Goal: Information Seeking & Learning: Find specific fact

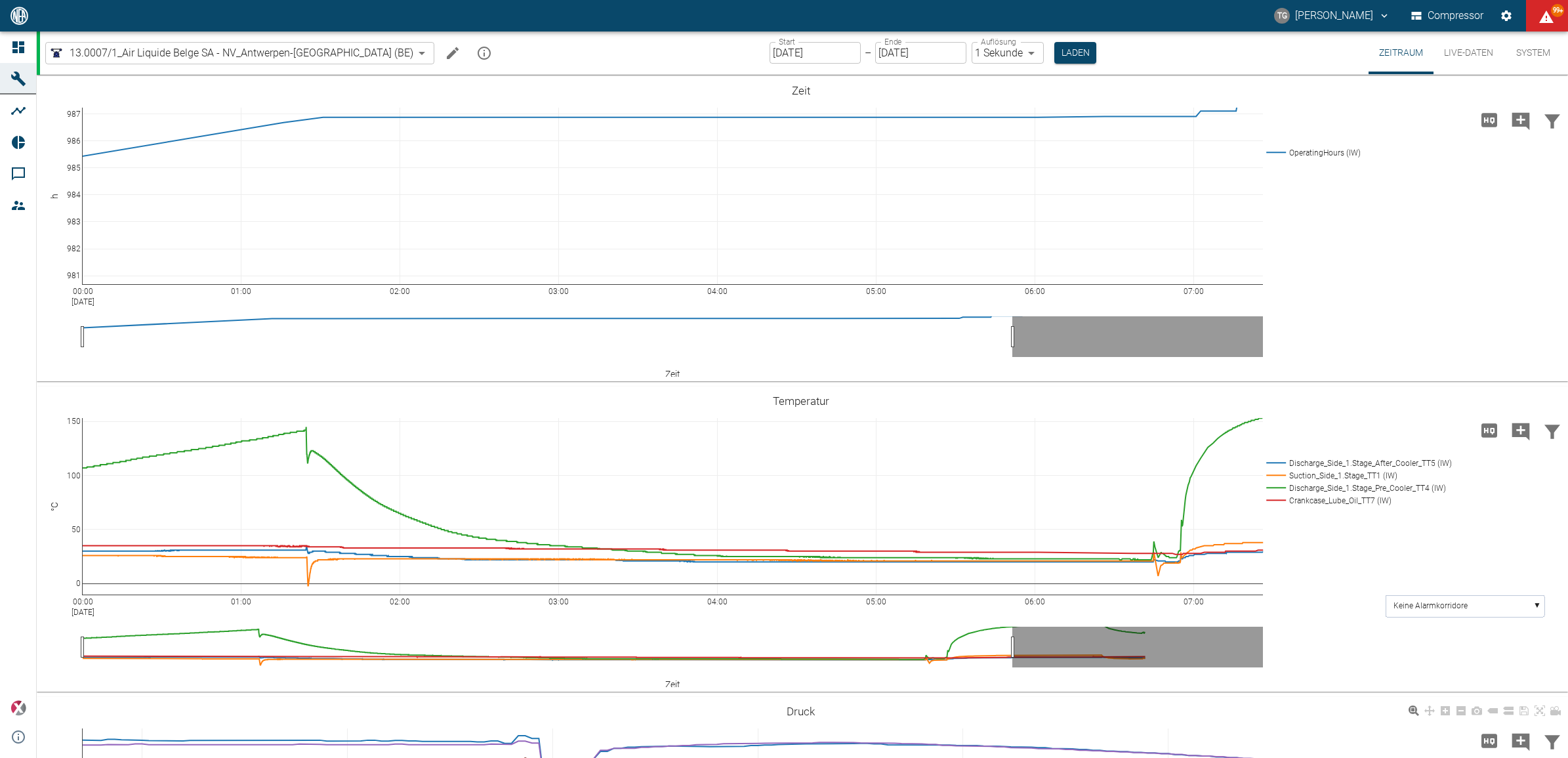
scroll to position [312, 0]
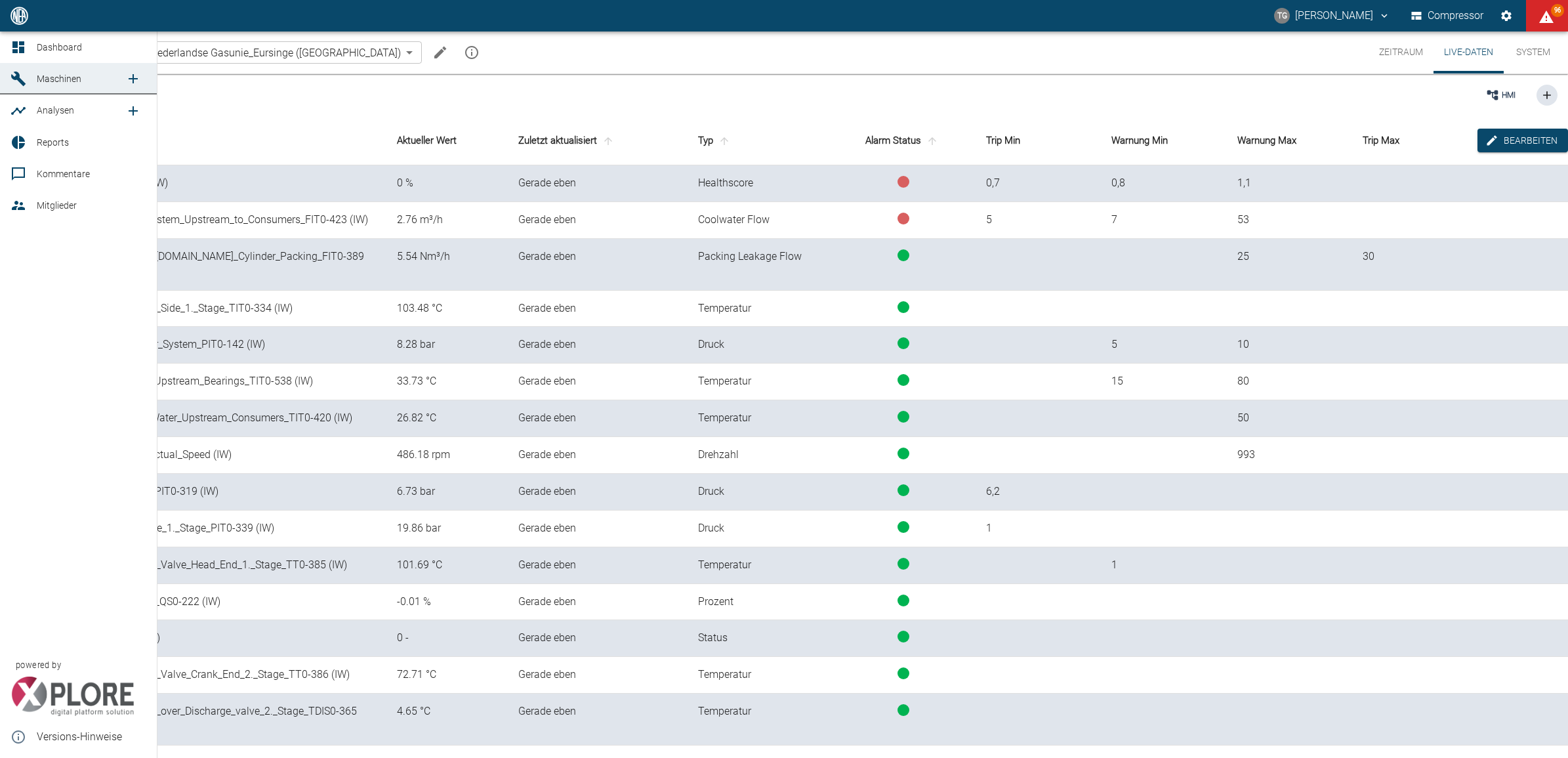
click at [27, 63] on link "Maschinen" at bounding box center [78, 78] width 157 height 31
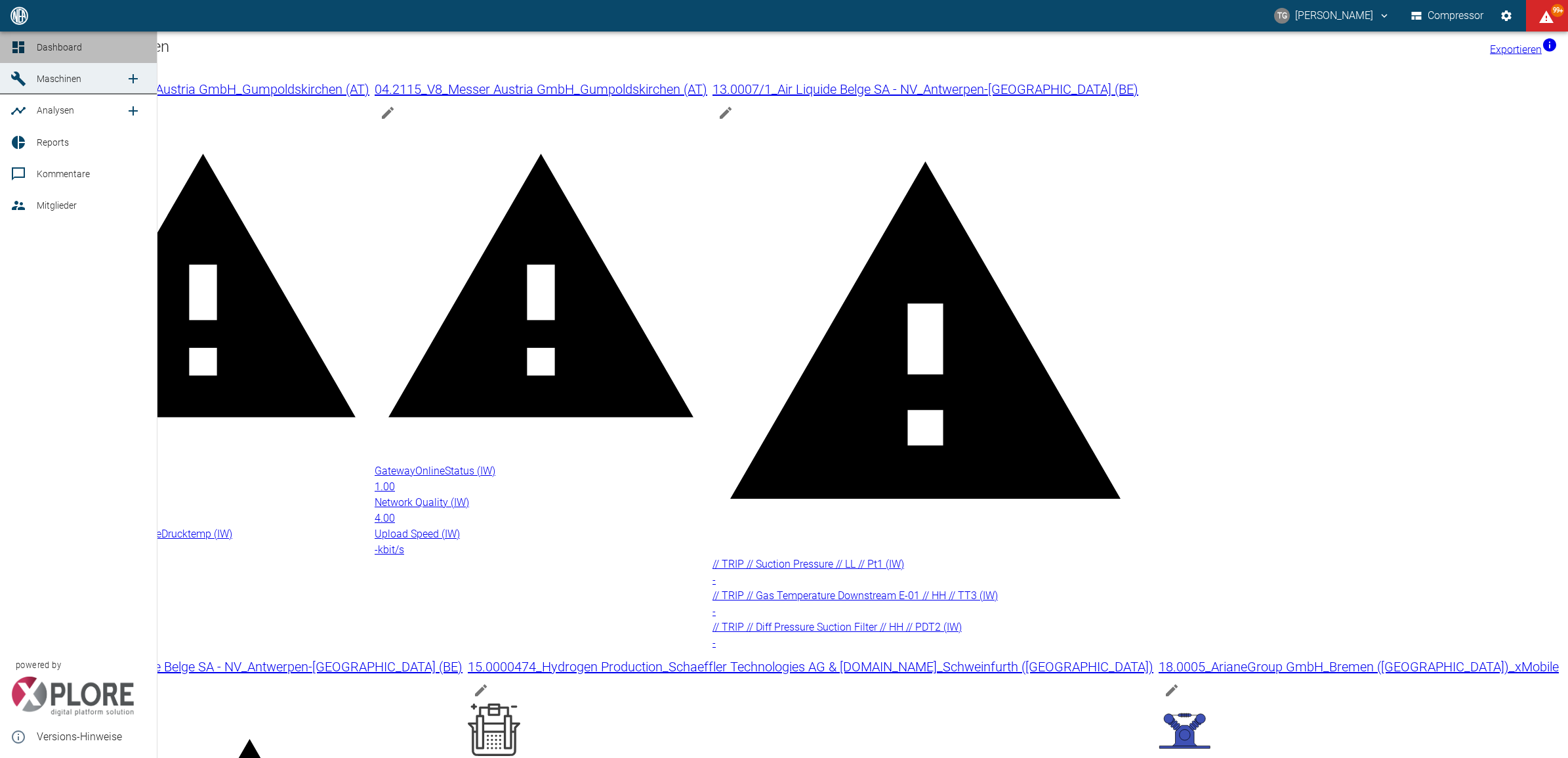
click at [23, 45] on icon at bounding box center [18, 47] width 12 height 12
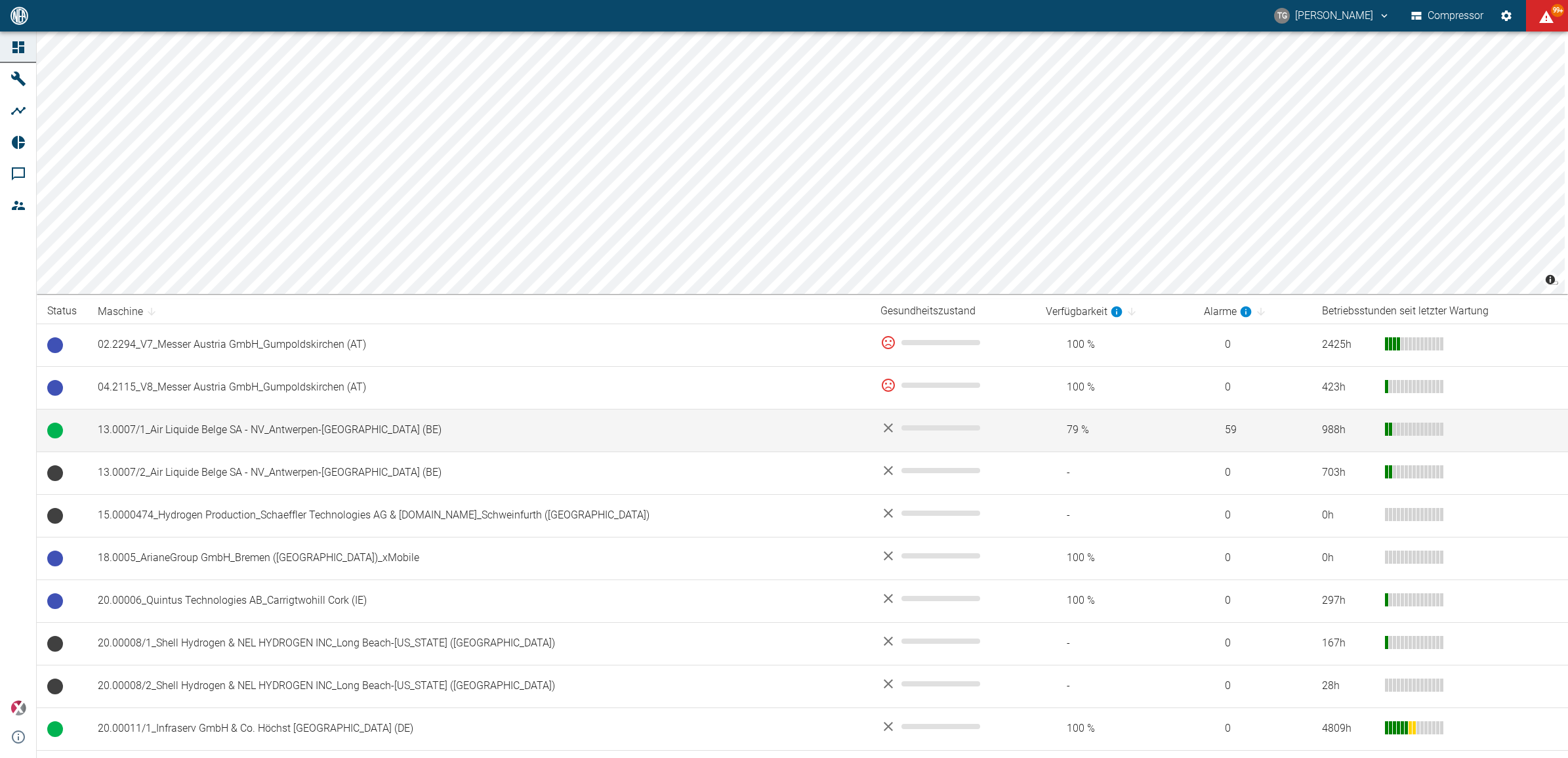
click at [215, 427] on td "13.0007/1_Air Liquide Belge SA - NV_Antwerpen-Lillo (BE)" at bounding box center [478, 430] width 783 height 43
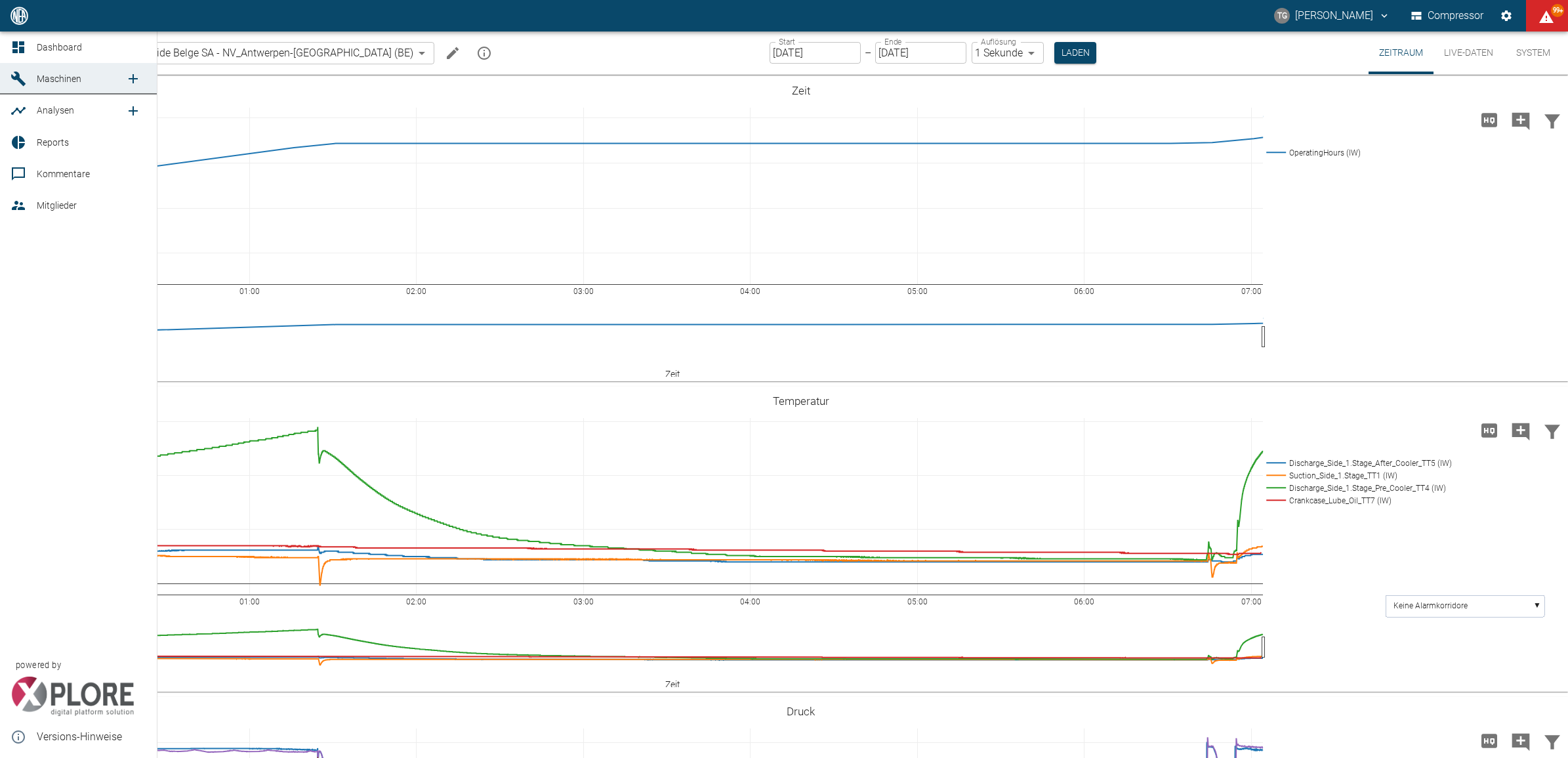
click at [23, 49] on icon at bounding box center [18, 47] width 12 height 12
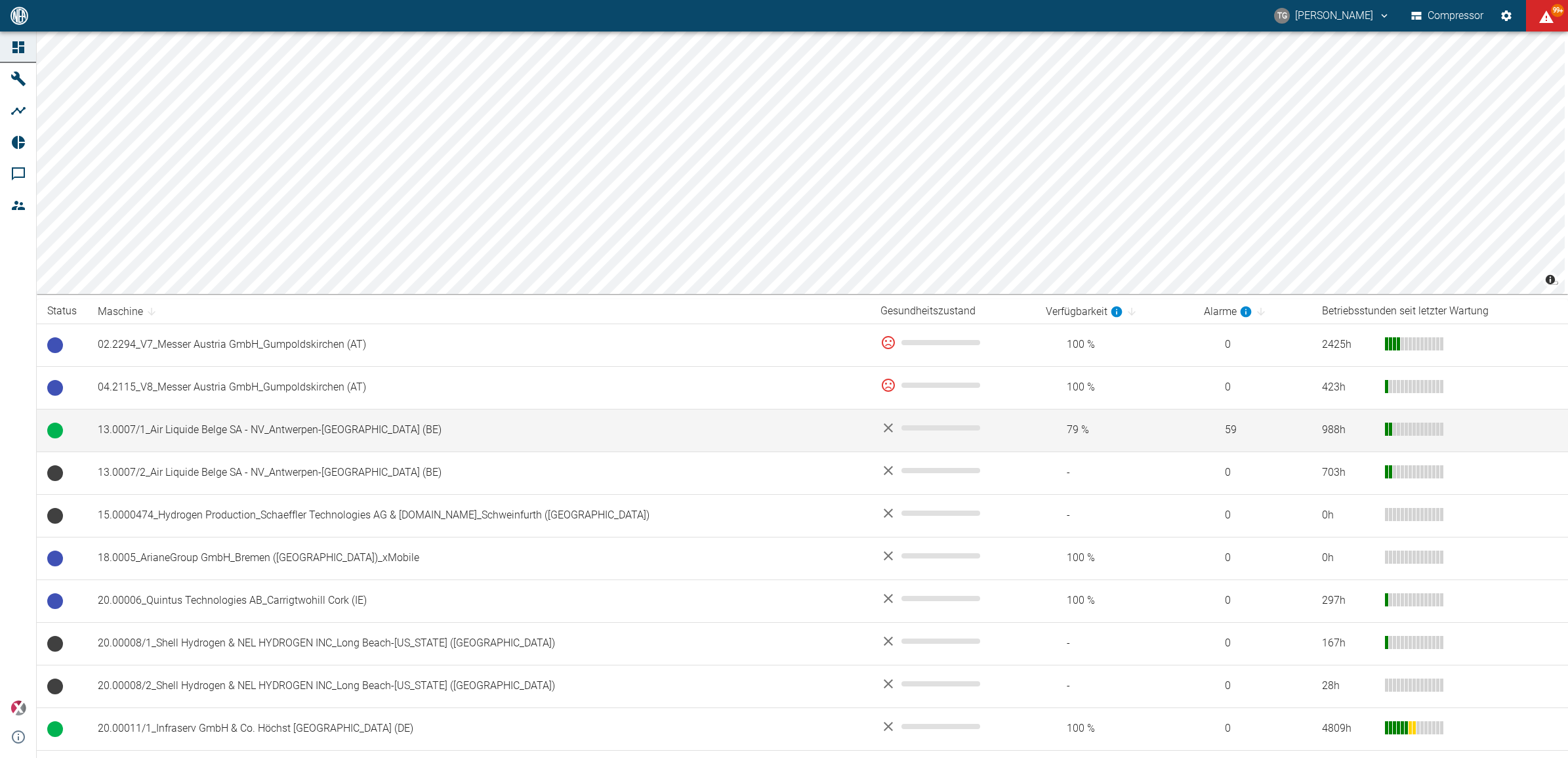
click at [181, 428] on td "13.0007/1_Air Liquide Belge SA - NV_Antwerpen-Lillo (BE)" at bounding box center [478, 430] width 783 height 43
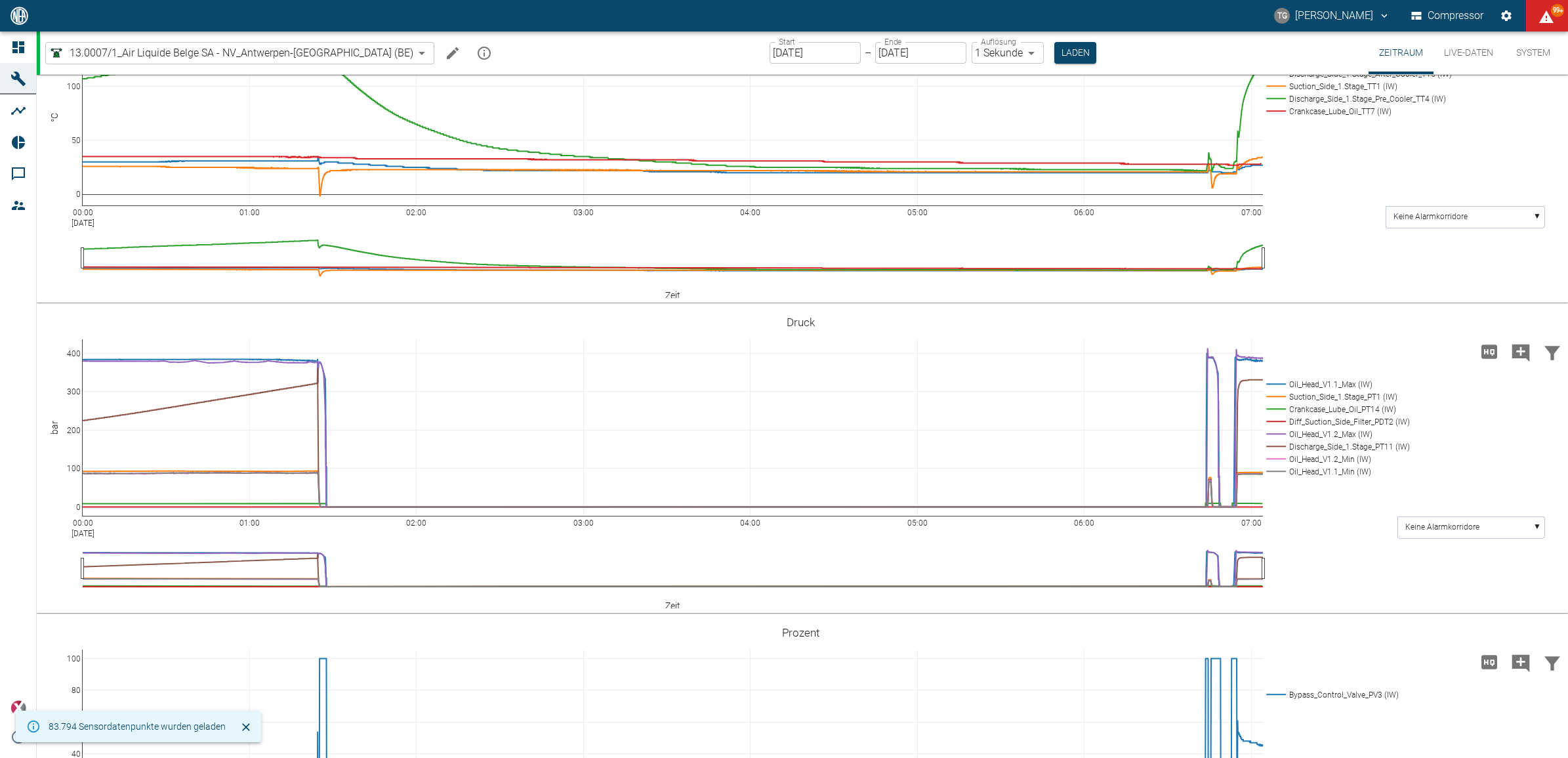
scroll to position [410, 0]
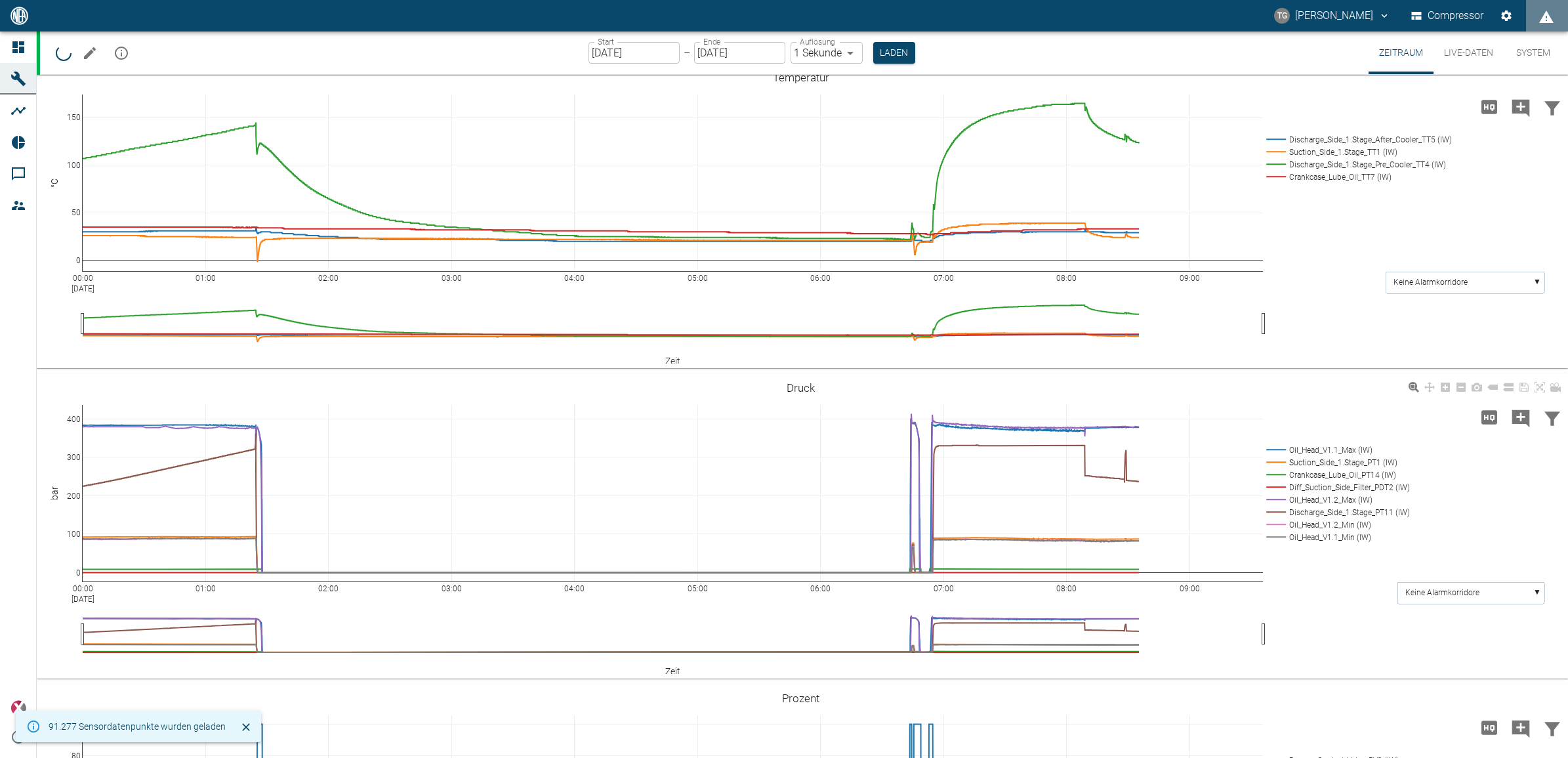
scroll to position [328, 0]
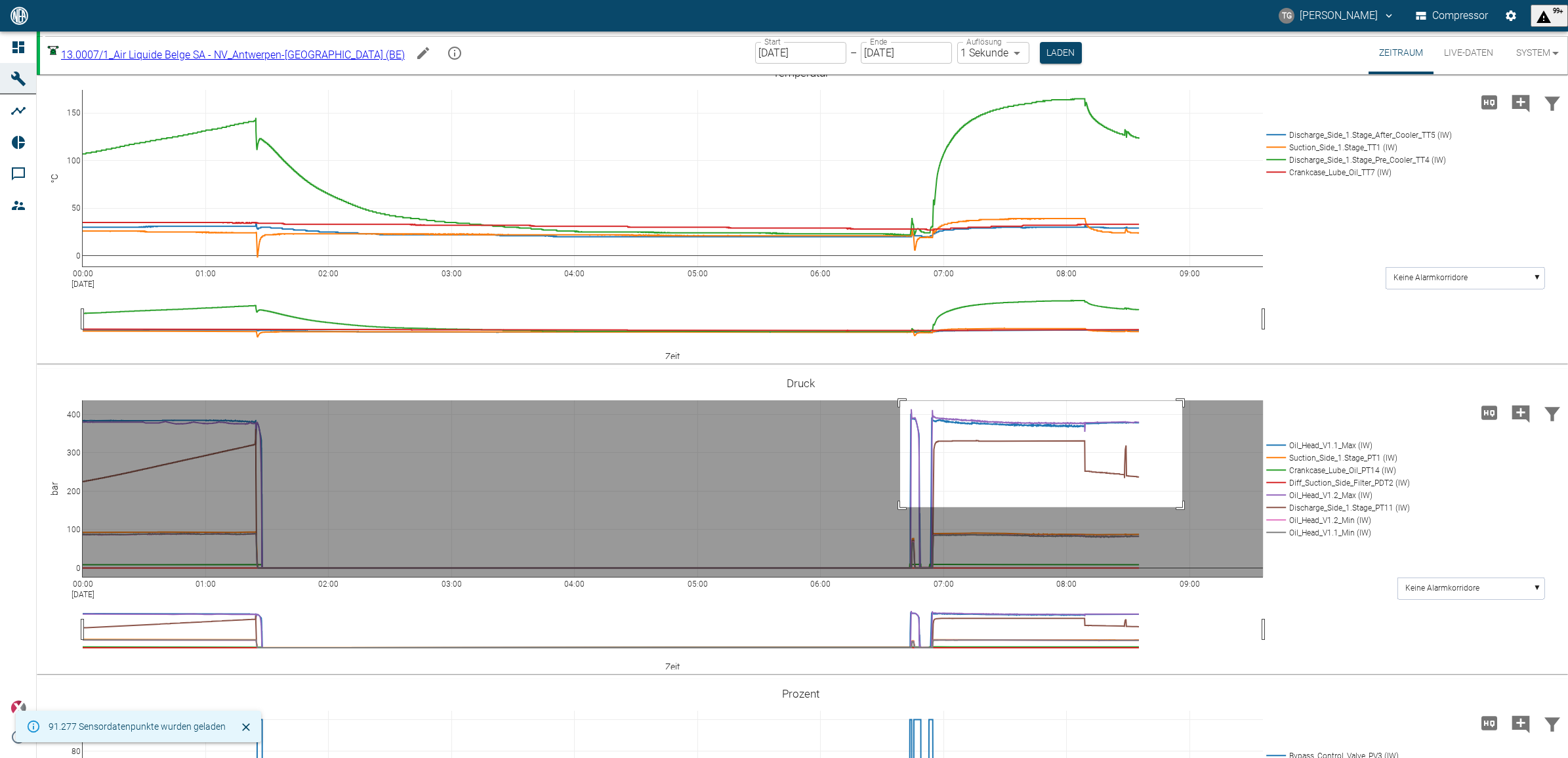
drag, startPoint x: 900, startPoint y: 400, endPoint x: 1182, endPoint y: 507, distance: 301.6
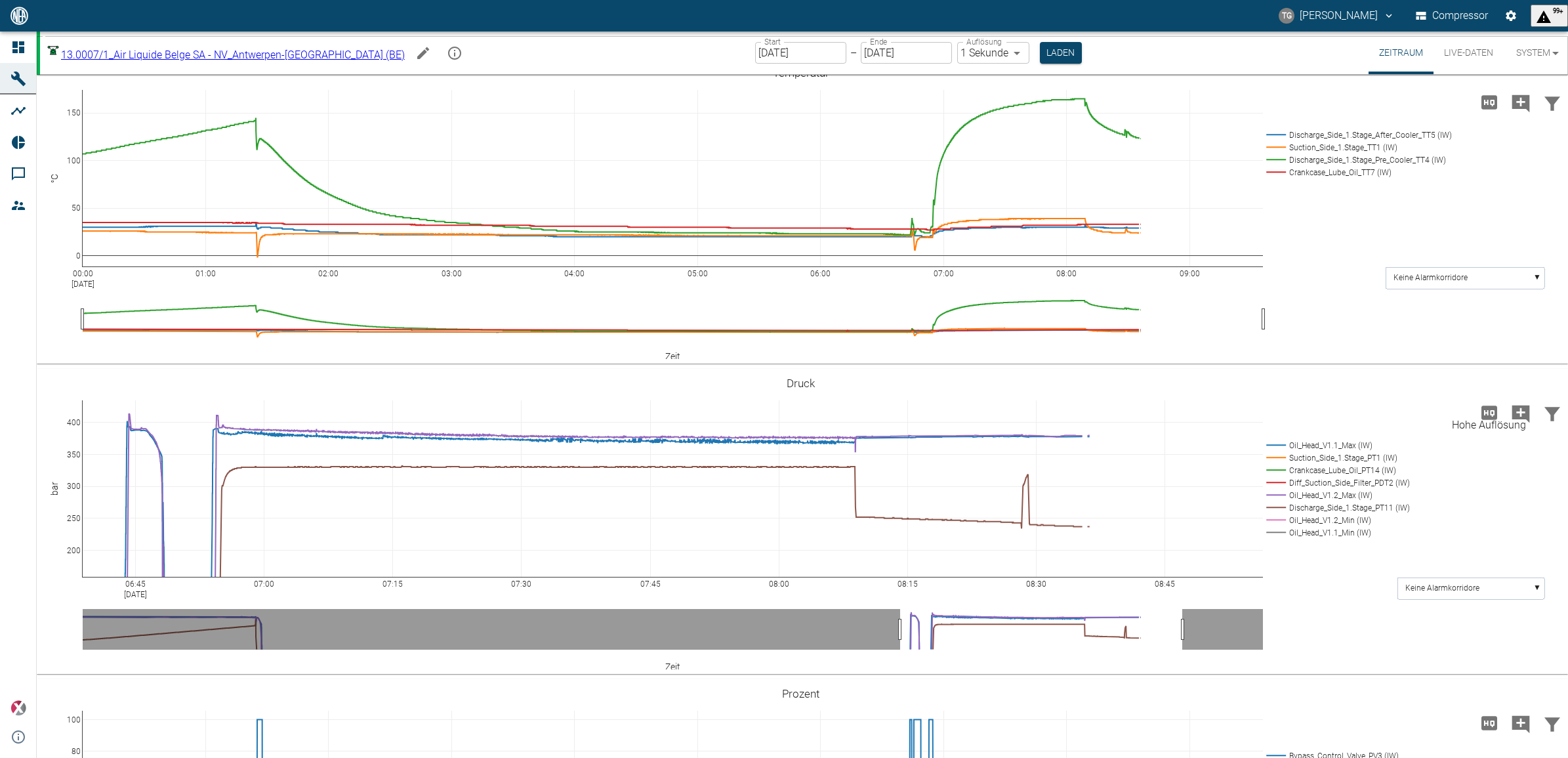
click at [1479, 402] on icon "Hohe Auflösung" at bounding box center [1489, 413] width 21 height 21
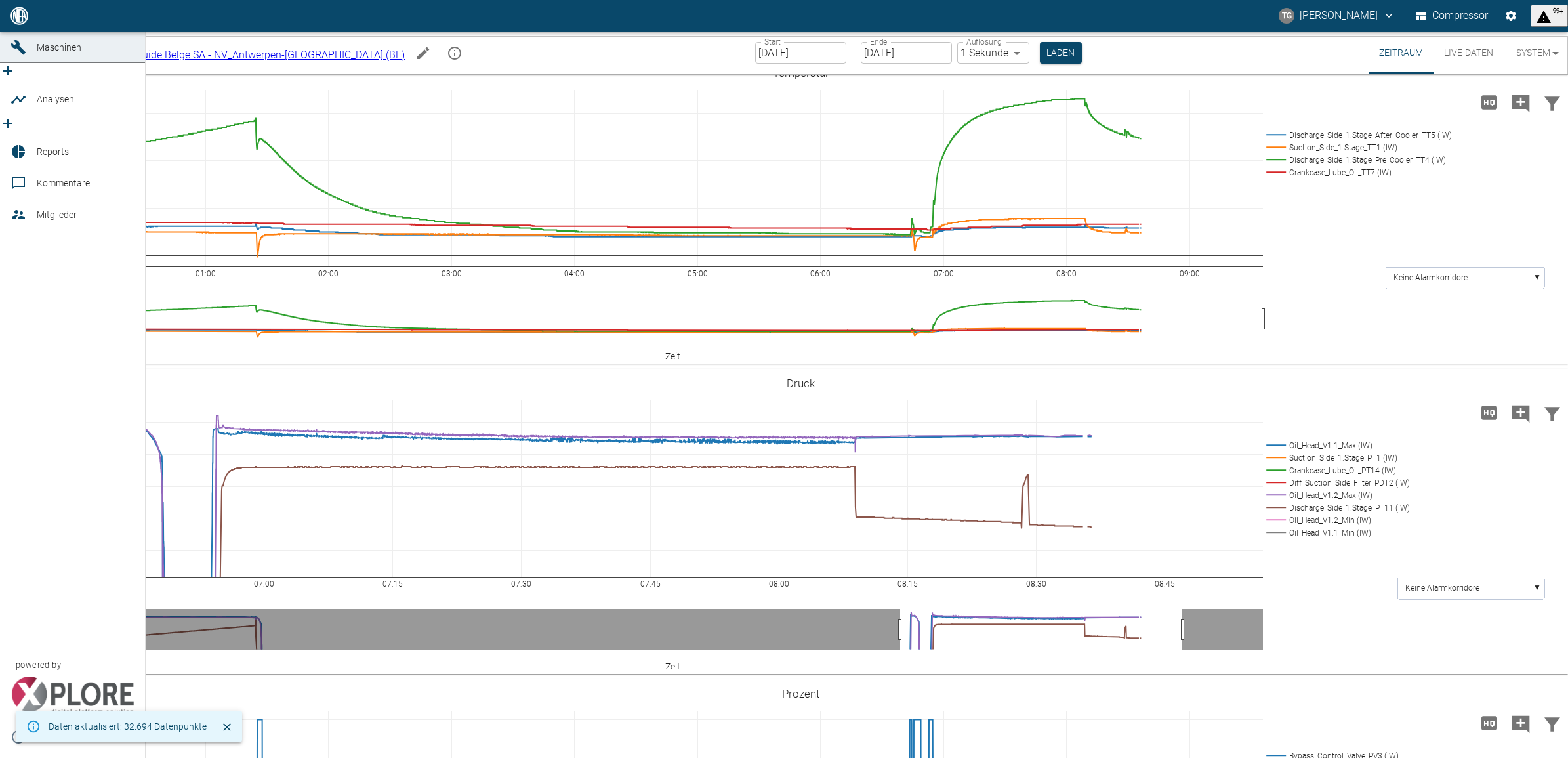
drag, startPoint x: 14, startPoint y: 46, endPoint x: 110, endPoint y: 304, distance: 275.3
click at [14, 22] on icon at bounding box center [18, 15] width 12 height 12
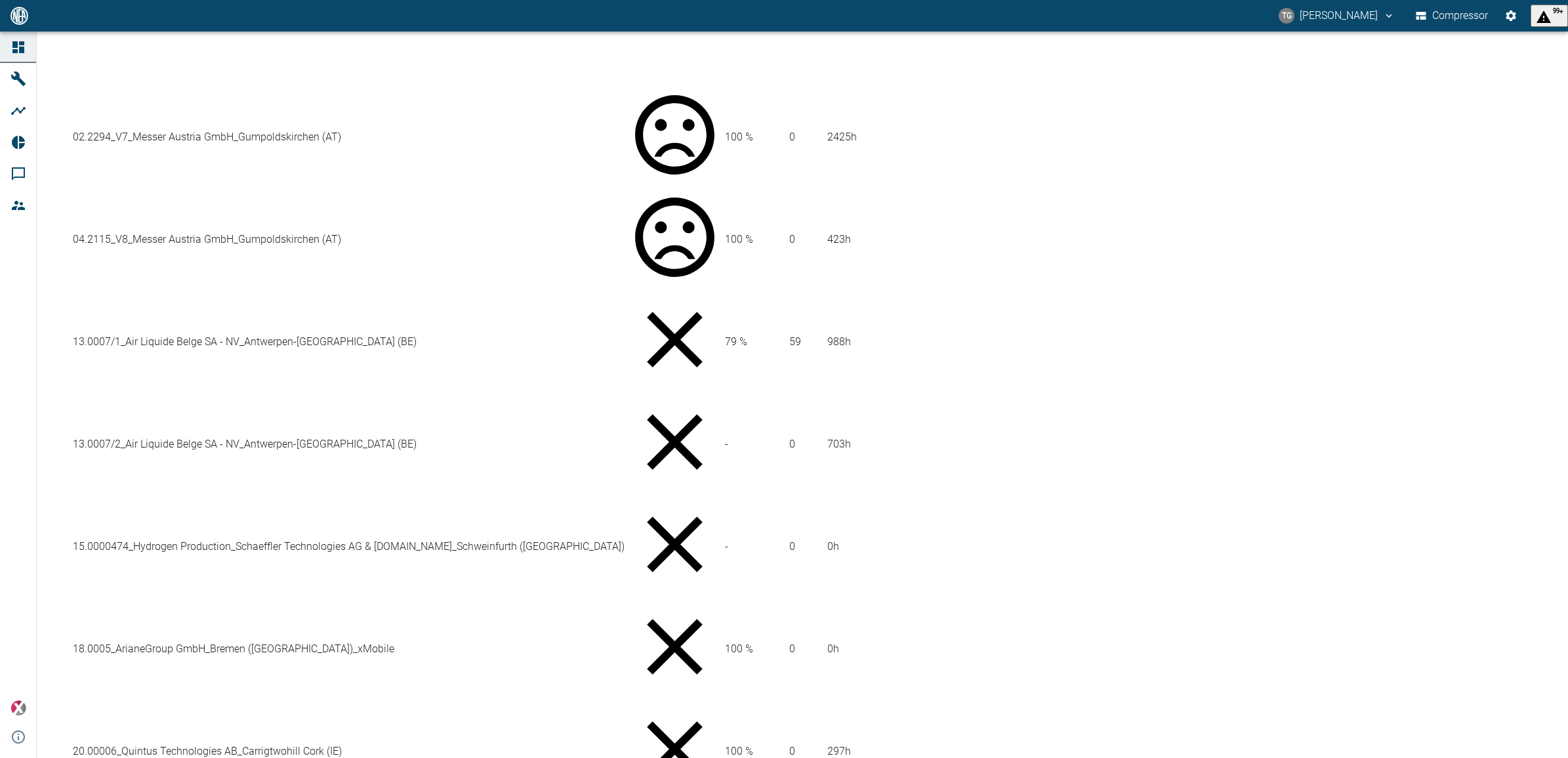
scroll to position [574, 0]
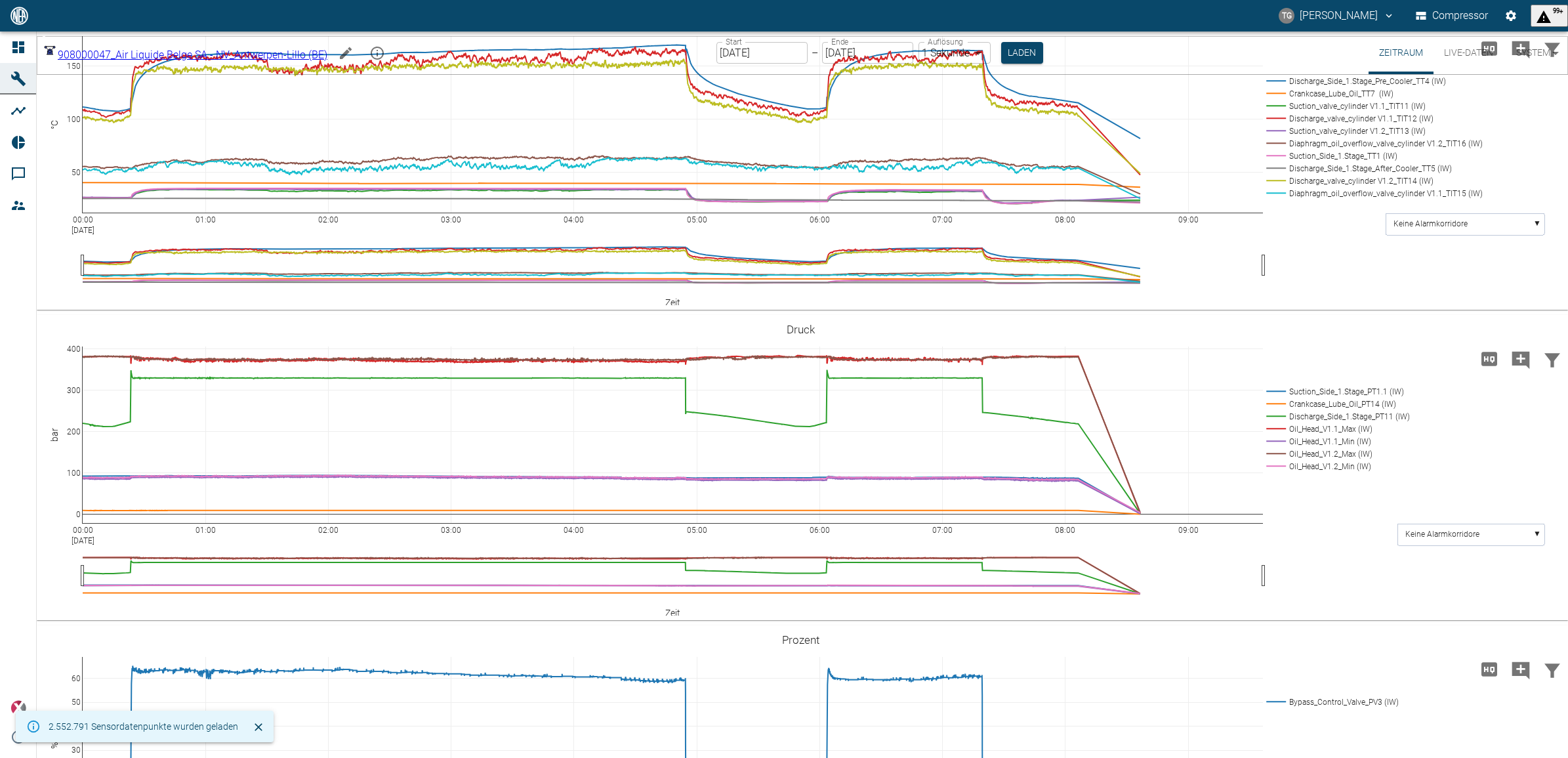
scroll to position [820, 0]
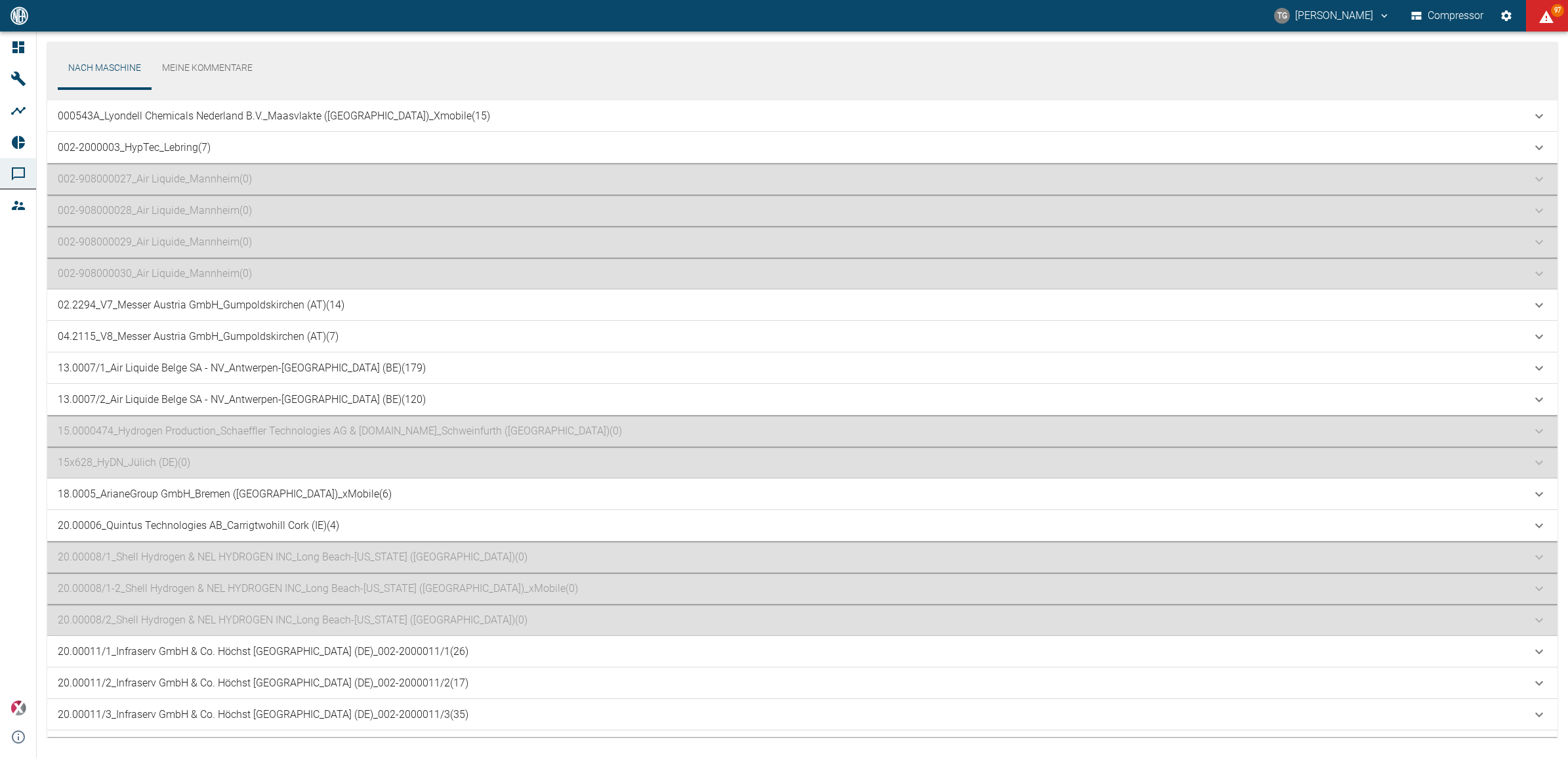
scroll to position [735, 0]
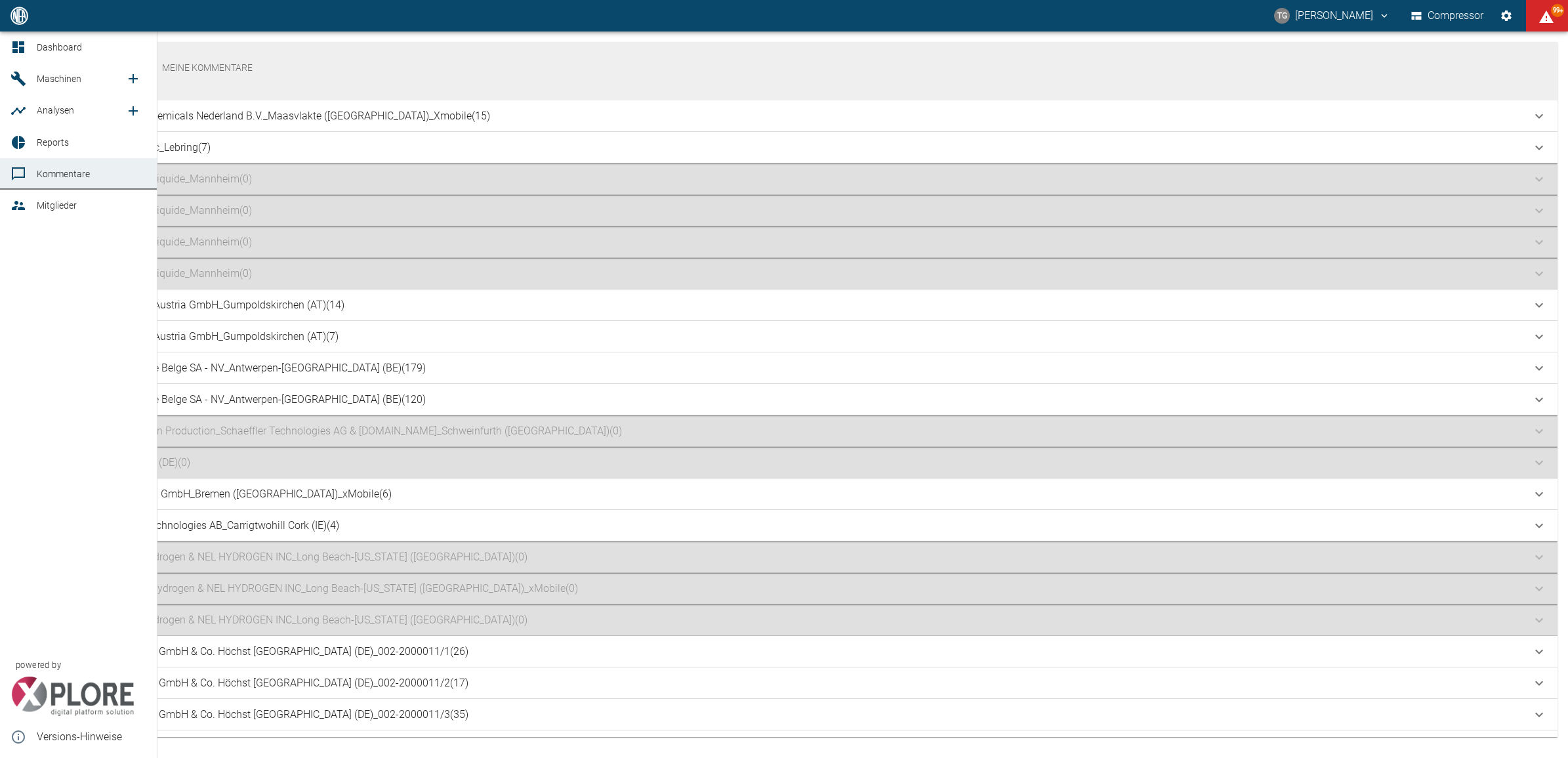
scroll to position [735, 0]
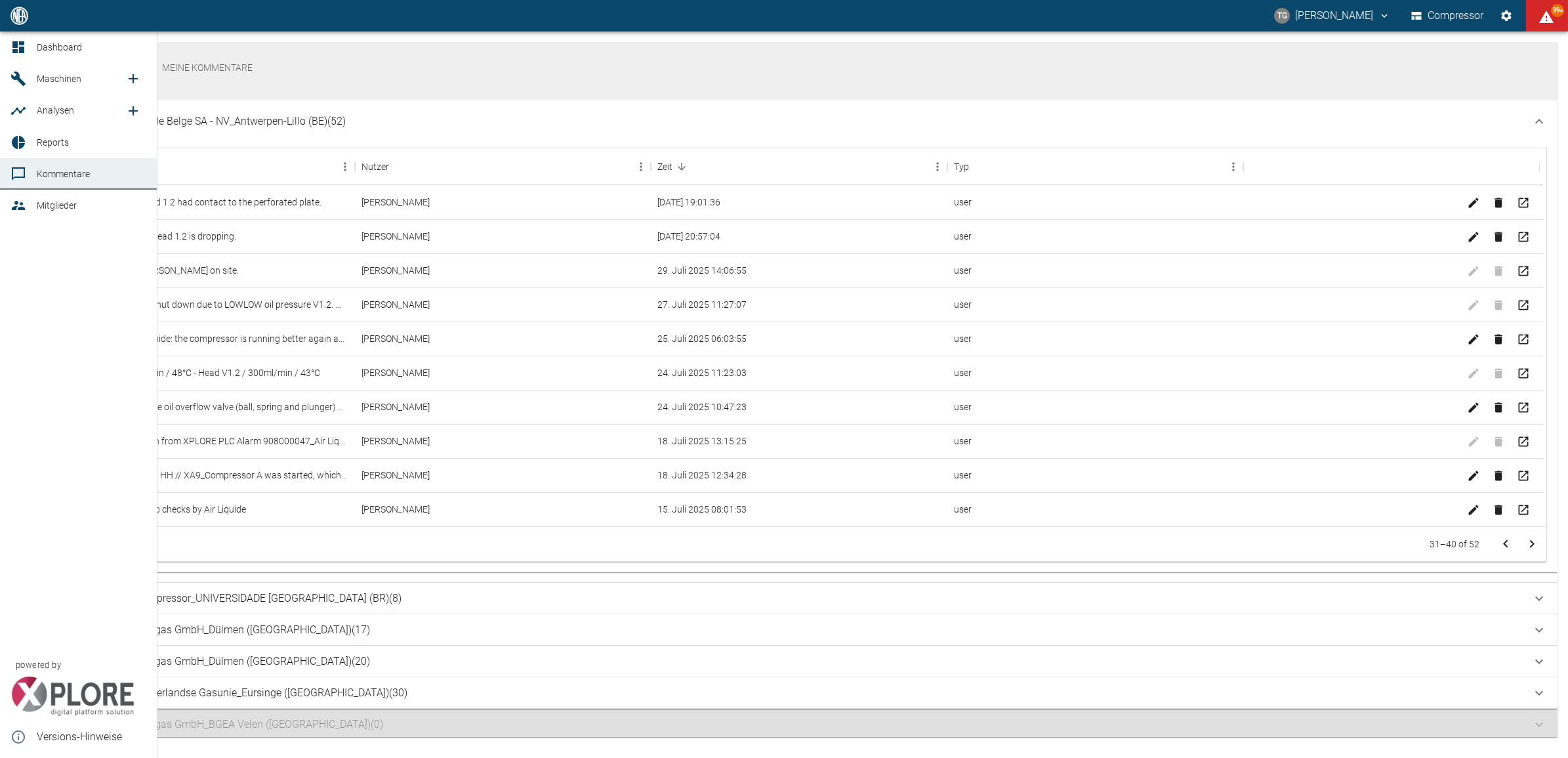
click at [11, 49] on link "Dashboard" at bounding box center [78, 47] width 157 height 31
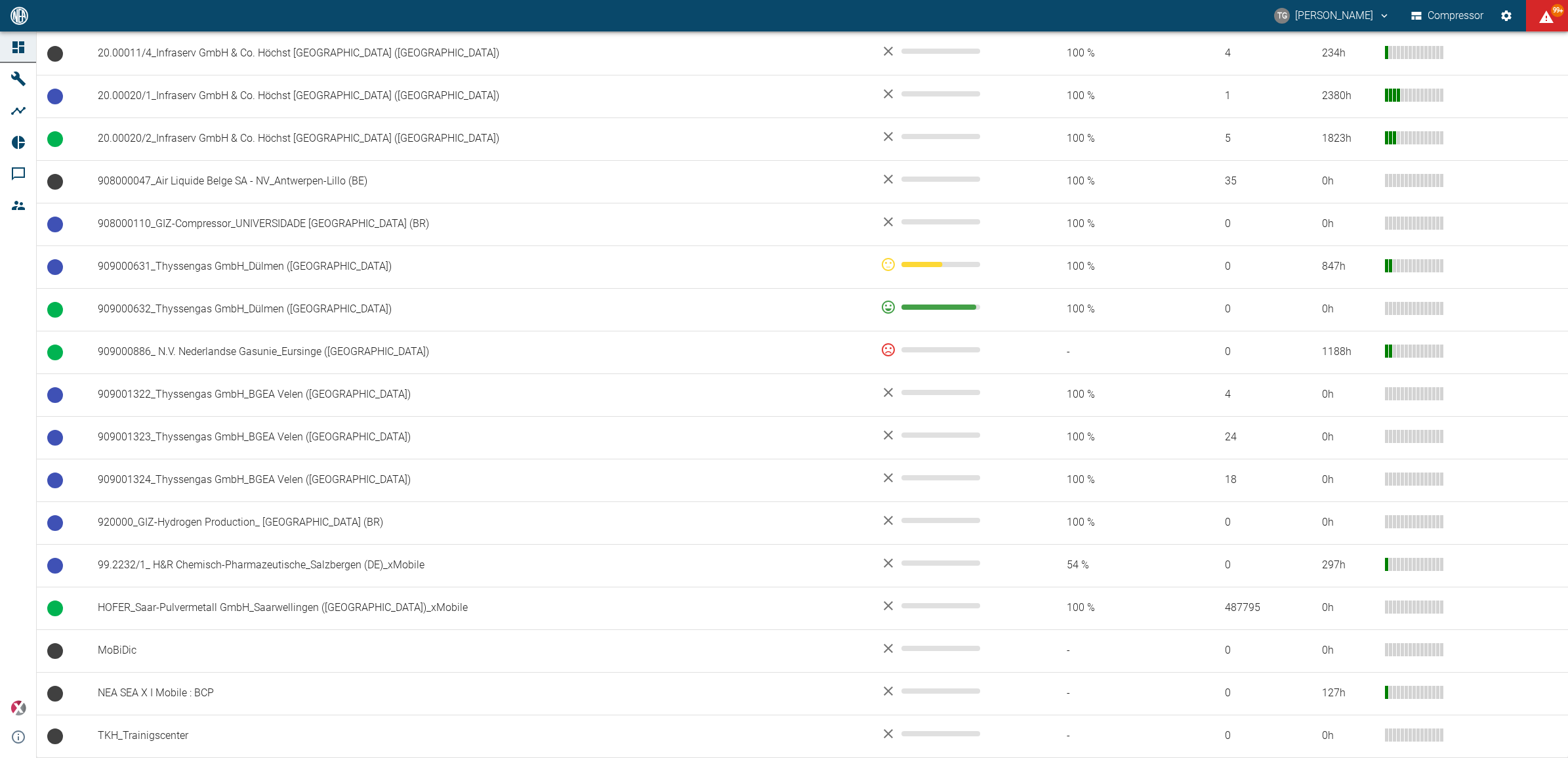
scroll to position [807, 0]
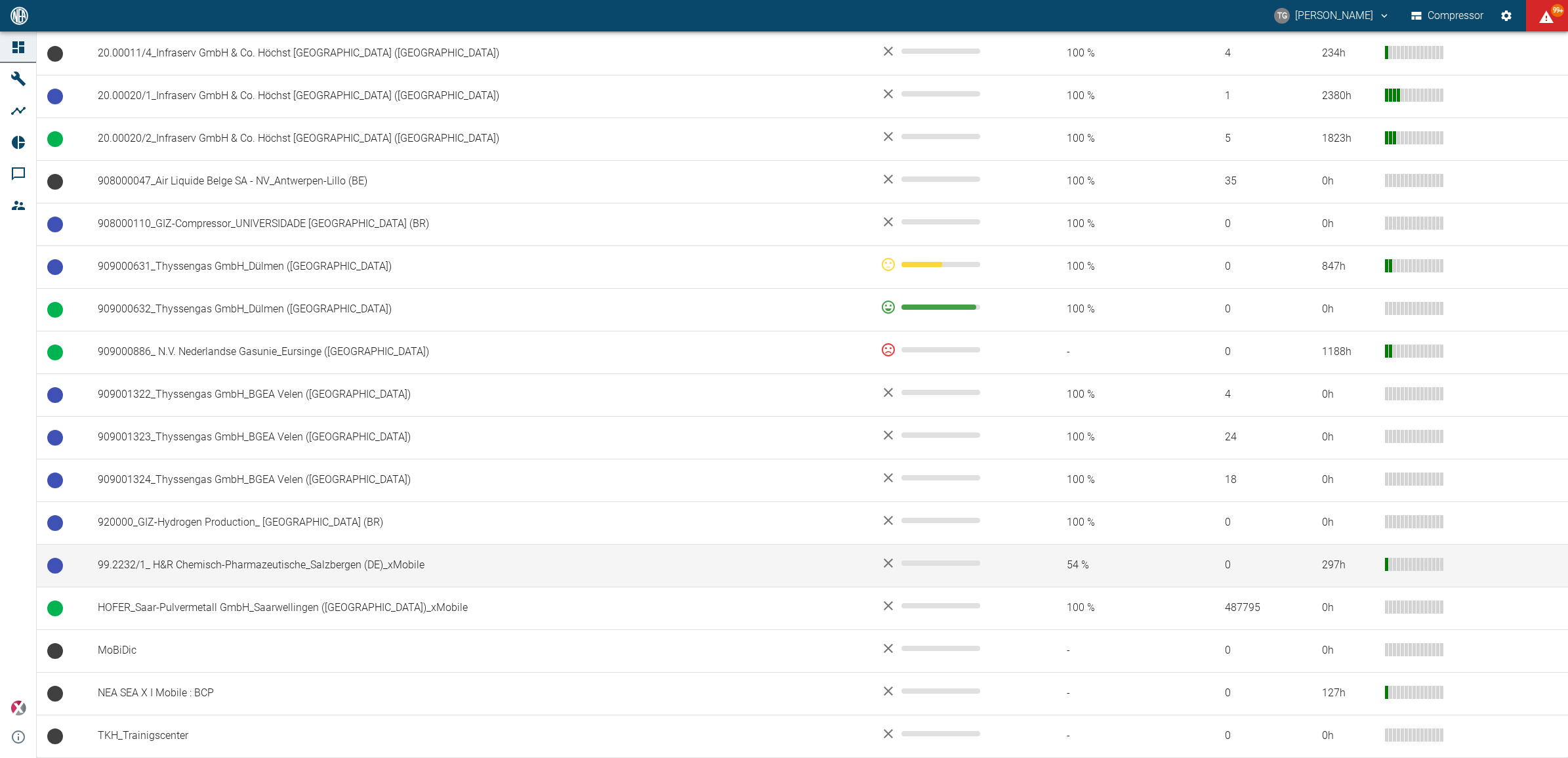
click at [296, 553] on td "99.2232/1_ H&R Chemisch-Pharmazeutische_Salzbergen (DE)_xMobile" at bounding box center [478, 565] width 783 height 43
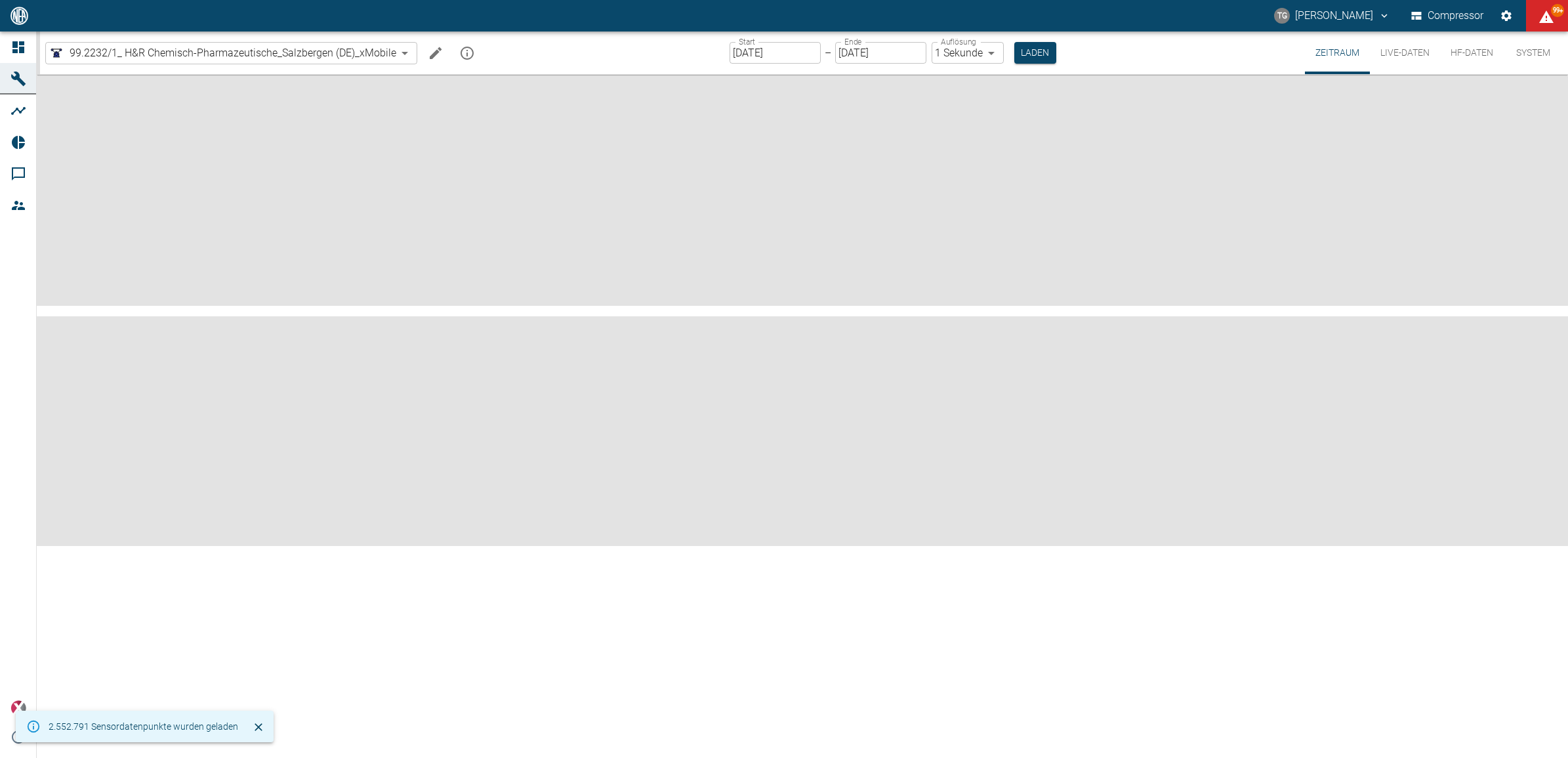
click at [786, 57] on input "[DATE]" at bounding box center [775, 53] width 91 height 22
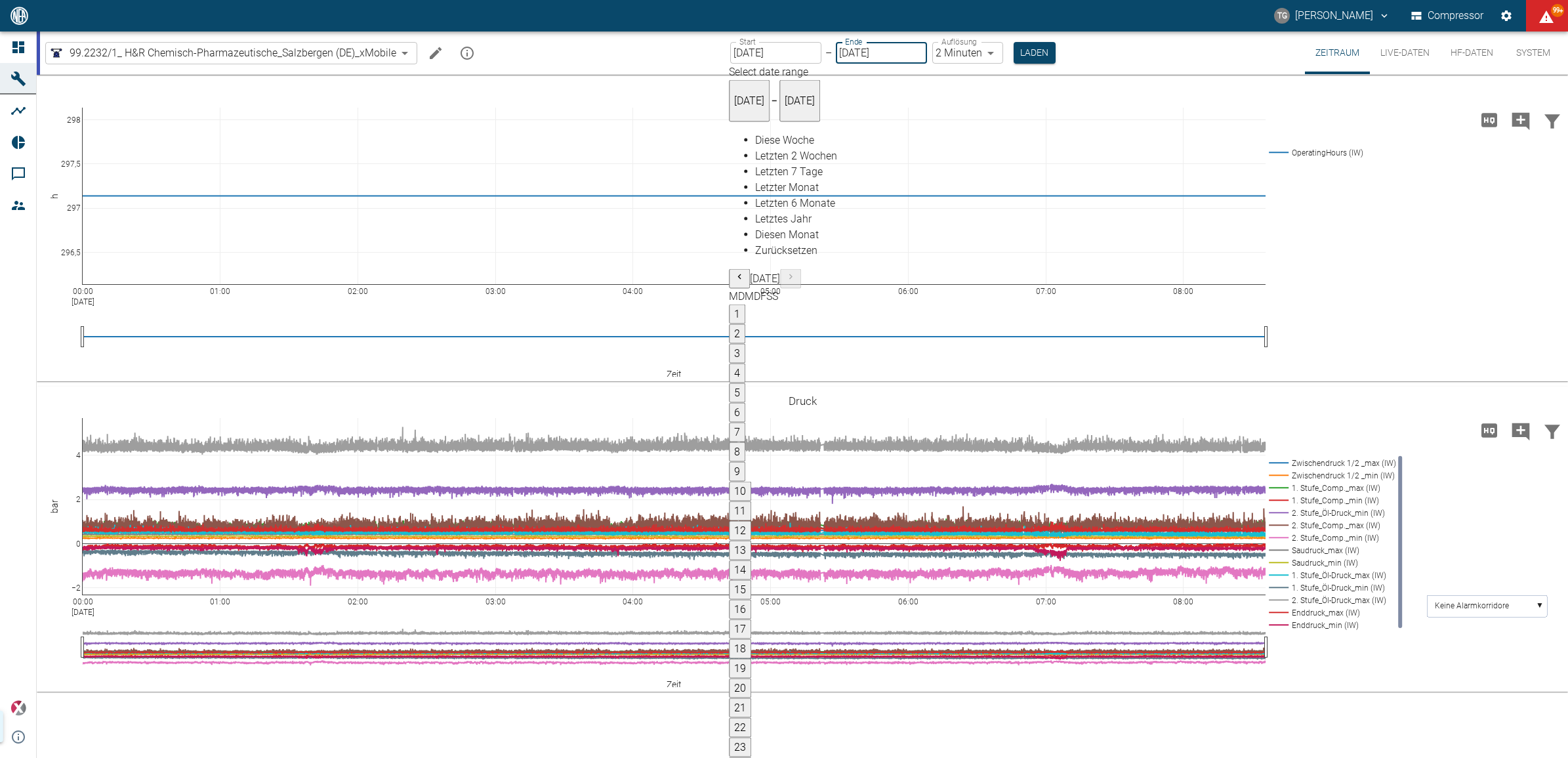
type input "[DATE]"
type input "2min"
type input "[DATE]"
type input "1sec"
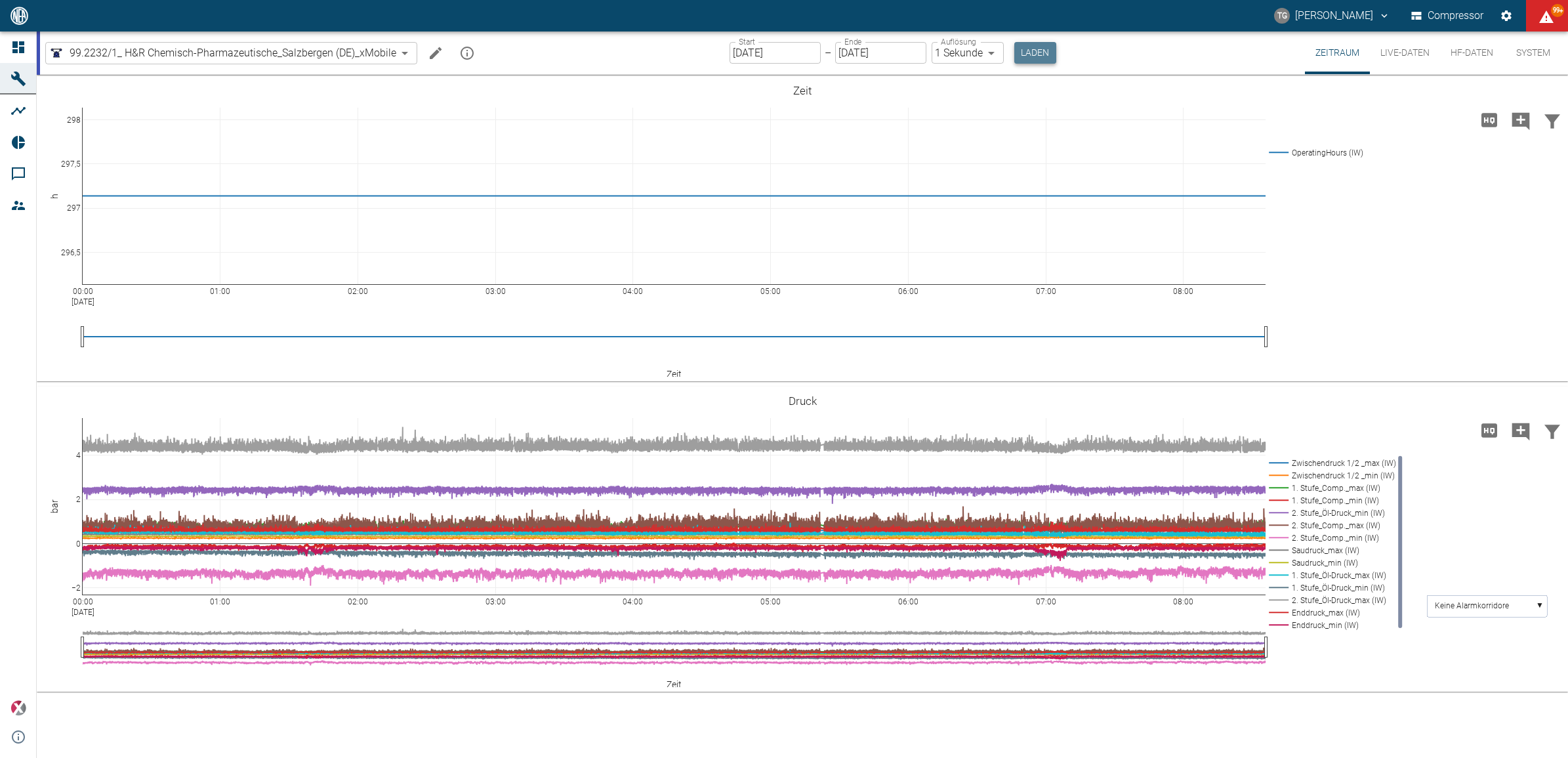
click at [1026, 46] on button "Laden" at bounding box center [1035, 53] width 42 height 22
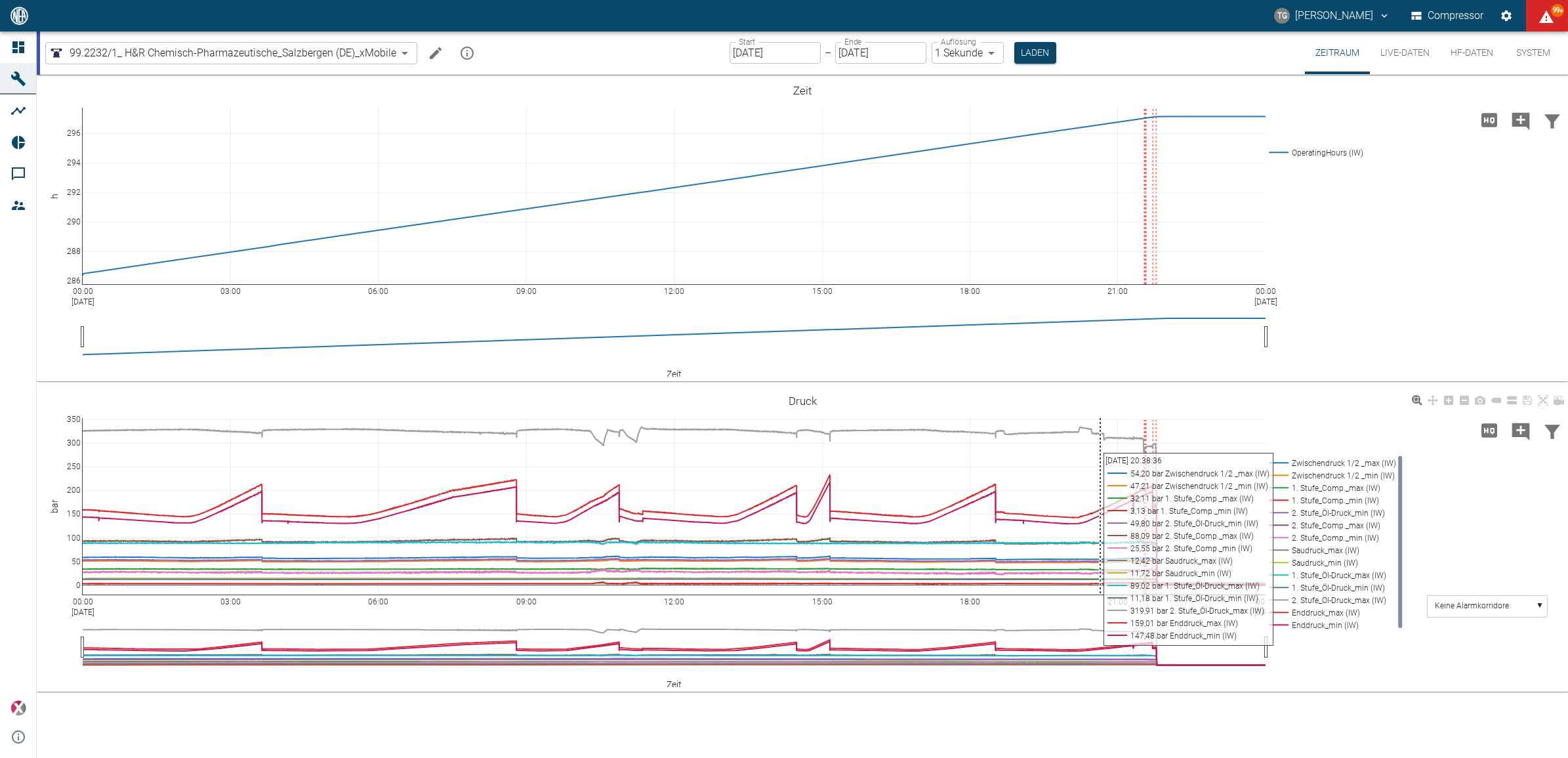
drag, startPoint x: 1082, startPoint y: 441, endPoint x: 1051, endPoint y: 424, distance: 35.4
click at [1165, 505] on div "00:00 Sep 6, 2025 03:00 06:00 09:00 12:00 15:00 18:00 21:00 00:00 Sep 7, 2025 0…" at bounding box center [802, 539] width 1531 height 295
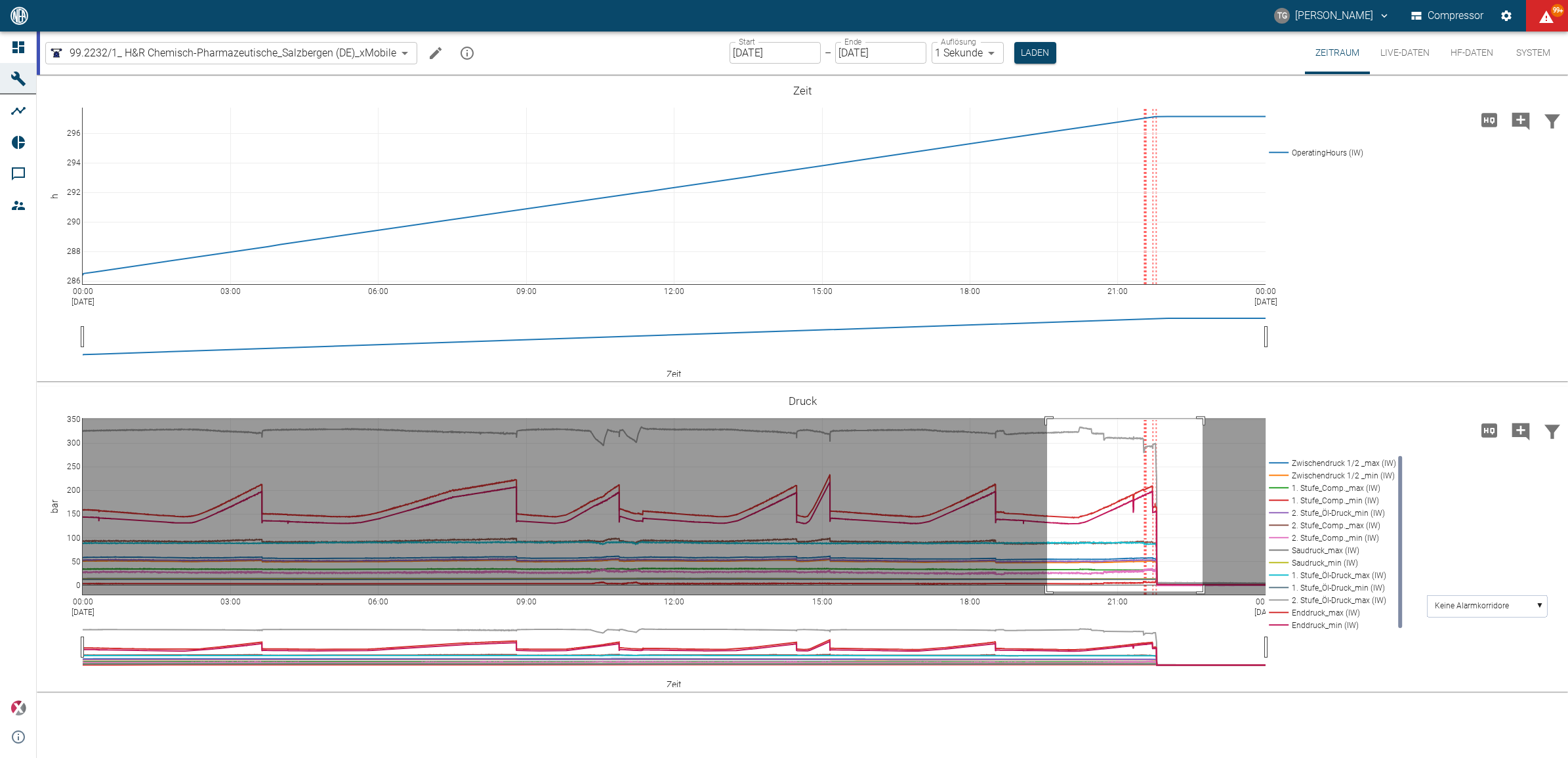
drag, startPoint x: 1047, startPoint y: 419, endPoint x: 1203, endPoint y: 591, distance: 232.2
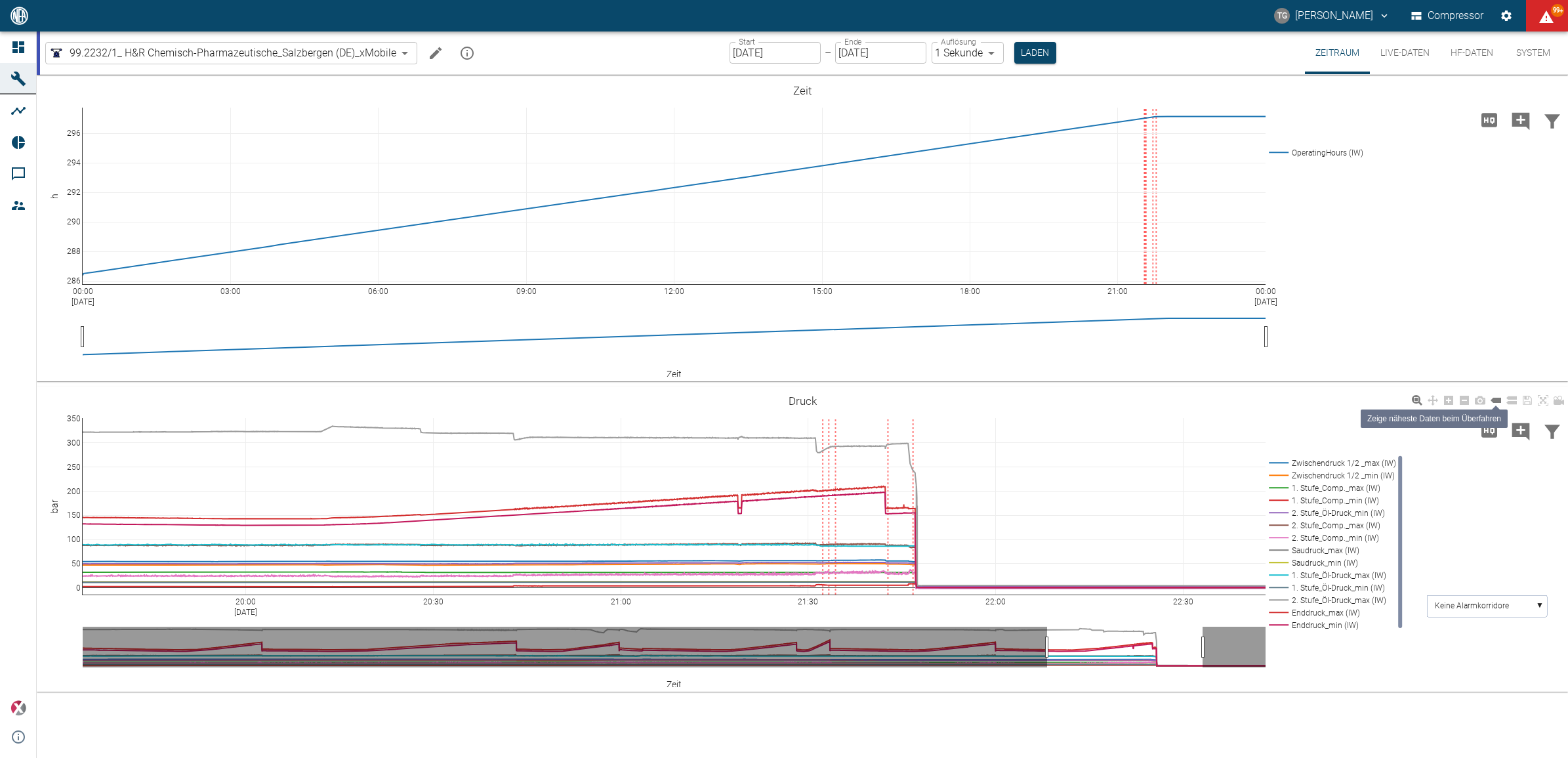
click at [1501, 400] on icon at bounding box center [1496, 400] width 10 height 5
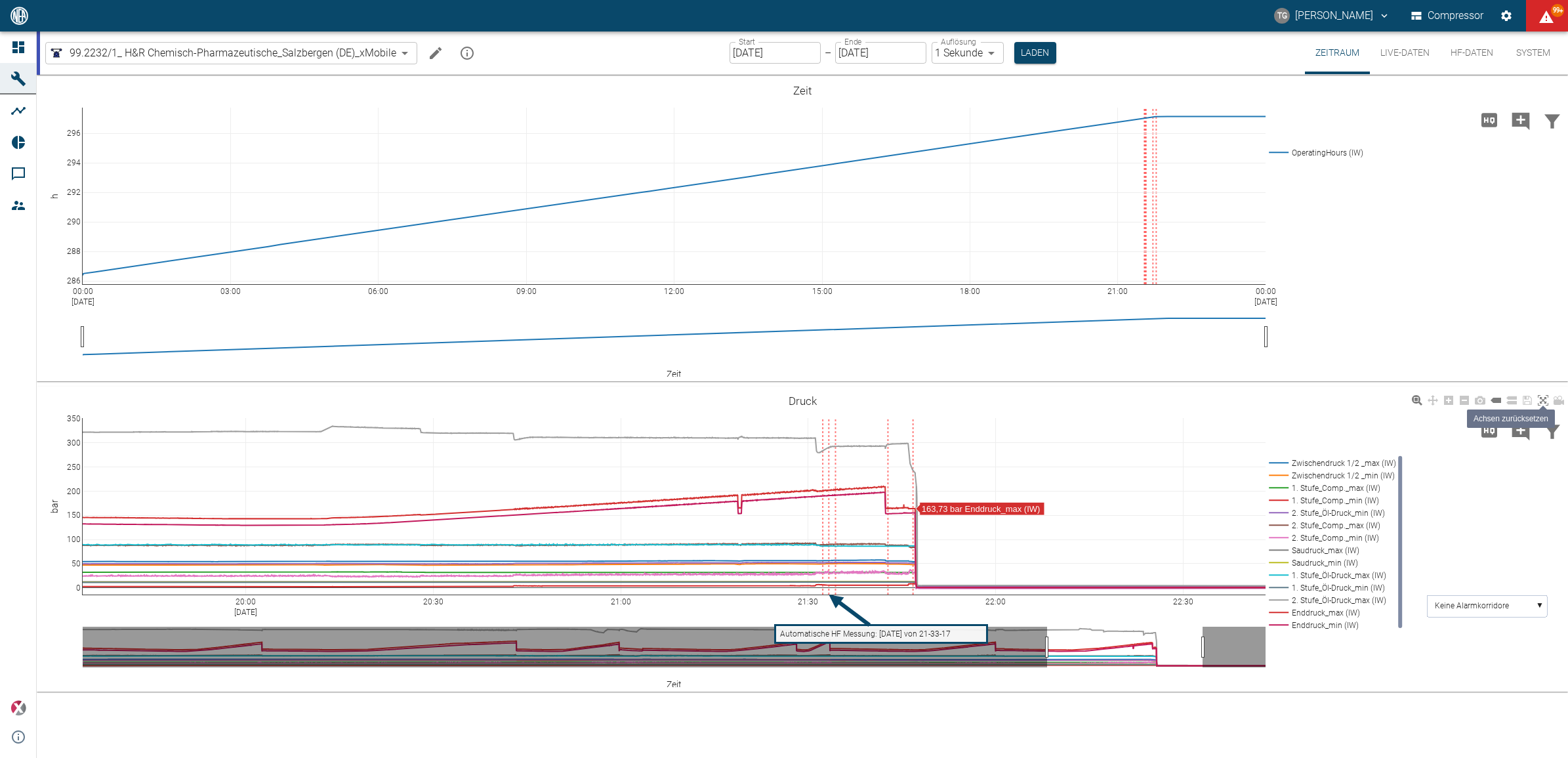
click at [1547, 403] on icon at bounding box center [1543, 400] width 10 height 10
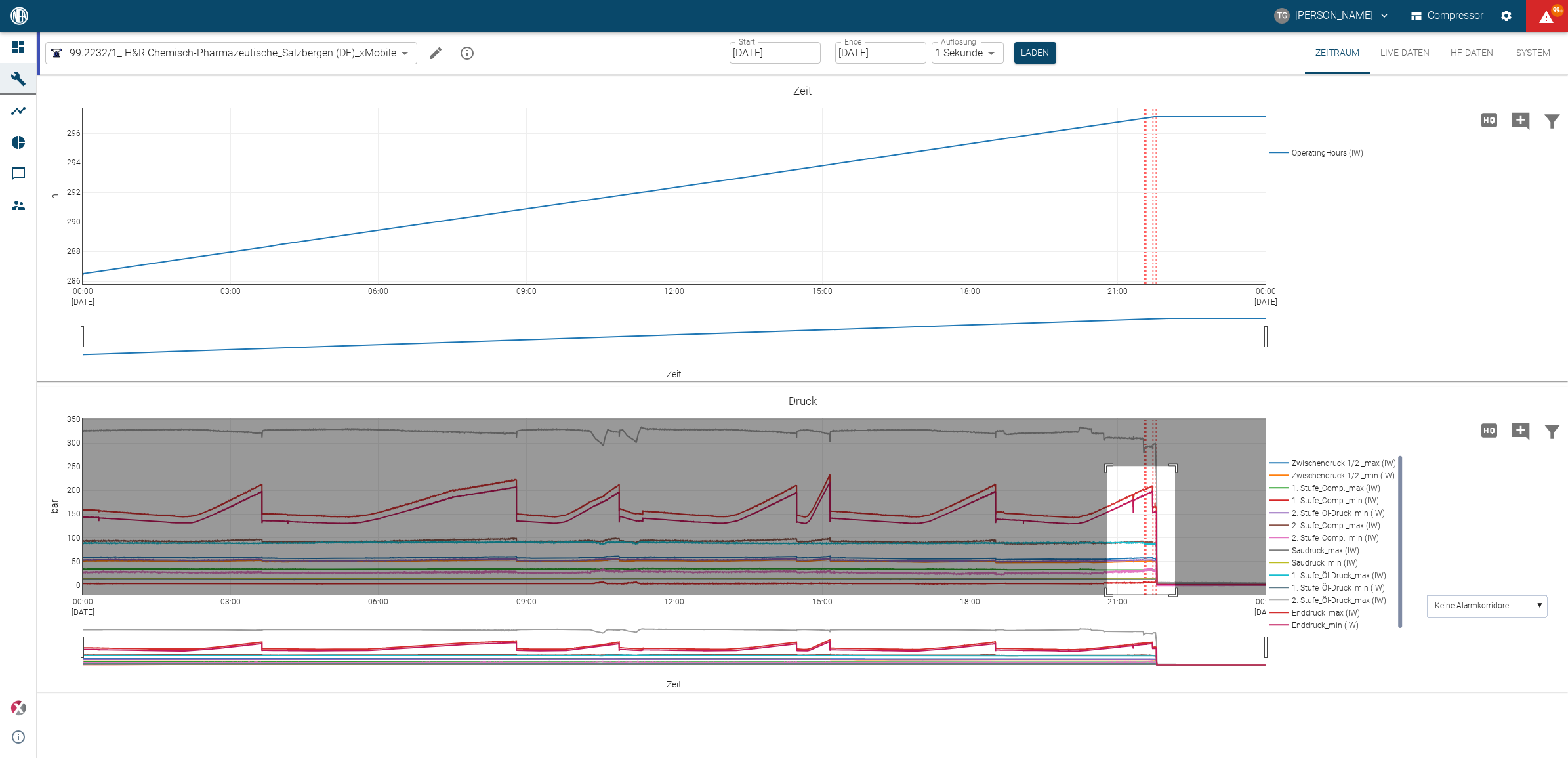
drag, startPoint x: 1107, startPoint y: 466, endPoint x: 1176, endPoint y: 593, distance: 144.5
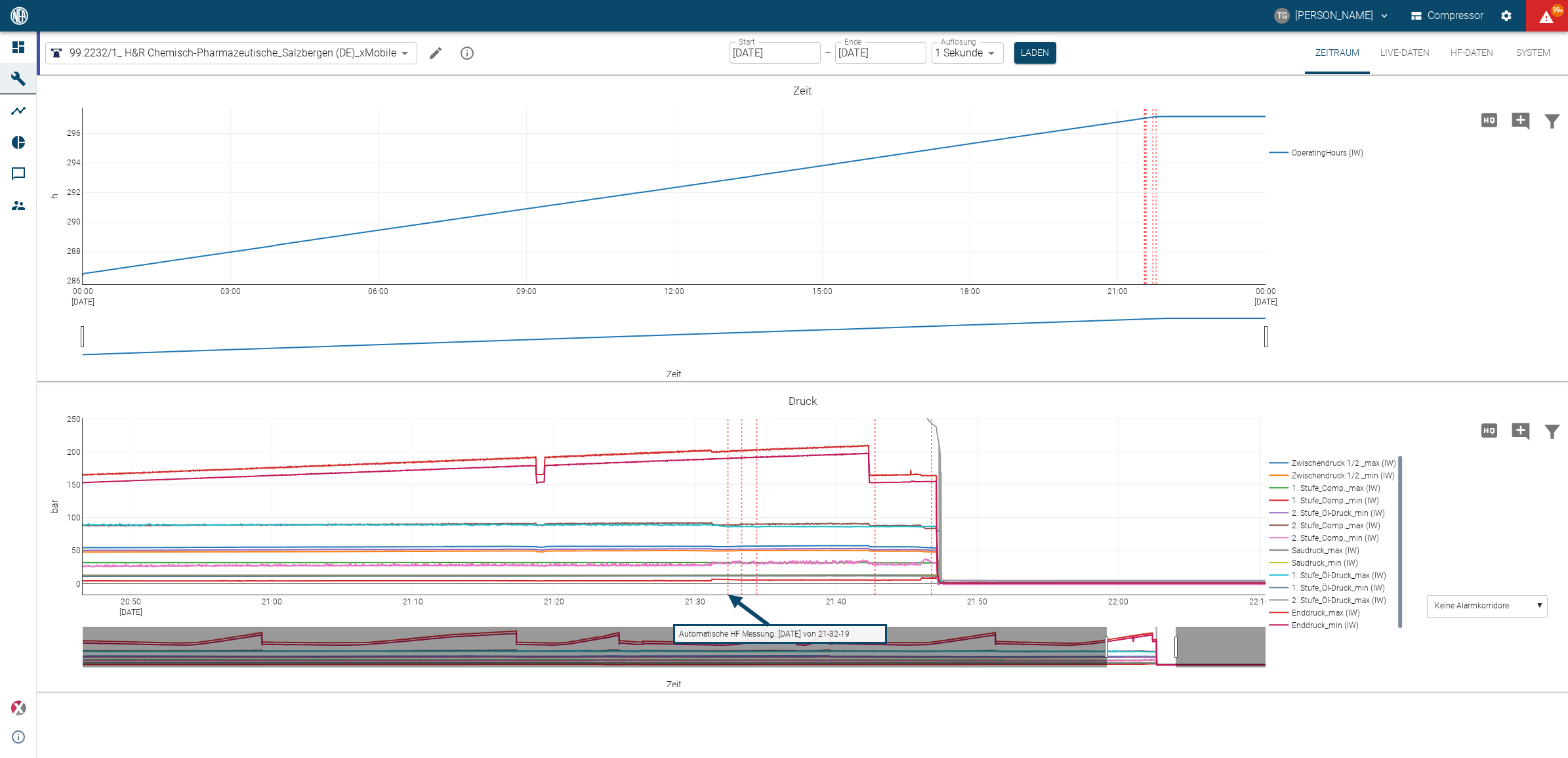
click at [1546, 402] on icon at bounding box center [1543, 400] width 10 height 10
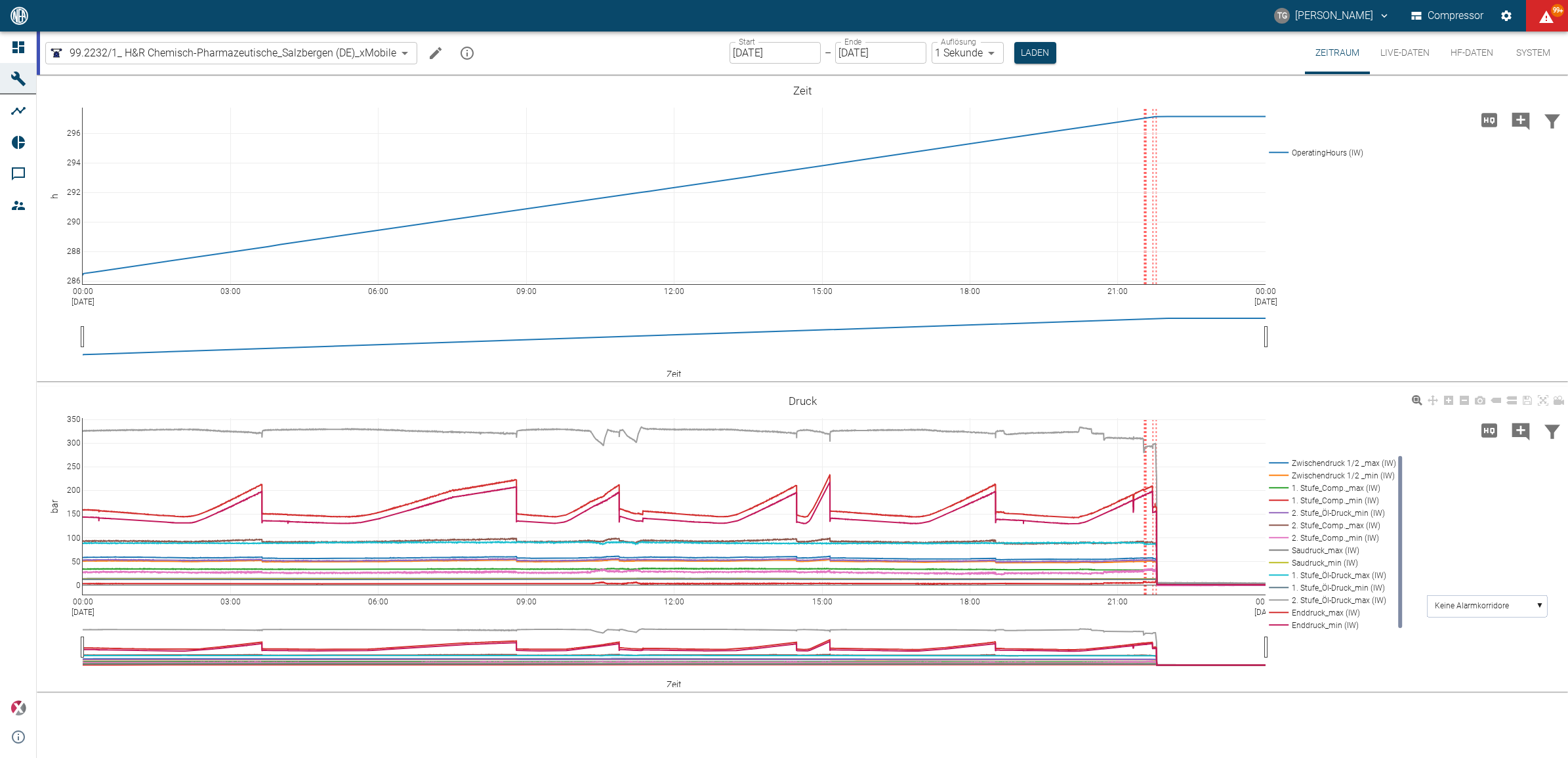
click at [1114, 417] on div "00:00 Sep 6, 2025 03:00 06:00 09:00 12:00 15:00 18:00 21:00 00:00 Sep 7, 2025 0…" at bounding box center [802, 539] width 1531 height 295
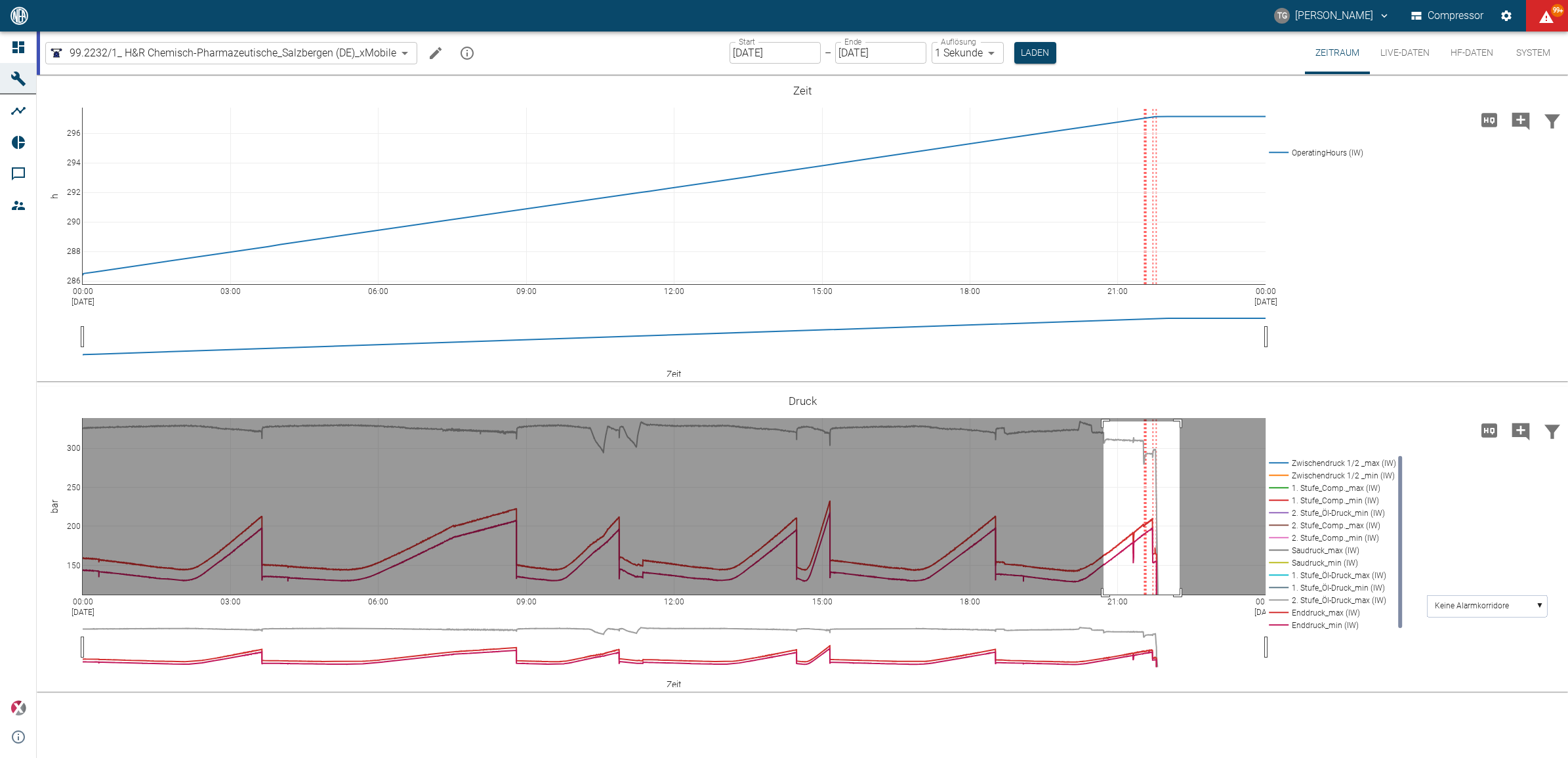
drag, startPoint x: 1103, startPoint y: 421, endPoint x: 1180, endPoint y: 599, distance: 193.9
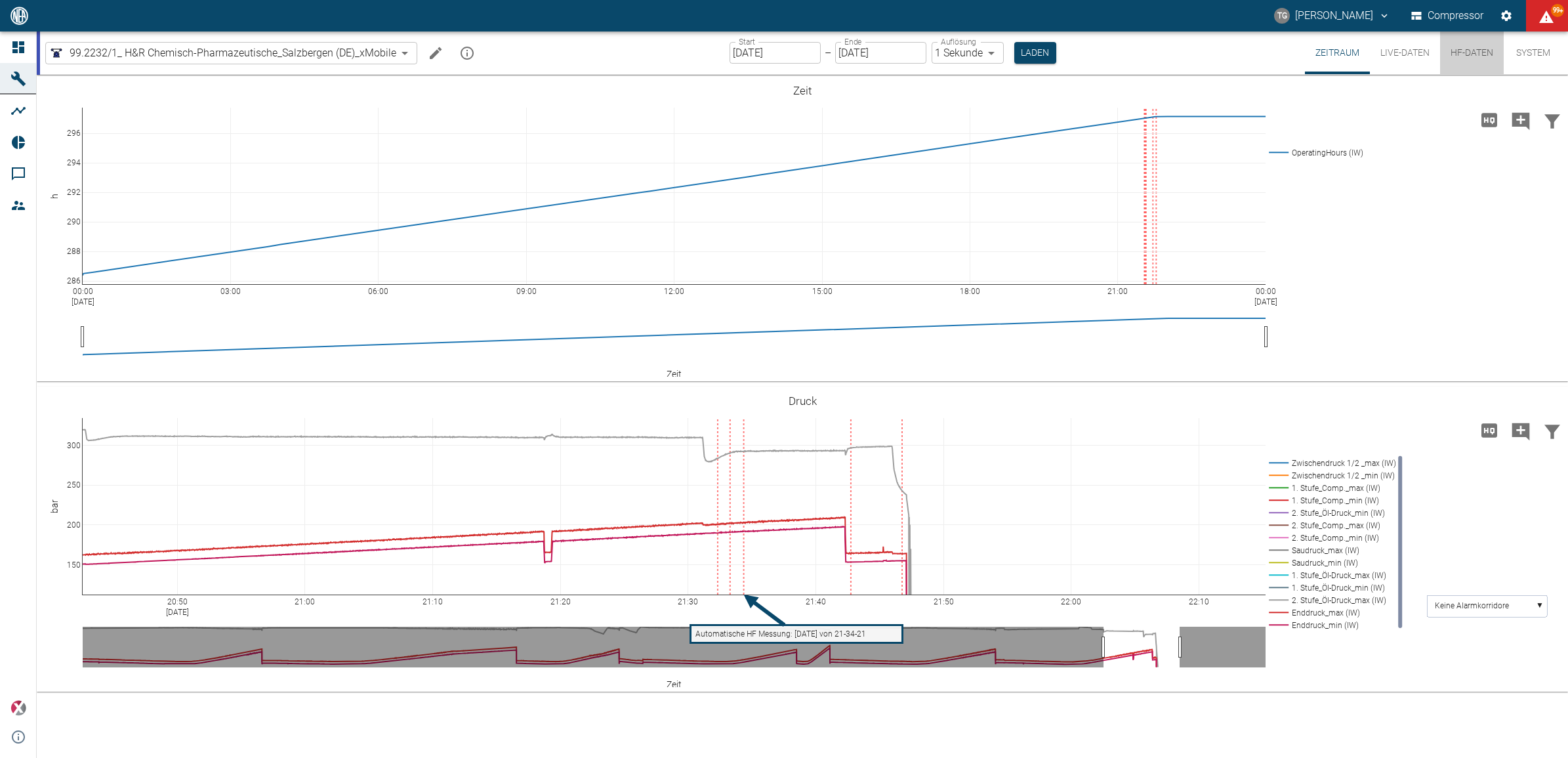
click at [1467, 54] on button "HF-Daten" at bounding box center [1472, 52] width 63 height 43
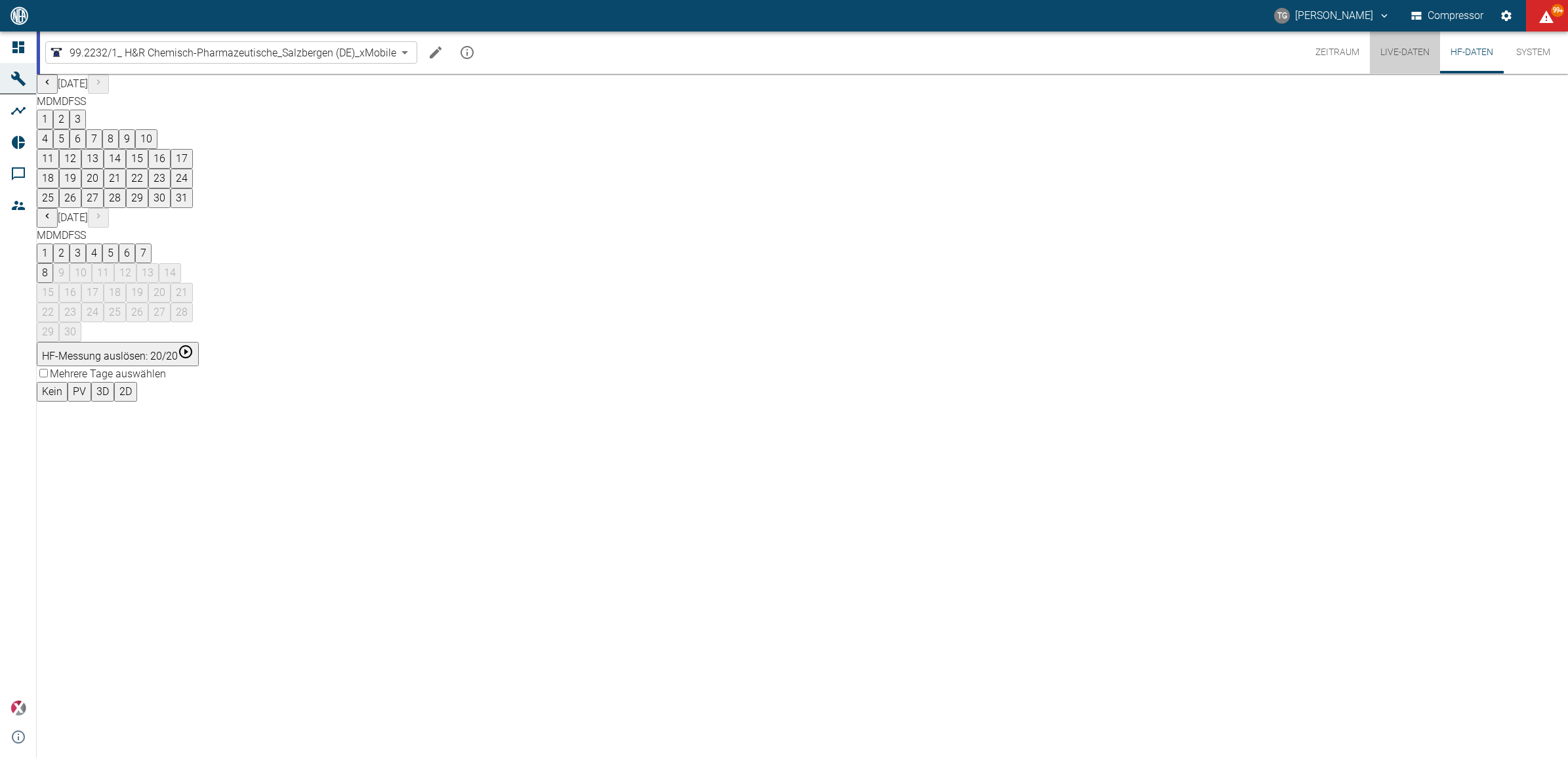
click at [1420, 52] on button "Live-Daten" at bounding box center [1405, 52] width 70 height 42
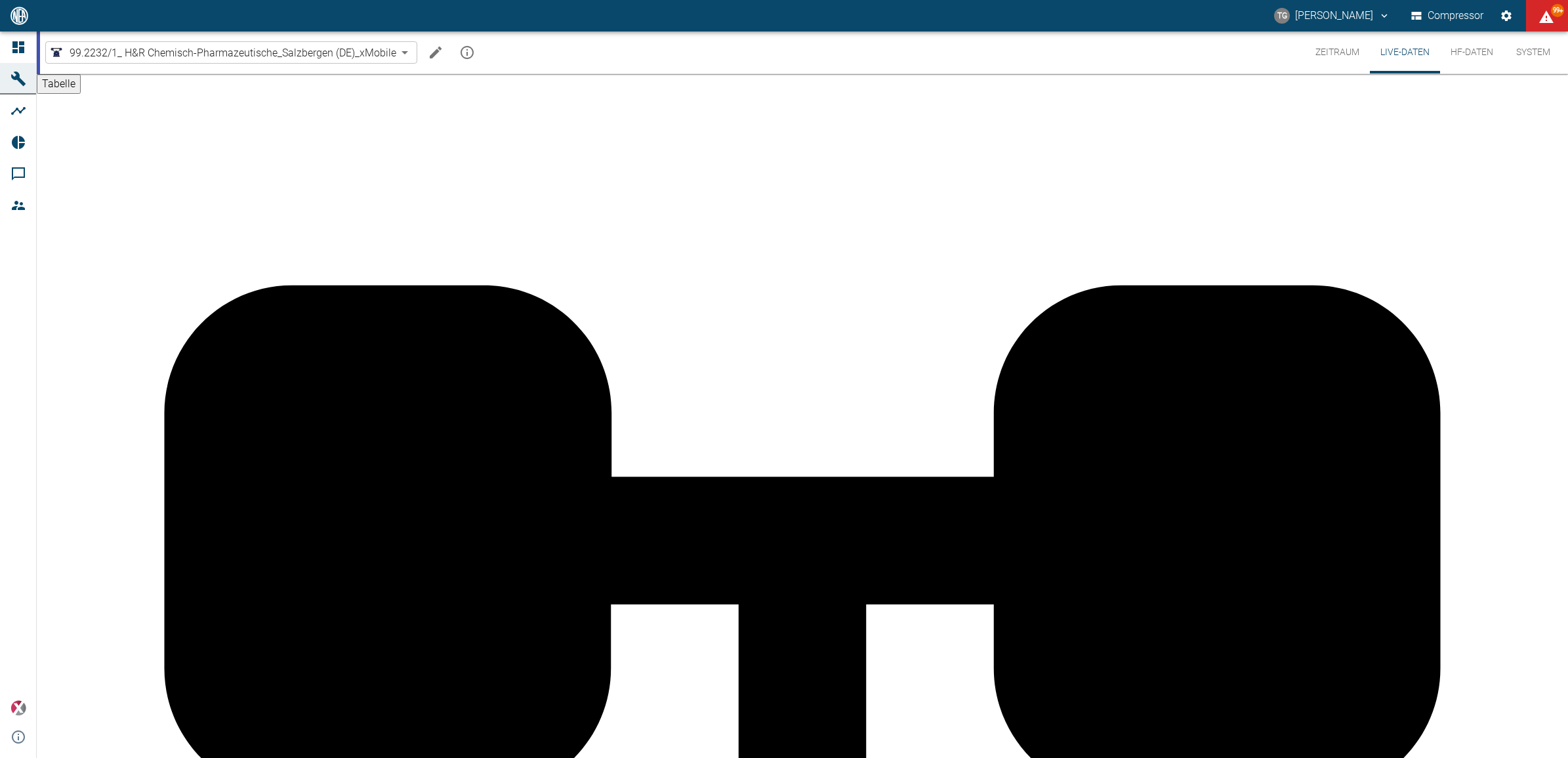
click at [1362, 56] on button "Zeitraum" at bounding box center [1337, 52] width 65 height 42
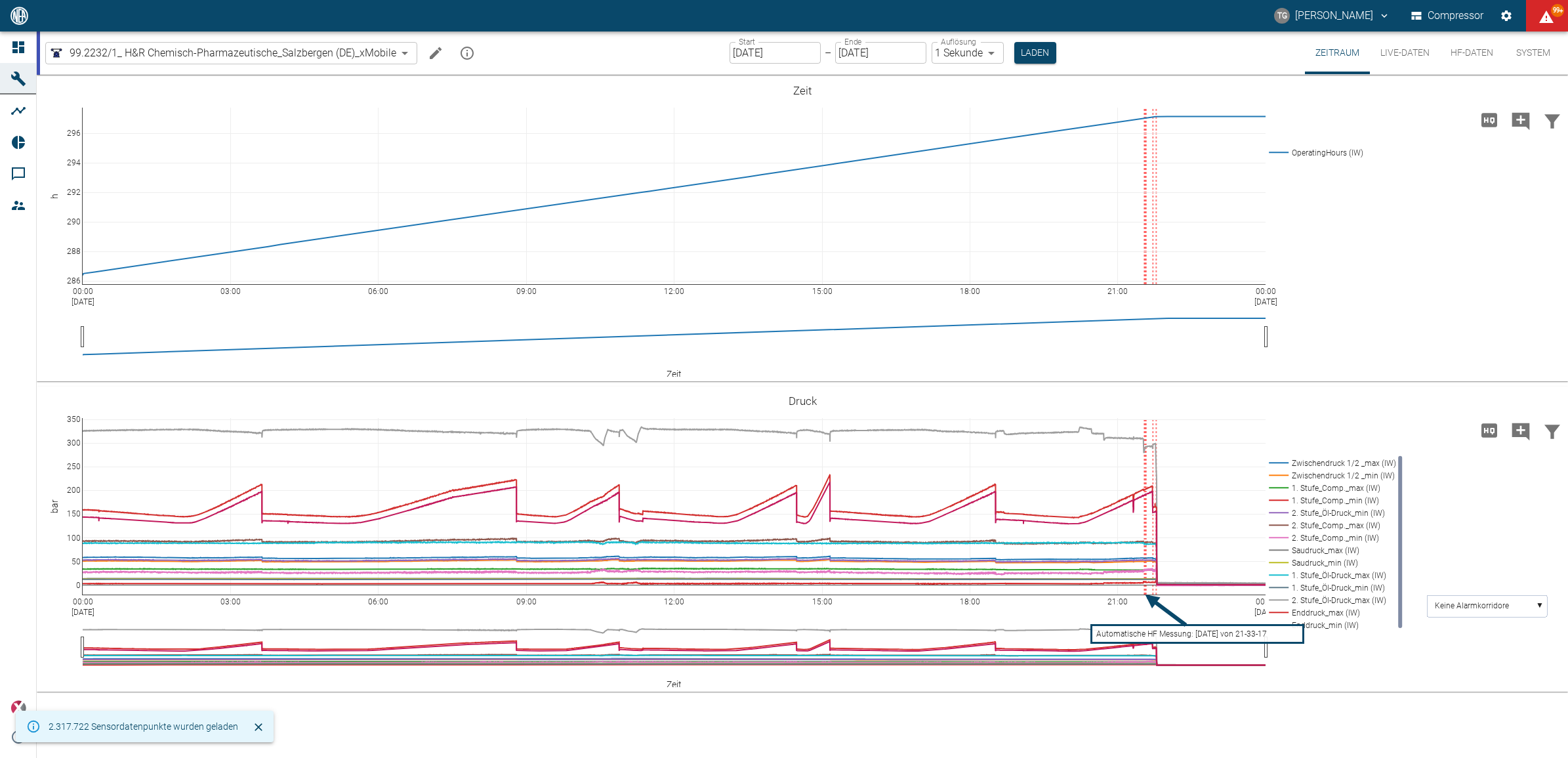
click at [1462, 54] on button "HF-Daten" at bounding box center [1472, 52] width 63 height 43
click at [1464, 54] on button "HF-Daten" at bounding box center [1472, 52] width 63 height 43
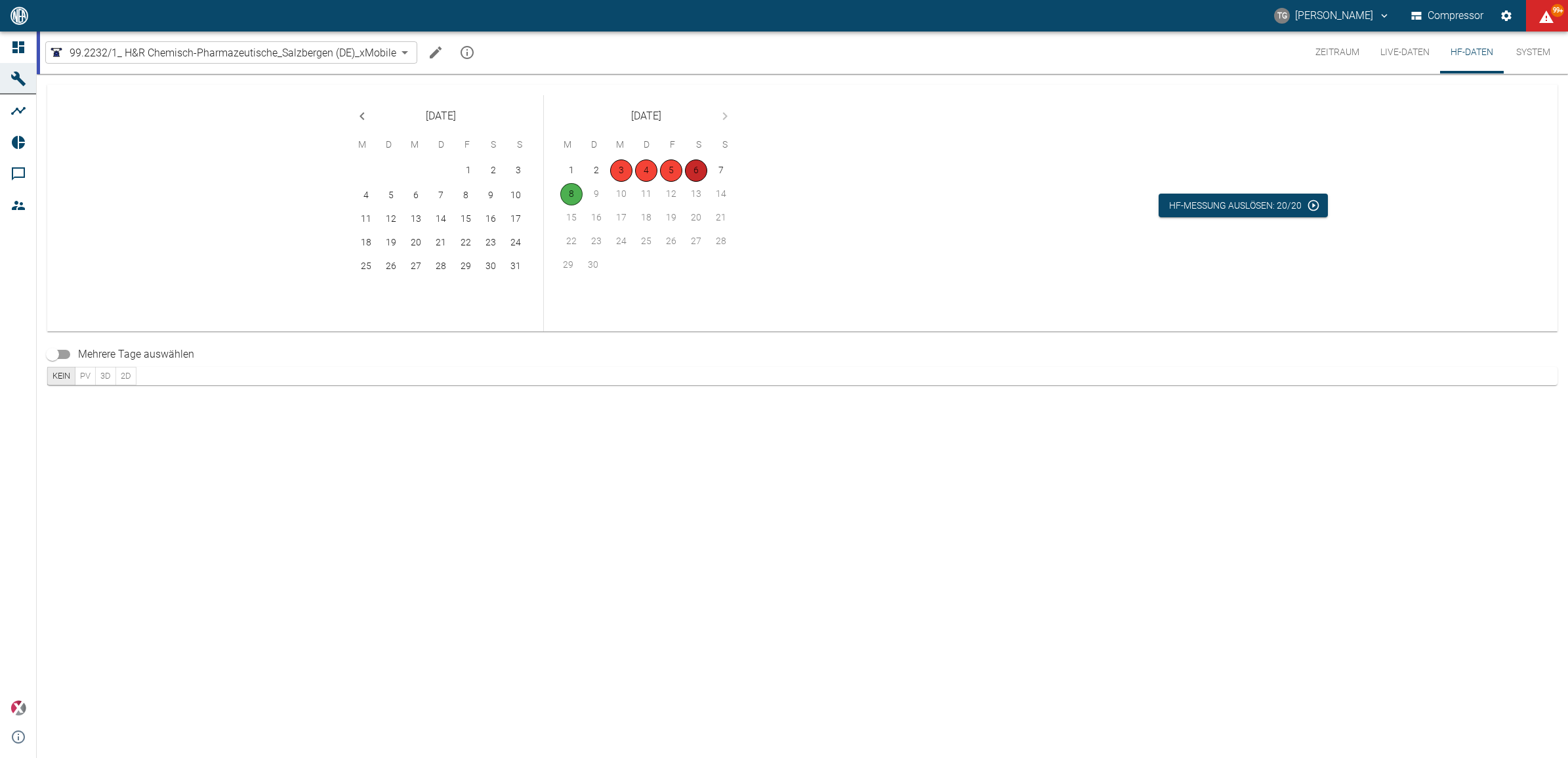
click at [690, 168] on button "6" at bounding box center [696, 170] width 22 height 22
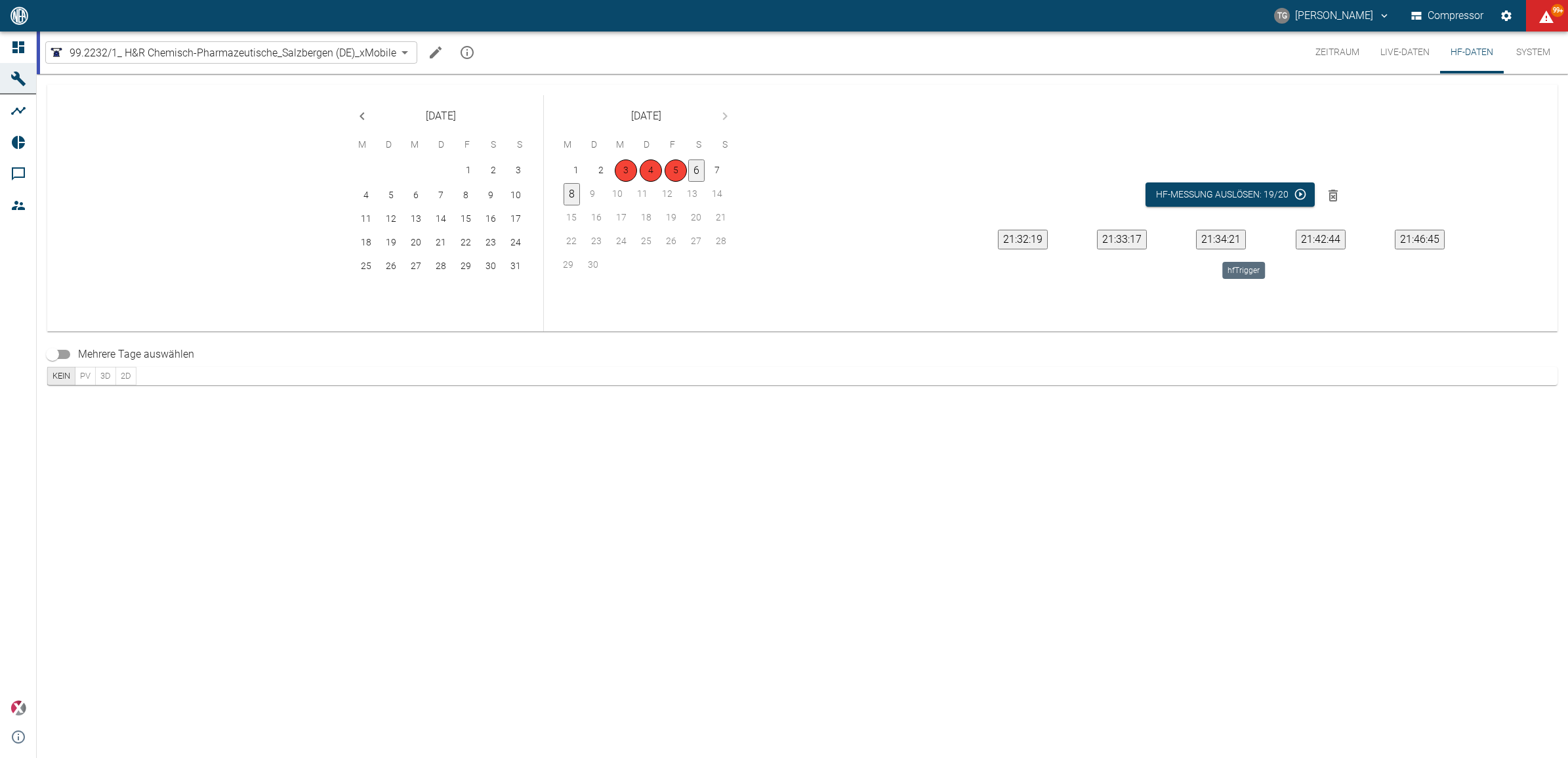
click at [1234, 234] on button "21:34:21" at bounding box center [1221, 239] width 50 height 20
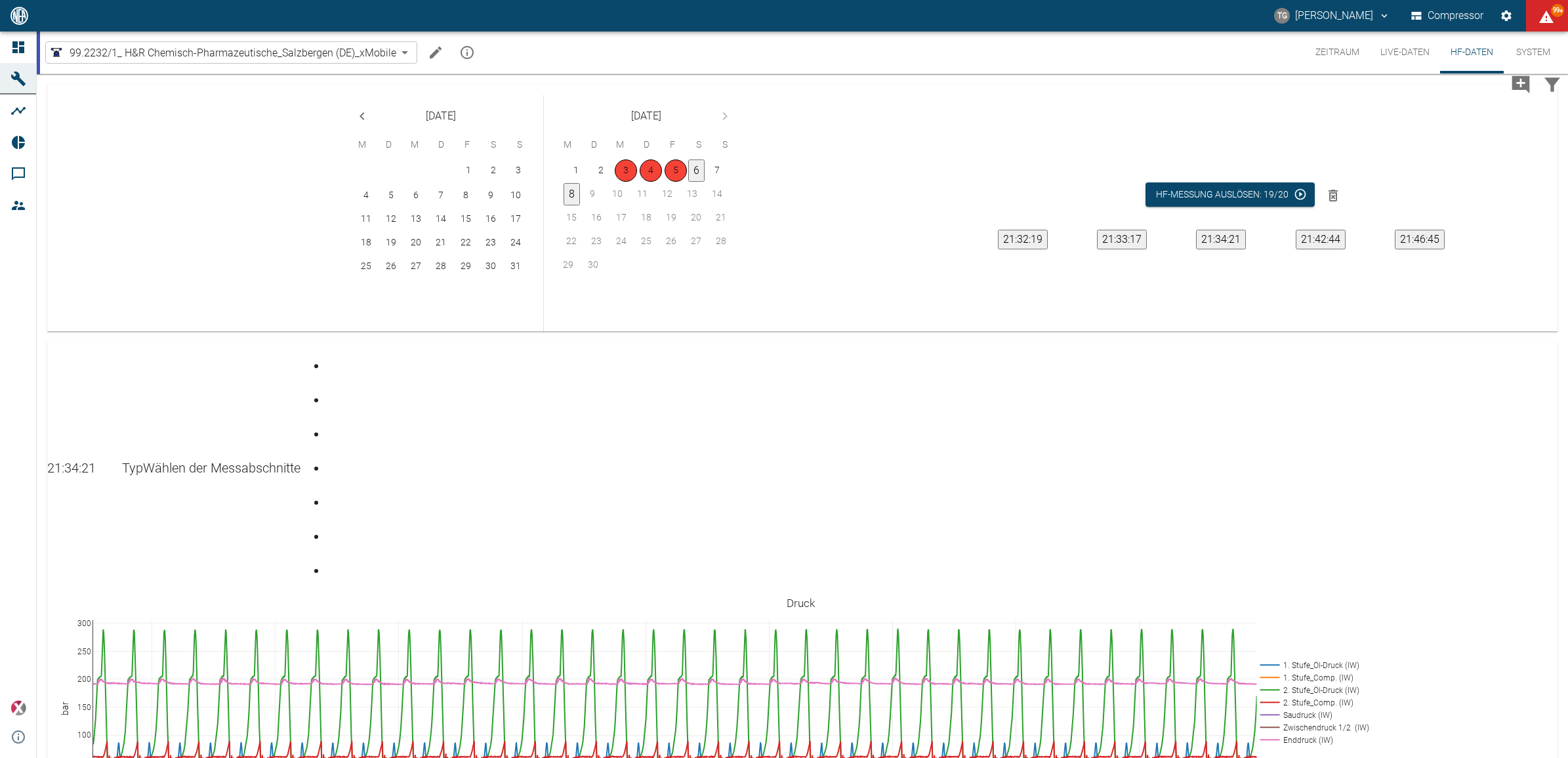
click at [332, 560] on div "Gehe zu Seite 7" at bounding box center [330, 560] width 5 height 0
click at [332, 560] on div "Seite 7" at bounding box center [330, 560] width 5 height 0
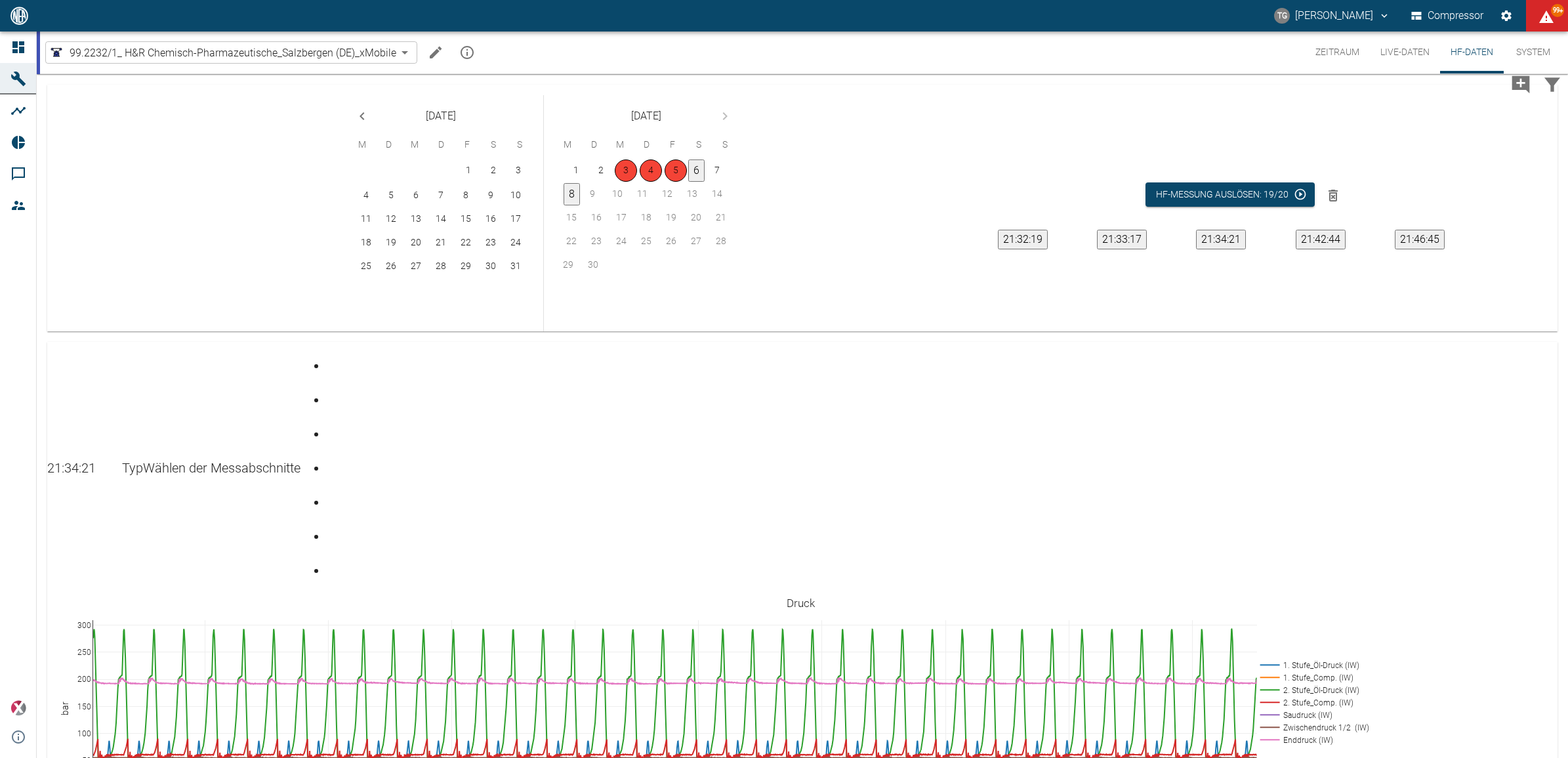
click at [332, 560] on div "Seite 7" at bounding box center [330, 560] width 5 height 0
click at [332, 355] on div "Gehe zu Seite 1" at bounding box center [330, 355] width 5 height 0
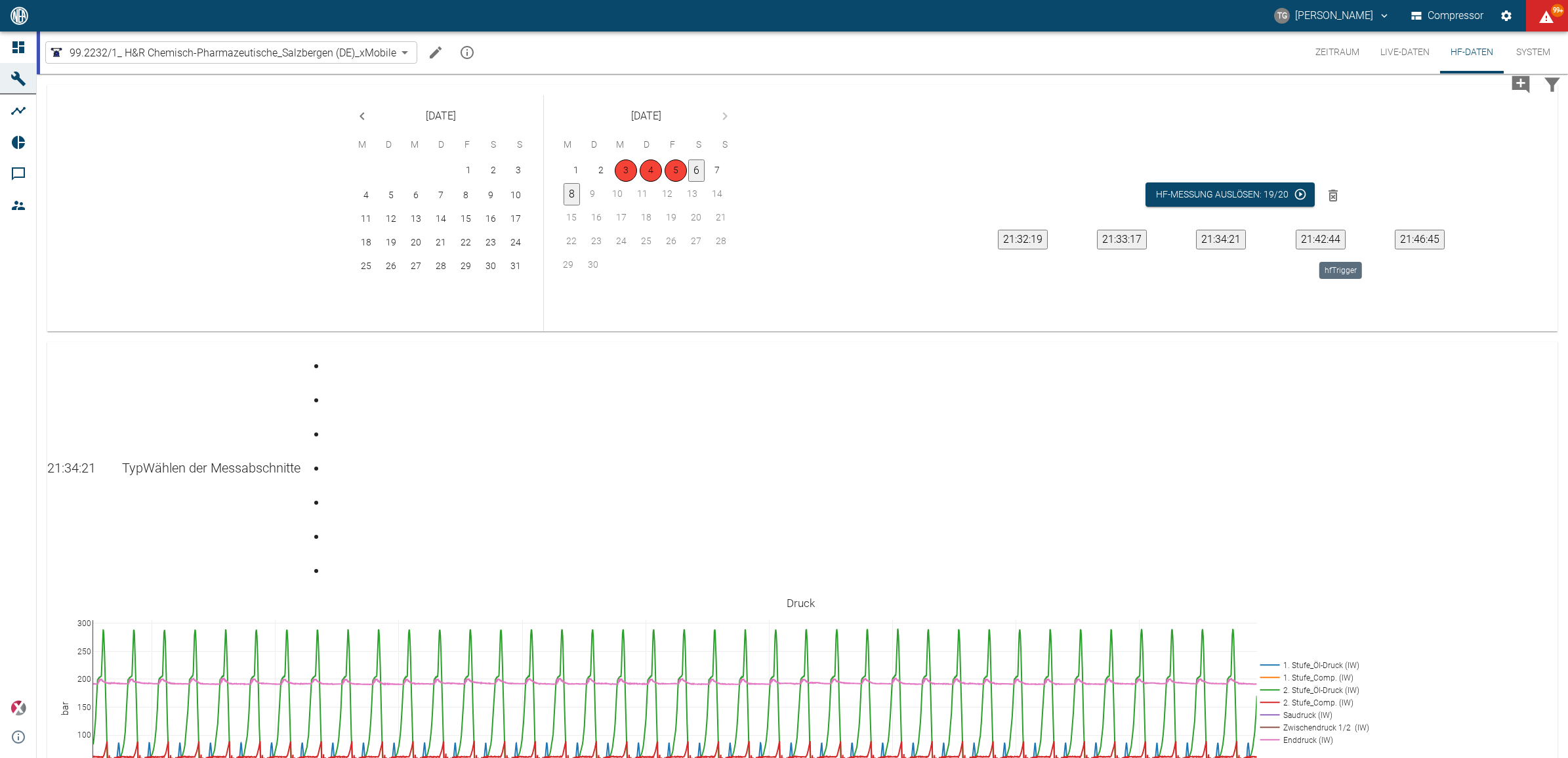
click at [1338, 240] on button "21:42:44" at bounding box center [1321, 239] width 50 height 20
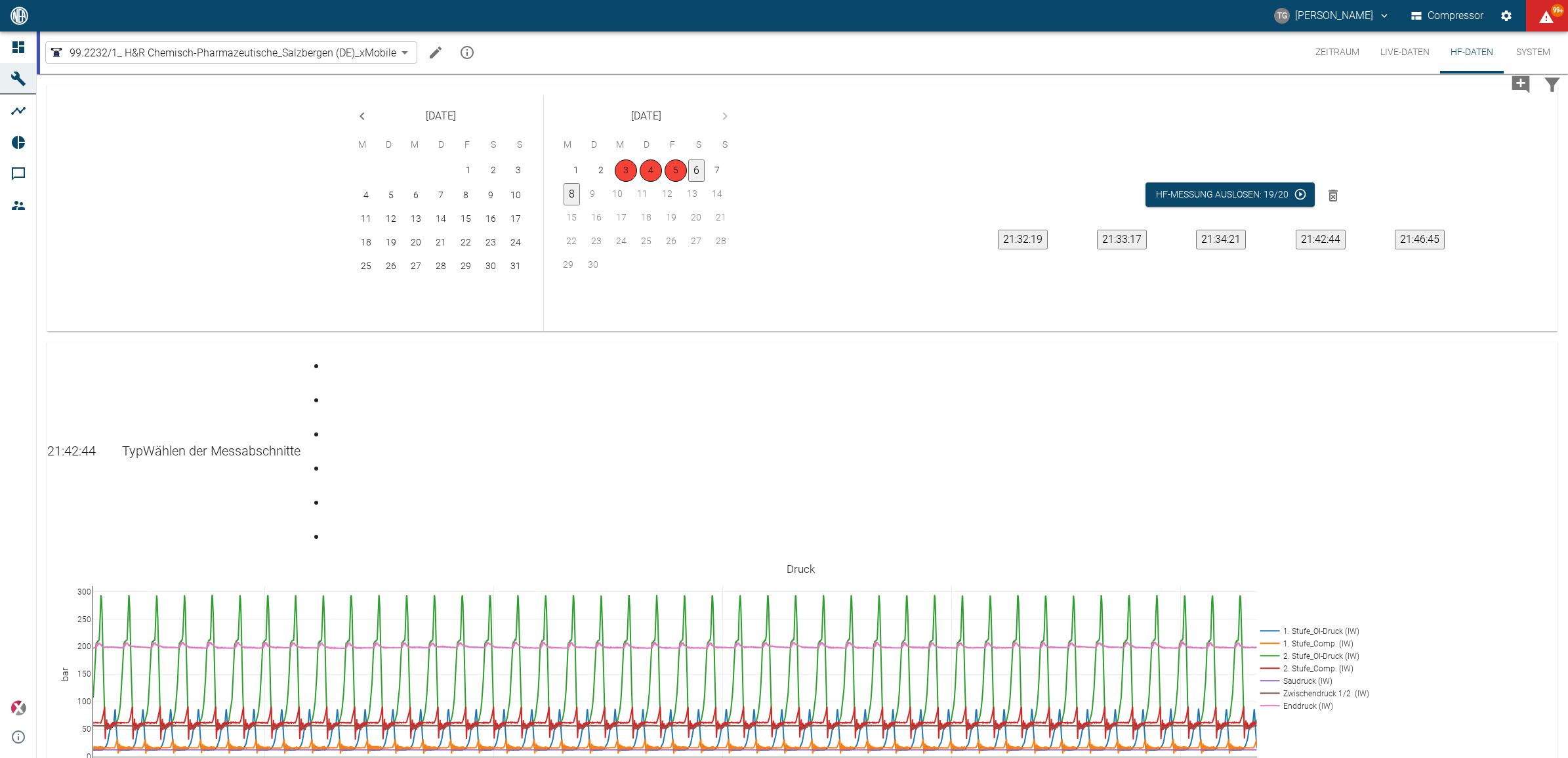
click at [332, 526] on div "Gehe zu Seite 6" at bounding box center [330, 526] width 5 height 0
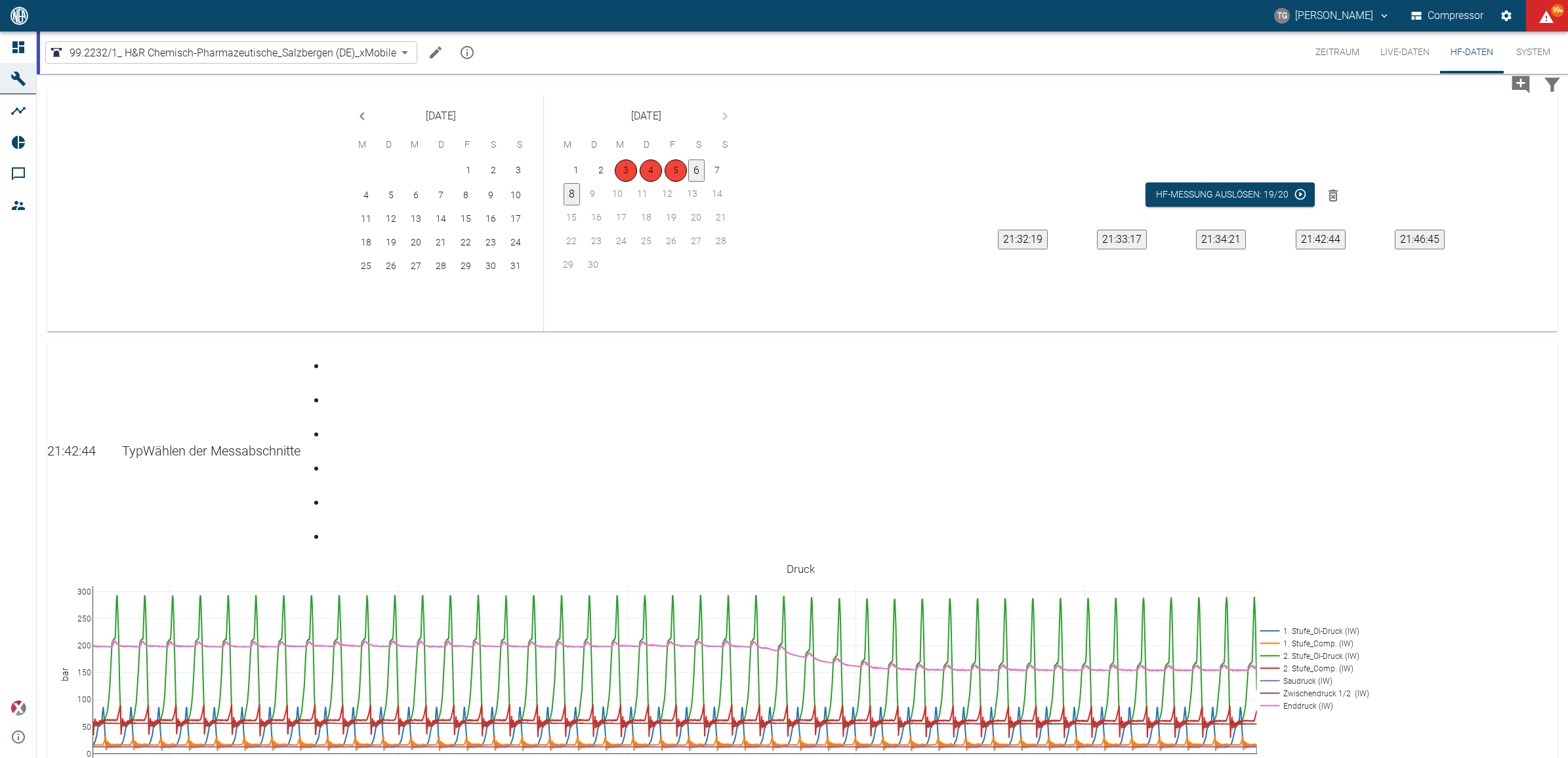
click at [332, 526] on div "Seite 6" at bounding box center [330, 526] width 5 height 0
click at [1434, 238] on button "21:46:45" at bounding box center [1420, 239] width 50 height 20
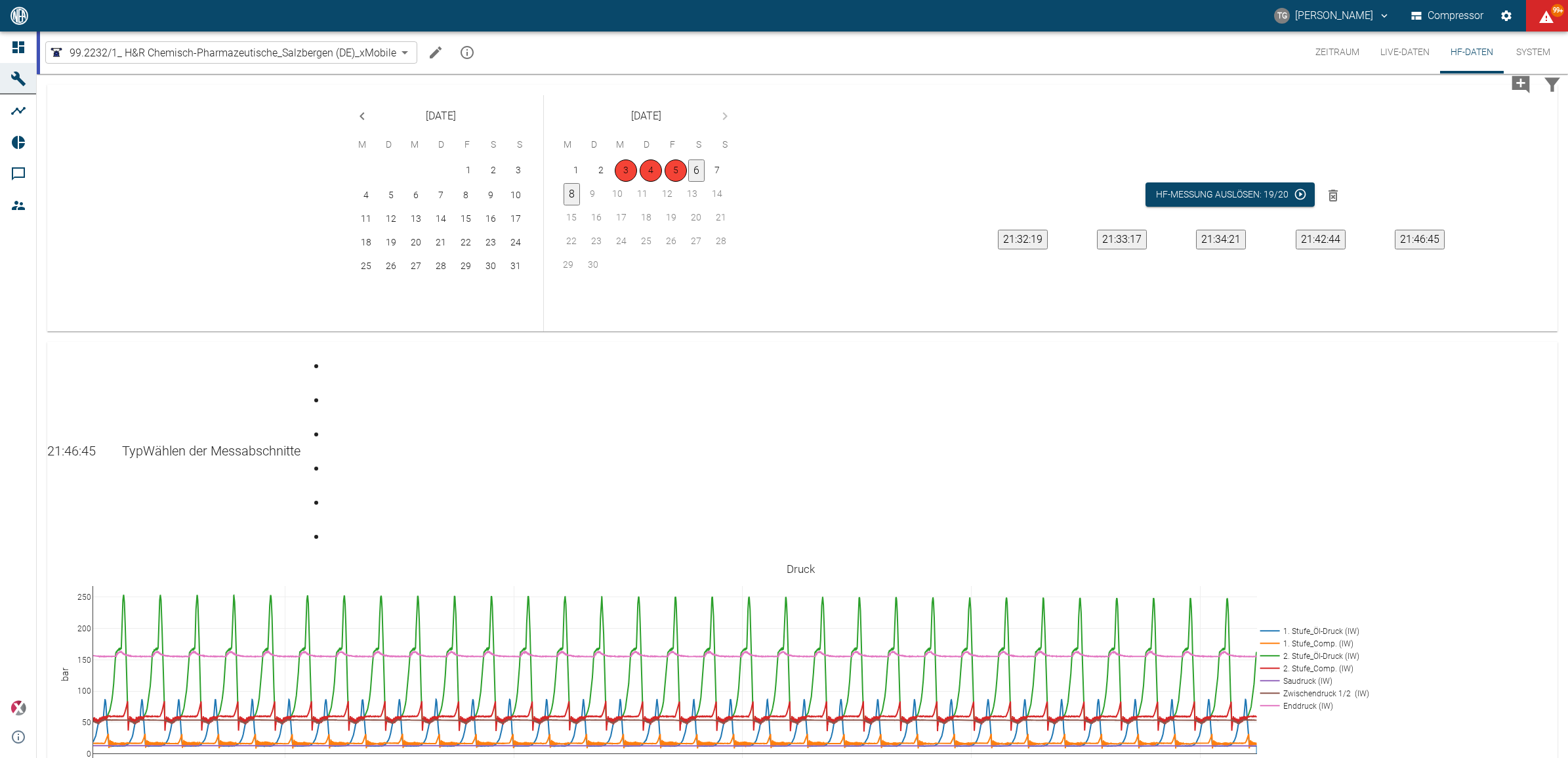
click at [332, 526] on div "Seite 6" at bounding box center [330, 526] width 5 height 0
click at [332, 355] on div "Gehe zu Seite 1" at bounding box center [330, 355] width 5 height 0
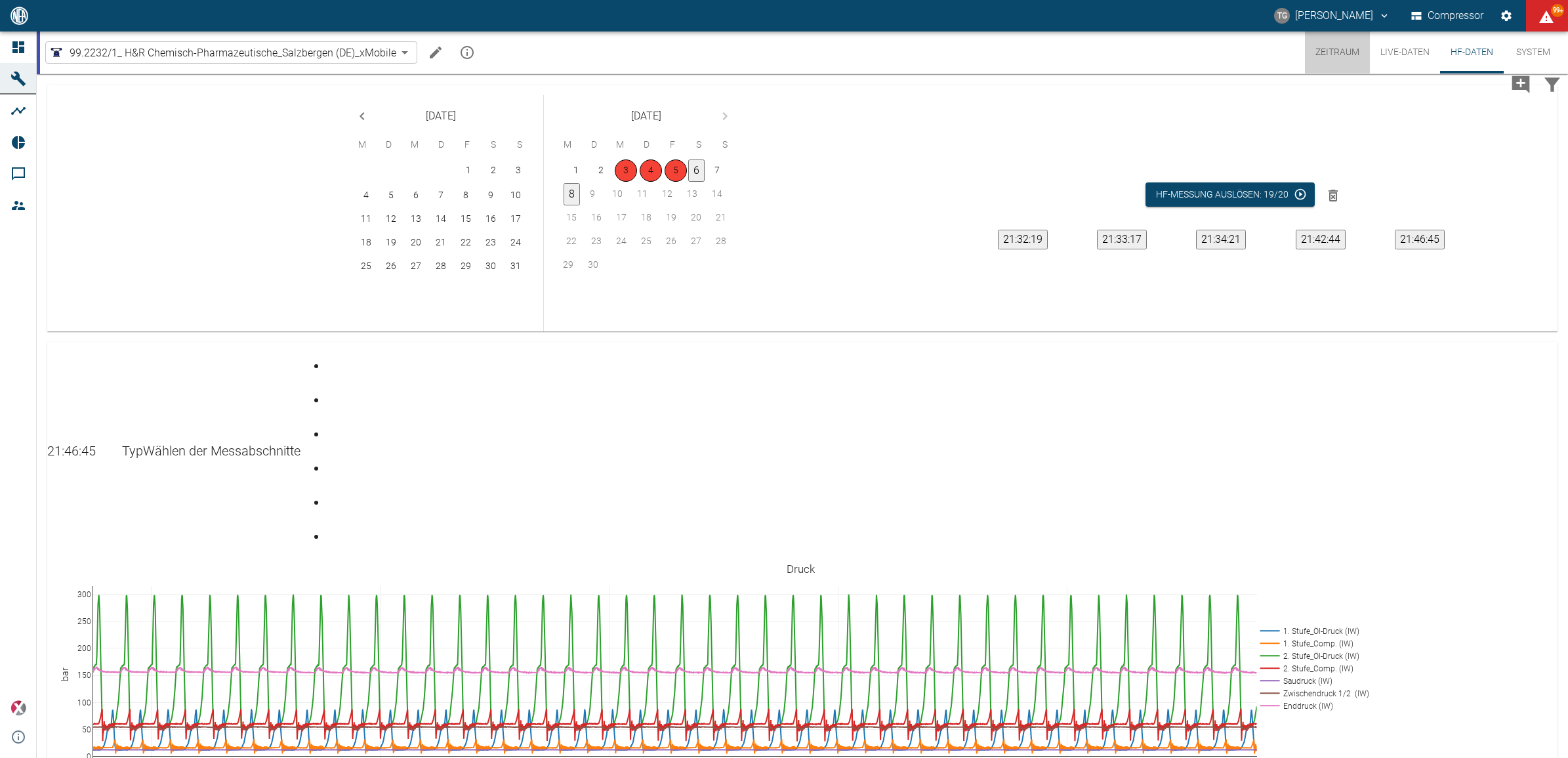
click at [1323, 44] on button "Zeitraum" at bounding box center [1337, 52] width 65 height 42
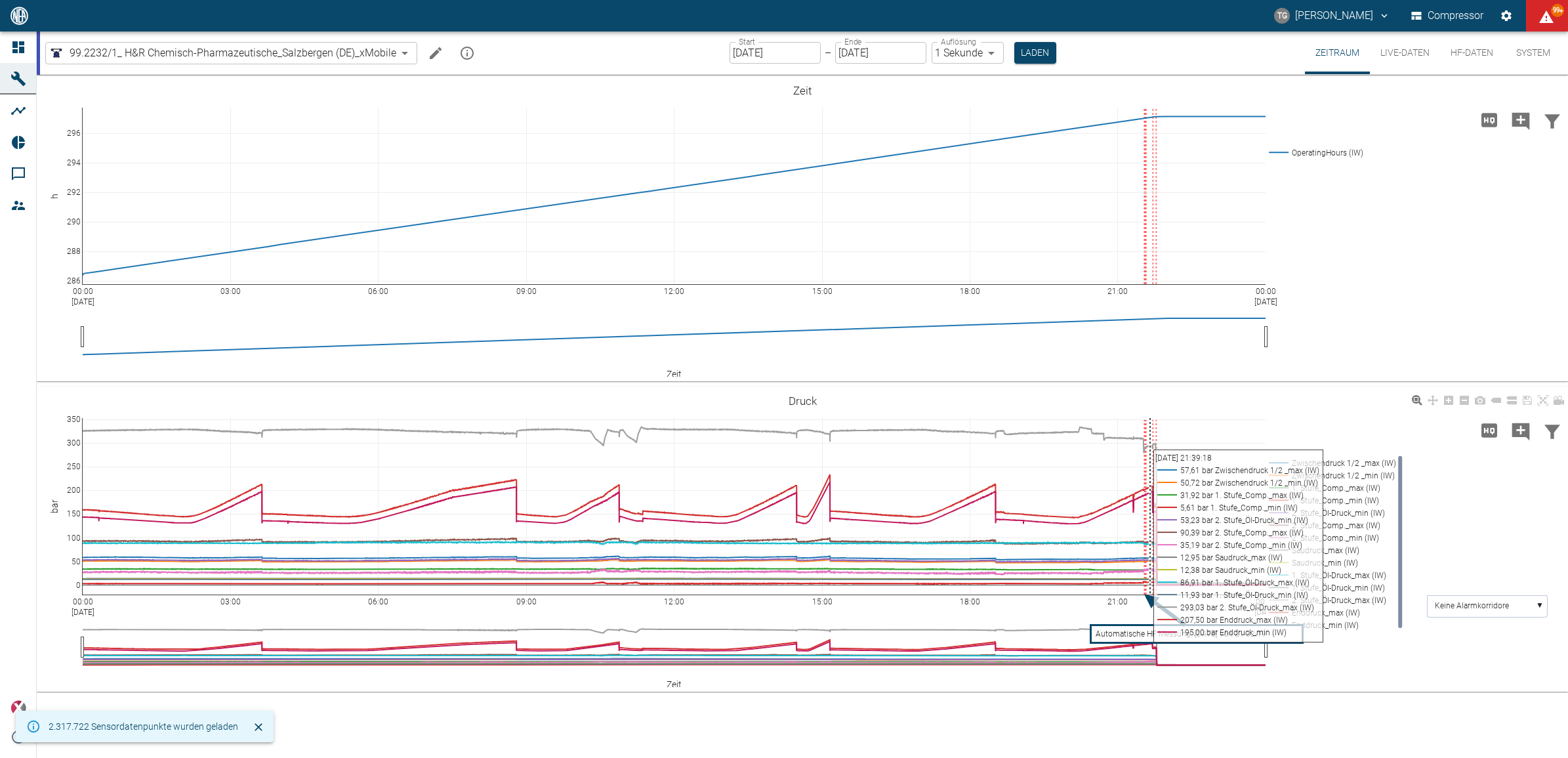
drag, startPoint x: 1133, startPoint y: 417, endPoint x: 1176, endPoint y: 535, distance: 125.6
click at [1176, 535] on div "00:00 Sep 6, 2025 03:00 06:00 09:00 12:00 15:00 18:00 21:00 00:00 Sep 7, 2025 0…" at bounding box center [802, 539] width 1531 height 295
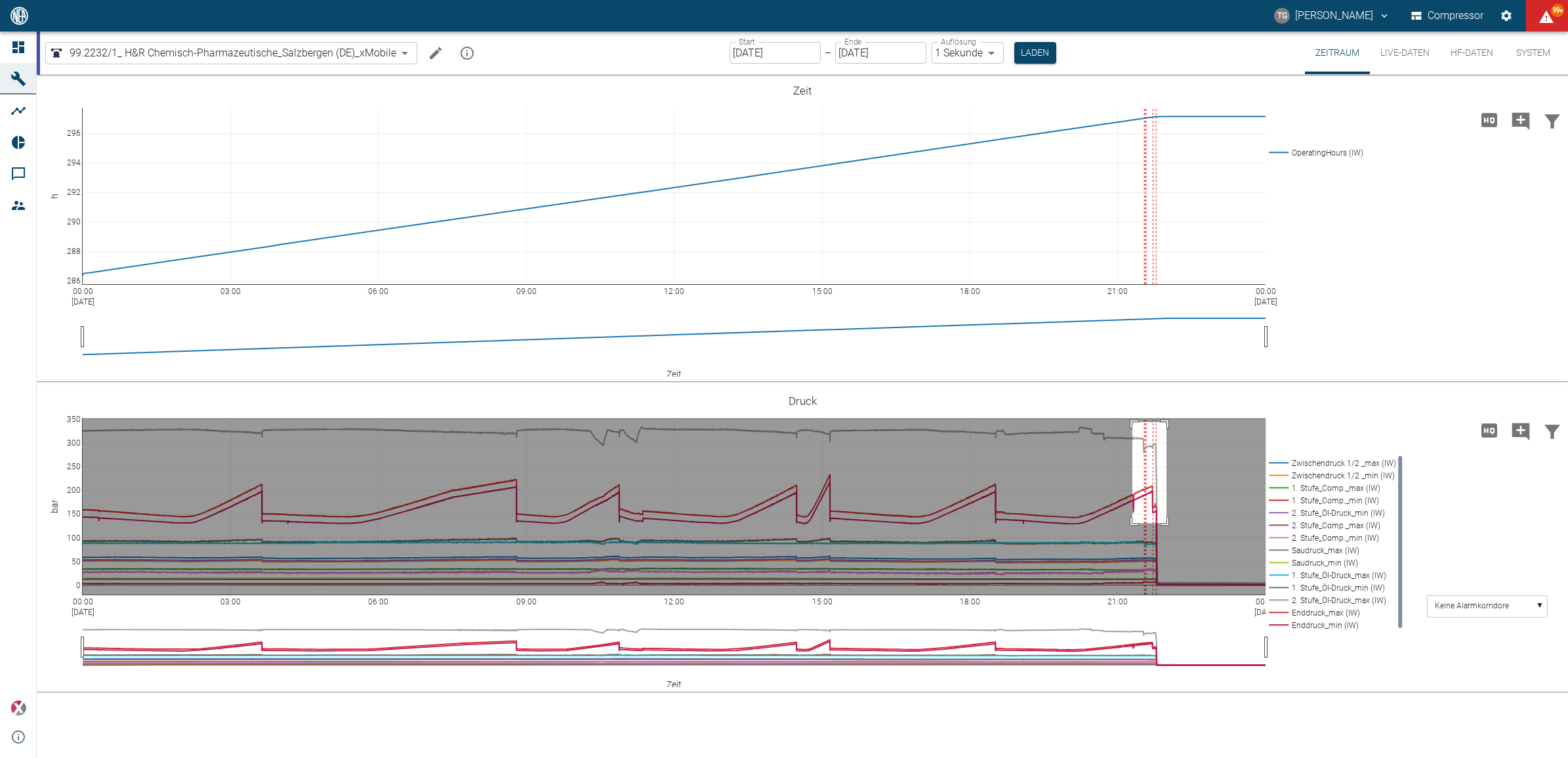
drag, startPoint x: 1133, startPoint y: 422, endPoint x: 1167, endPoint y: 523, distance: 106.6
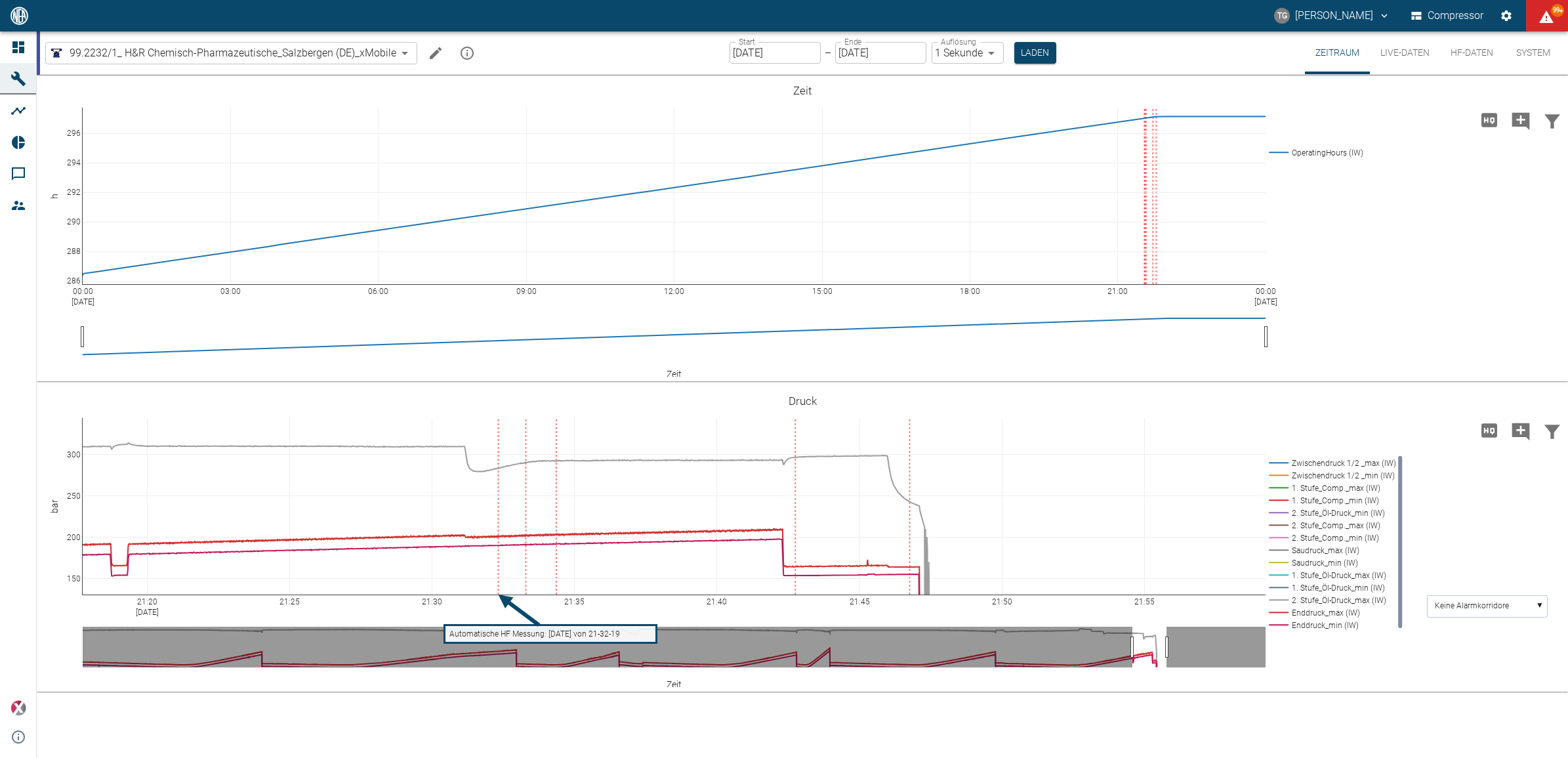
click at [1475, 54] on button "HF-Daten" at bounding box center [1472, 52] width 63 height 43
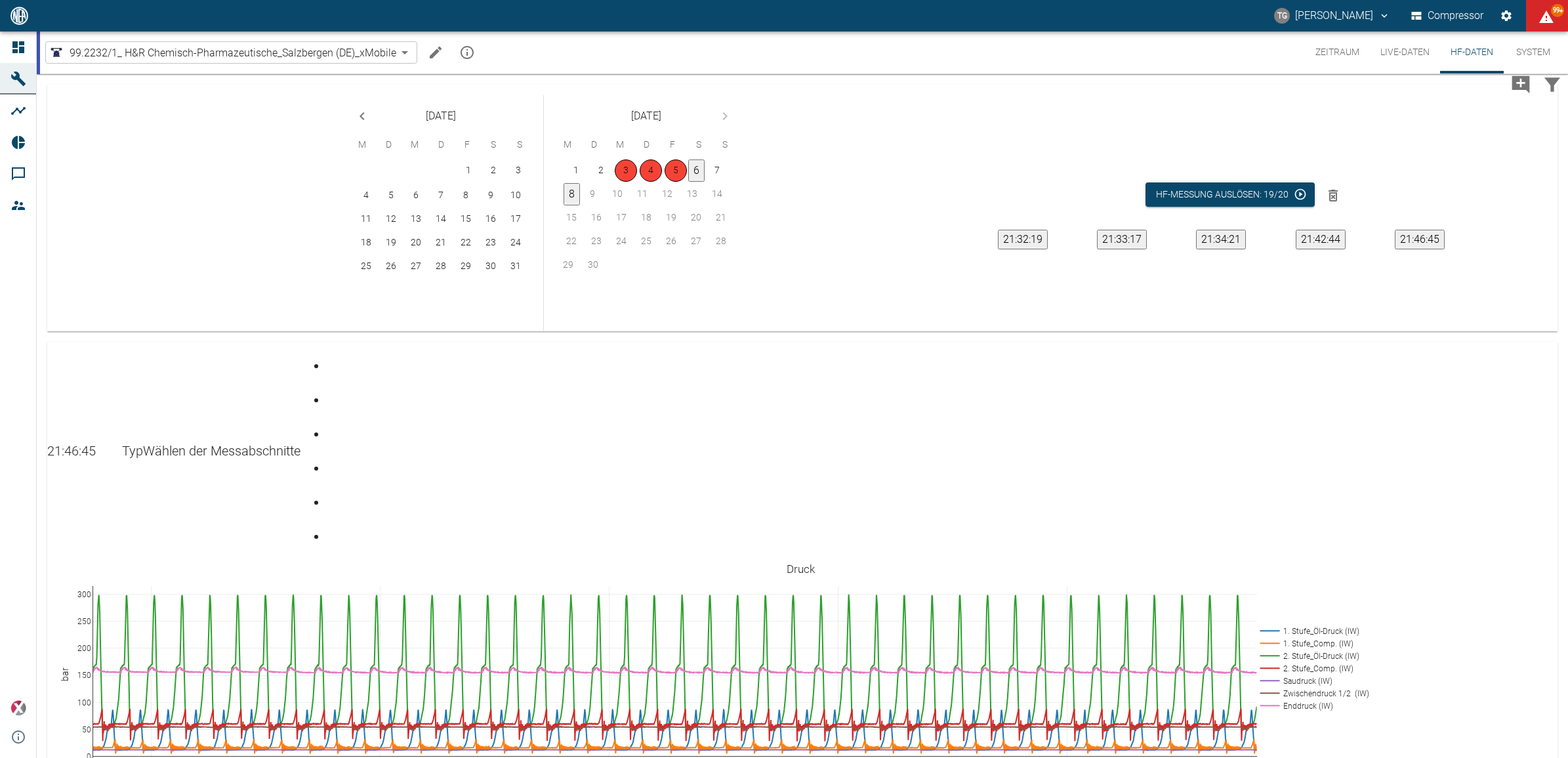
click at [699, 174] on button "6" at bounding box center [697, 170] width 16 height 22
click at [1437, 242] on button "21:46:45" at bounding box center [1420, 239] width 50 height 20
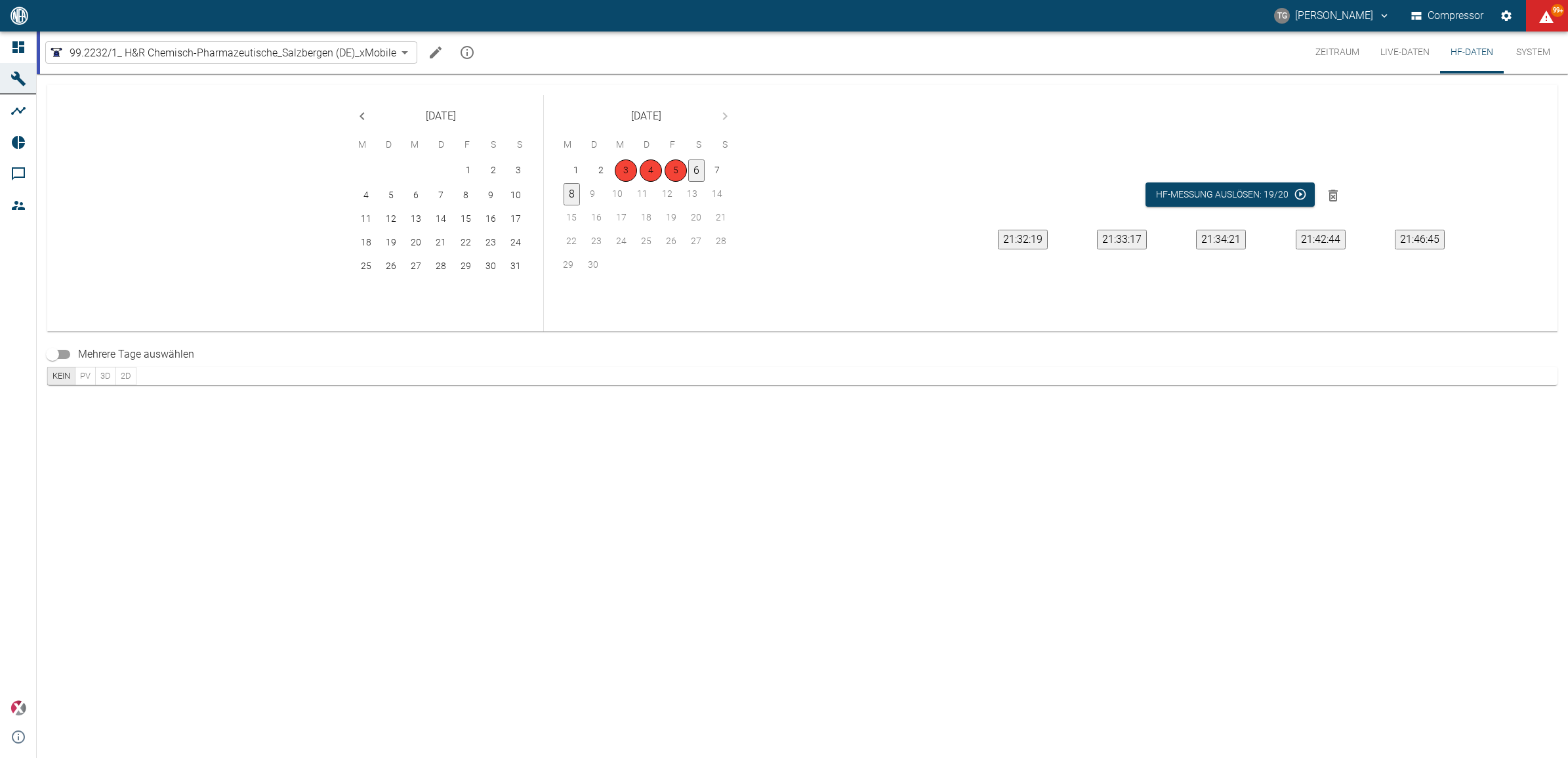
click at [1437, 242] on button "21:46:45" at bounding box center [1420, 239] width 50 height 20
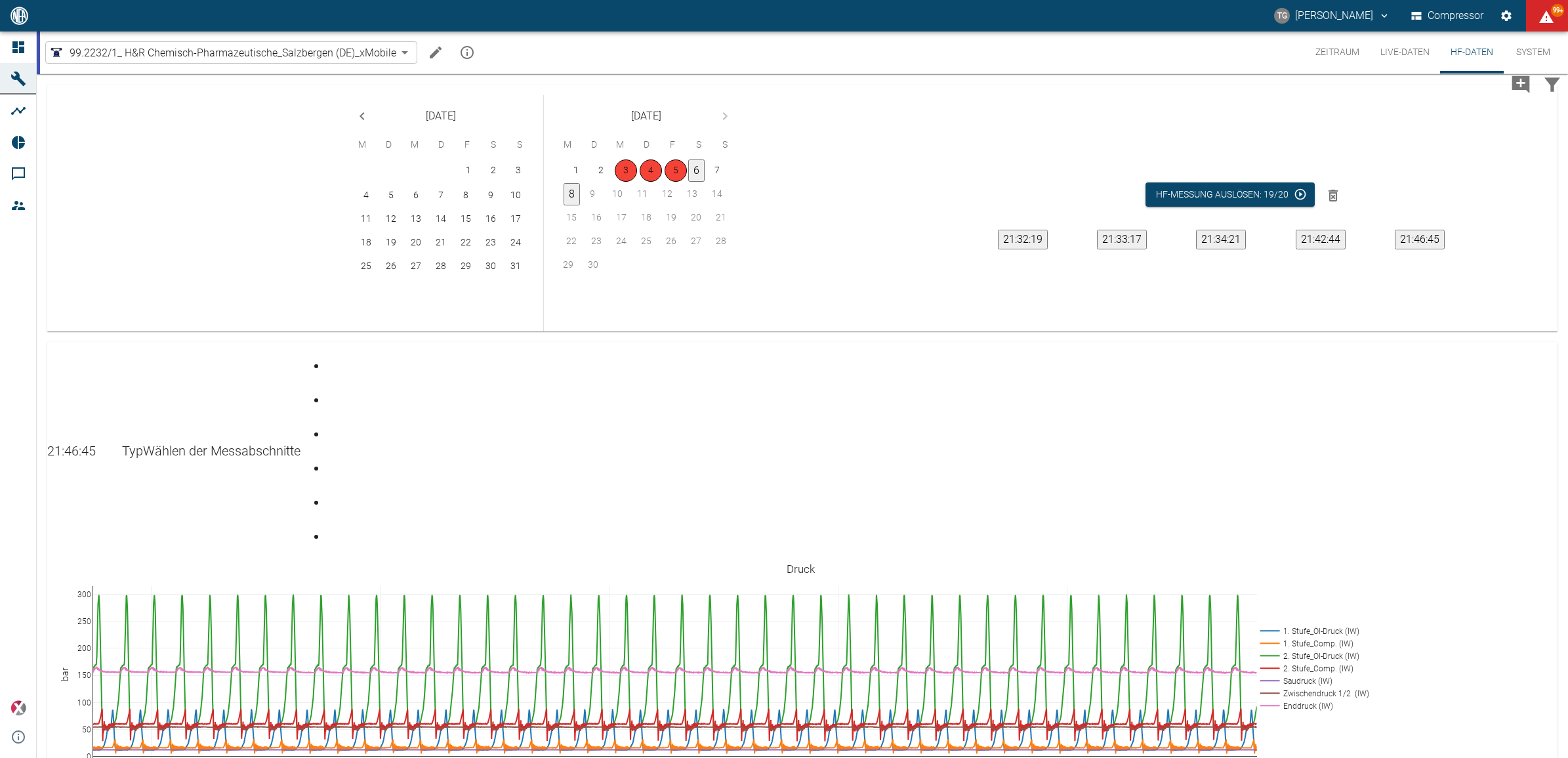
click at [332, 526] on div "Gehe zu Seite 6" at bounding box center [330, 526] width 5 height 0
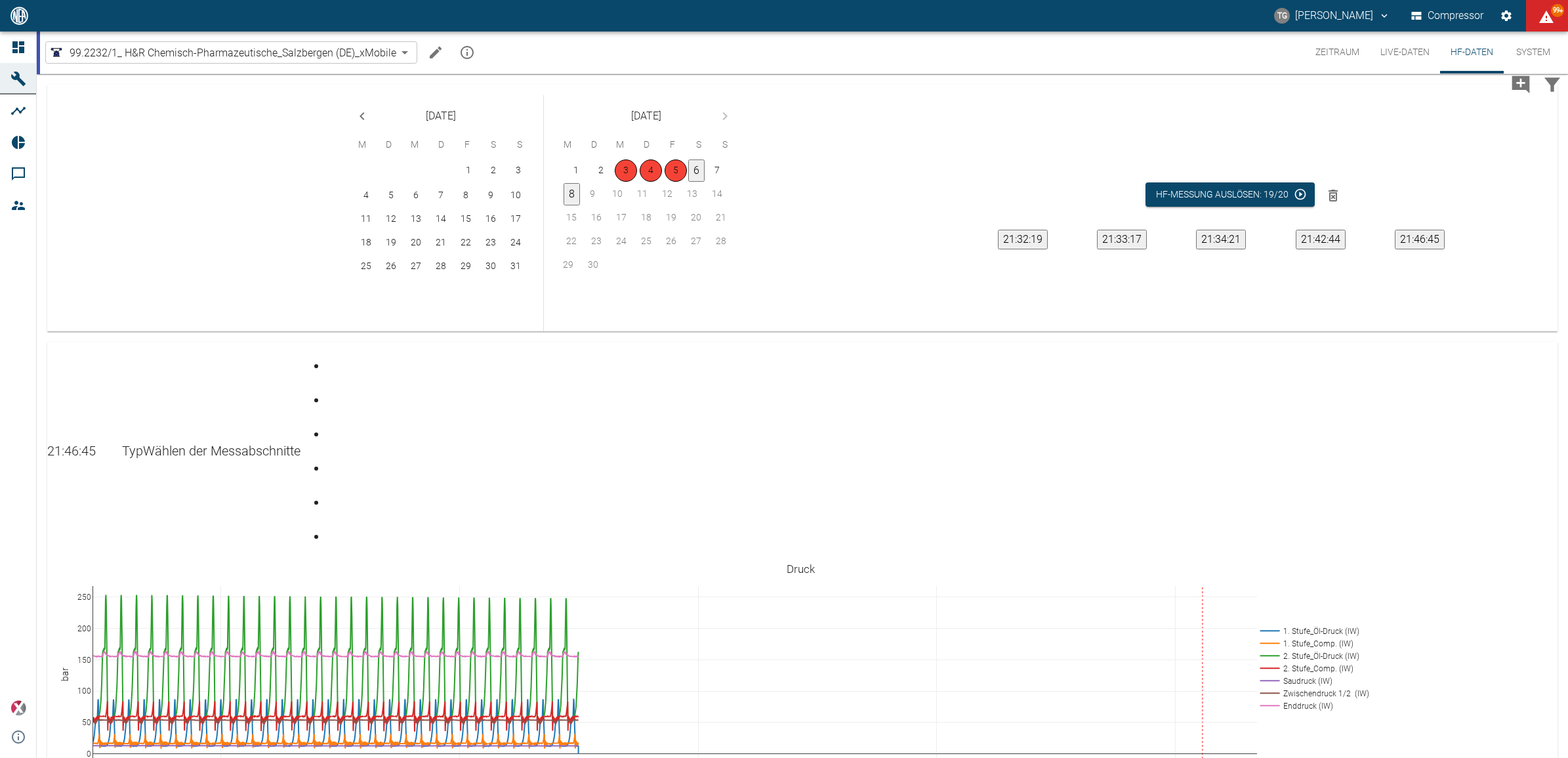
drag, startPoint x: 1238, startPoint y: 594, endPoint x: 560, endPoint y: 601, distance: 678.0
click at [1346, 240] on button "21:42:44" at bounding box center [1321, 239] width 50 height 20
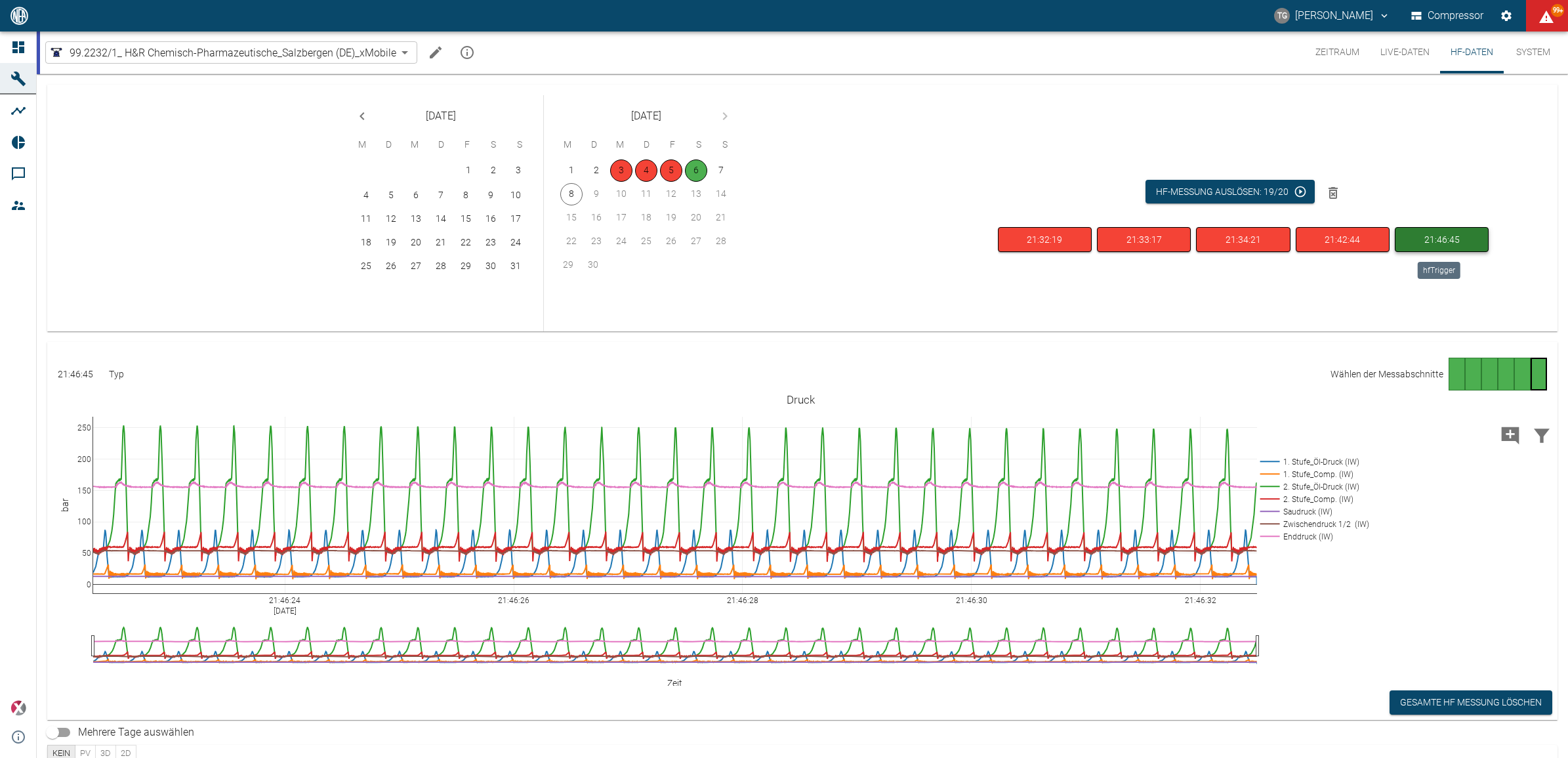
click at [1435, 240] on button "21:46:45" at bounding box center [1442, 240] width 94 height 26
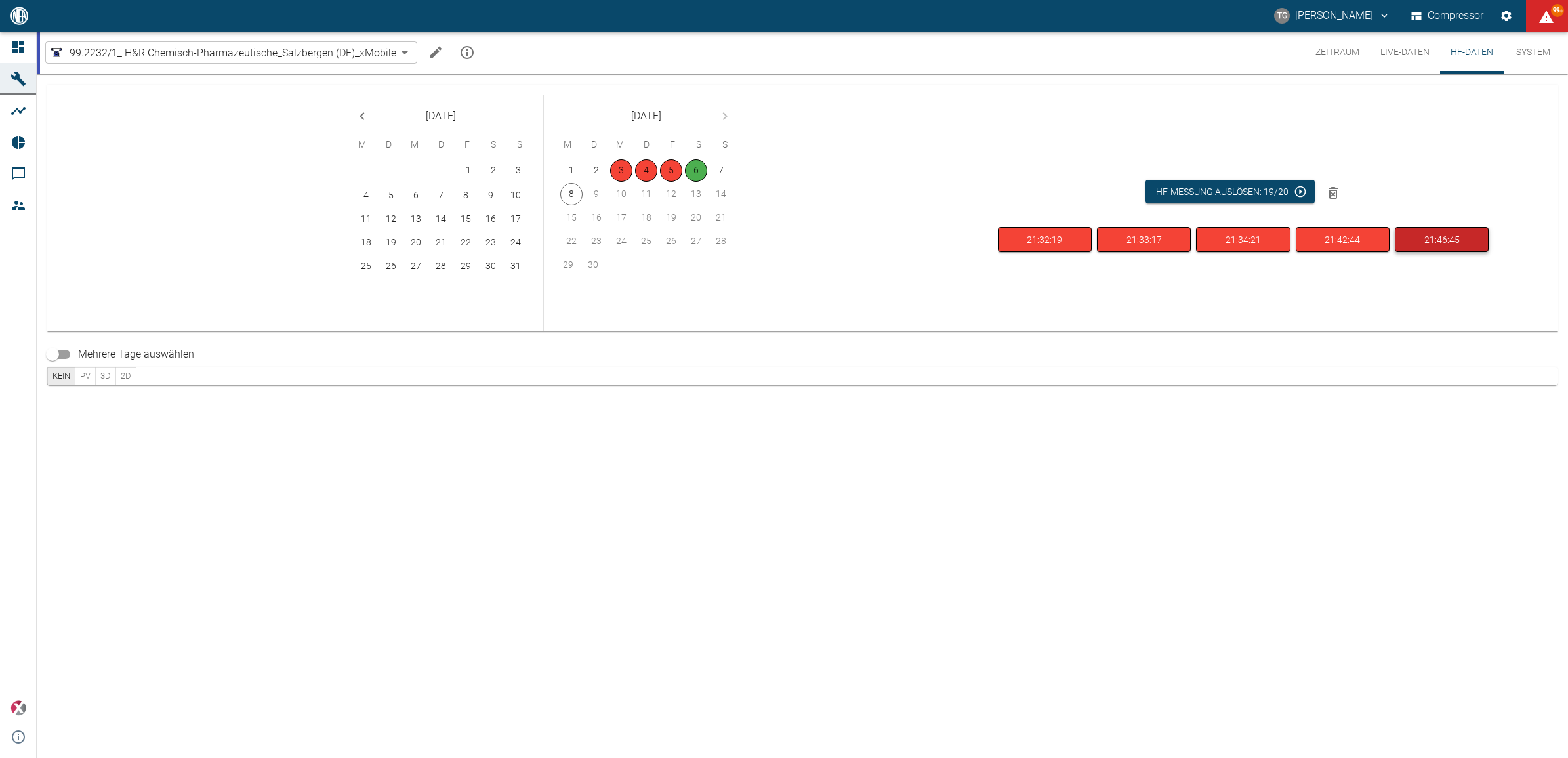
click at [1435, 240] on button "21:46:45" at bounding box center [1442, 240] width 94 height 26
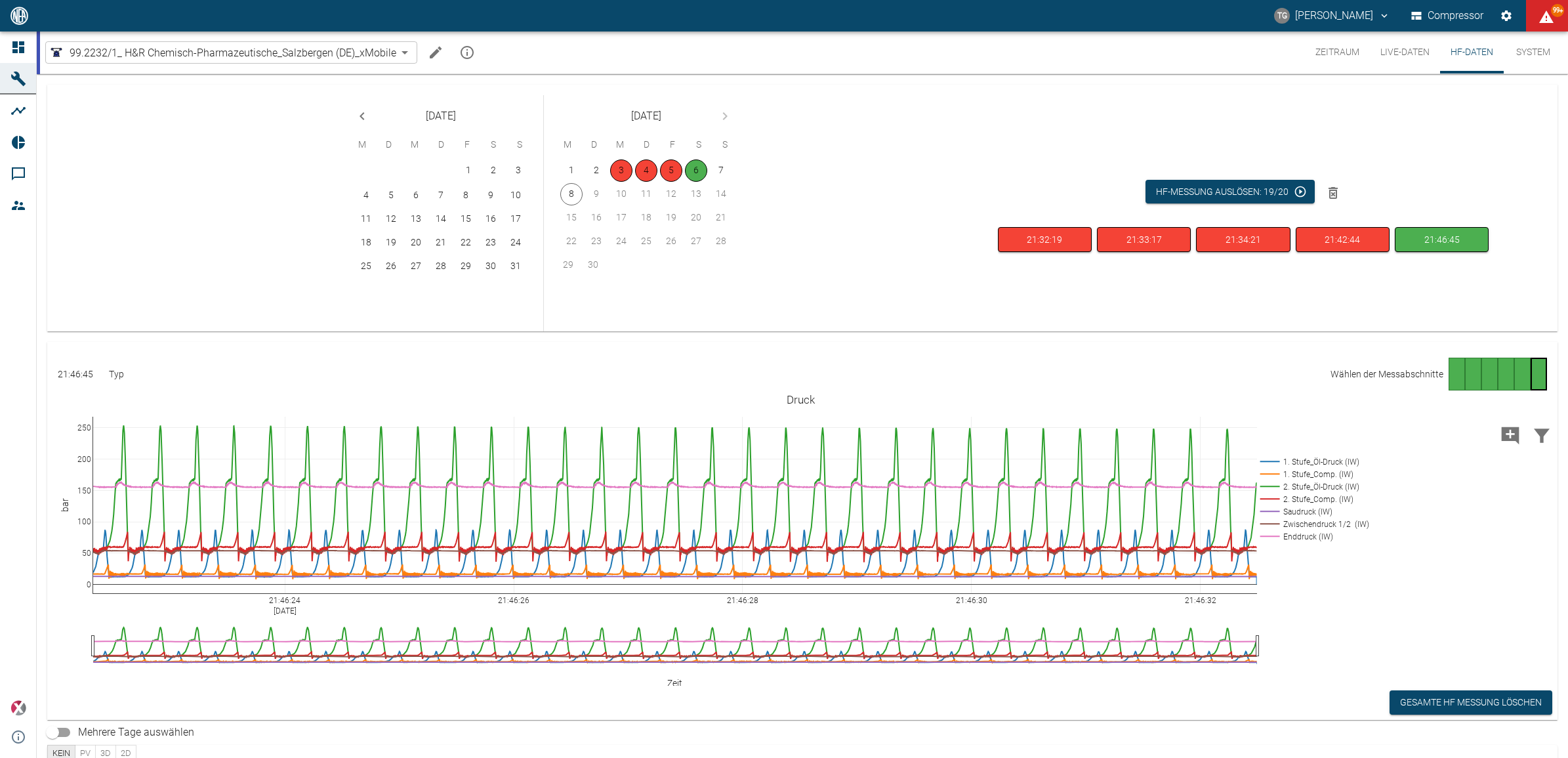
click at [1532, 373] on div "Seite 6" at bounding box center [1539, 374] width 16 height 33
click at [1451, 370] on div "Gehe zu Seite 1" at bounding box center [1457, 374] width 16 height 33
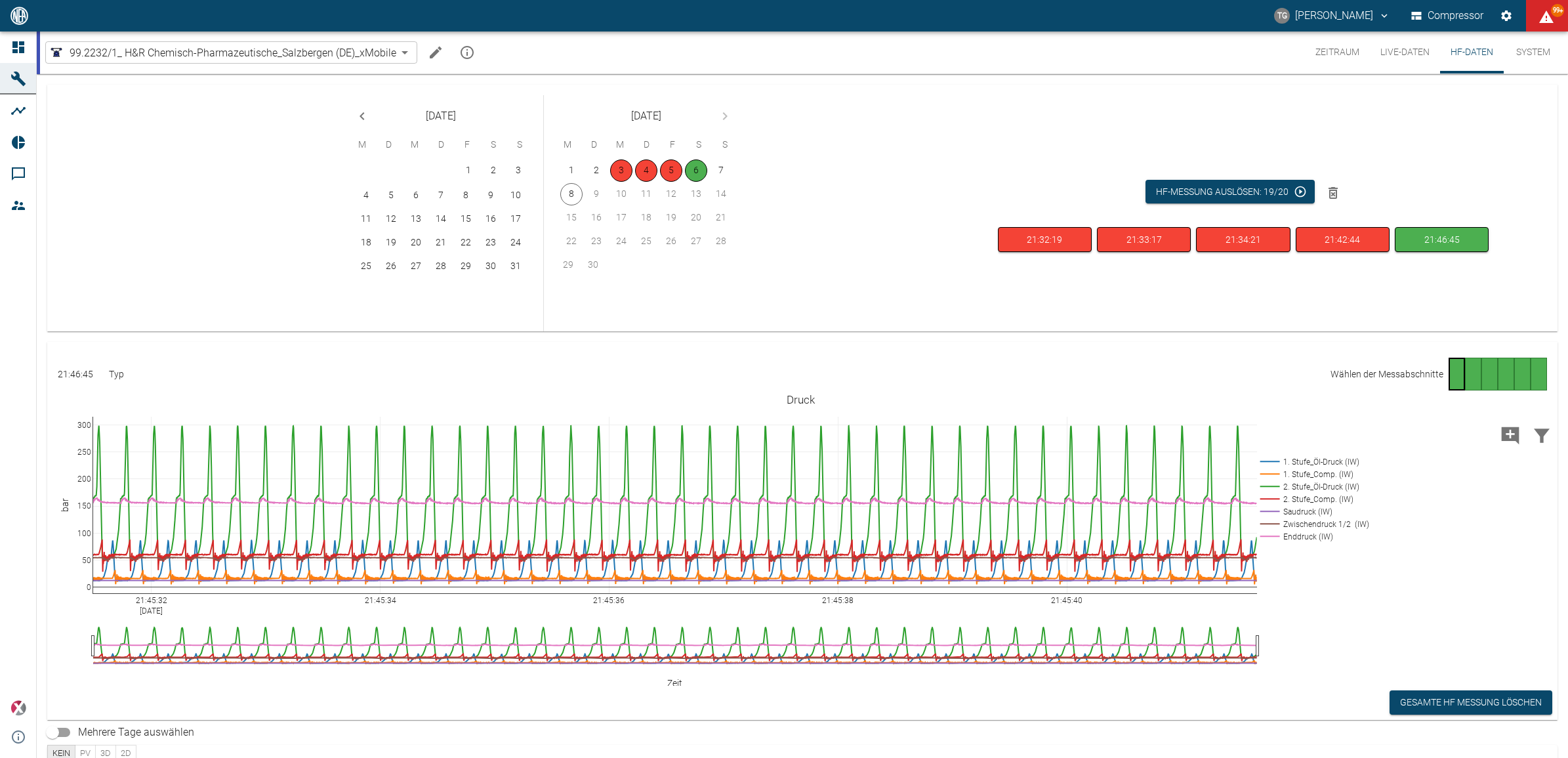
click at [1533, 373] on div "Gehe zu Seite 6" at bounding box center [1539, 374] width 16 height 33
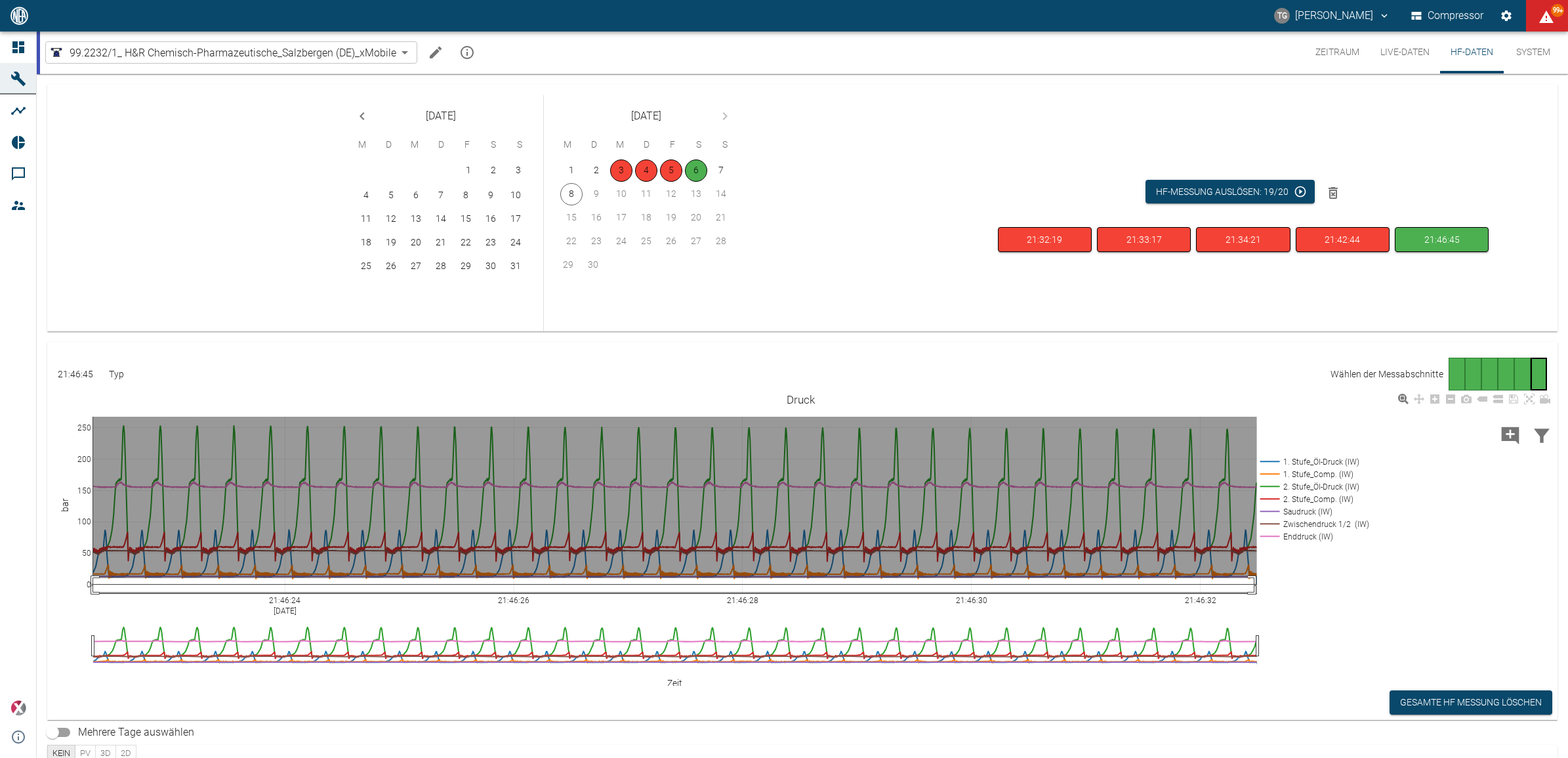
drag, startPoint x: 1254, startPoint y: 592, endPoint x: 657, endPoint y: 453, distance: 613.0
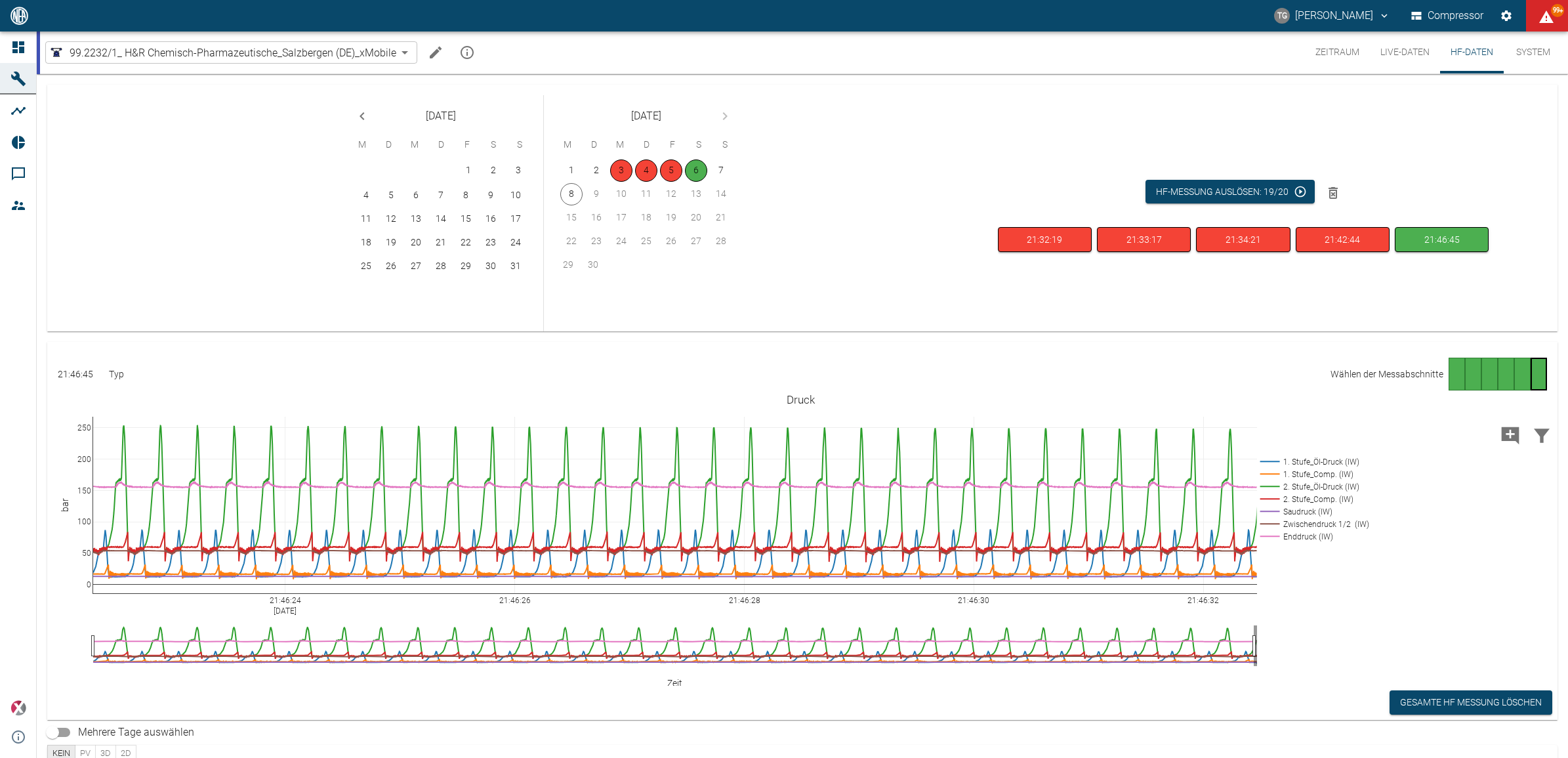
click at [430, 50] on icon "Machine bearbeiten" at bounding box center [435, 52] width 16 height 16
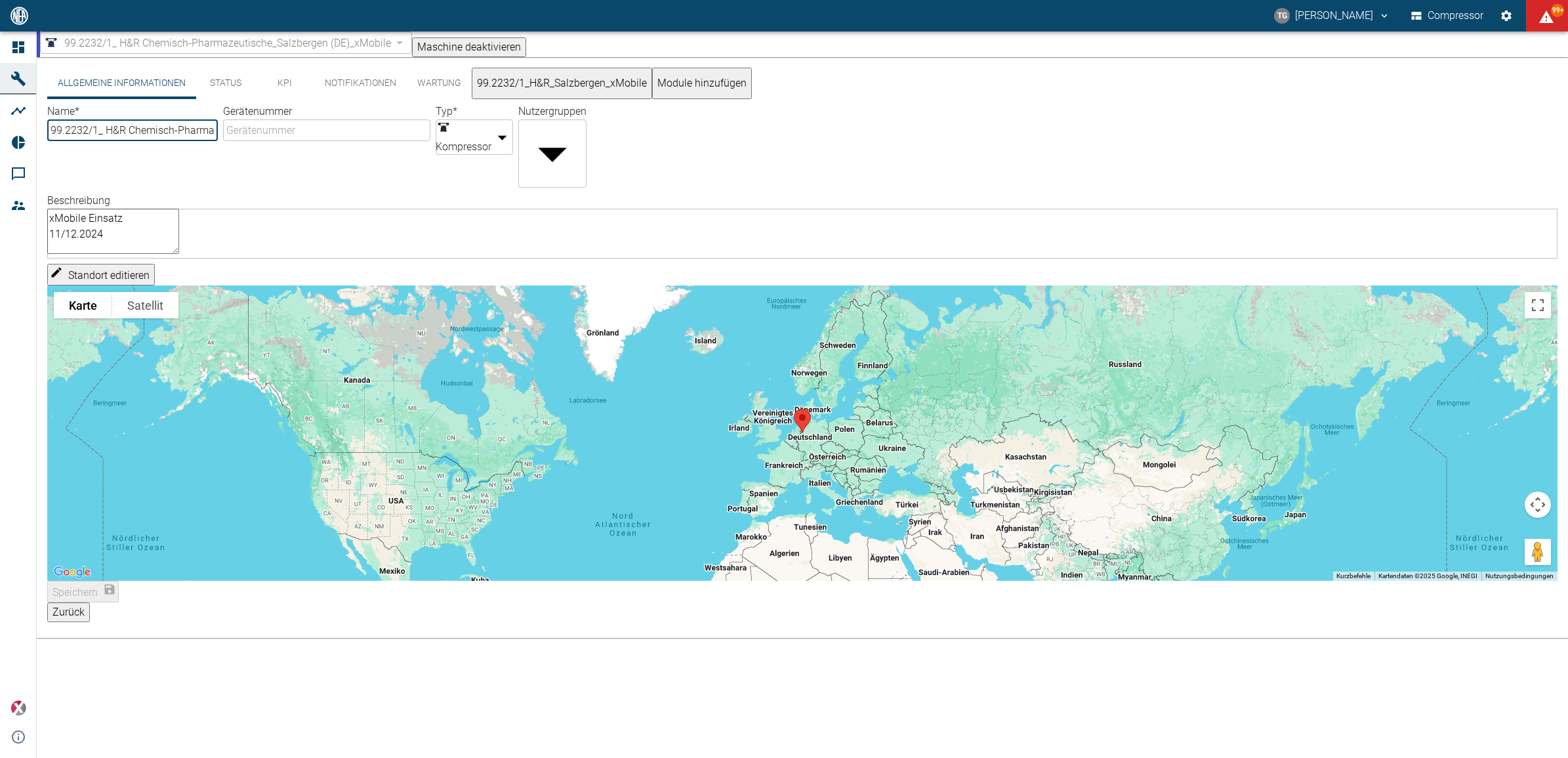
click at [576, 89] on button "99.2232/1_H&R_Salzbergen_xMobile" at bounding box center [562, 83] width 181 height 31
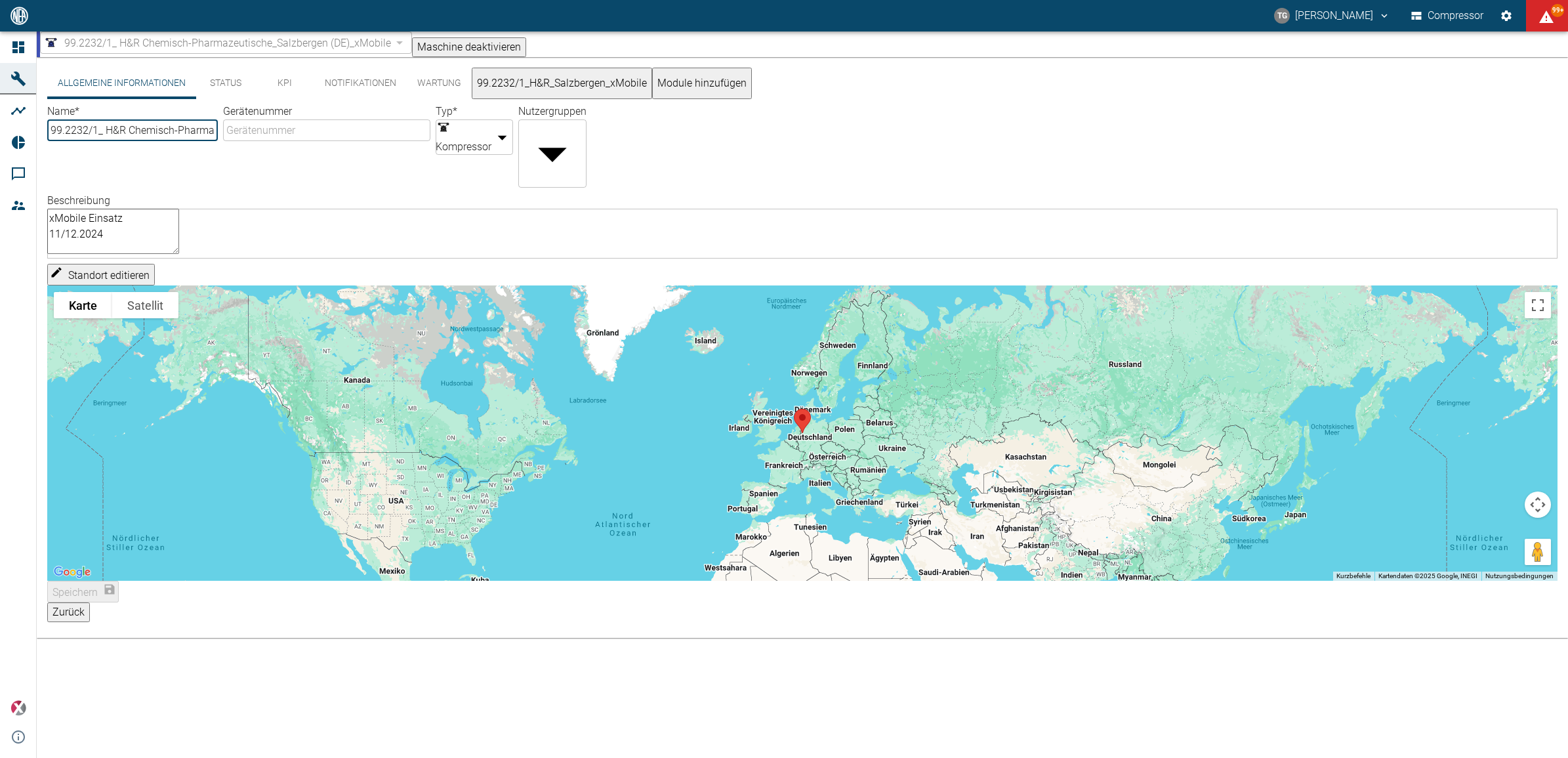
click at [90, 611] on button "Zurück" at bounding box center [68, 612] width 43 height 20
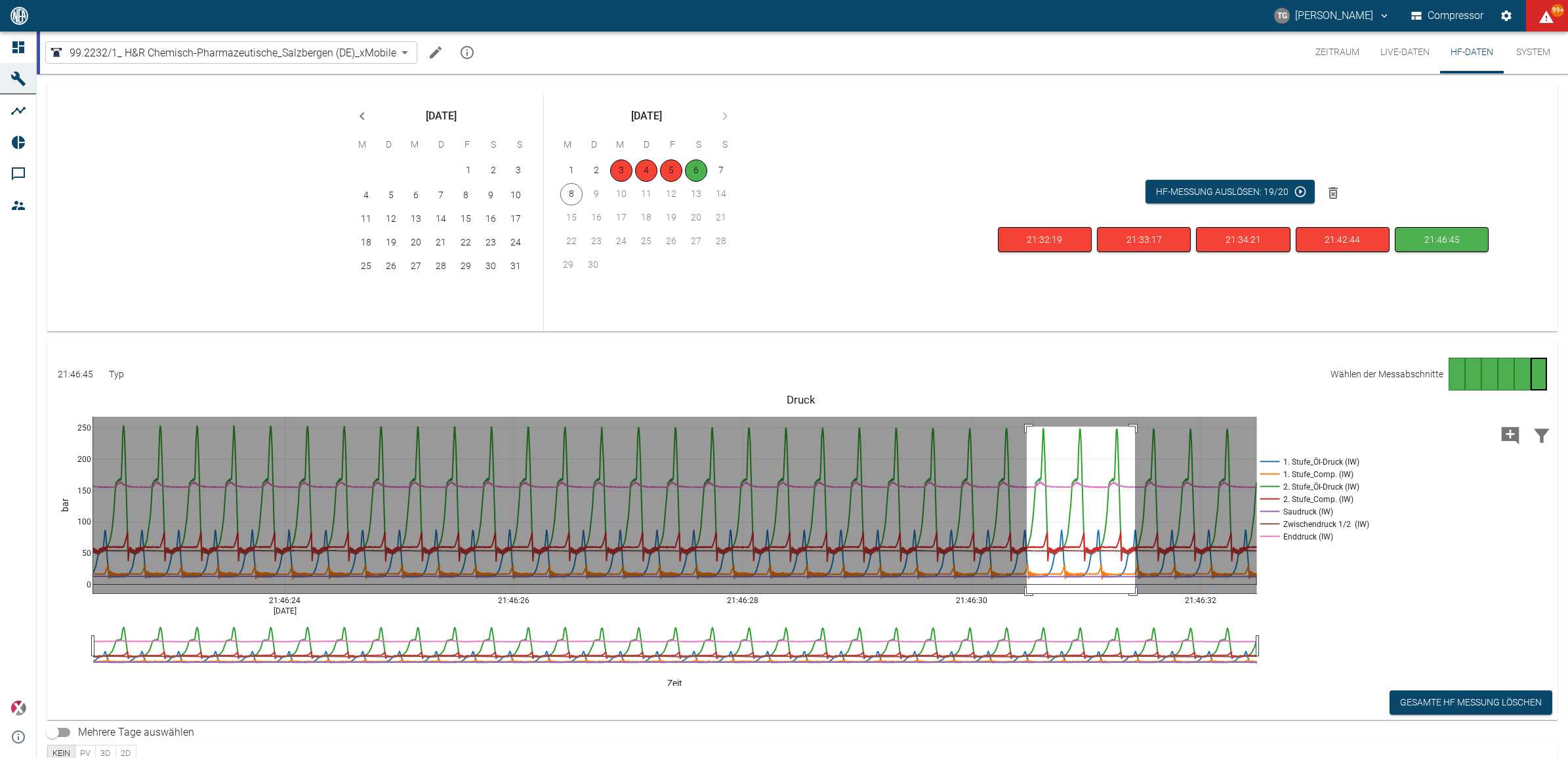
drag, startPoint x: 1027, startPoint y: 426, endPoint x: 1135, endPoint y: 596, distance: 201.4
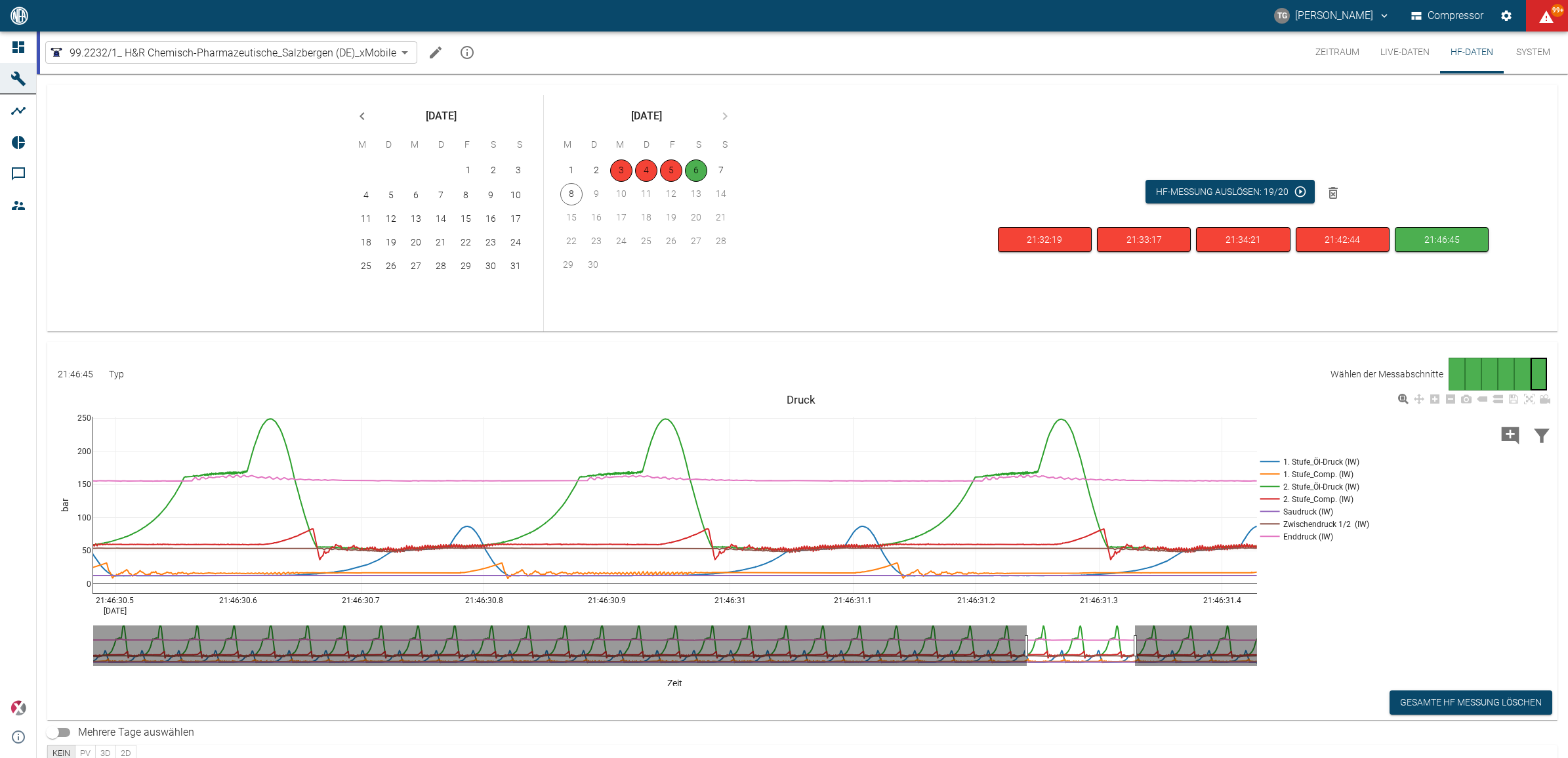
click at [1263, 474] on rect at bounding box center [1313, 474] width 110 height 12
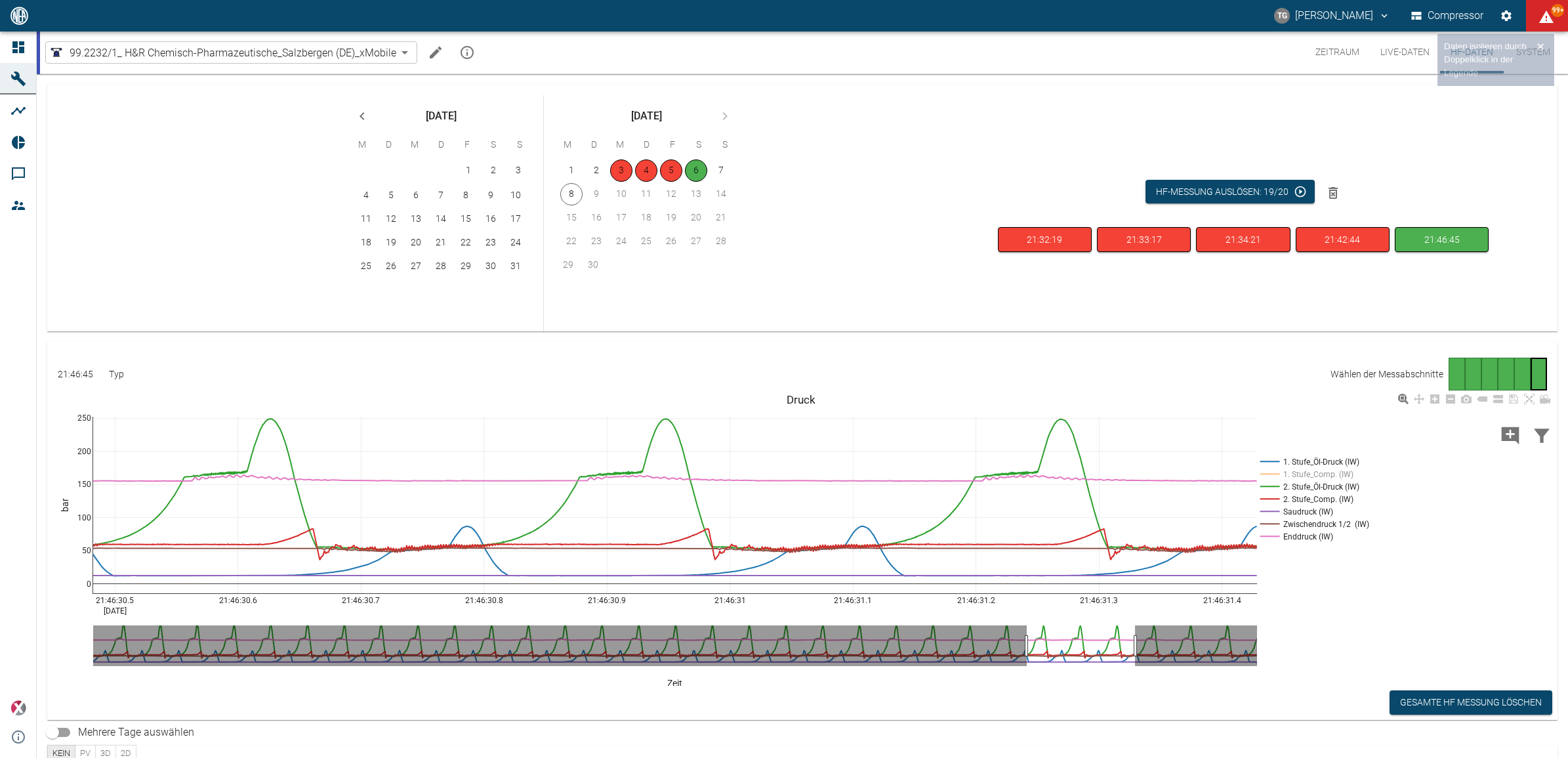
click at [1264, 460] on rect at bounding box center [1313, 462] width 110 height 12
click at [1268, 510] on rect at bounding box center [1313, 511] width 110 height 12
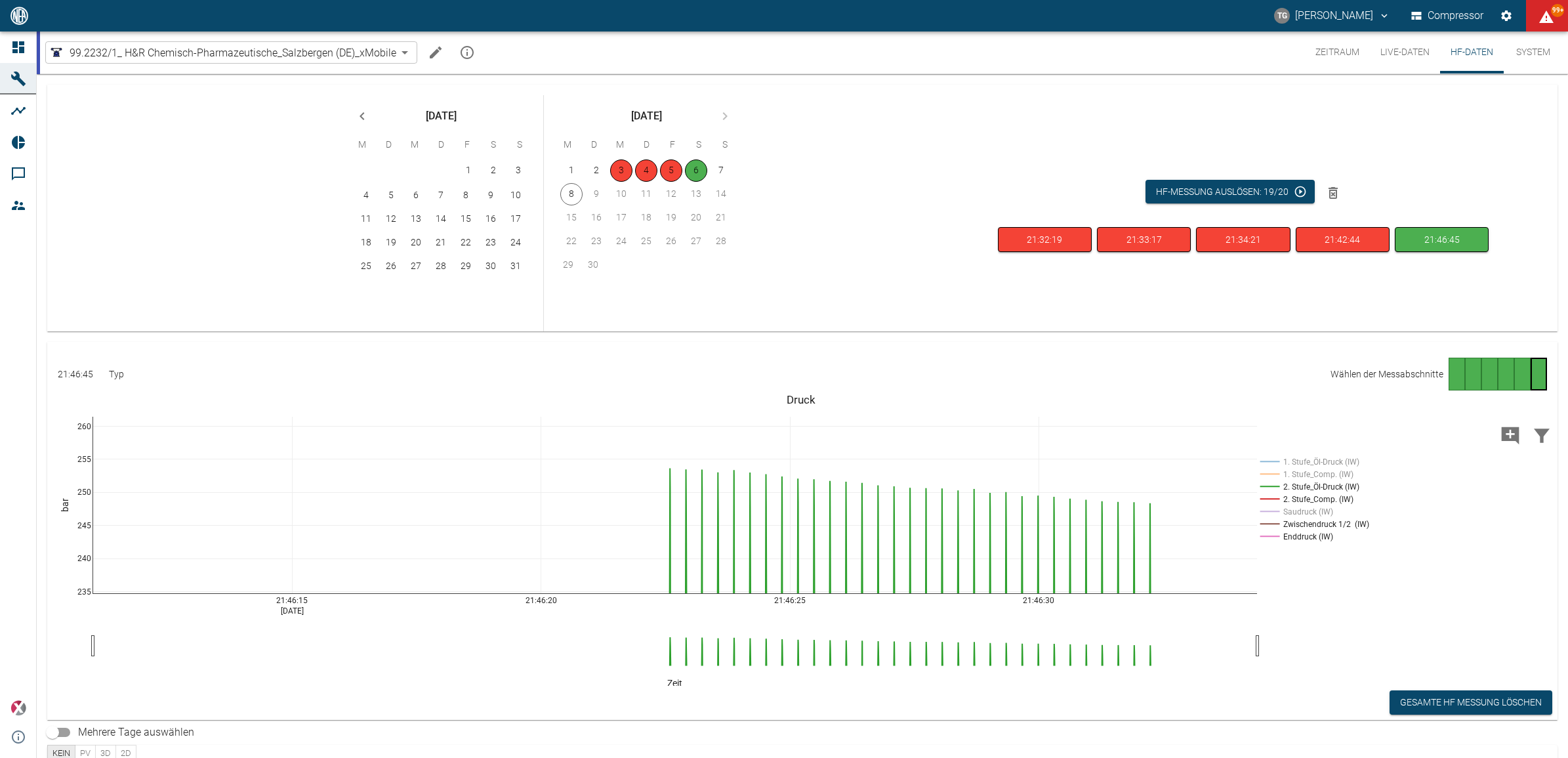
click at [1516, 375] on div "Gehe zu Seite 5" at bounding box center [1522, 374] width 16 height 33
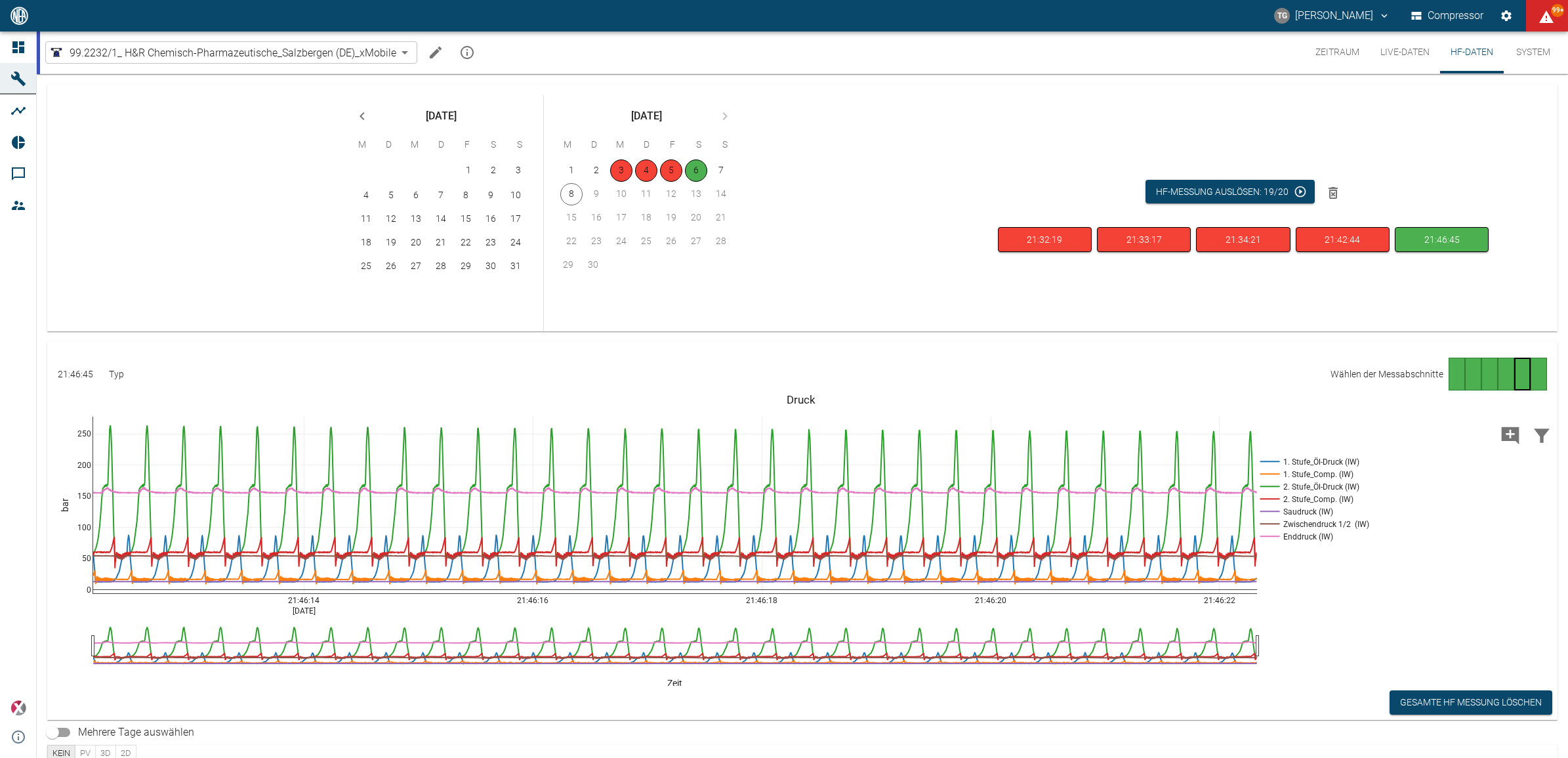
click at [1452, 377] on div "Gehe zu Seite 1" at bounding box center [1457, 374] width 16 height 33
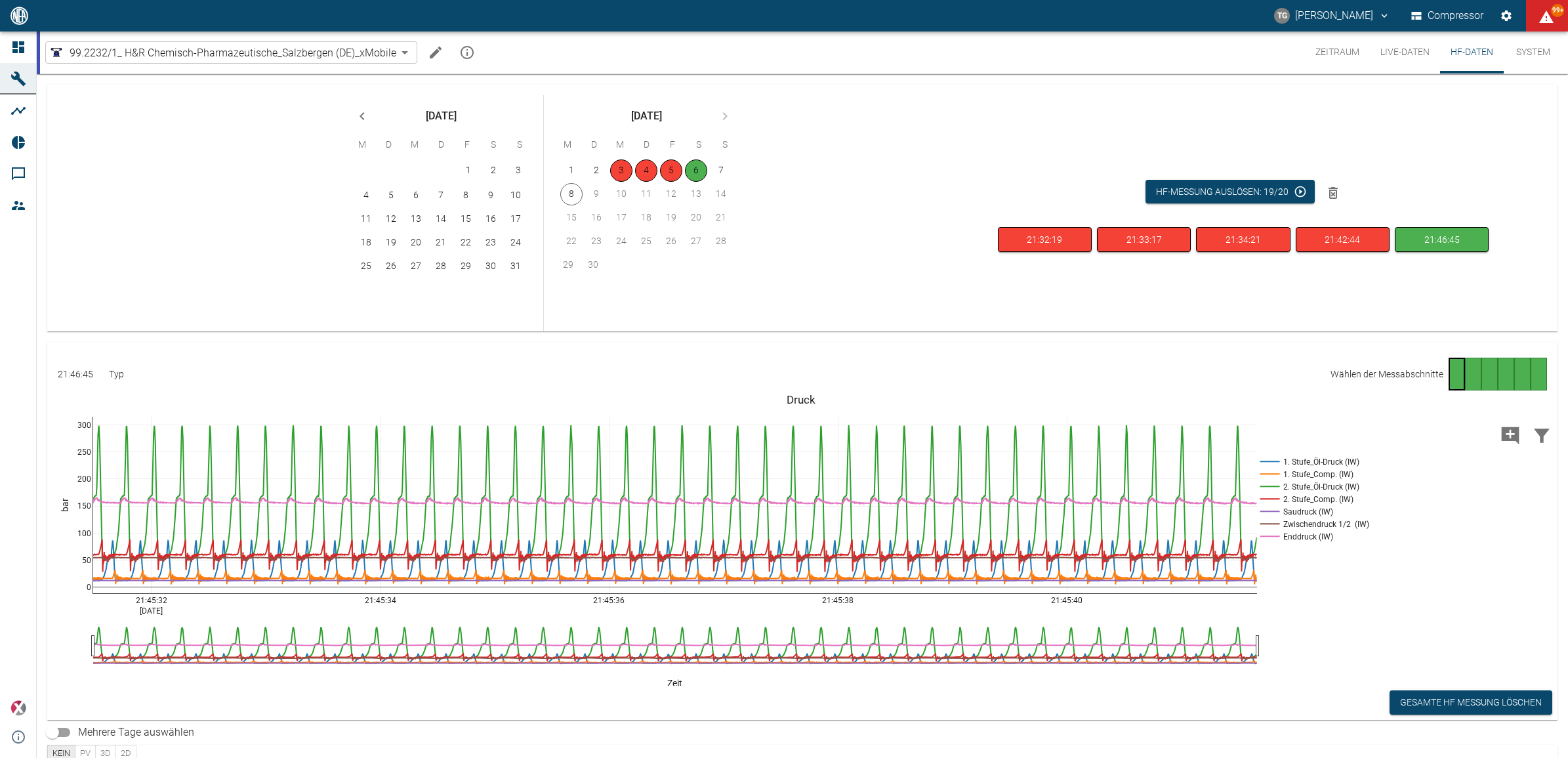
click at [1467, 372] on div "Gehe zu Seite 2" at bounding box center [1473, 374] width 16 height 33
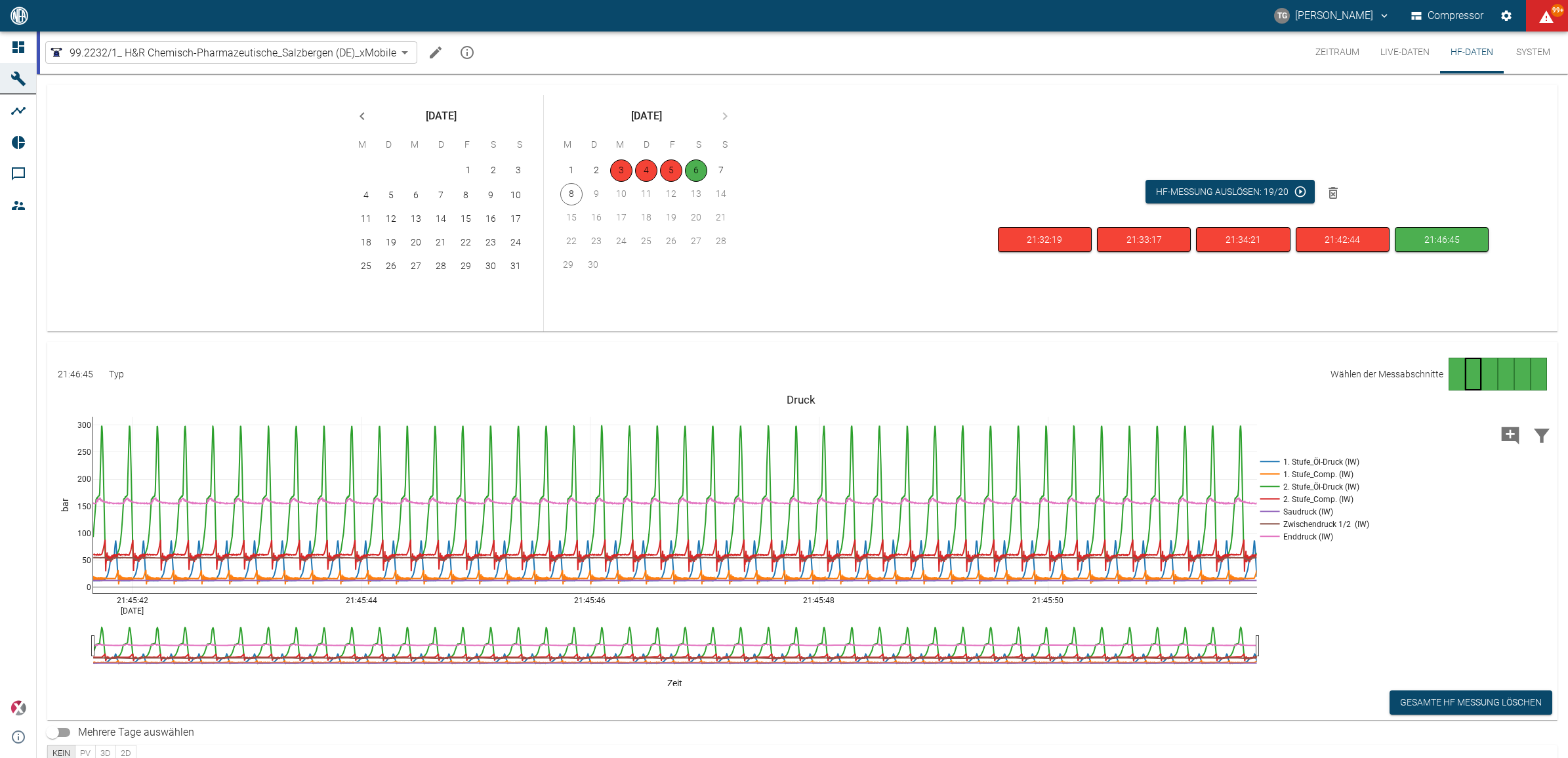
click at [1481, 367] on div "Gehe zu Seite 3" at bounding box center [1490, 374] width 16 height 33
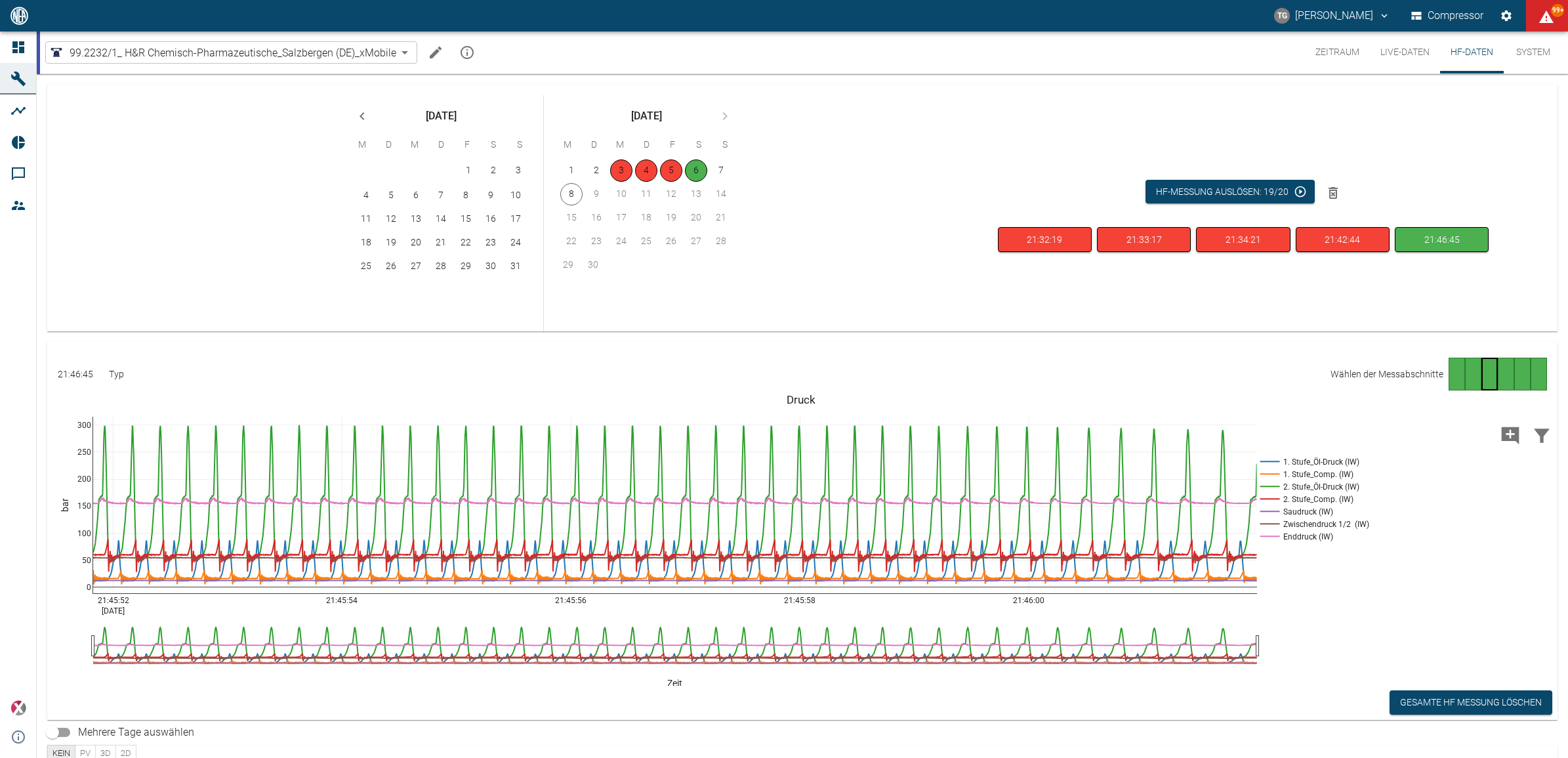
click at [1498, 373] on div "Gehe zu Seite 4" at bounding box center [1506, 374] width 16 height 33
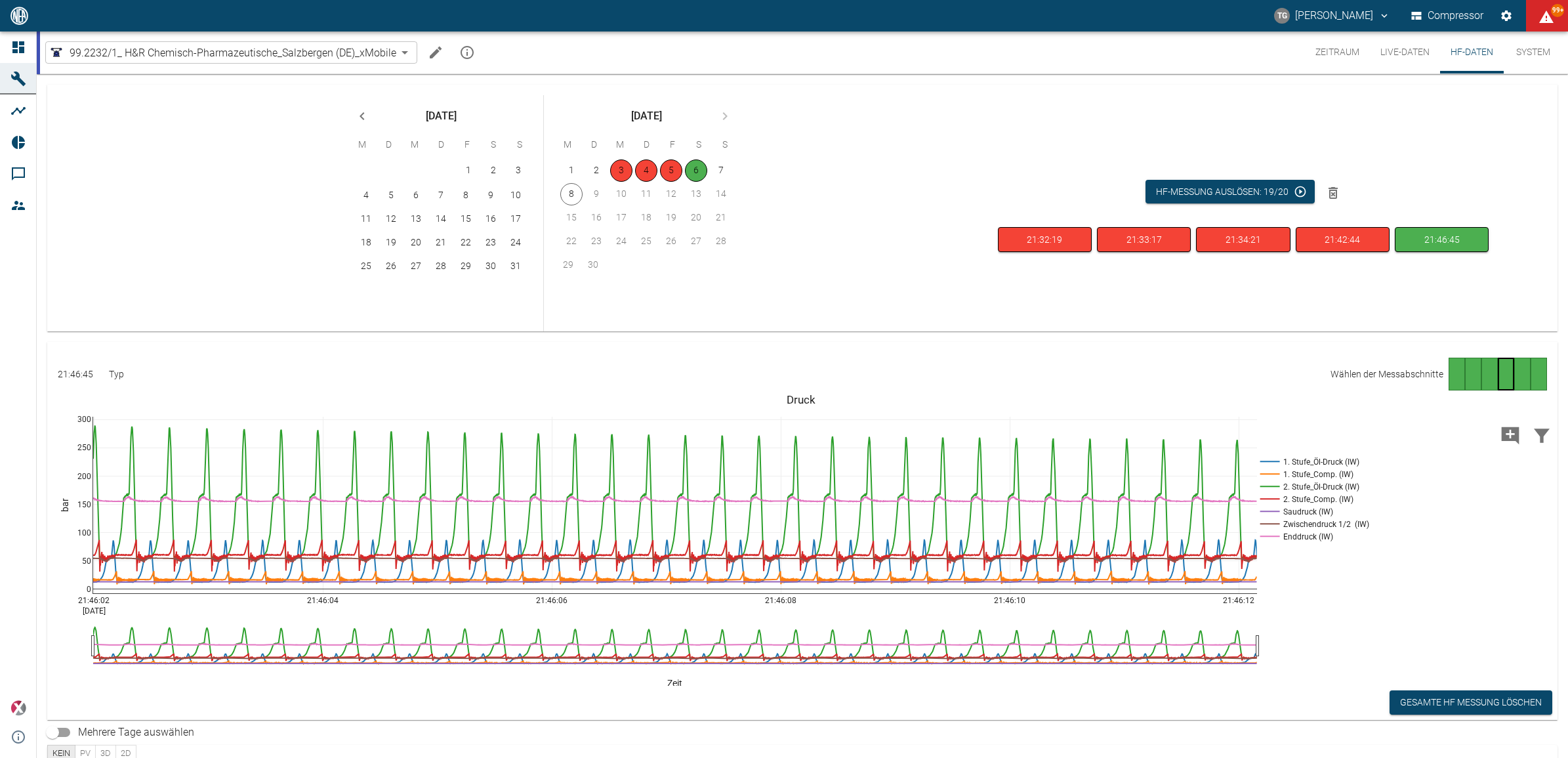
click at [1524, 375] on div "Gehe zu Seite 5" at bounding box center [1522, 374] width 16 height 33
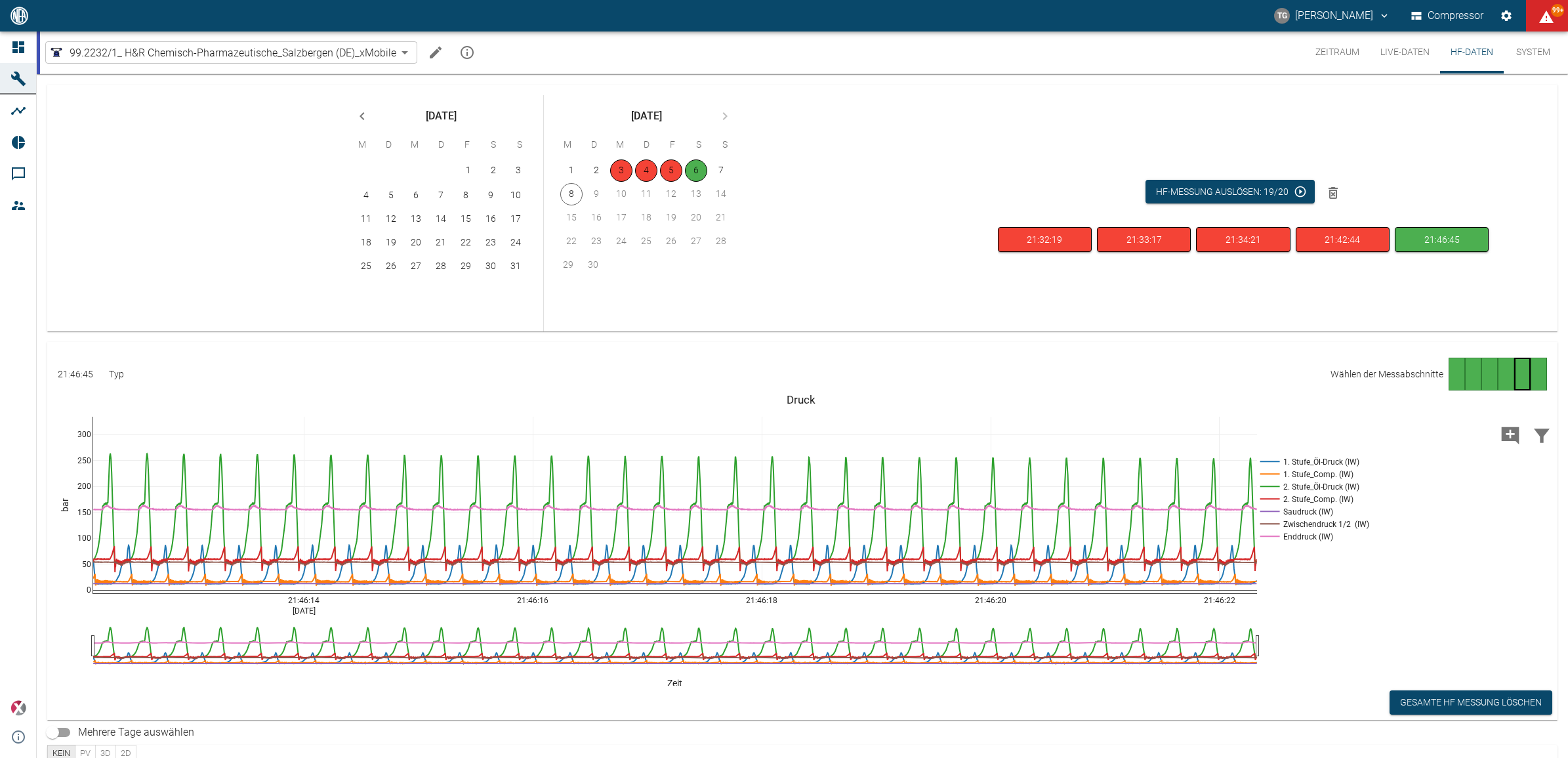
drag, startPoint x: 89, startPoint y: 423, endPoint x: 87, endPoint y: 453, distance: 30.1
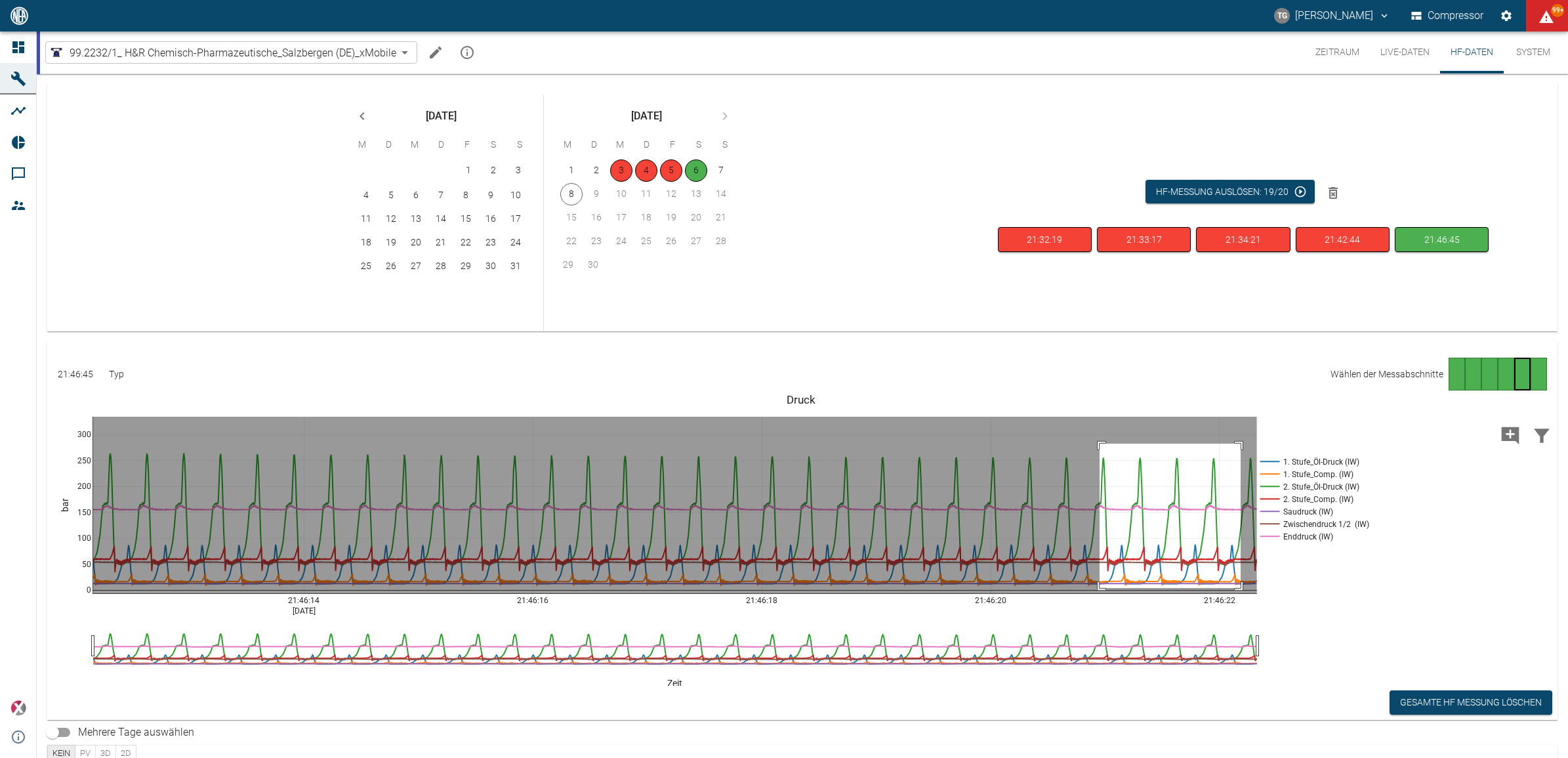
drag, startPoint x: 1241, startPoint y: 443, endPoint x: 1103, endPoint y: 588, distance: 200.2
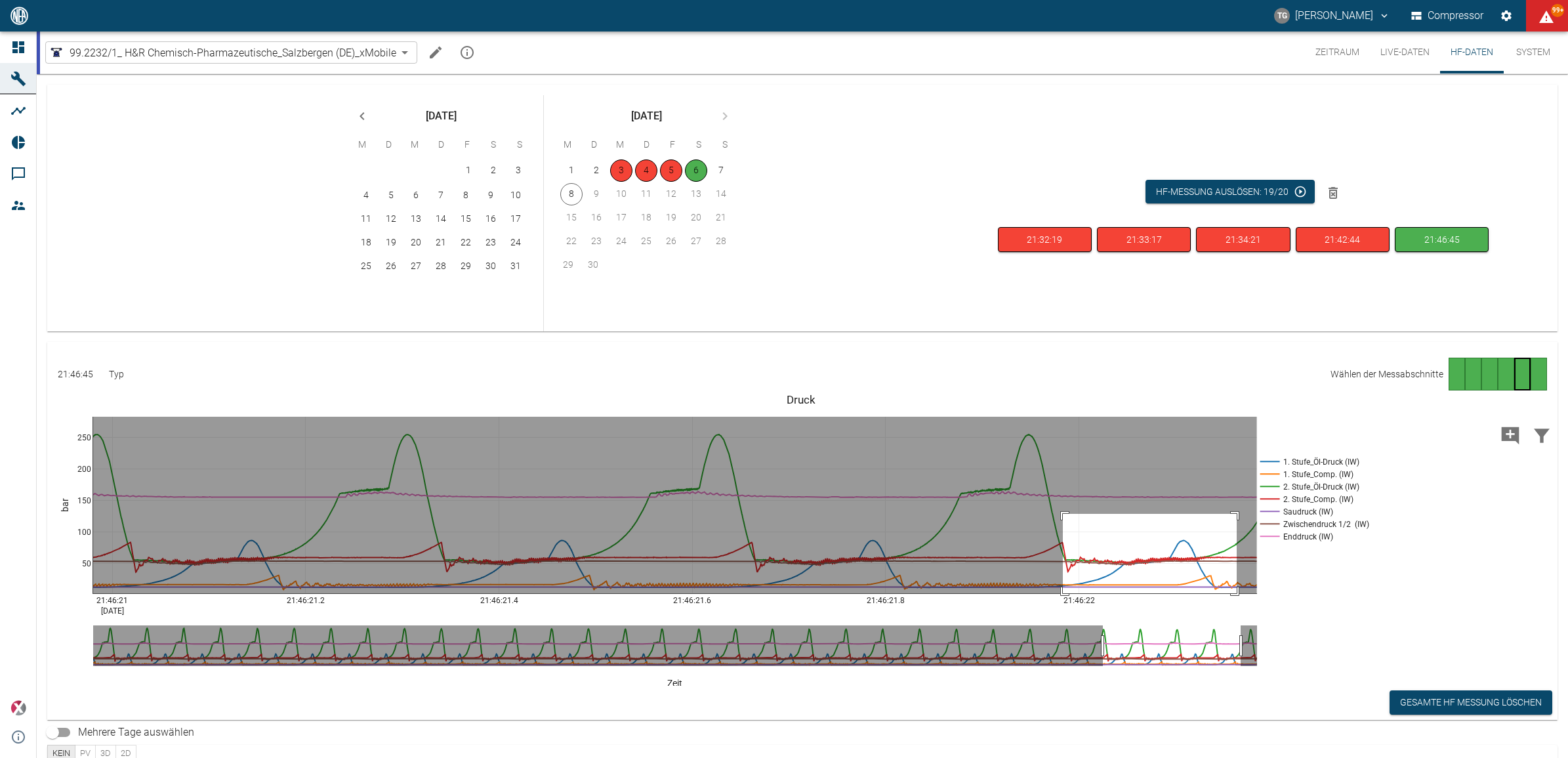
drag, startPoint x: 1063, startPoint y: 514, endPoint x: 1238, endPoint y: 605, distance: 197.2
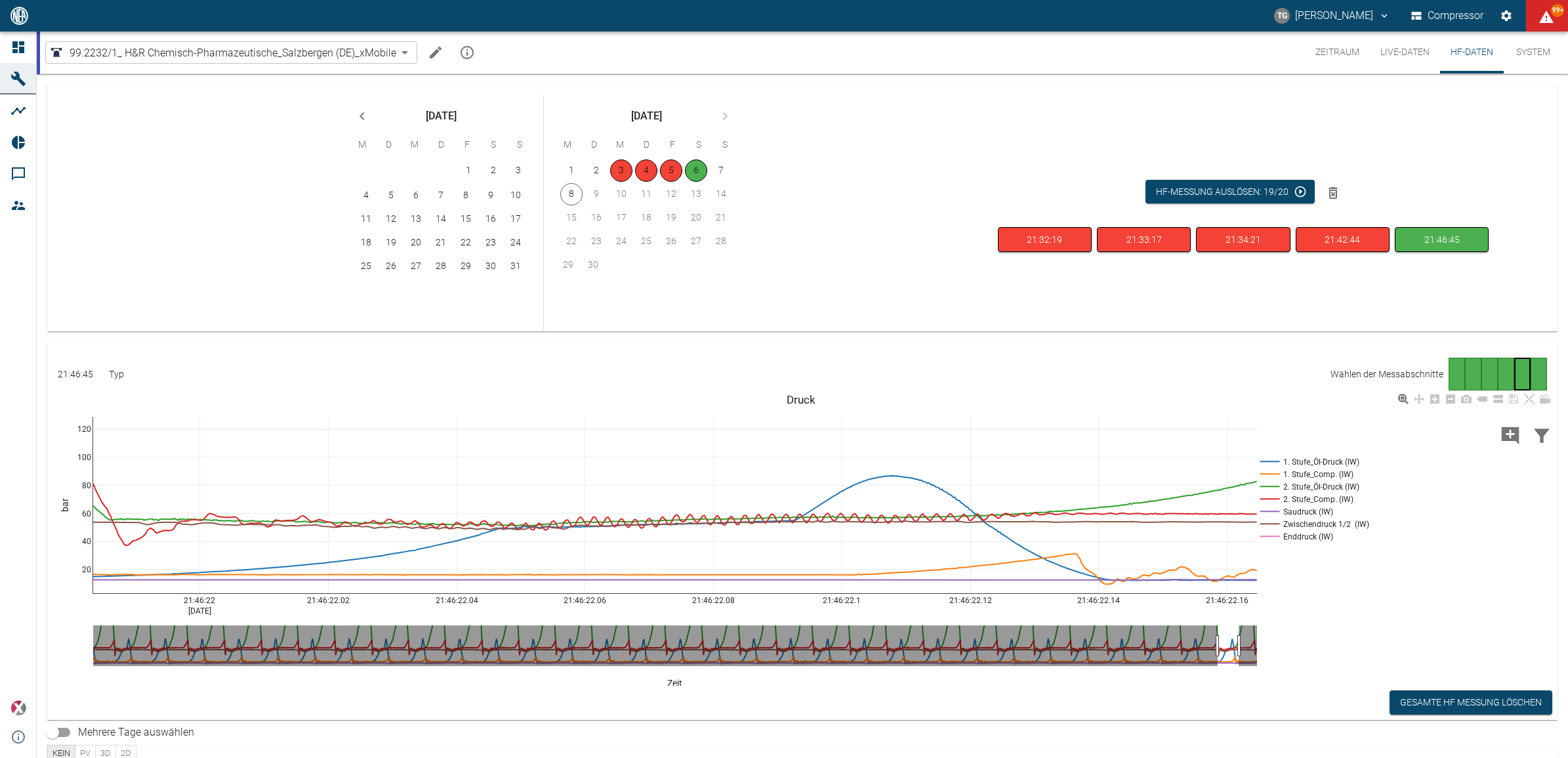
click at [1268, 499] on rect at bounding box center [1313, 499] width 110 height 12
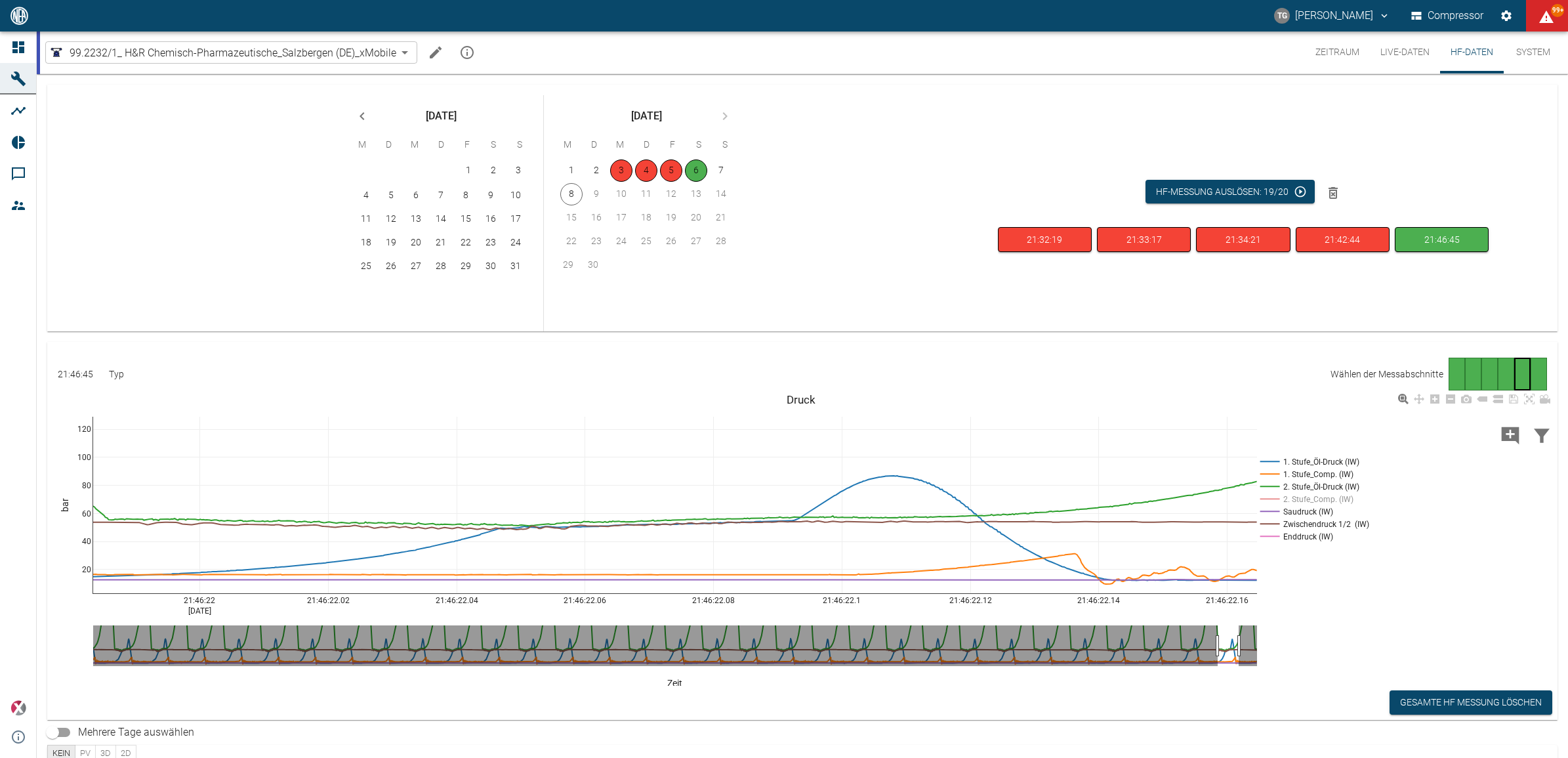
click at [1283, 487] on rect at bounding box center [1313, 486] width 110 height 12
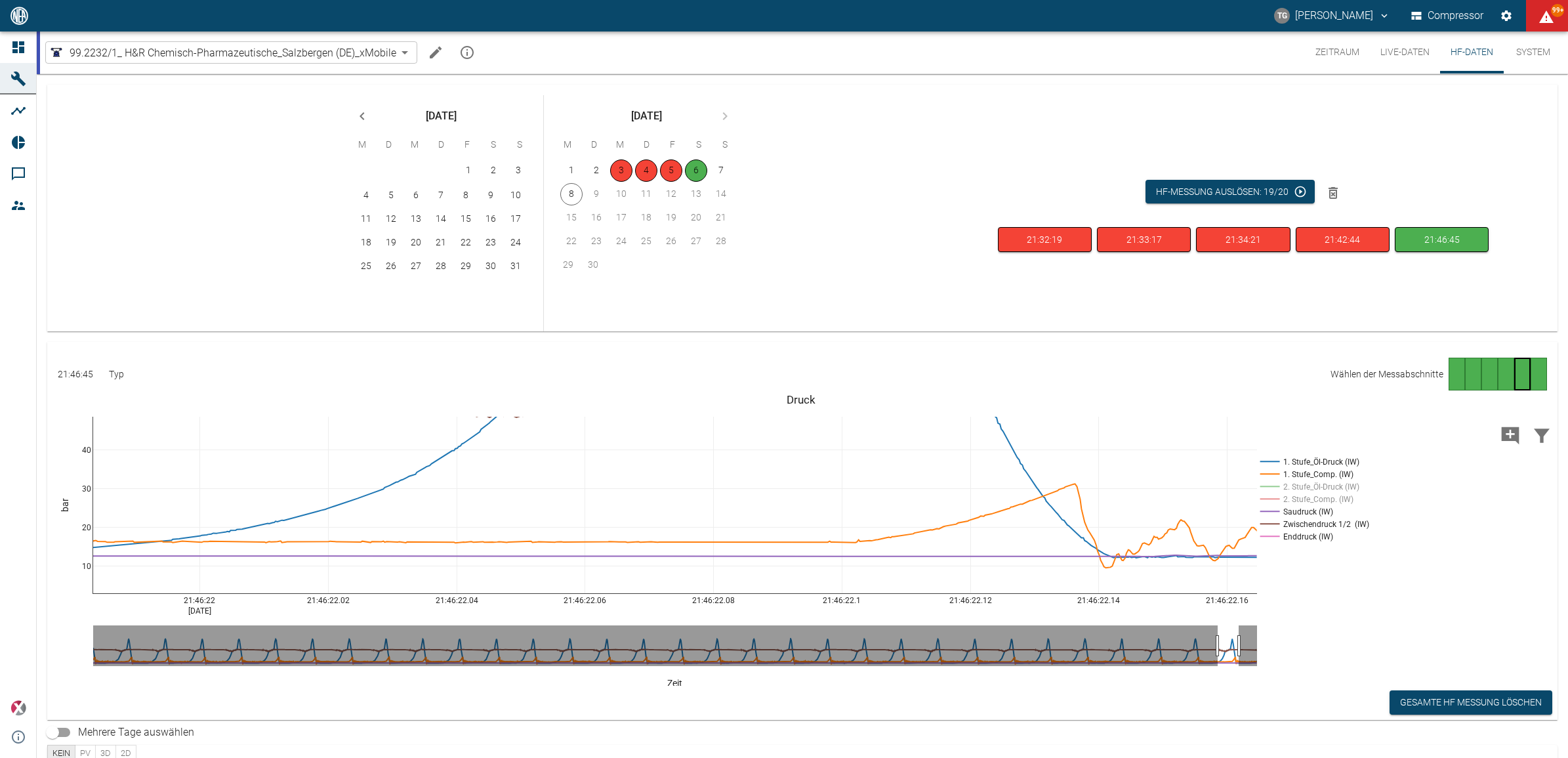
drag, startPoint x: 89, startPoint y: 424, endPoint x: 100, endPoint y: 377, distance: 48.3
drag, startPoint x: 77, startPoint y: 483, endPoint x: 87, endPoint y: 509, distance: 27.9
click at [87, 509] on div "21:46:22 Sep 6, 2025 21:46:22.02 21:46:22.04 21:46:22.06 21:46:22.08 21:46:22.1…" at bounding box center [800, 537] width 1507 height 295
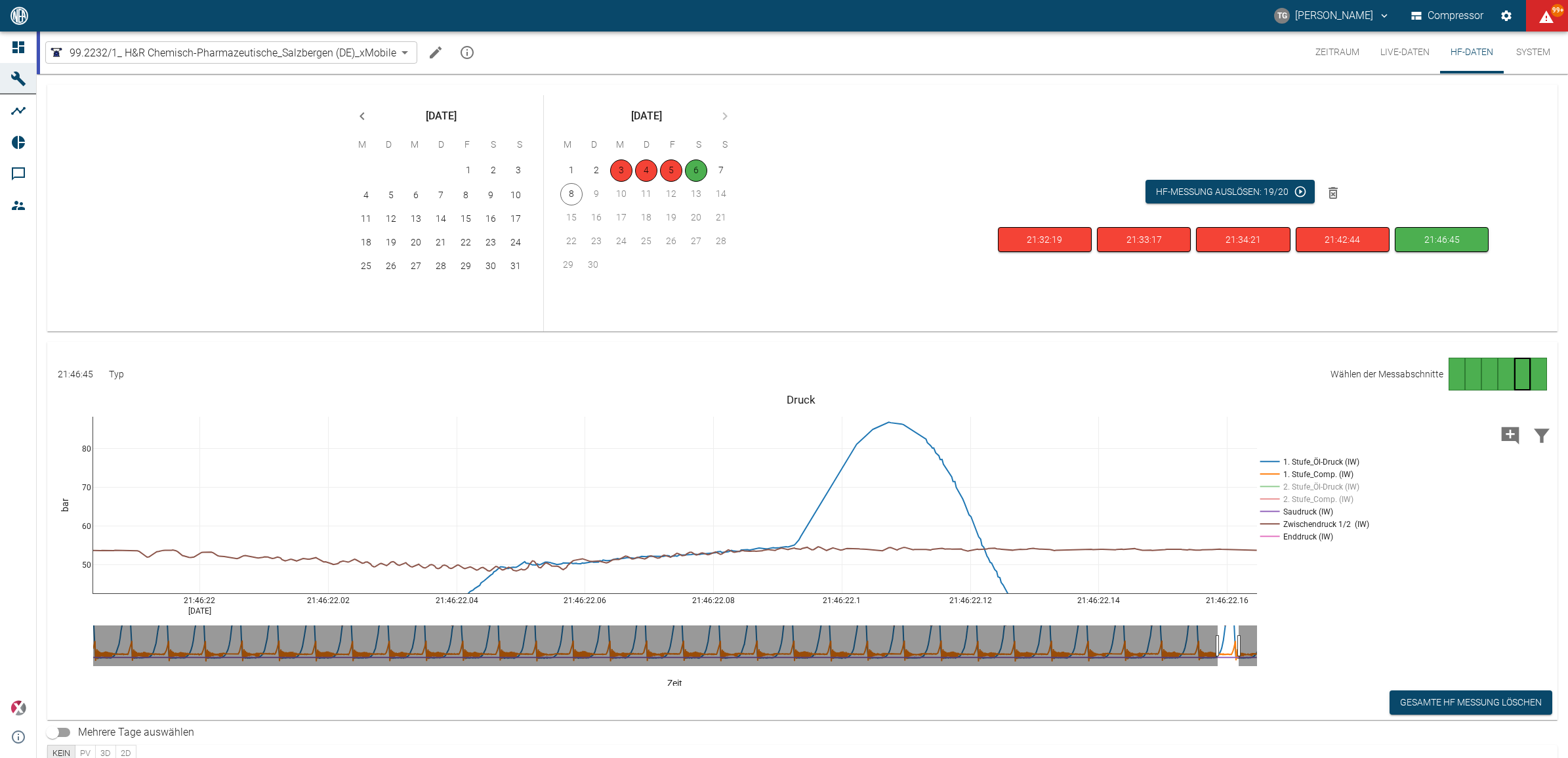
drag, startPoint x: 84, startPoint y: 486, endPoint x: 110, endPoint y: 639, distance: 155.2
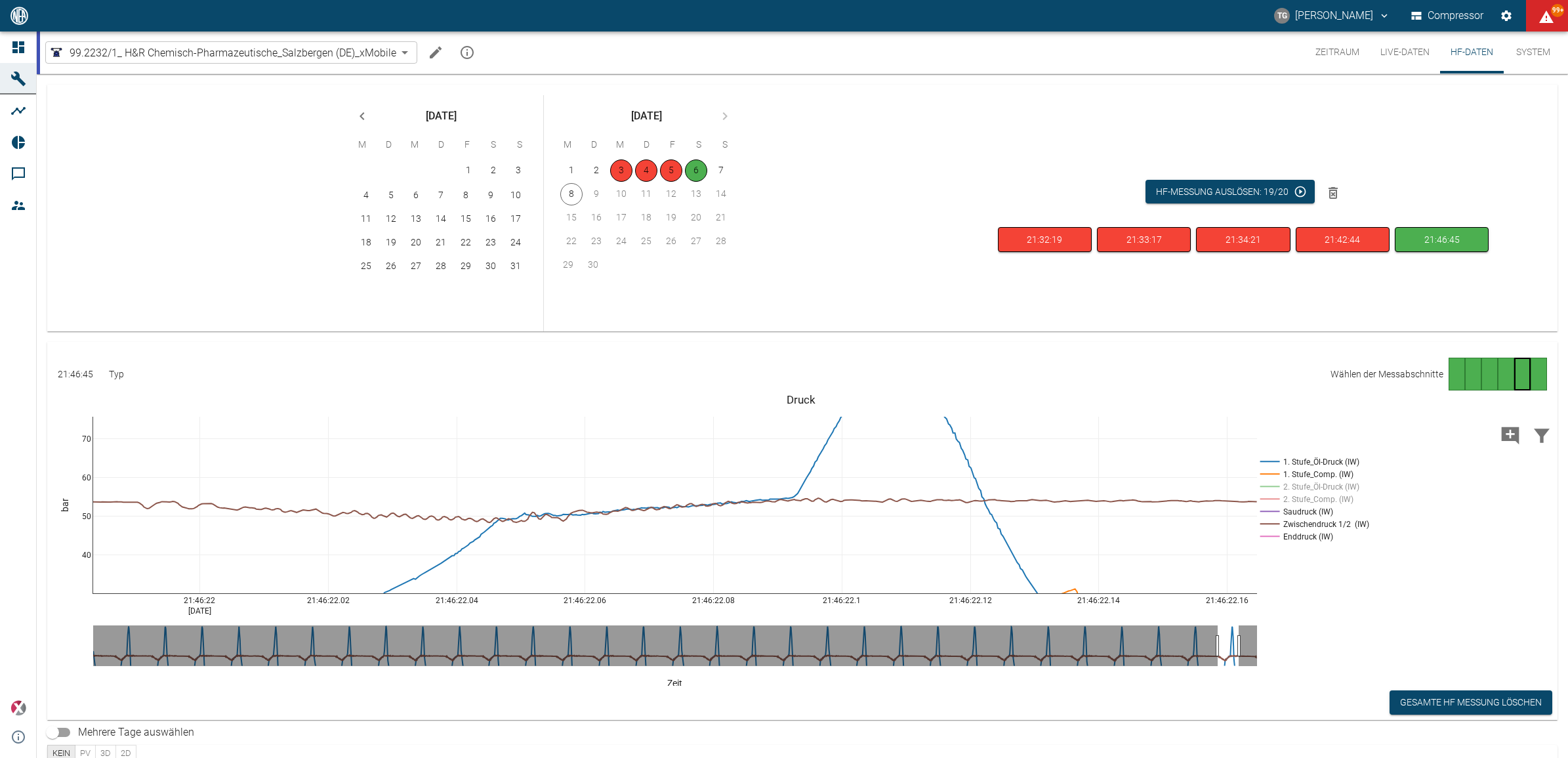
drag, startPoint x: 83, startPoint y: 507, endPoint x: 78, endPoint y: 458, distance: 49.3
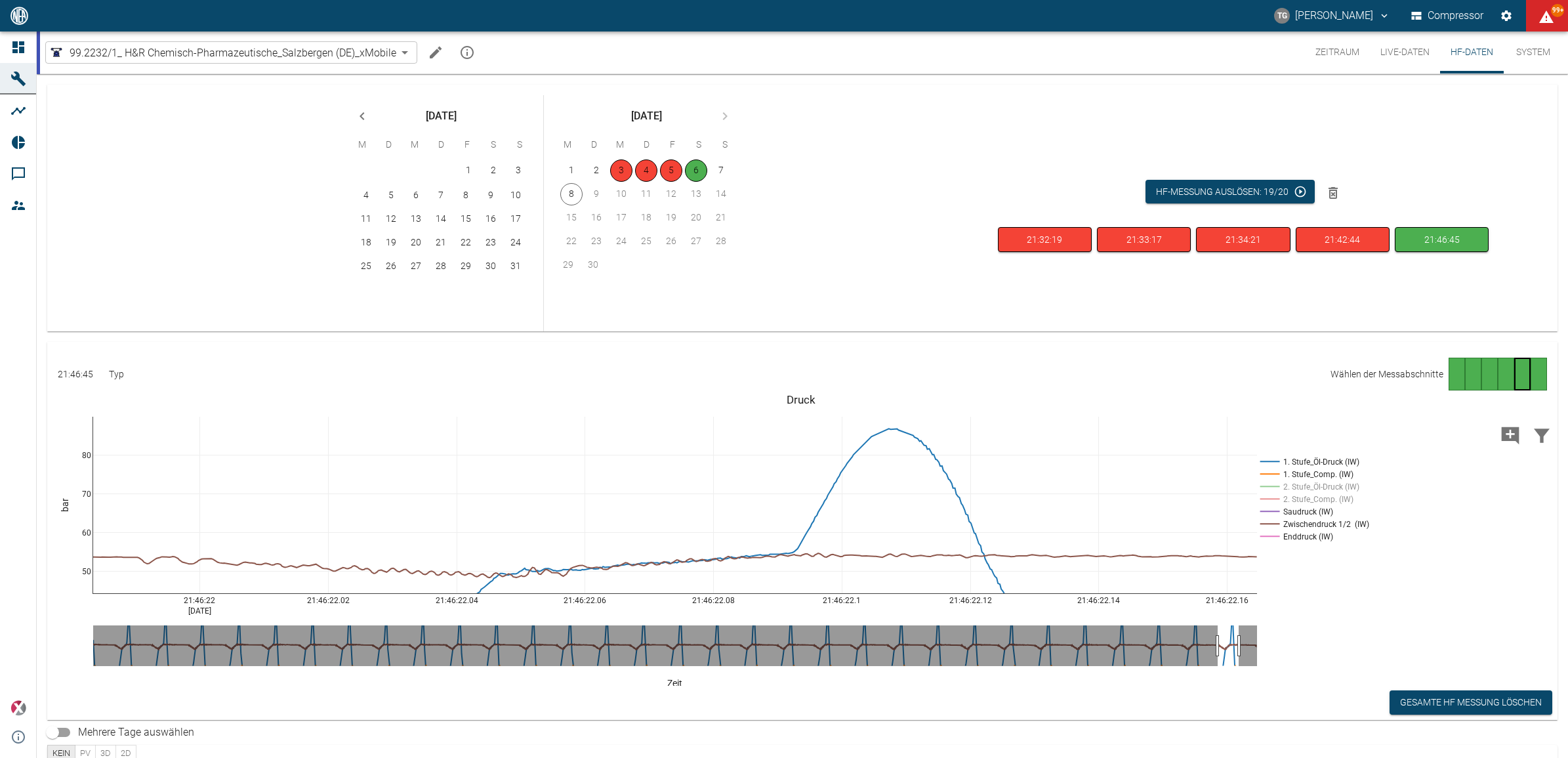
drag, startPoint x: 84, startPoint y: 477, endPoint x: 106, endPoint y: 533, distance: 60.2
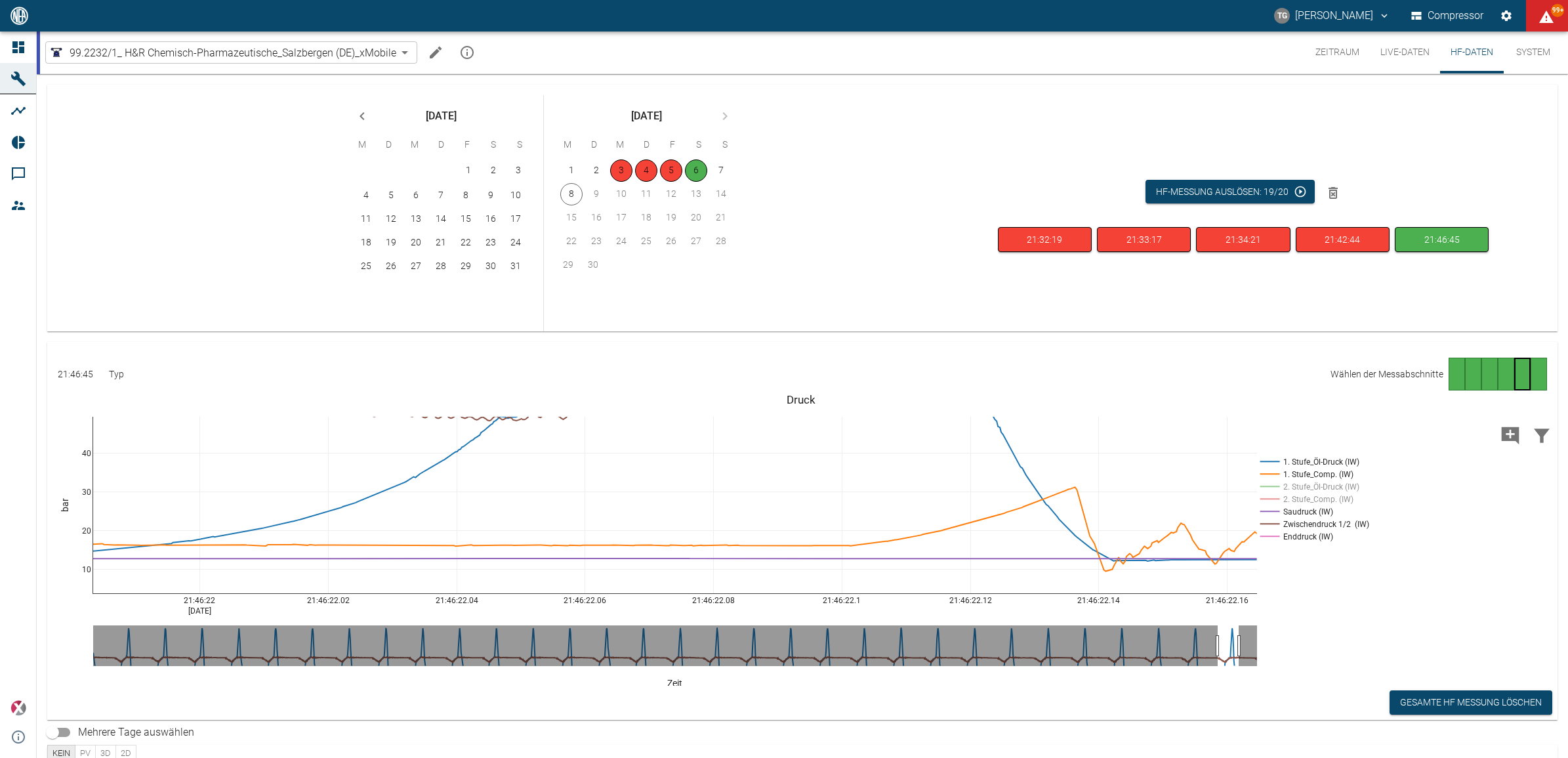
drag, startPoint x: 86, startPoint y: 535, endPoint x: 67, endPoint y: 382, distance: 154.2
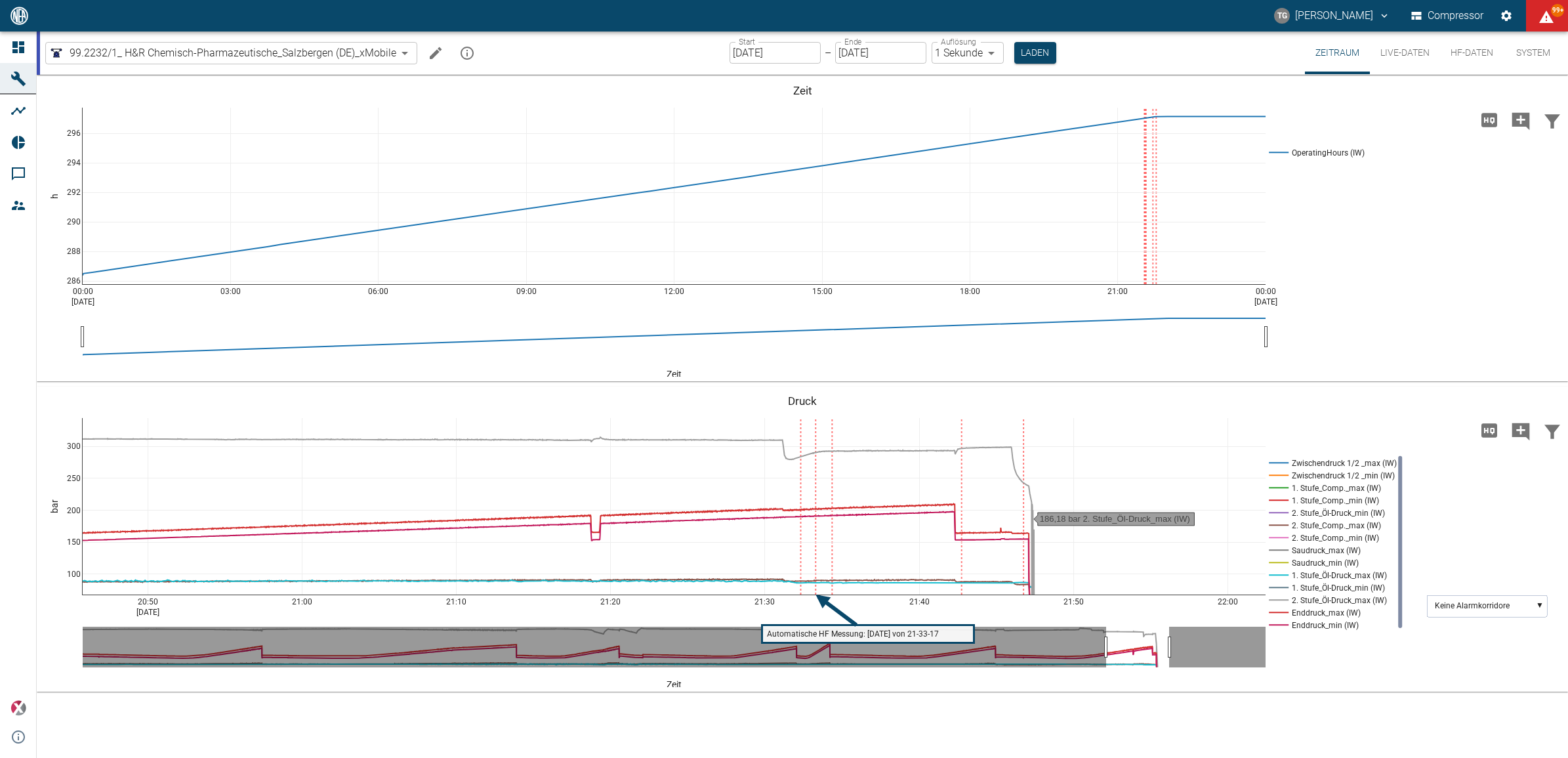
click at [775, 51] on input "[DATE]" at bounding box center [775, 53] width 91 height 22
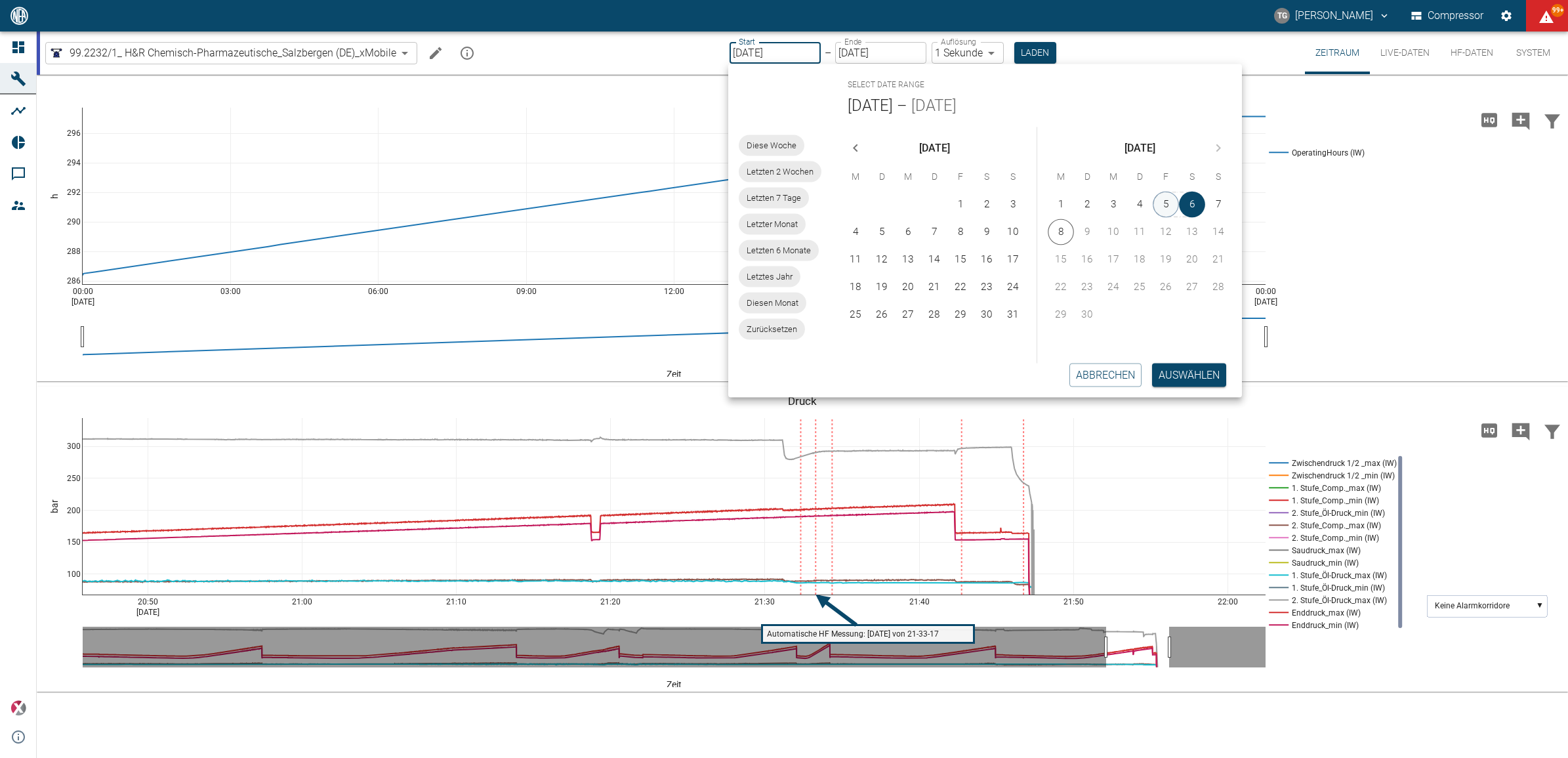
click at [1163, 206] on button "5" at bounding box center [1166, 204] width 27 height 27
type input "[DATE]"
click at [1178, 375] on button "Auswählen" at bounding box center [1189, 375] width 74 height 24
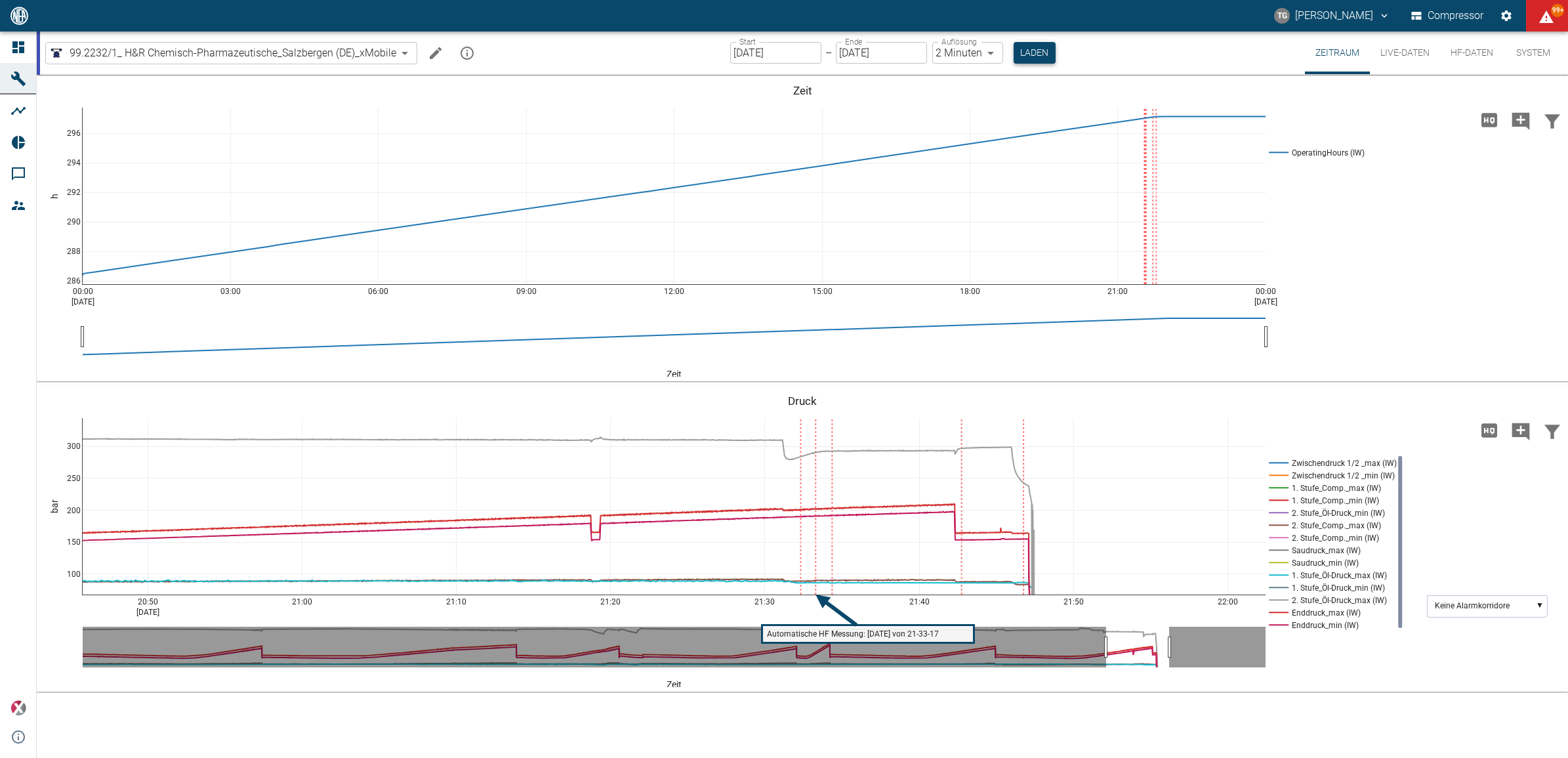
click at [1033, 53] on button "Laden" at bounding box center [1035, 53] width 42 height 22
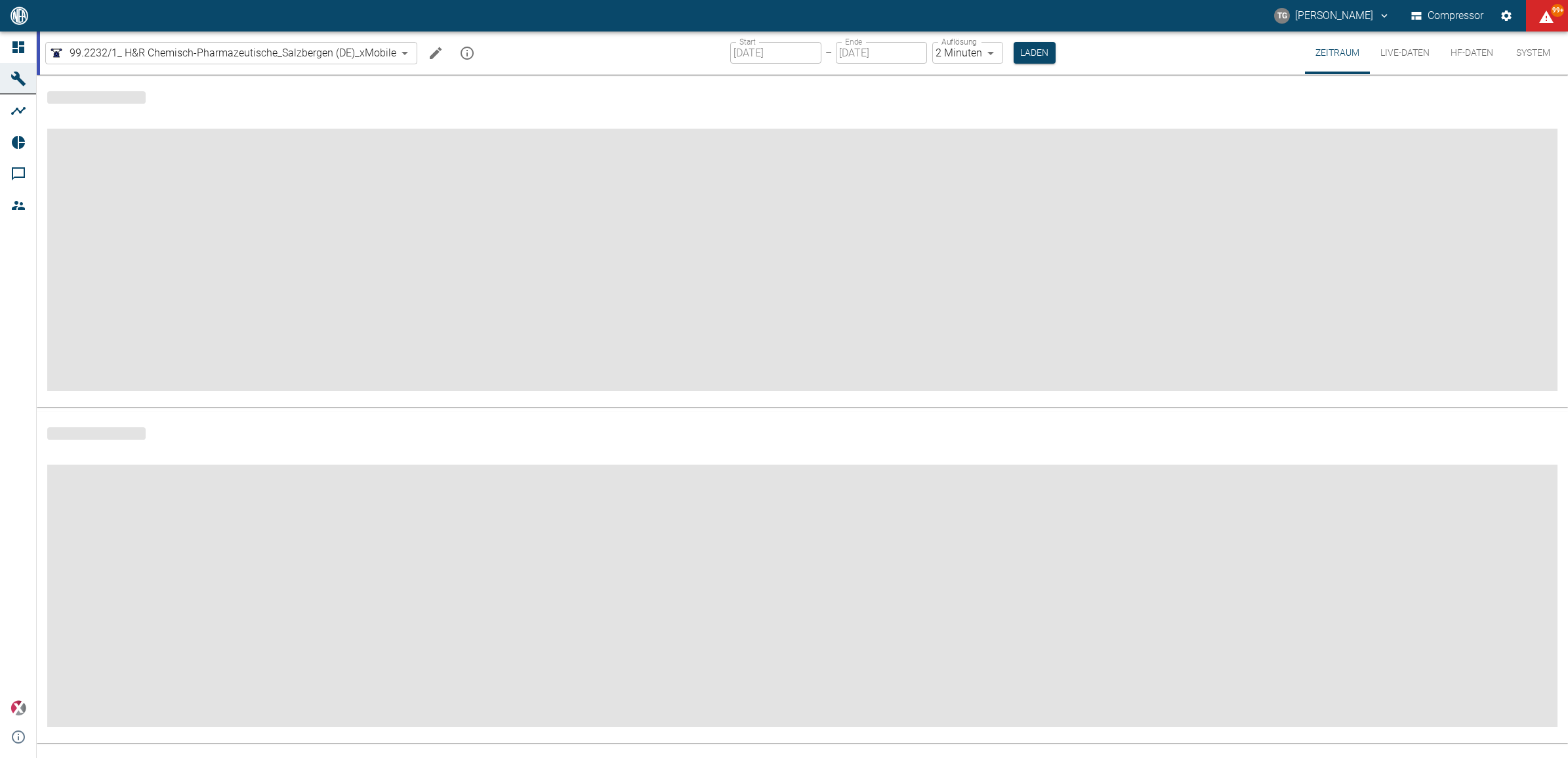
click at [958, 43] on label "Auflösung" at bounding box center [959, 42] width 35 height 11
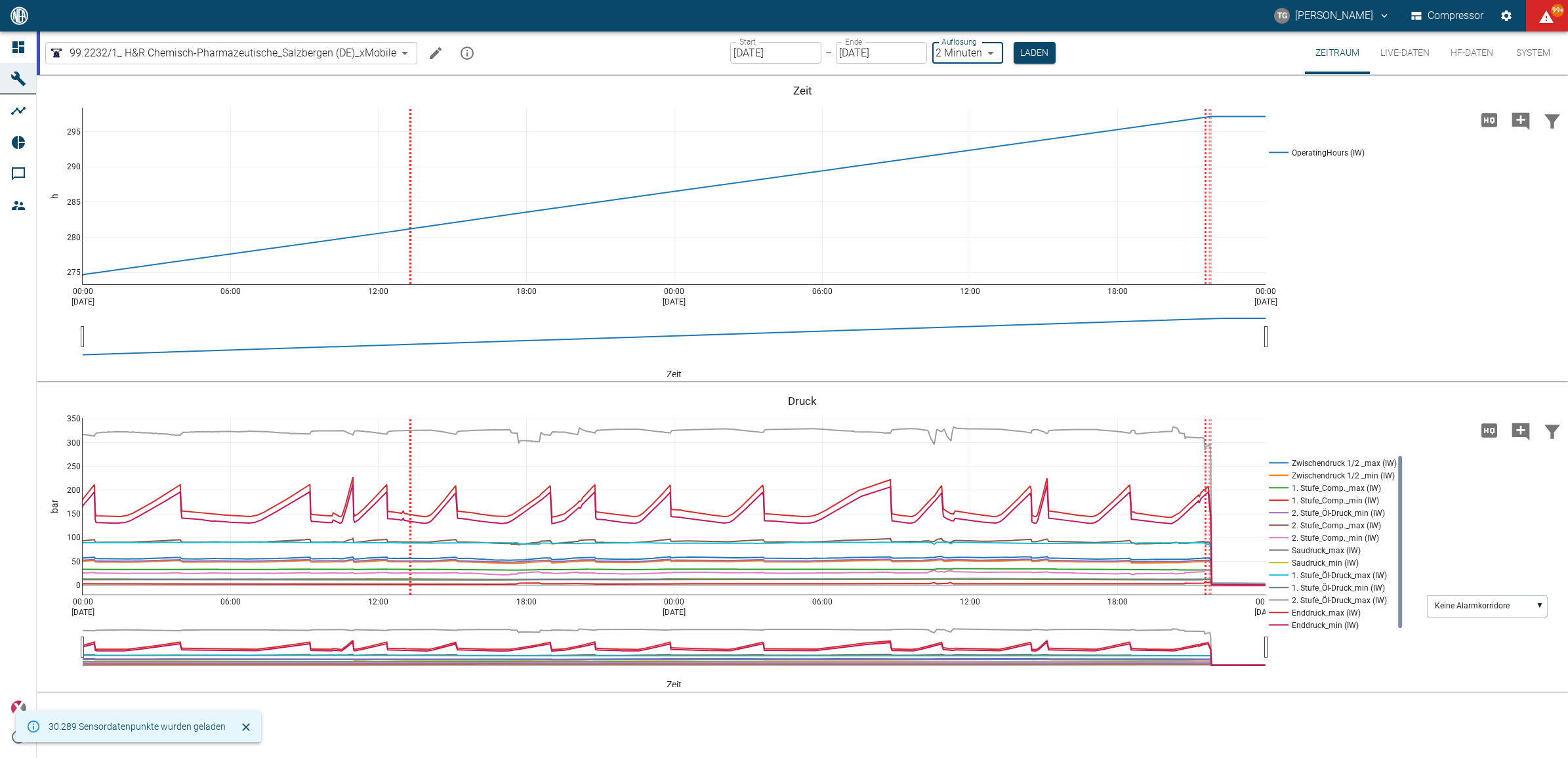
click at [956, 54] on body "TG [PERSON_NAME] Compressor 99+ Dashboard Maschinen Analysen Reports Kommentare…" at bounding box center [784, 379] width 1568 height 758
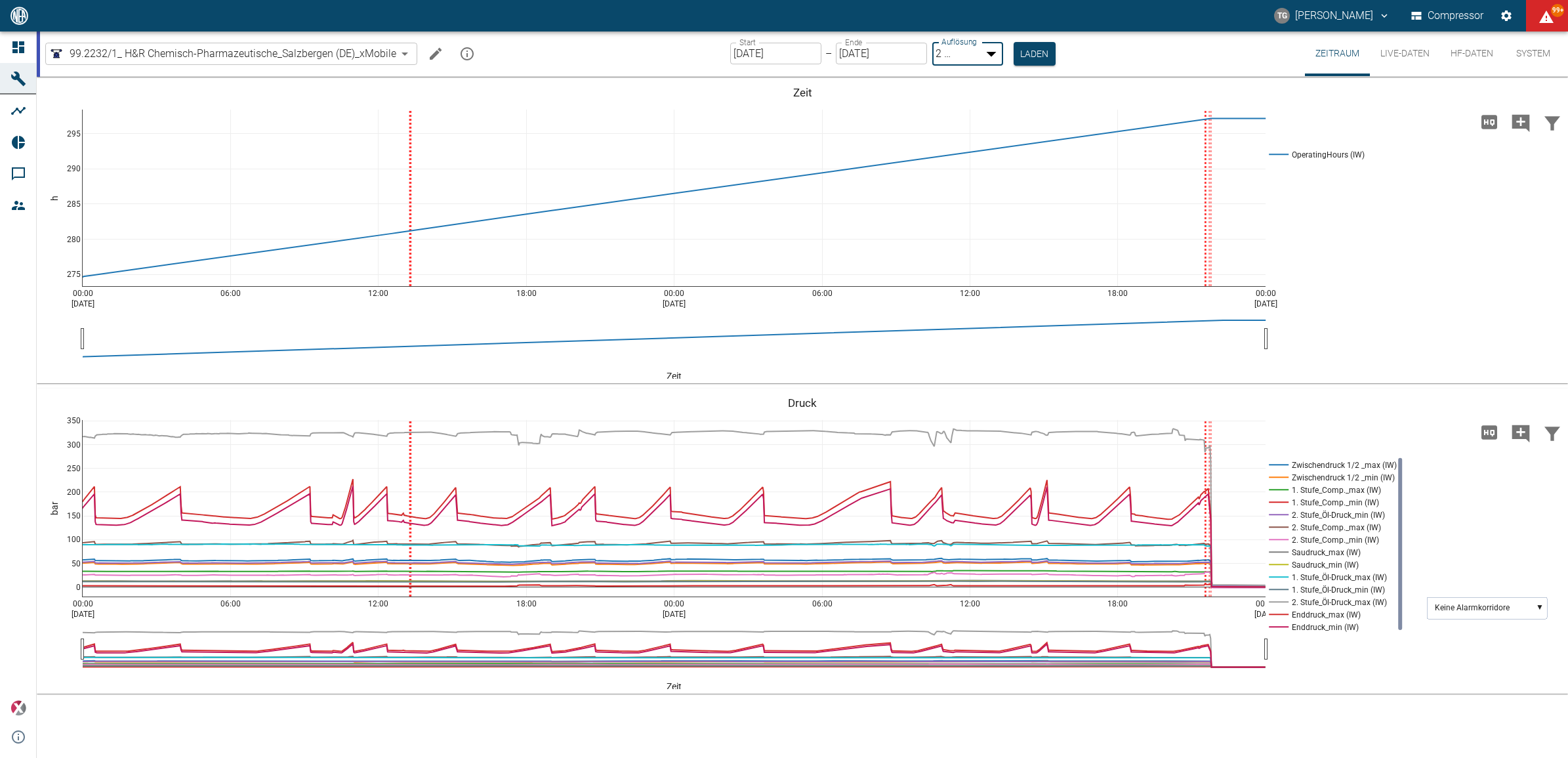
type input "1sec"
click at [1034, 52] on button "Laden" at bounding box center [1035, 53] width 42 height 22
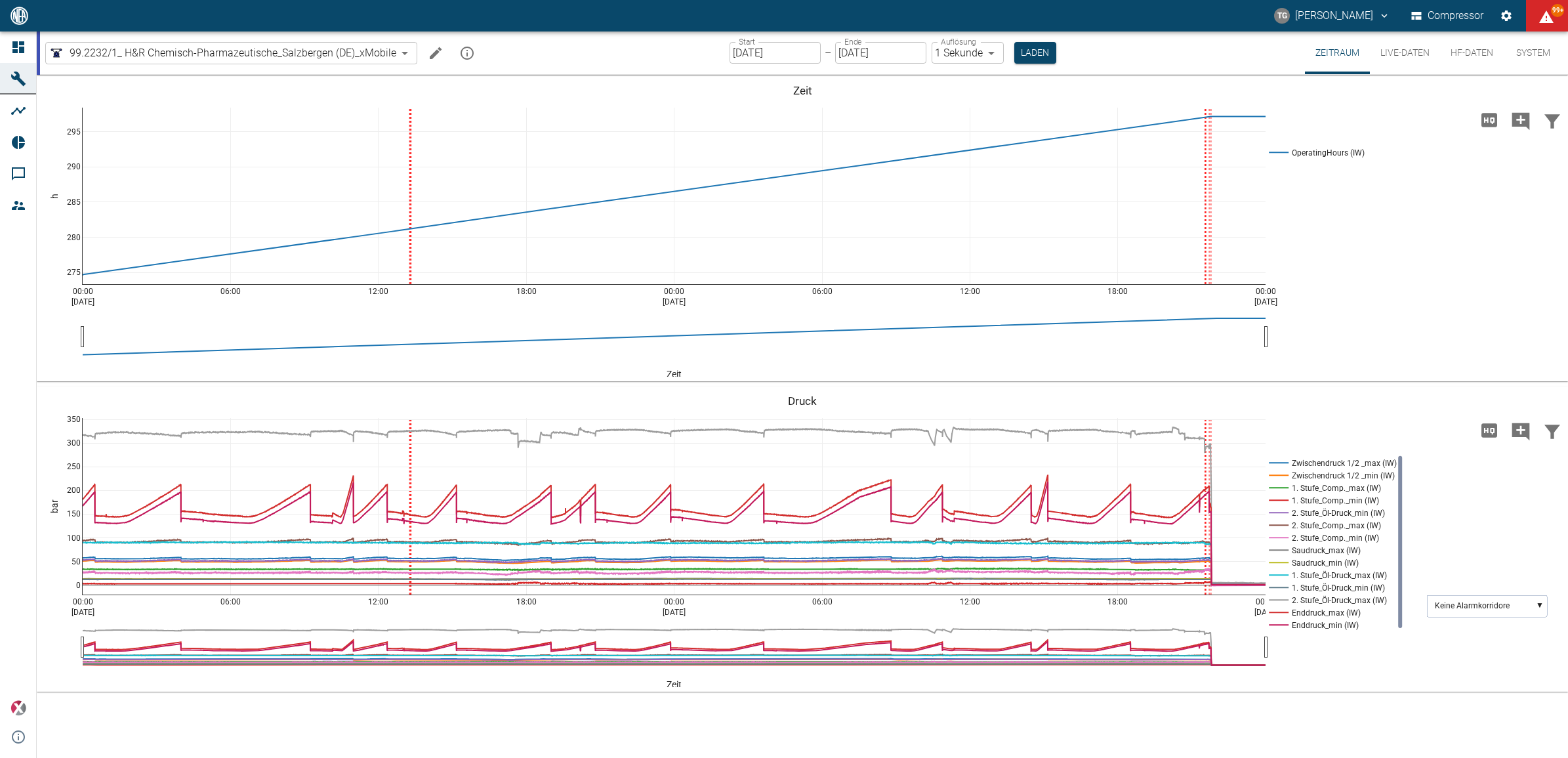
click at [761, 54] on input "[DATE]" at bounding box center [775, 53] width 91 height 22
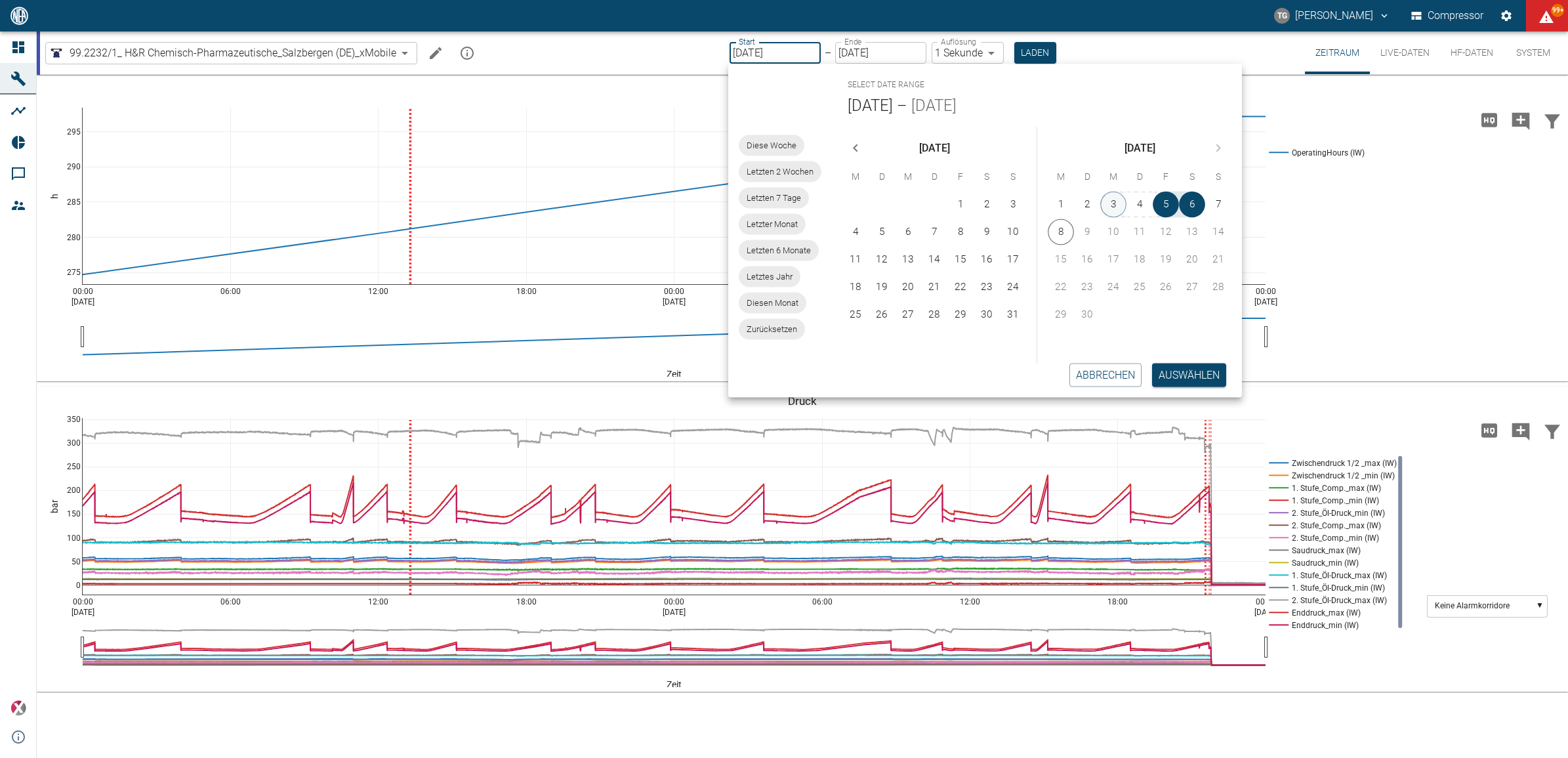
click at [1117, 202] on button "3" at bounding box center [1114, 204] width 27 height 27
type input "03.09.2025"
click at [1185, 388] on div "Abbrechen Auswählen" at bounding box center [980, 375] width 524 height 45
click at [1176, 381] on button "Auswählen" at bounding box center [1189, 375] width 74 height 24
type input "2min"
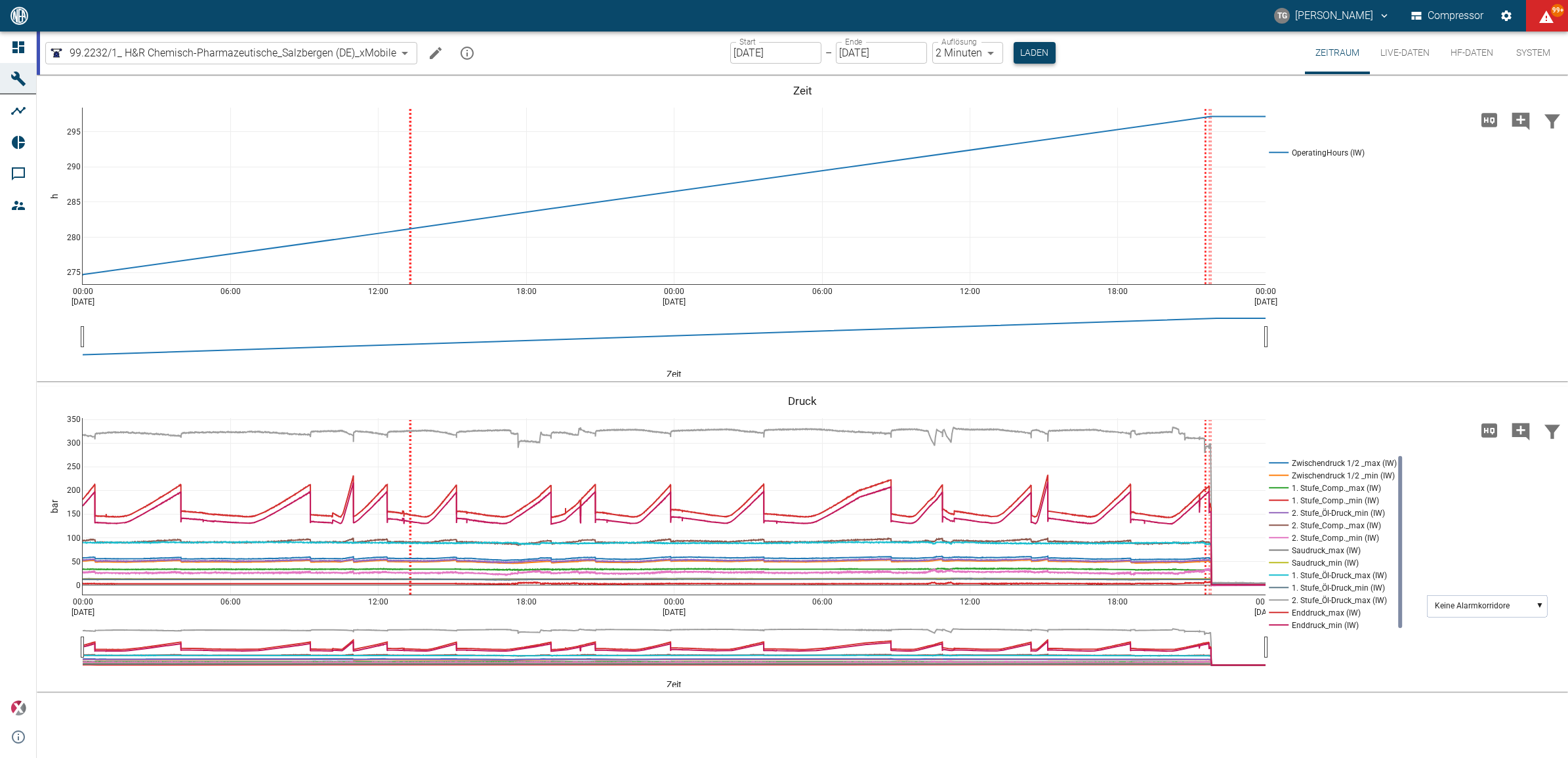
click at [1035, 48] on button "Laden" at bounding box center [1035, 53] width 42 height 22
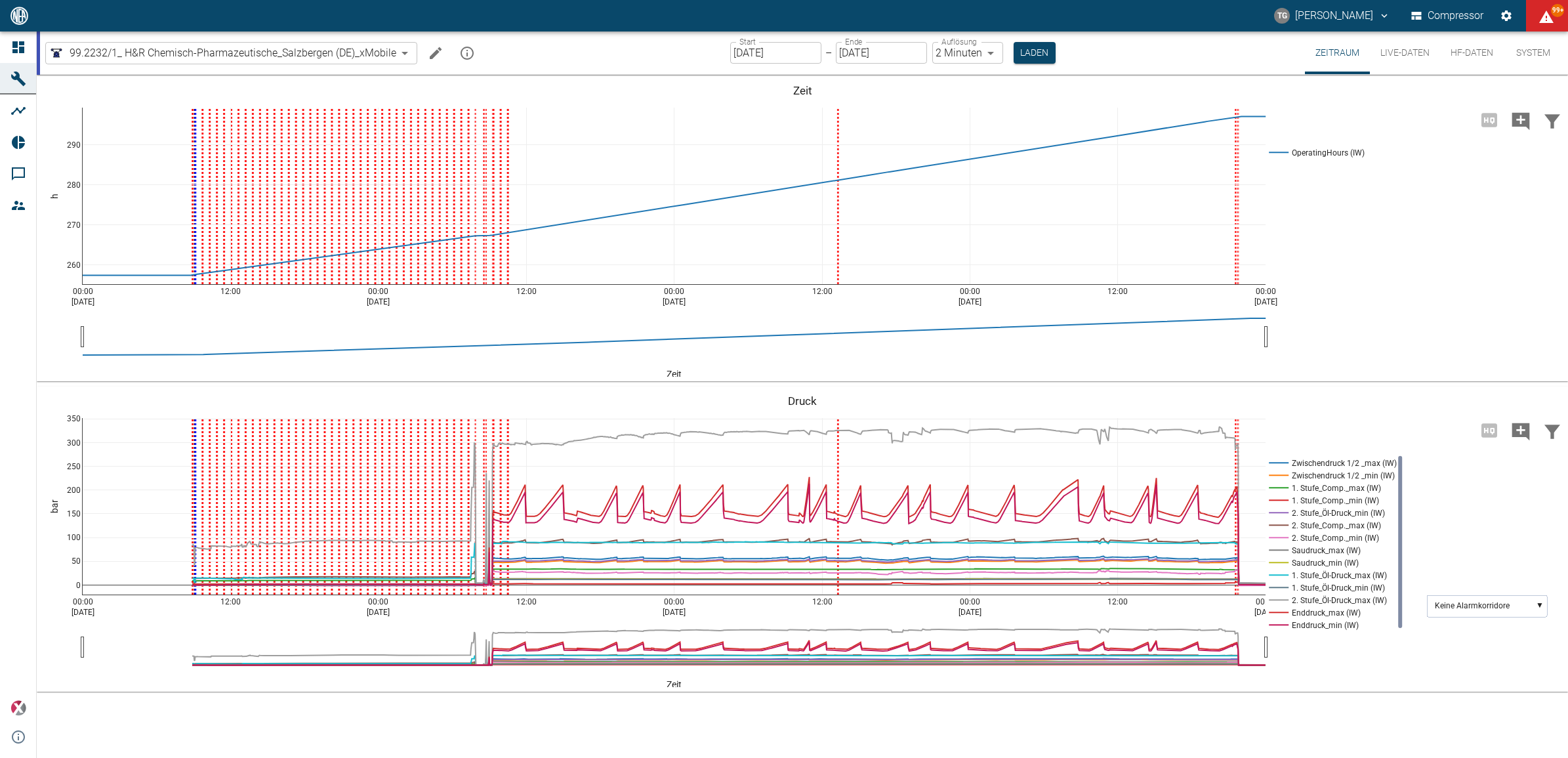
click at [737, 46] on input "03.09.2025" at bounding box center [776, 53] width 91 height 22
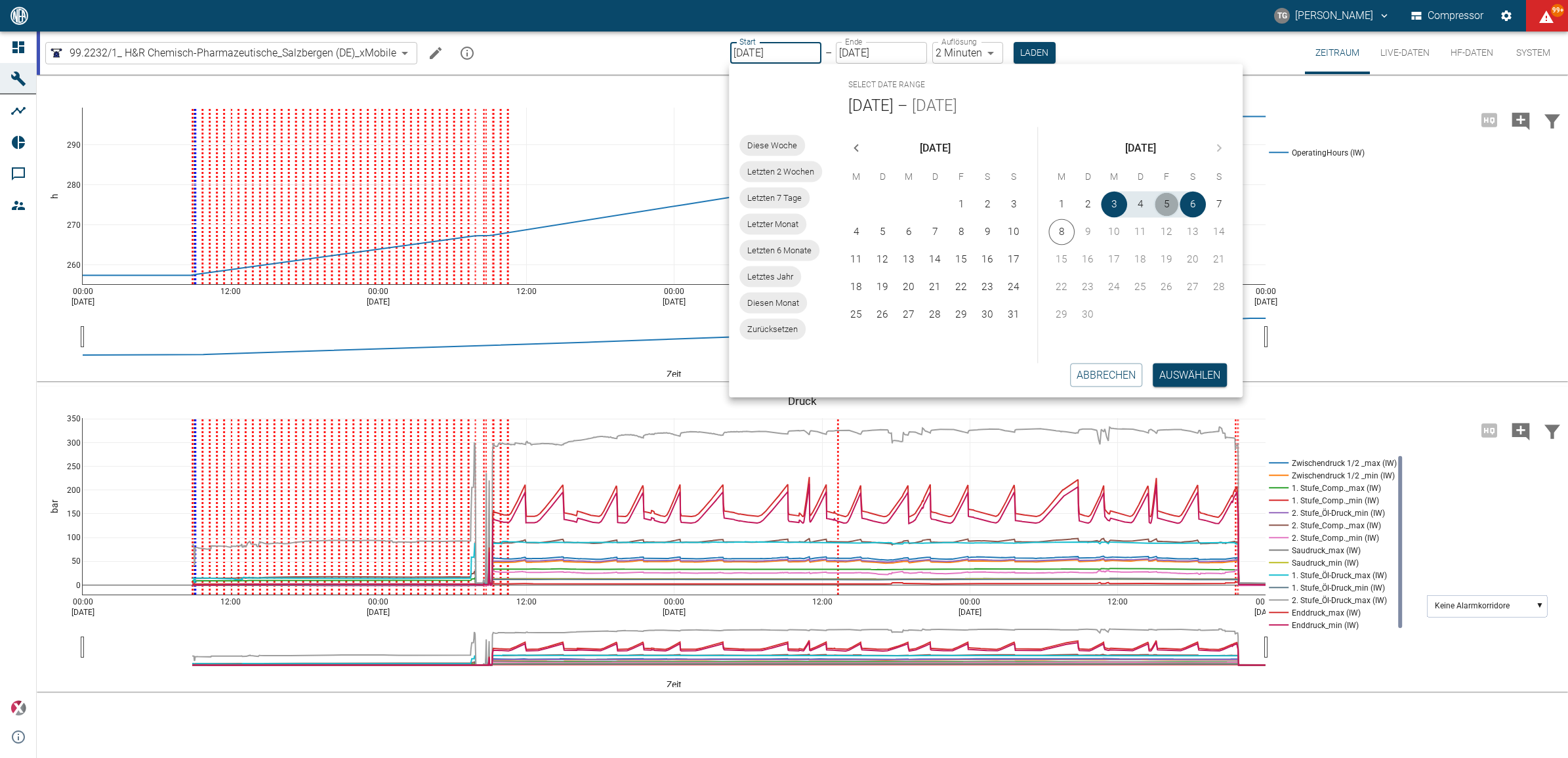
click at [1163, 199] on button "5" at bounding box center [1167, 204] width 27 height 27
type input "05.09.2025"
click at [1165, 204] on button "5" at bounding box center [1167, 204] width 27 height 27
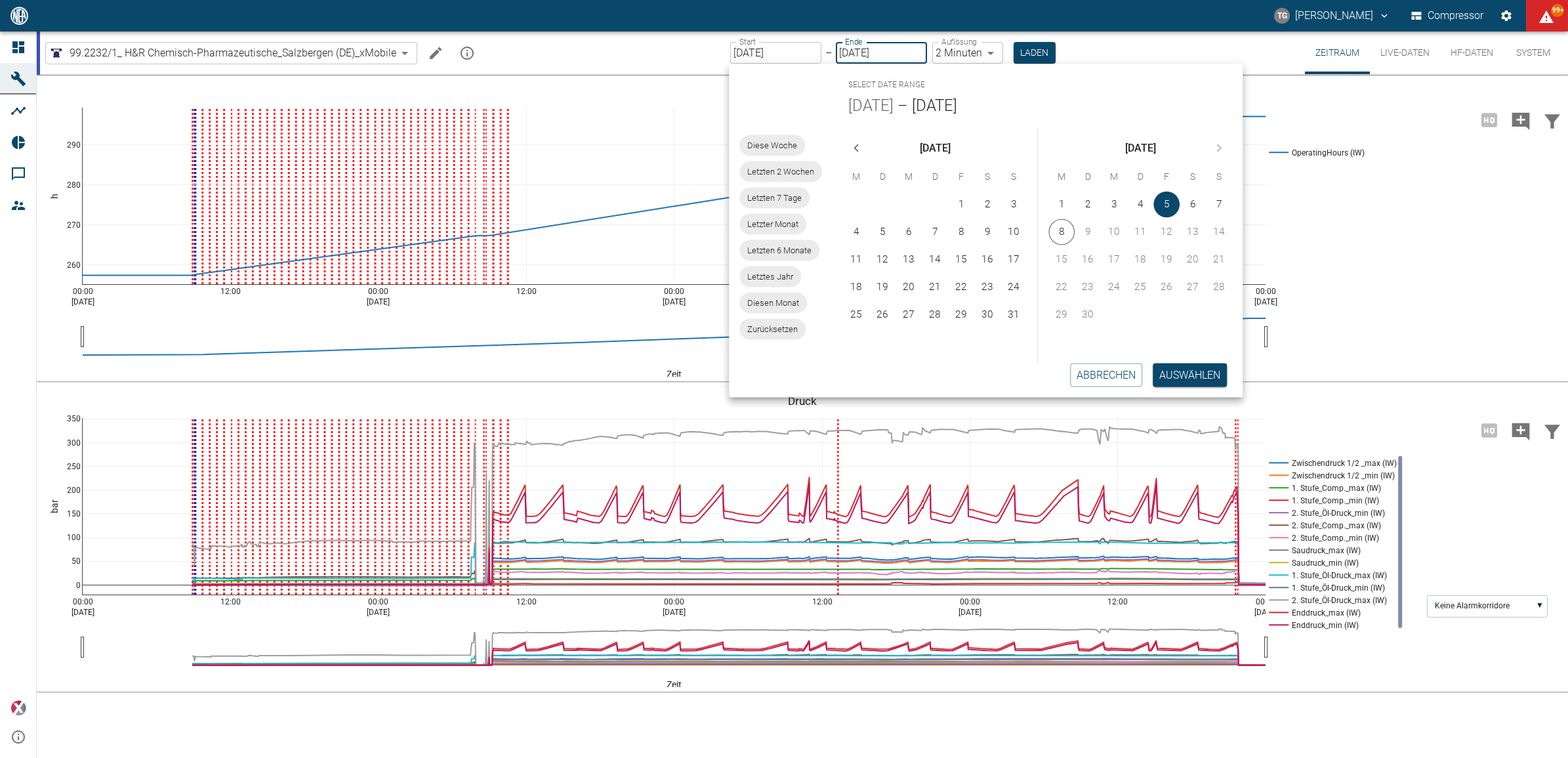
click at [968, 57] on body "TG Thomas Gregoir Compressor 99+ Dashboard Maschinen Analysen Reports Kommentar…" at bounding box center [784, 379] width 1568 height 758
type input "1sec"
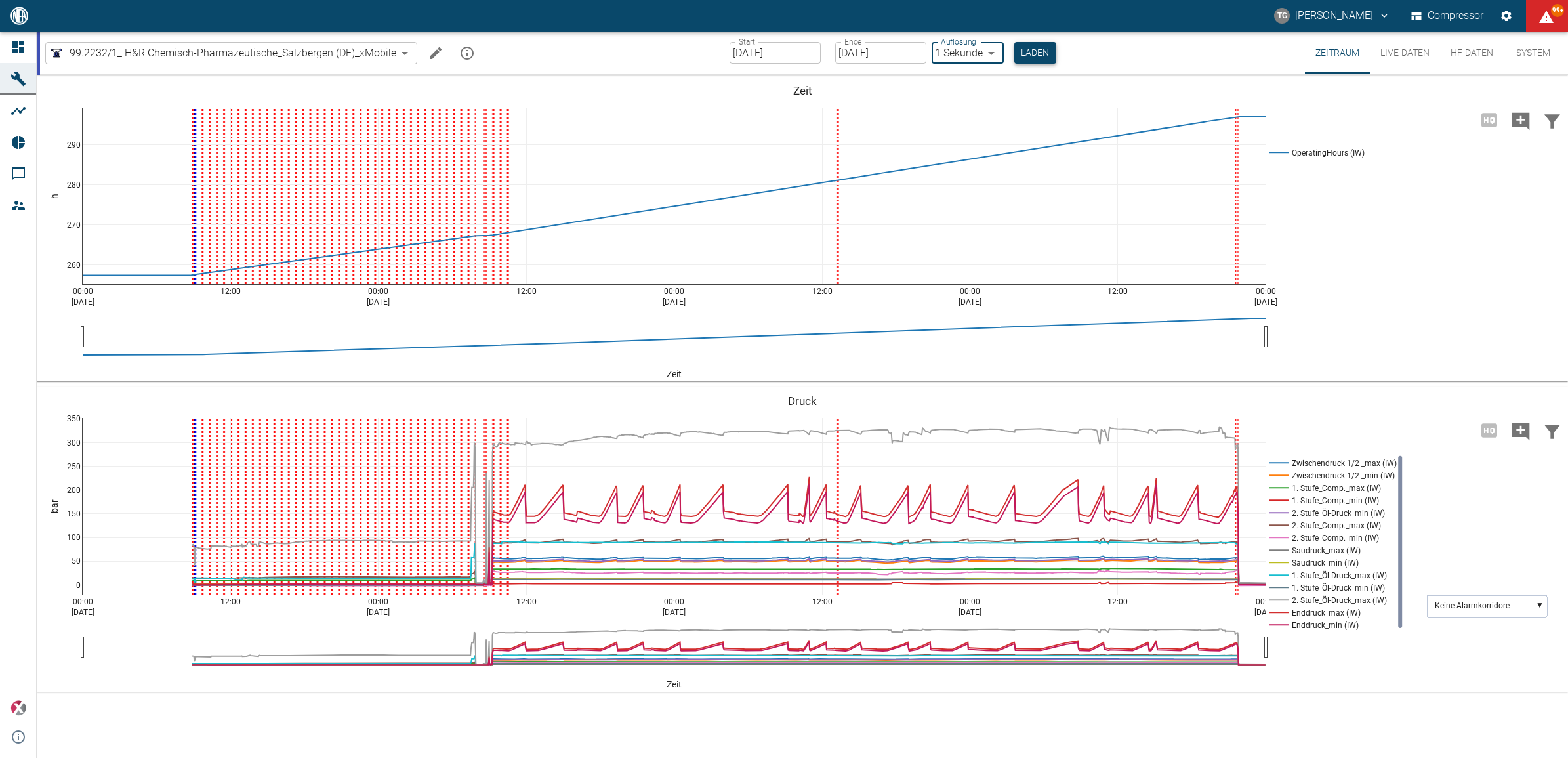
click at [1021, 54] on button "Laden" at bounding box center [1035, 53] width 42 height 22
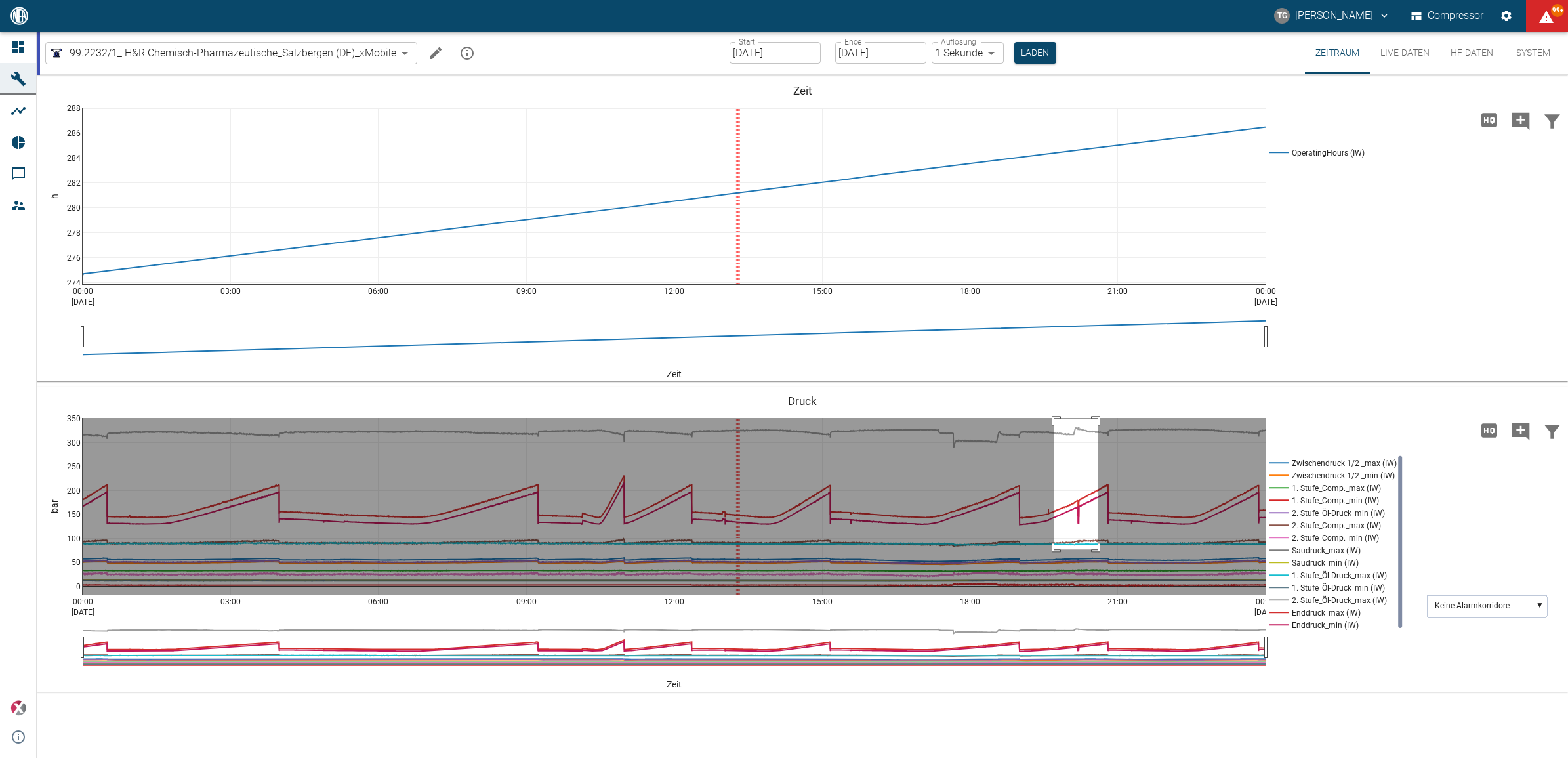
drag, startPoint x: 1054, startPoint y: 419, endPoint x: 1098, endPoint y: 549, distance: 137.2
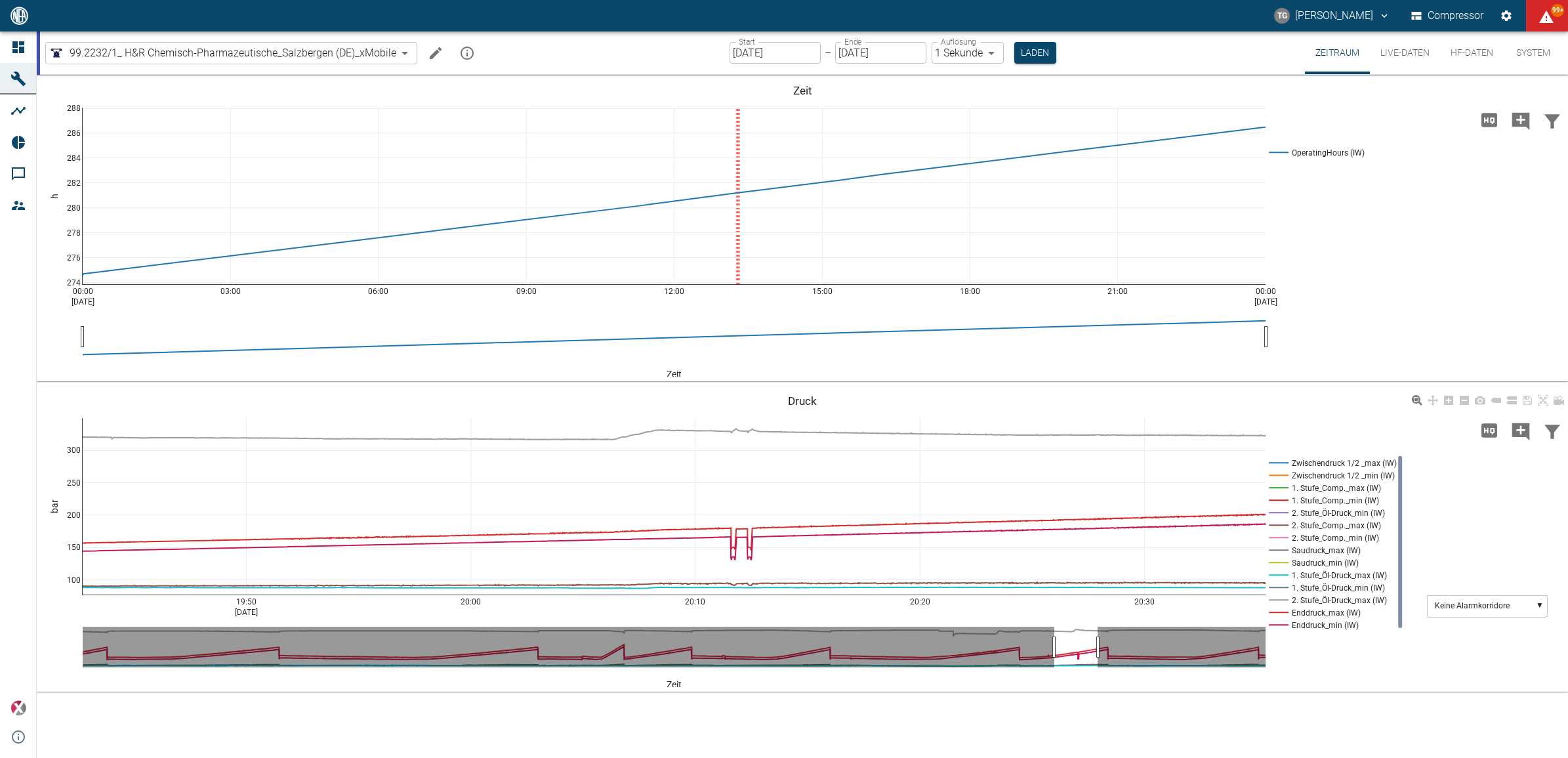
click at [1295, 668] on div "19:50 [DATE] 20:00 20:10 20:20 20:30 100 150 200 250 300 Zwischendruck 1/2 _max…" at bounding box center [802, 539] width 1531 height 295
click at [1333, 700] on div "00:00 [DATE] 03:00 06:00 09:00 12:00 15:00 18:00 21:00 00:00 [DATE] 274 276 278…" at bounding box center [802, 416] width 1531 height 683
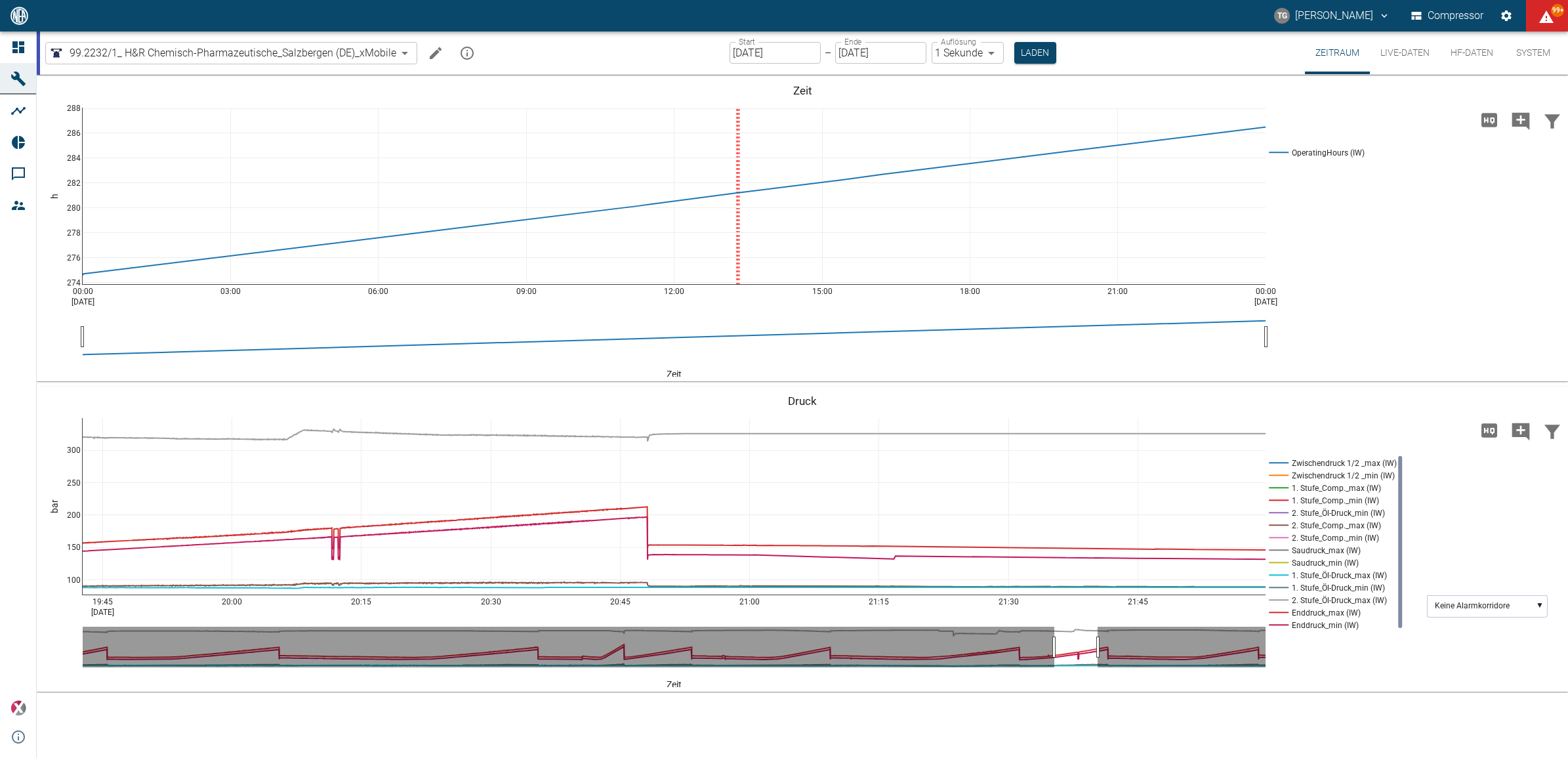
drag, startPoint x: 1261, startPoint y: 599, endPoint x: 532, endPoint y: 610, distance: 729.1
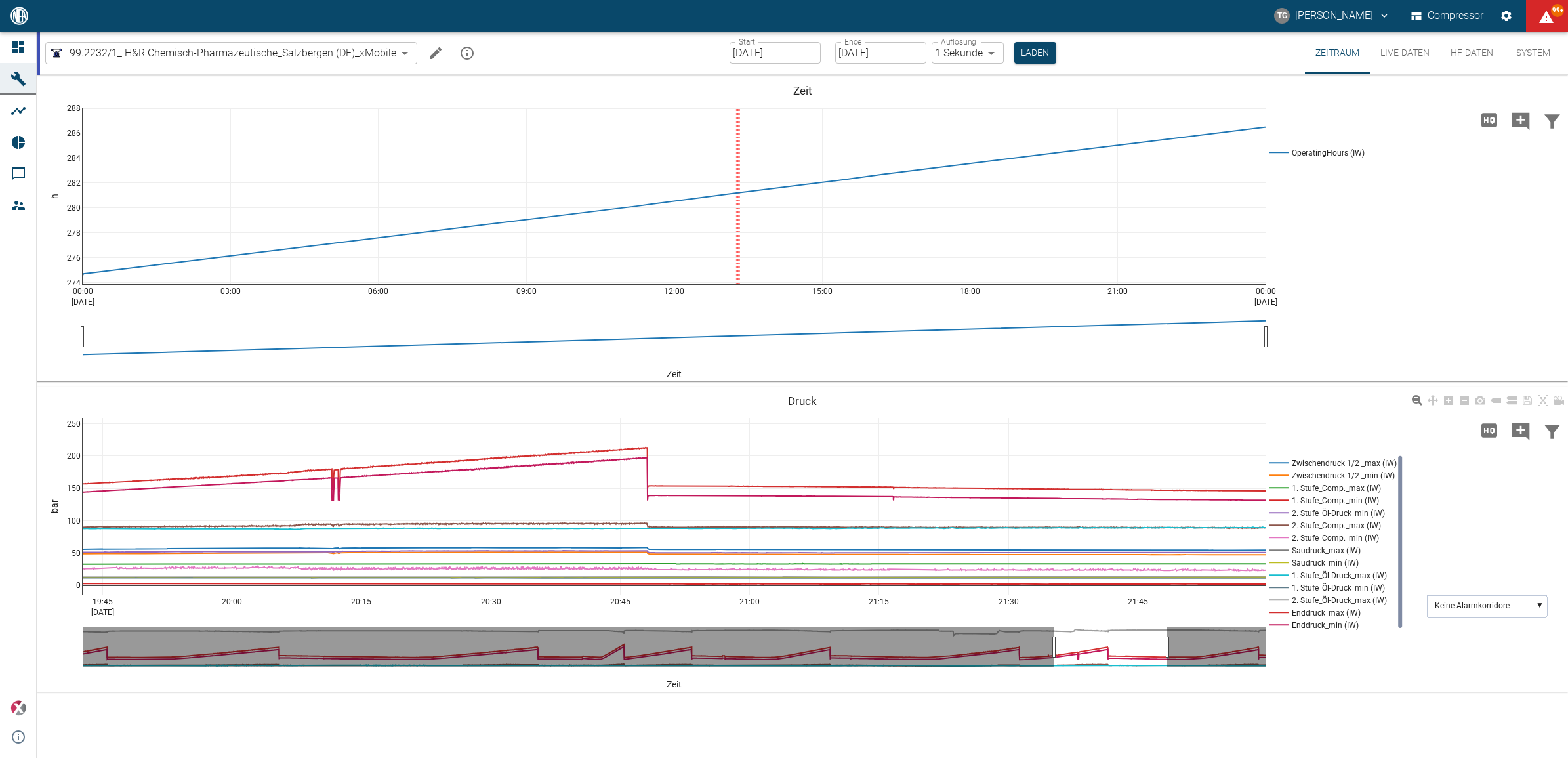
drag, startPoint x: 79, startPoint y: 533, endPoint x: 77, endPoint y: 584, distance: 51.0
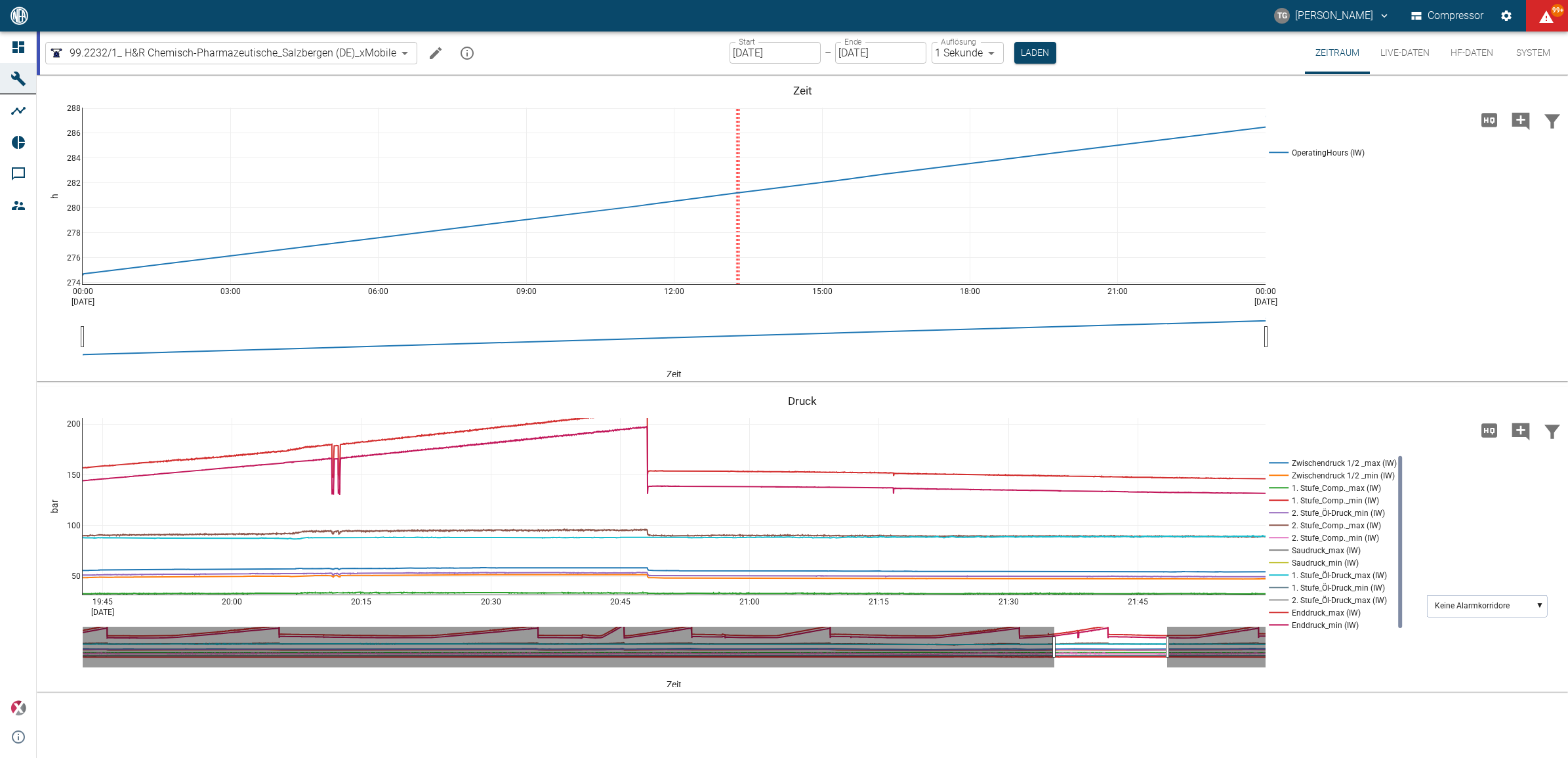
drag, startPoint x: 77, startPoint y: 584, endPoint x: 113, endPoint y: 620, distance: 50.9
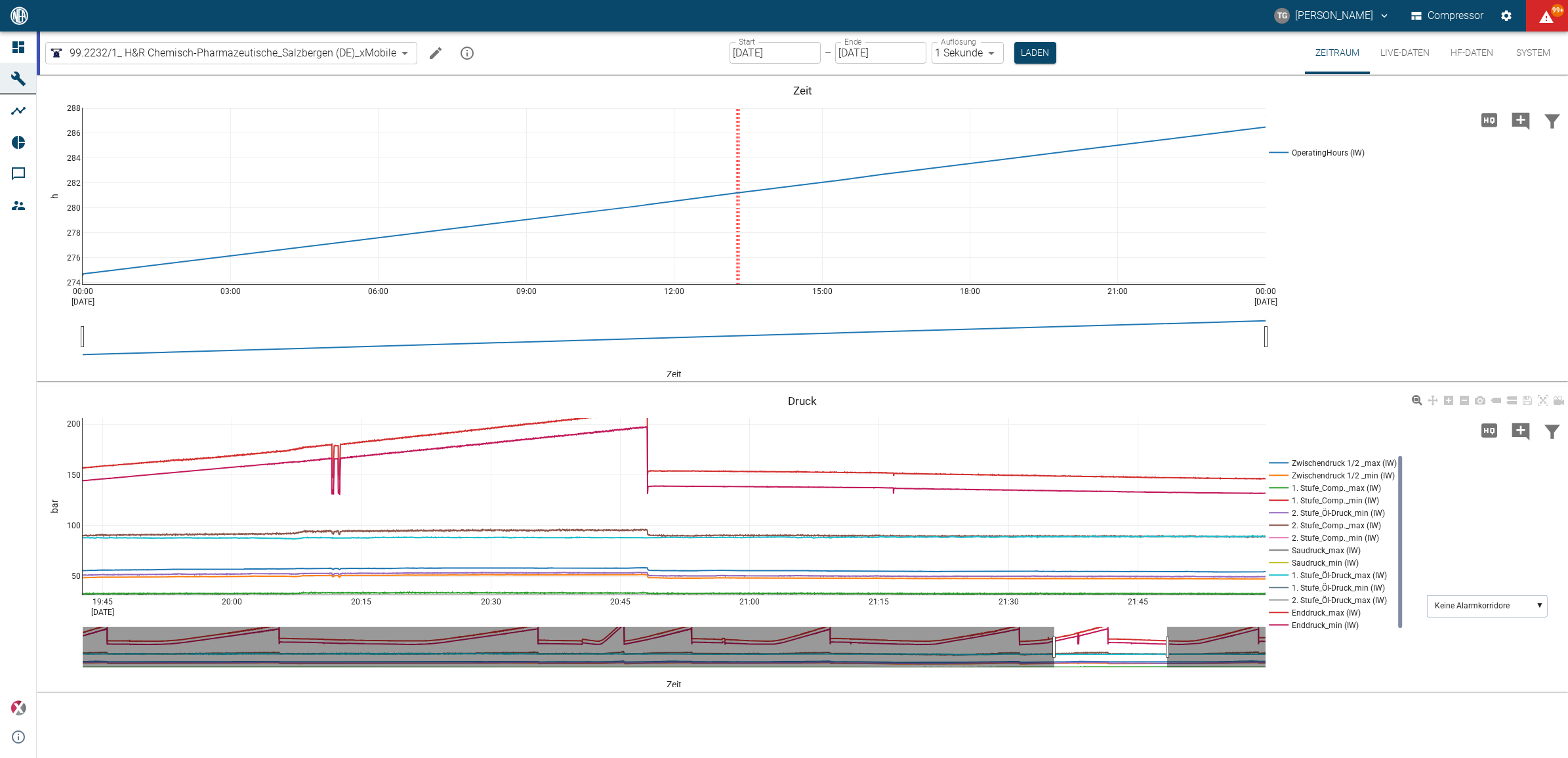
click at [1302, 524] on rect at bounding box center [1330, 525] width 129 height 12
click at [1503, 509] on div "19:45 [DATE] 20:00 20:15 20:30 20:45 21:00 21:15 21:30 21:45 50 100 150 200 Zwi…" at bounding box center [802, 539] width 1531 height 295
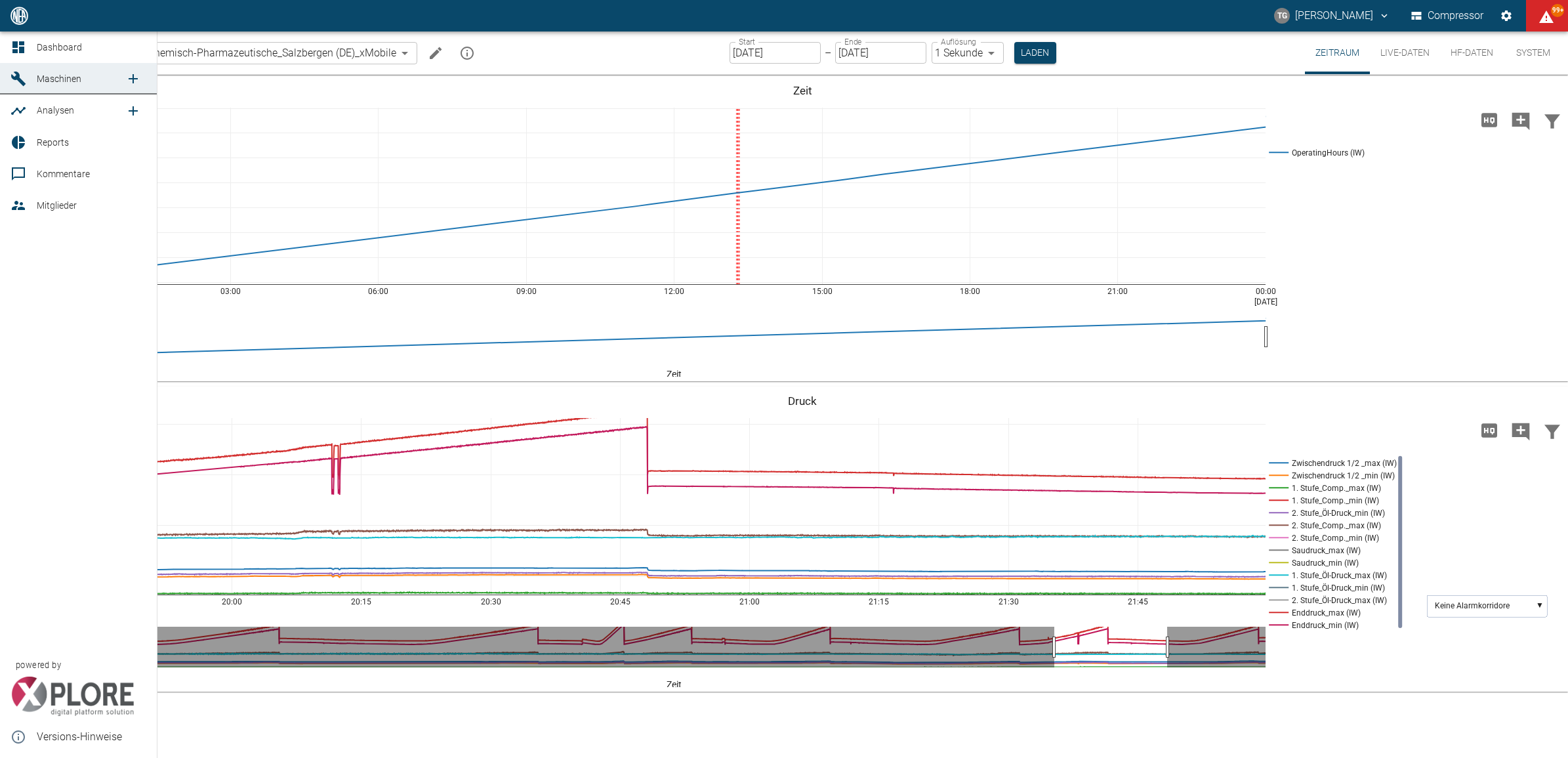
click at [12, 48] on icon at bounding box center [18, 47] width 16 height 16
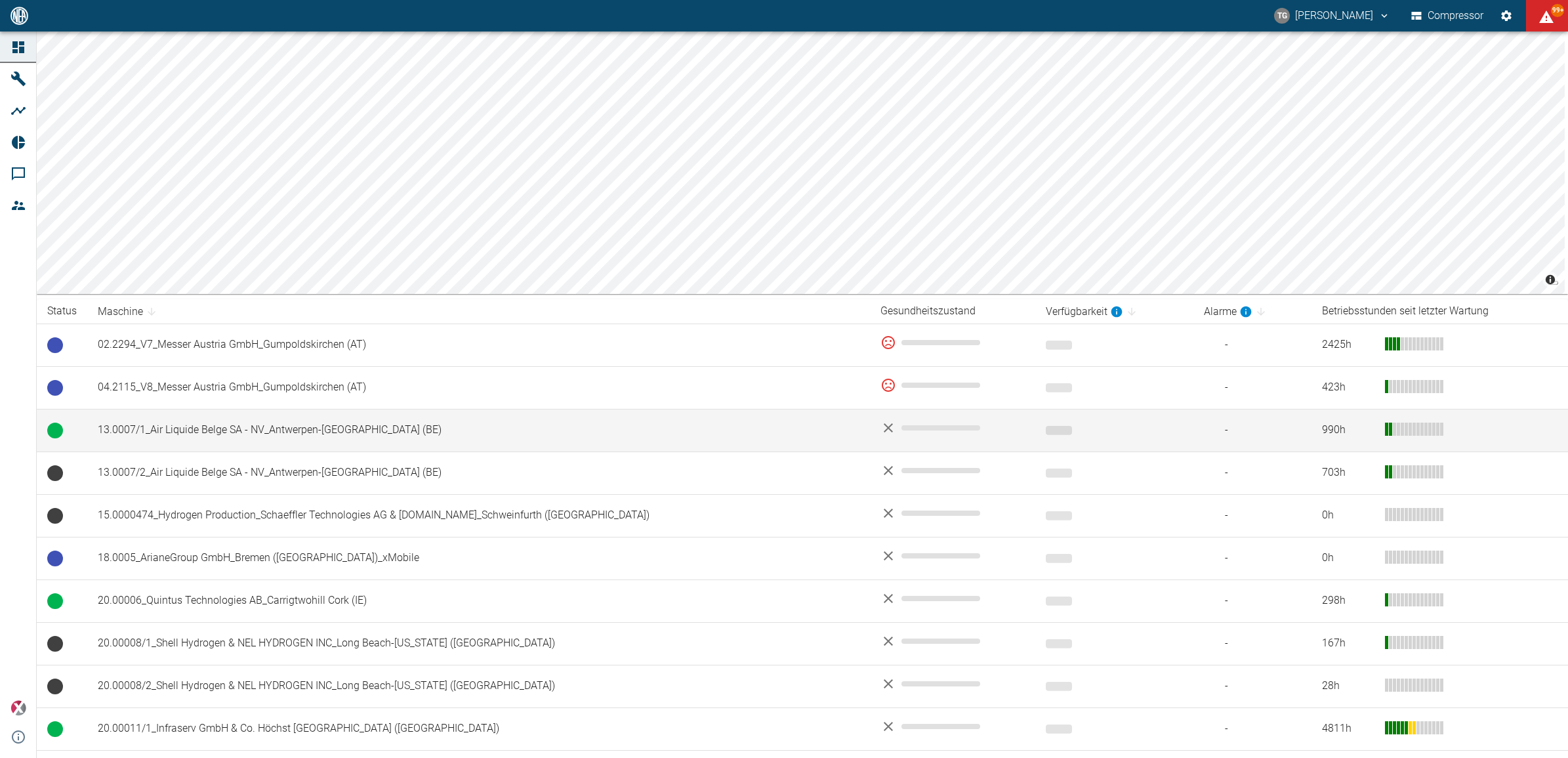
click at [171, 434] on td "13.0007/1_Air Liquide Belge SA - NV_Antwerpen-[GEOGRAPHIC_DATA] (BE)" at bounding box center [478, 430] width 783 height 43
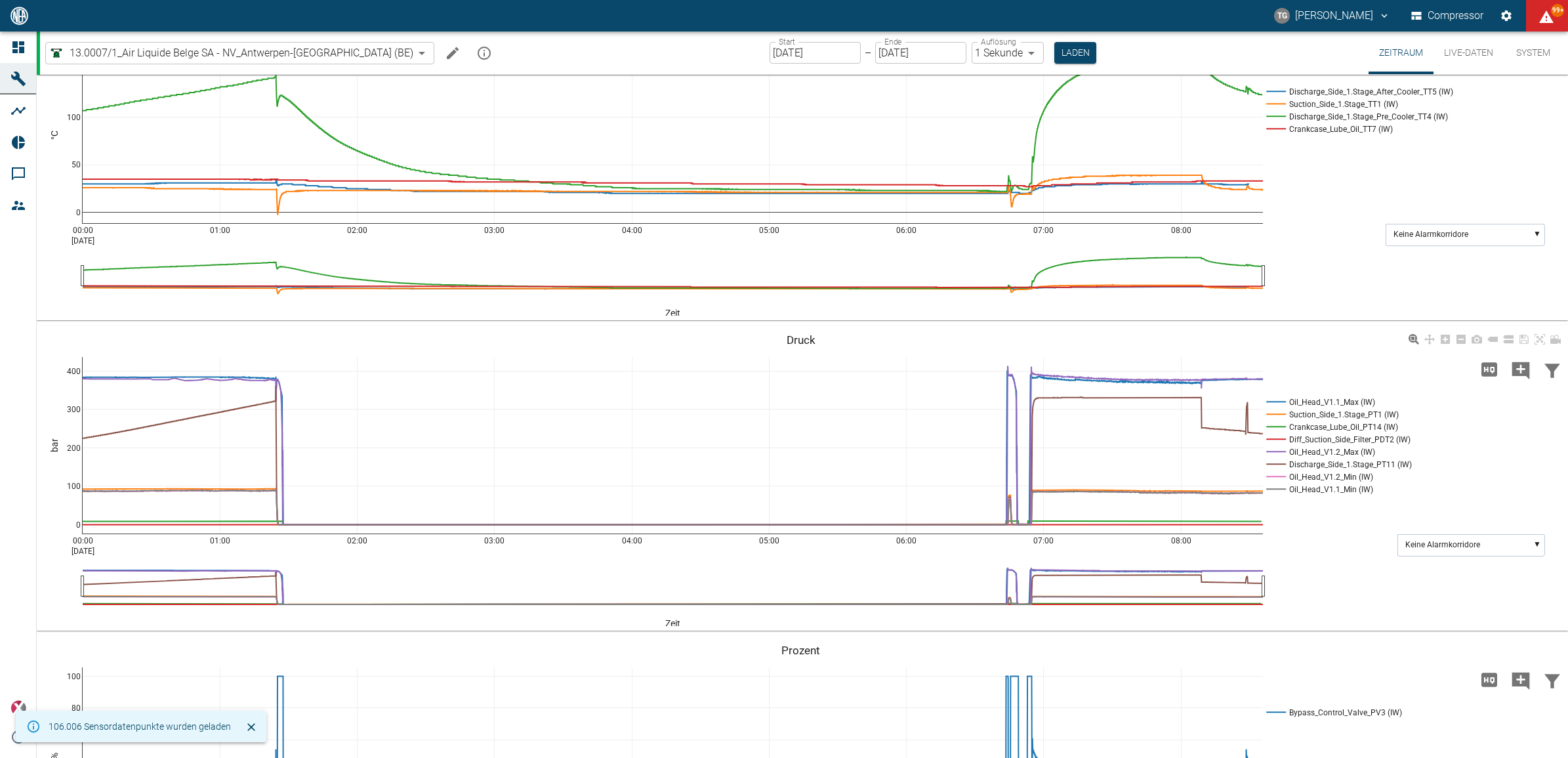
scroll to position [410, 0]
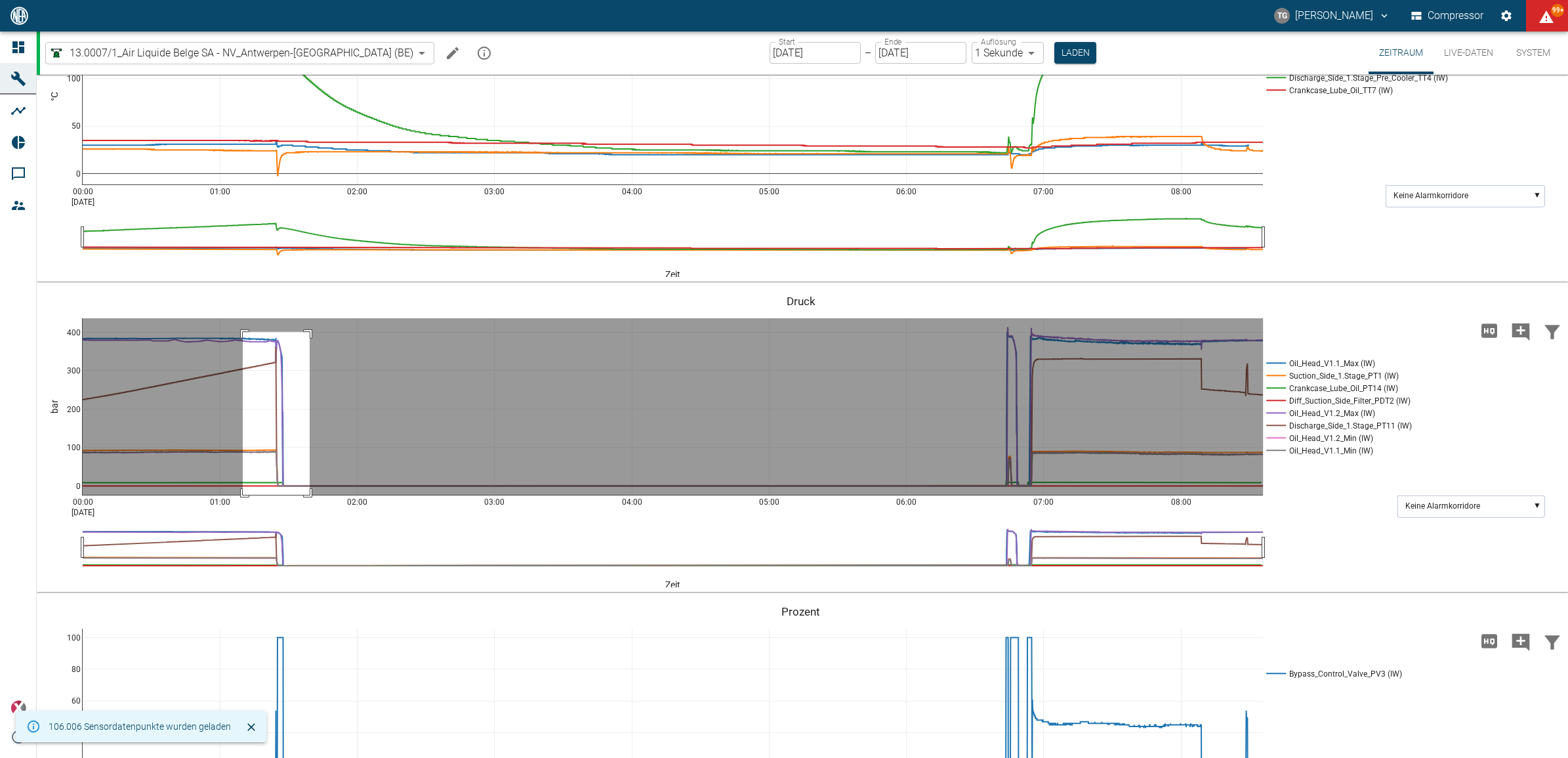
drag, startPoint x: 242, startPoint y: 331, endPoint x: 309, endPoint y: 499, distance: 180.9
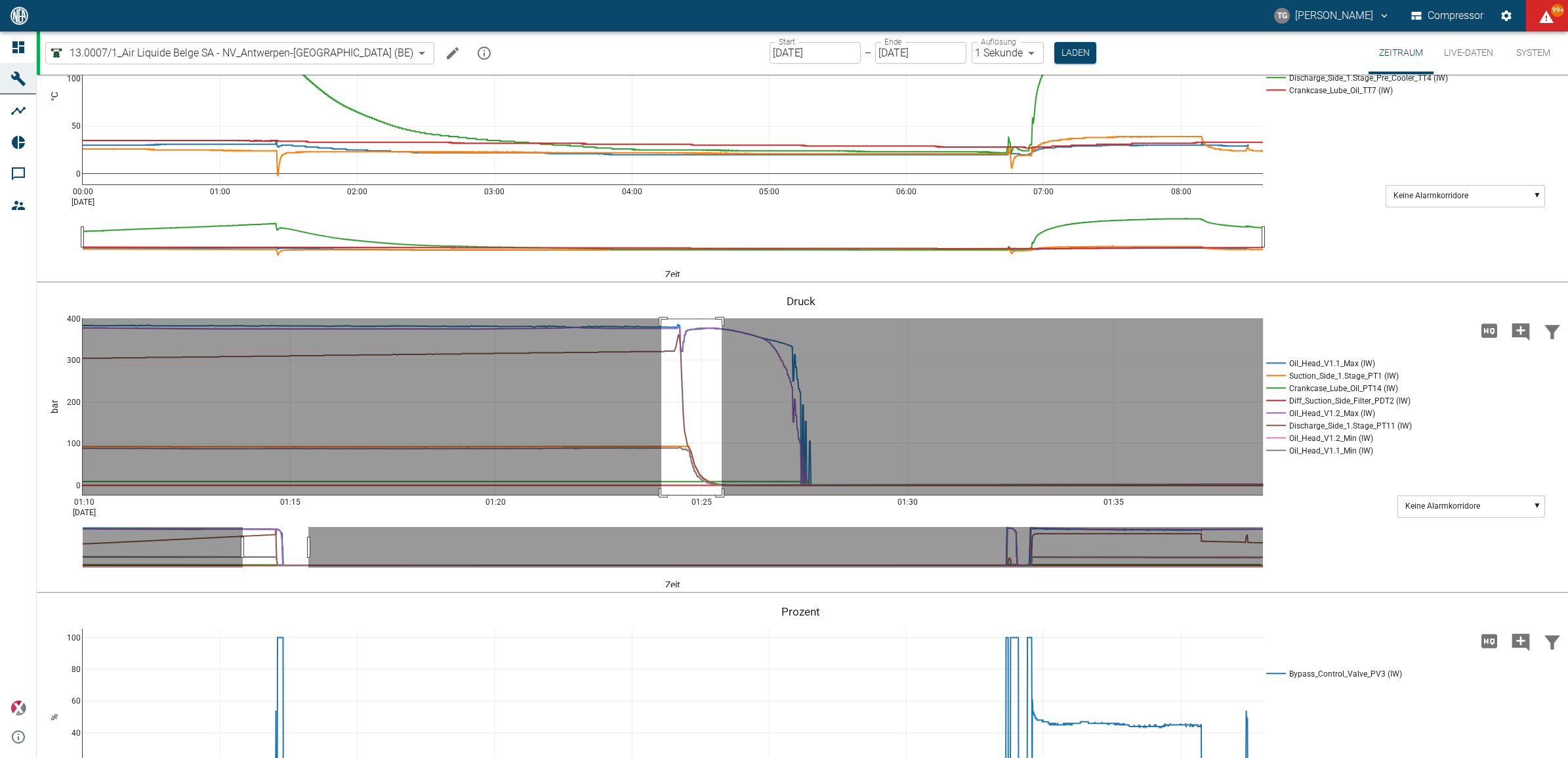
drag, startPoint x: 661, startPoint y: 319, endPoint x: 722, endPoint y: 503, distance: 193.8
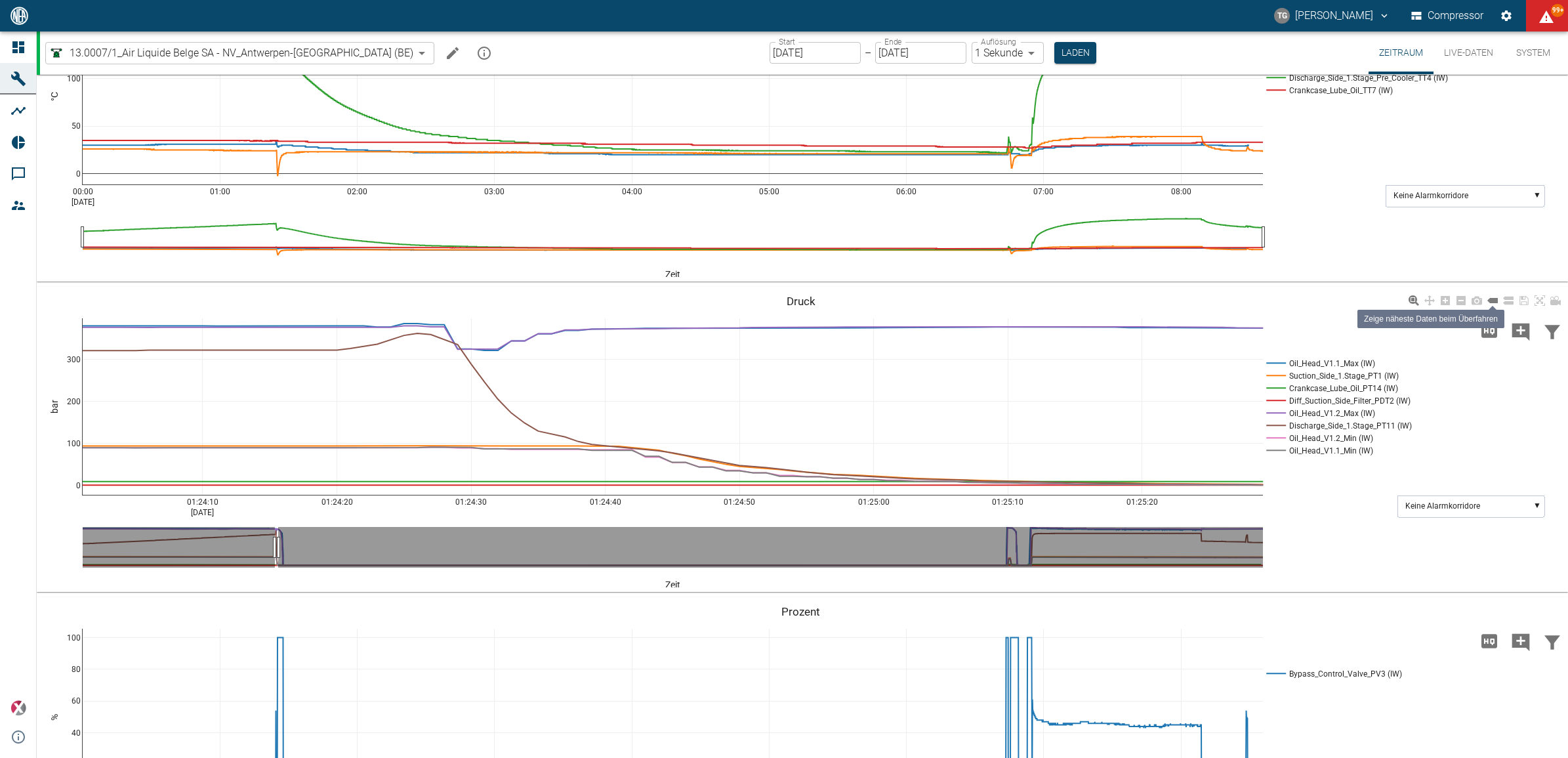
click at [1493, 298] on icon at bounding box center [1492, 300] width 10 height 5
click at [1332, 528] on div "01:24:10 Sep 8, 2025 01:24:20 01:24:30 01:24:40 01:24:50 01:25:00 01:25:10 01:2…" at bounding box center [801, 439] width 1528 height 295
click at [1339, 526] on div "01:24:10 Sep 8, 2025 01:24:20 01:24:30 01:24:40 01:24:50 01:25:00 01:25:10 01:2…" at bounding box center [801, 439] width 1528 height 295
click at [1387, 528] on div "01:24:10 Sep 8, 2025 01:24:20 01:24:30 01:24:40 01:24:50 01:25:00 01:25:10 01:2…" at bounding box center [801, 439] width 1528 height 295
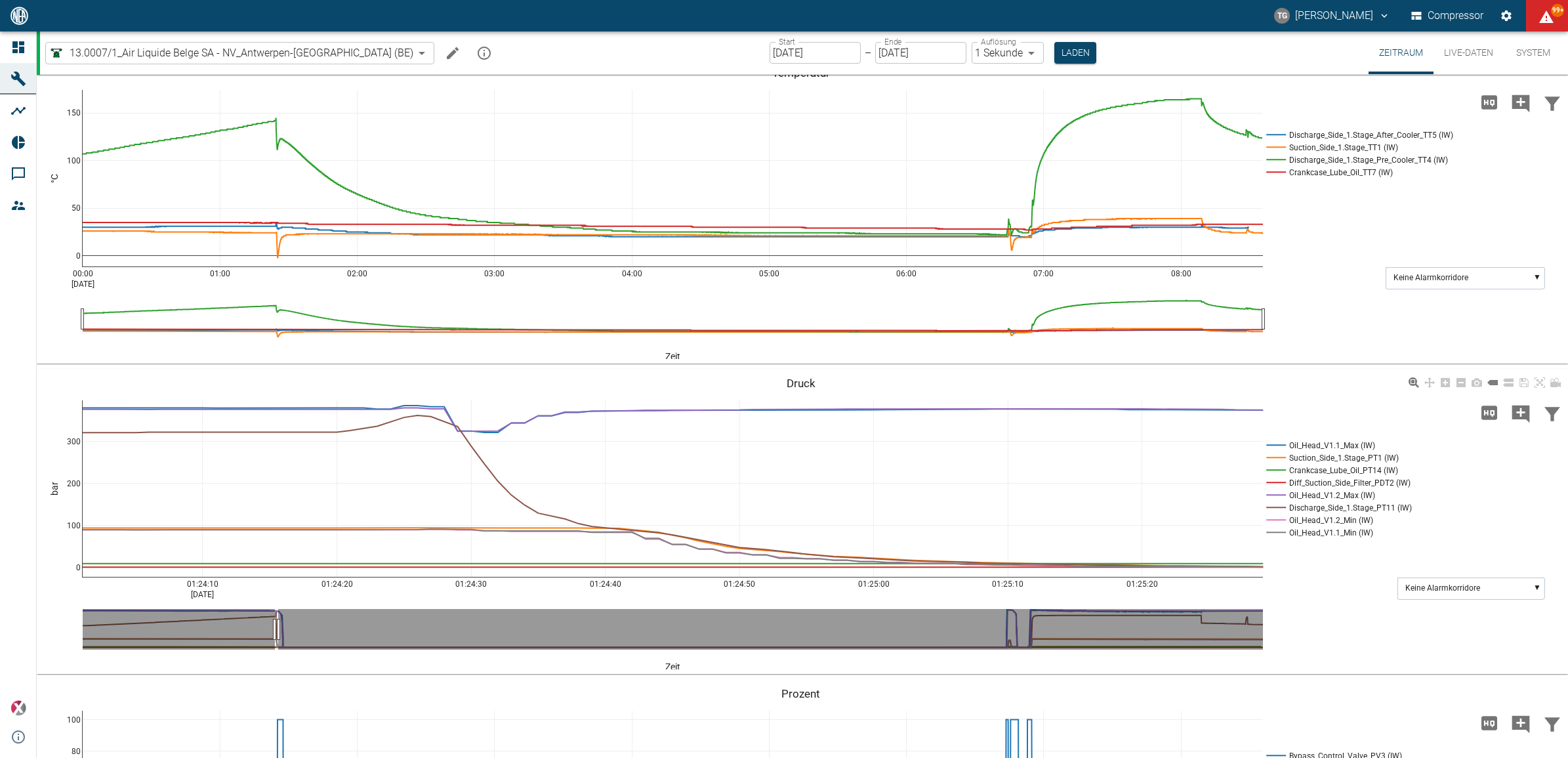
scroll to position [246, 0]
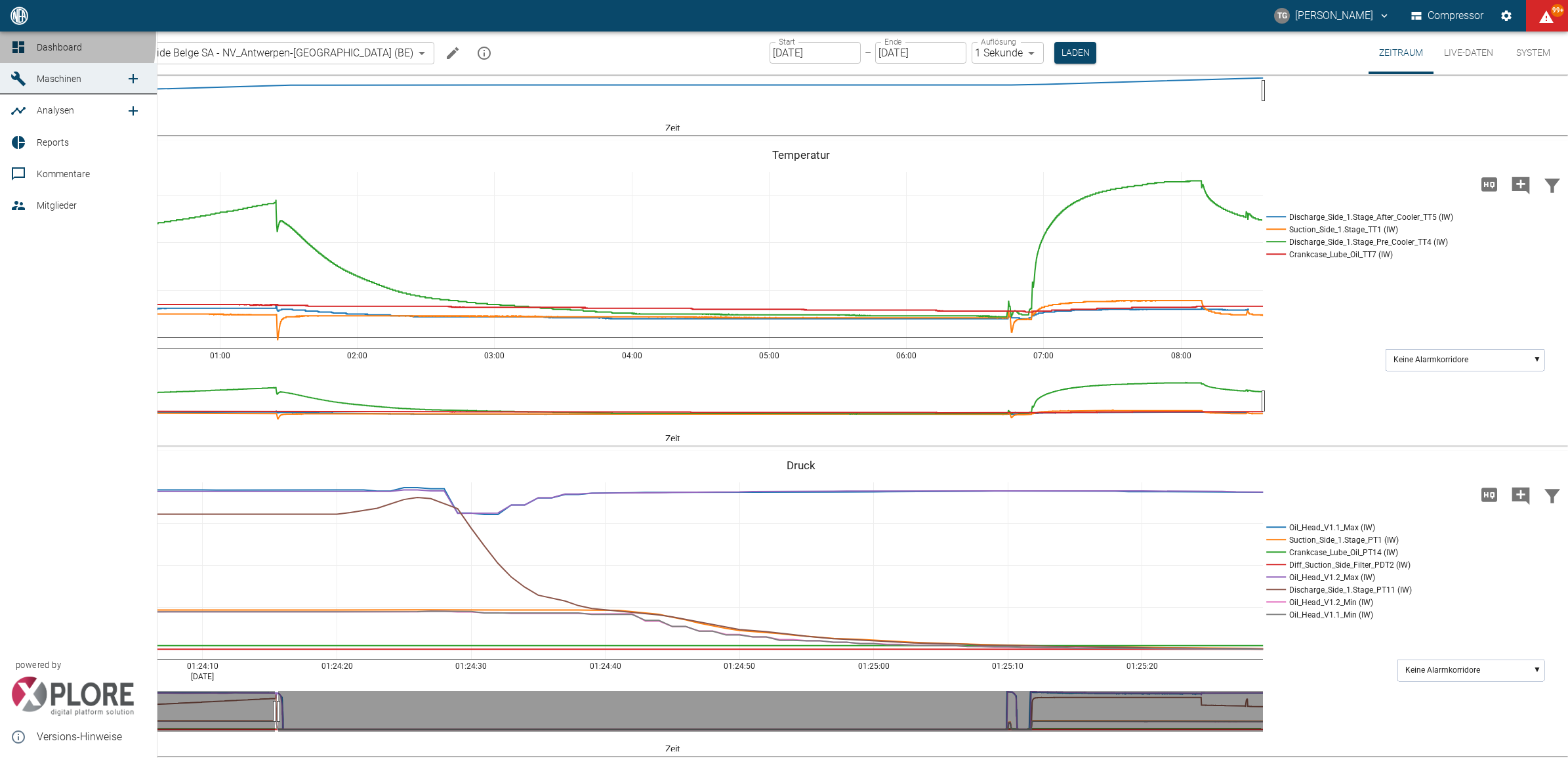
click at [15, 40] on icon at bounding box center [18, 47] width 16 height 16
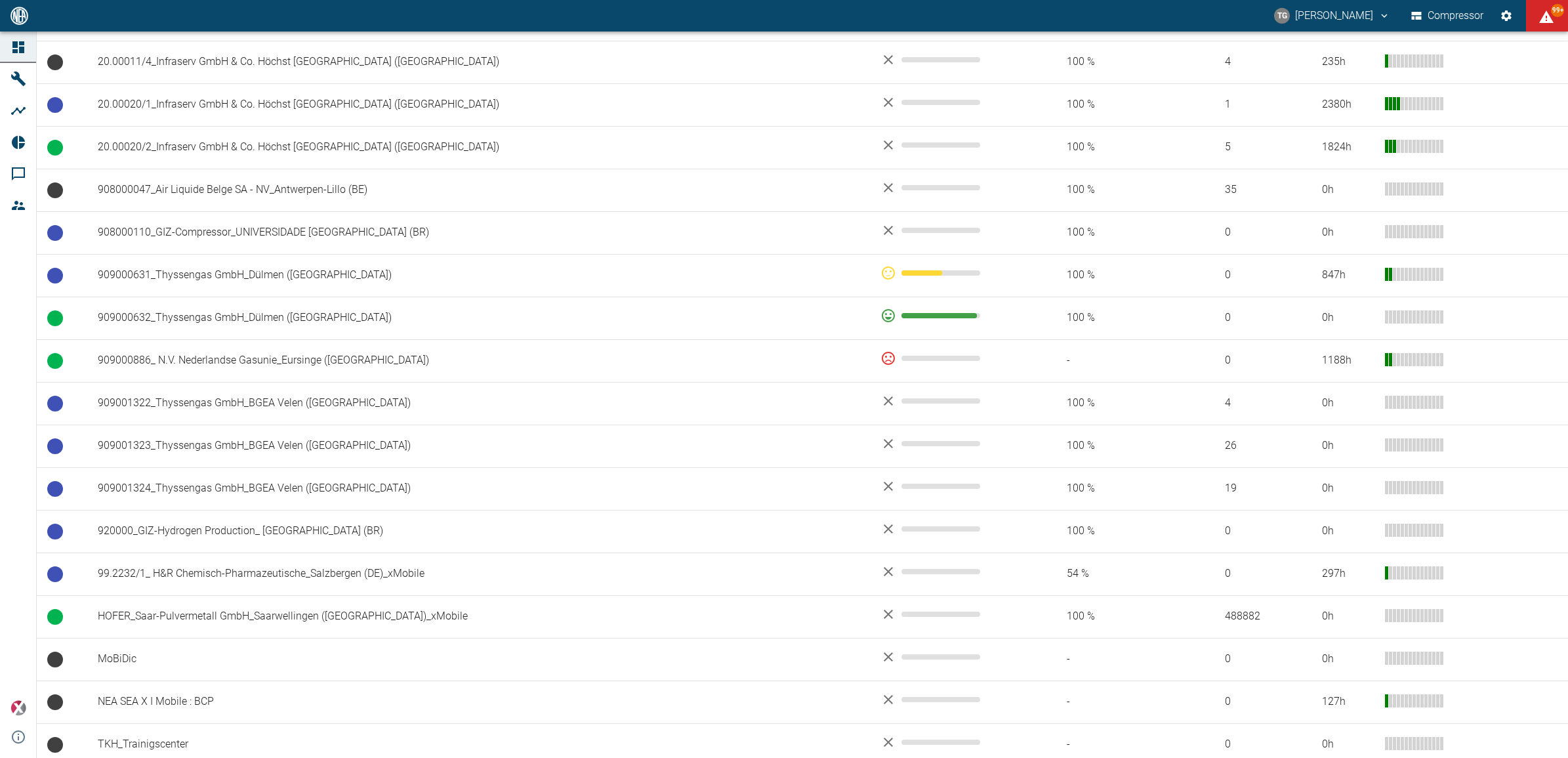
scroll to position [807, 0]
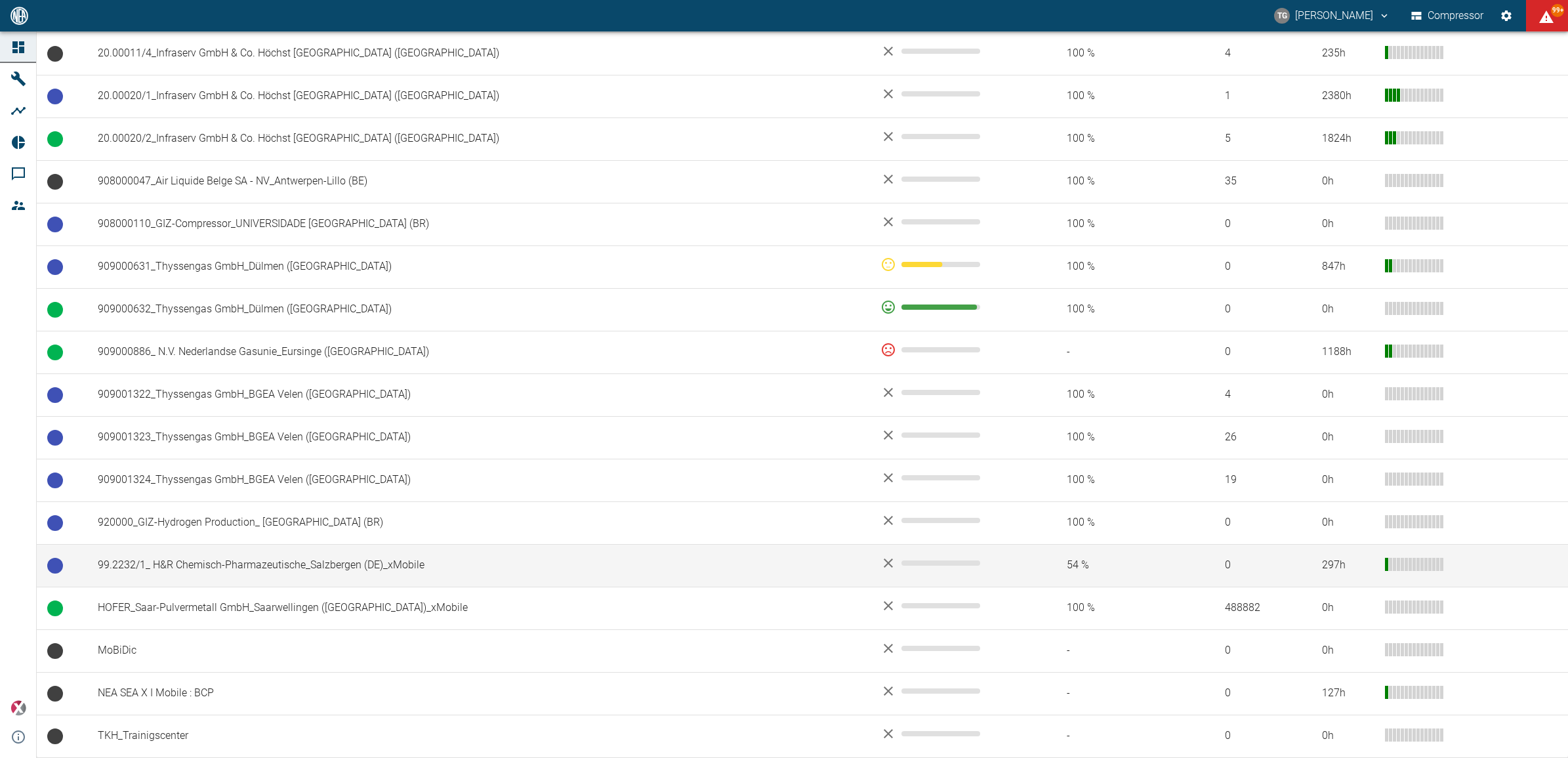
click at [206, 563] on td "99.2232/1_ H&R Chemisch-Pharmazeutische_Salzbergen (DE)_xMobile" at bounding box center [478, 565] width 783 height 43
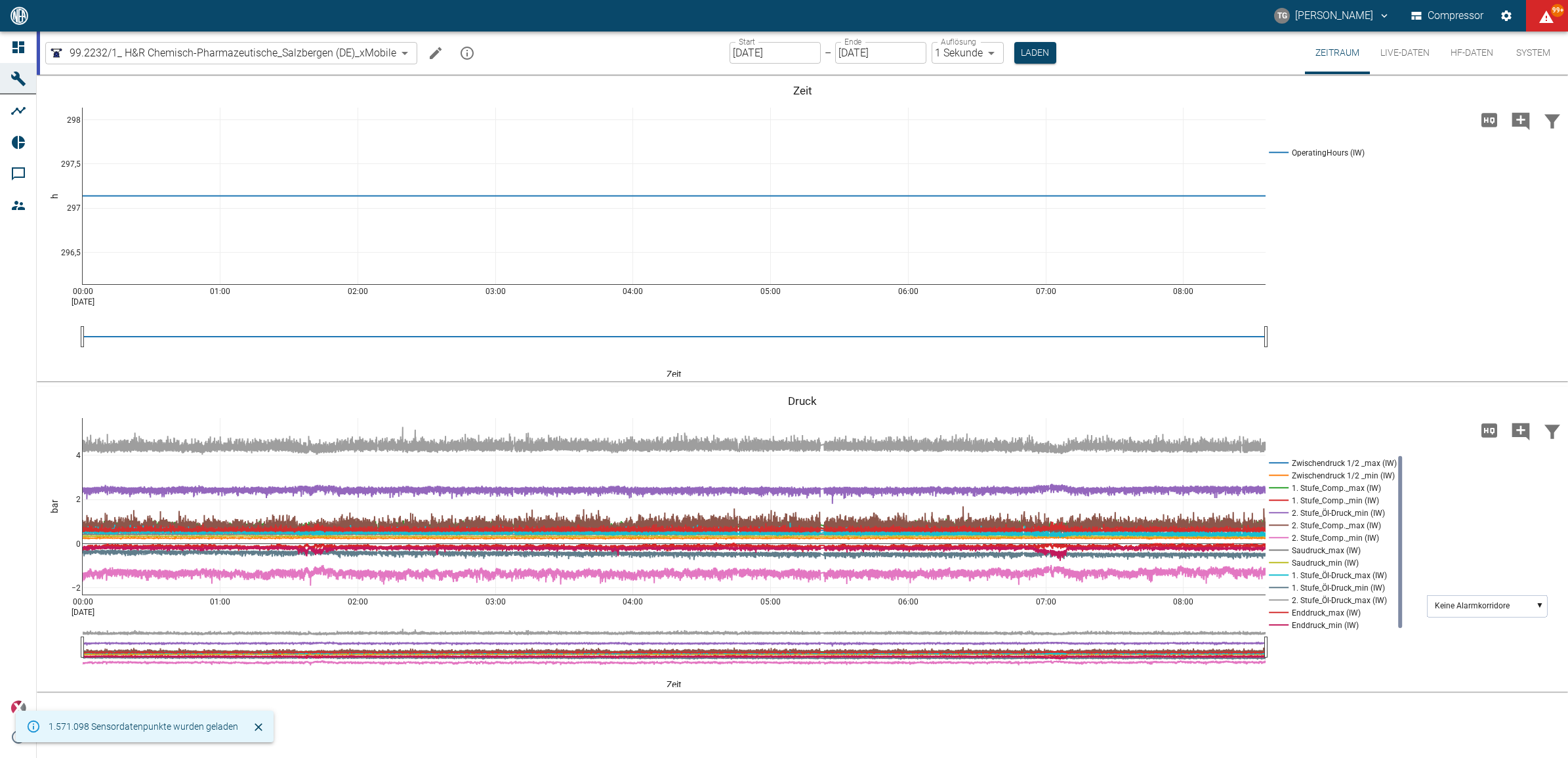
click at [777, 54] on input "[DATE]" at bounding box center [775, 53] width 91 height 22
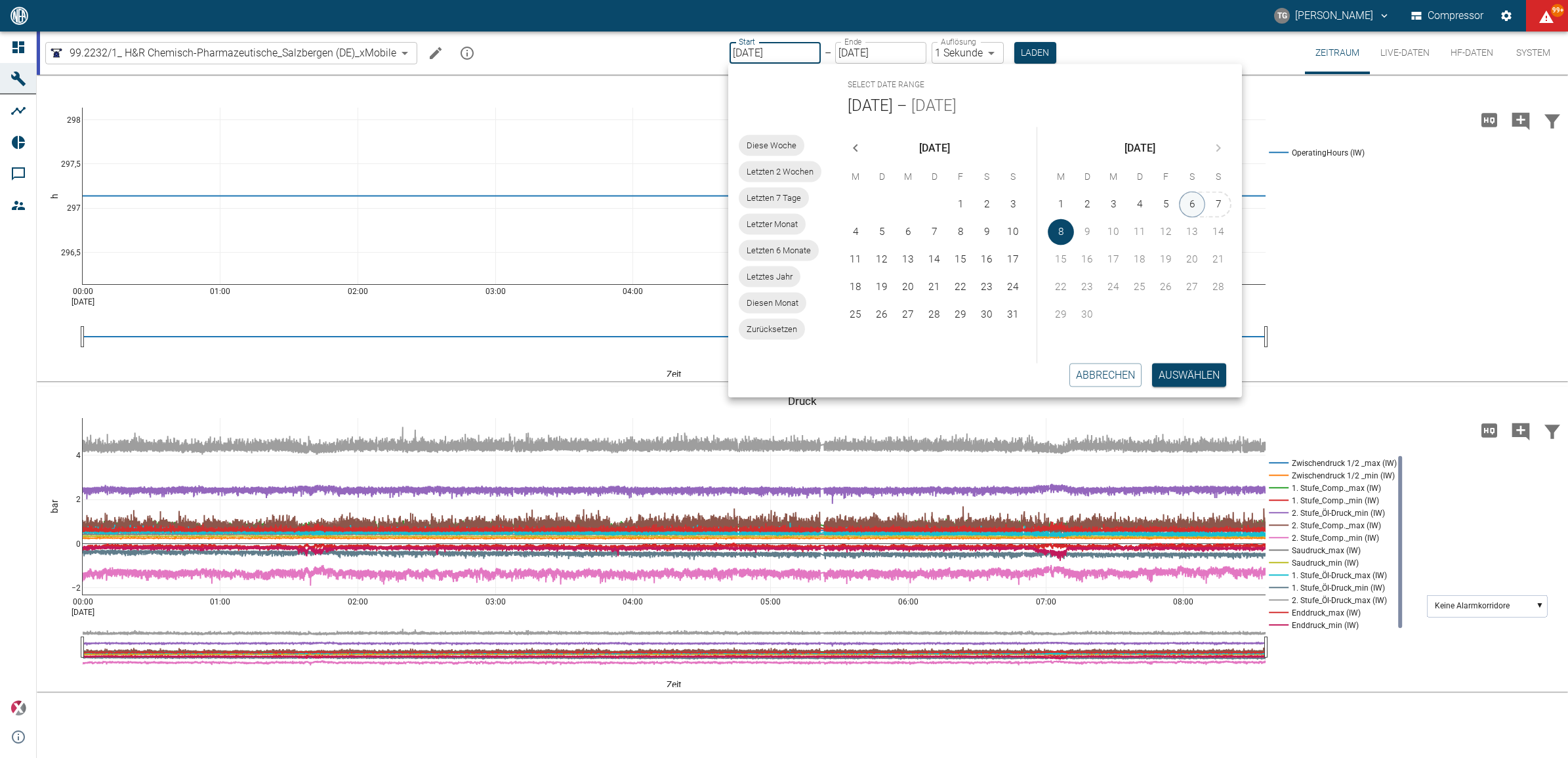
click at [1198, 206] on button "6" at bounding box center [1192, 204] width 27 height 27
type input "[DATE]"
type input "2min"
click at [1194, 206] on button "6" at bounding box center [1193, 204] width 27 height 27
type input "[DATE]"
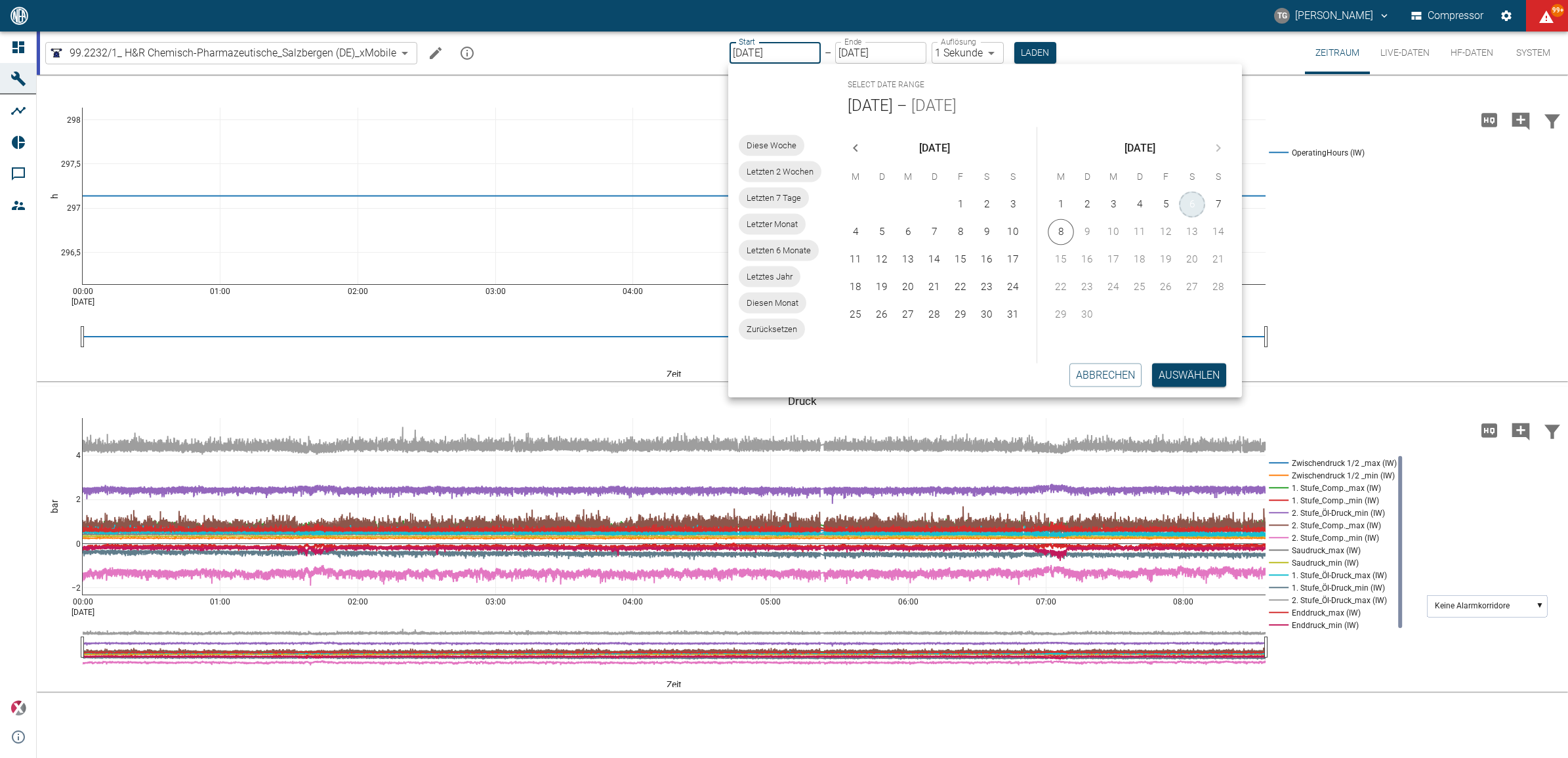
type input "1sec"
click at [1194, 206] on button "6" at bounding box center [1192, 204] width 27 height 27
click at [1161, 363] on button "Auswählen" at bounding box center [1189, 375] width 74 height 24
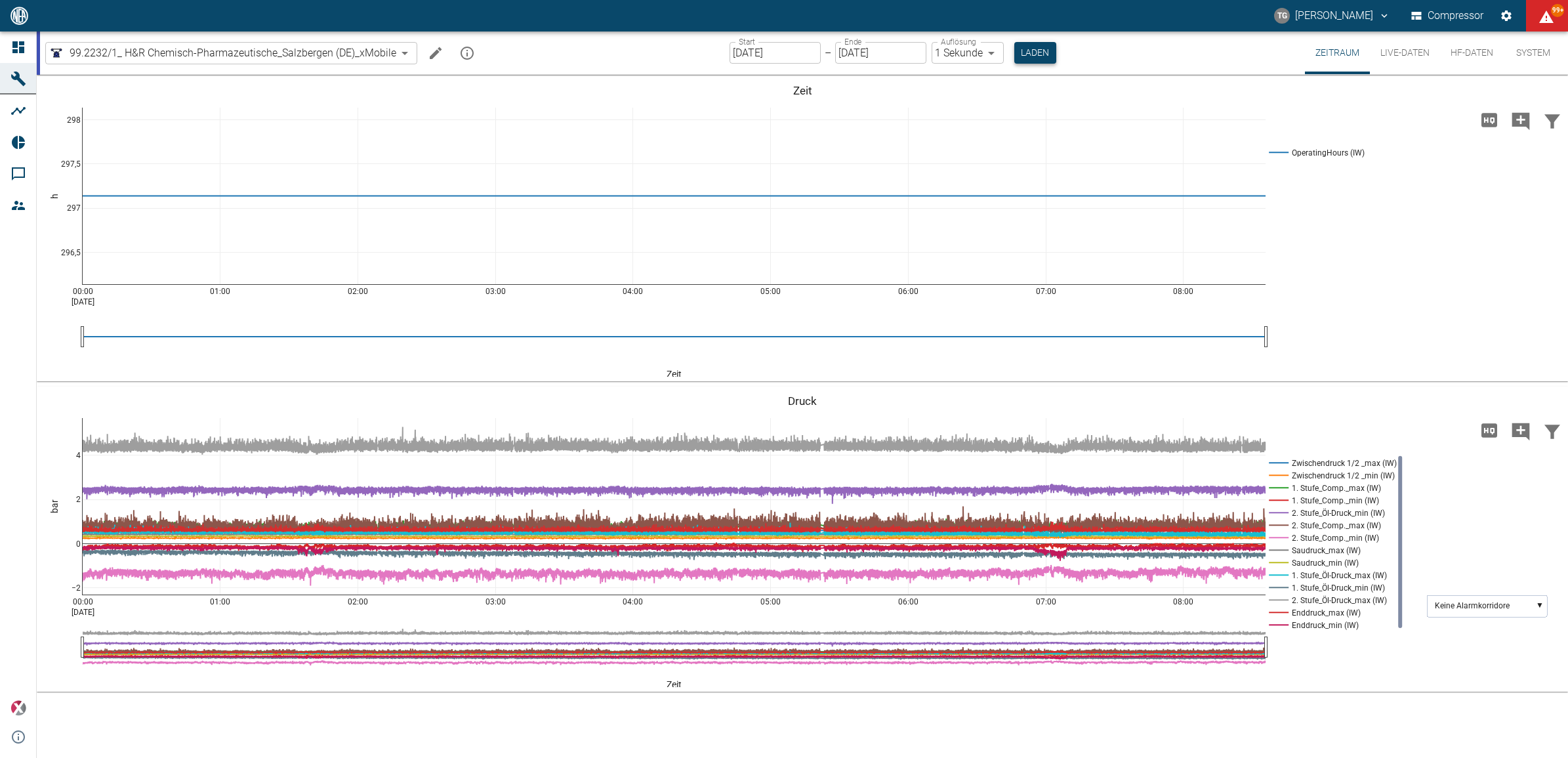
click at [1033, 60] on button "Laden" at bounding box center [1035, 53] width 42 height 22
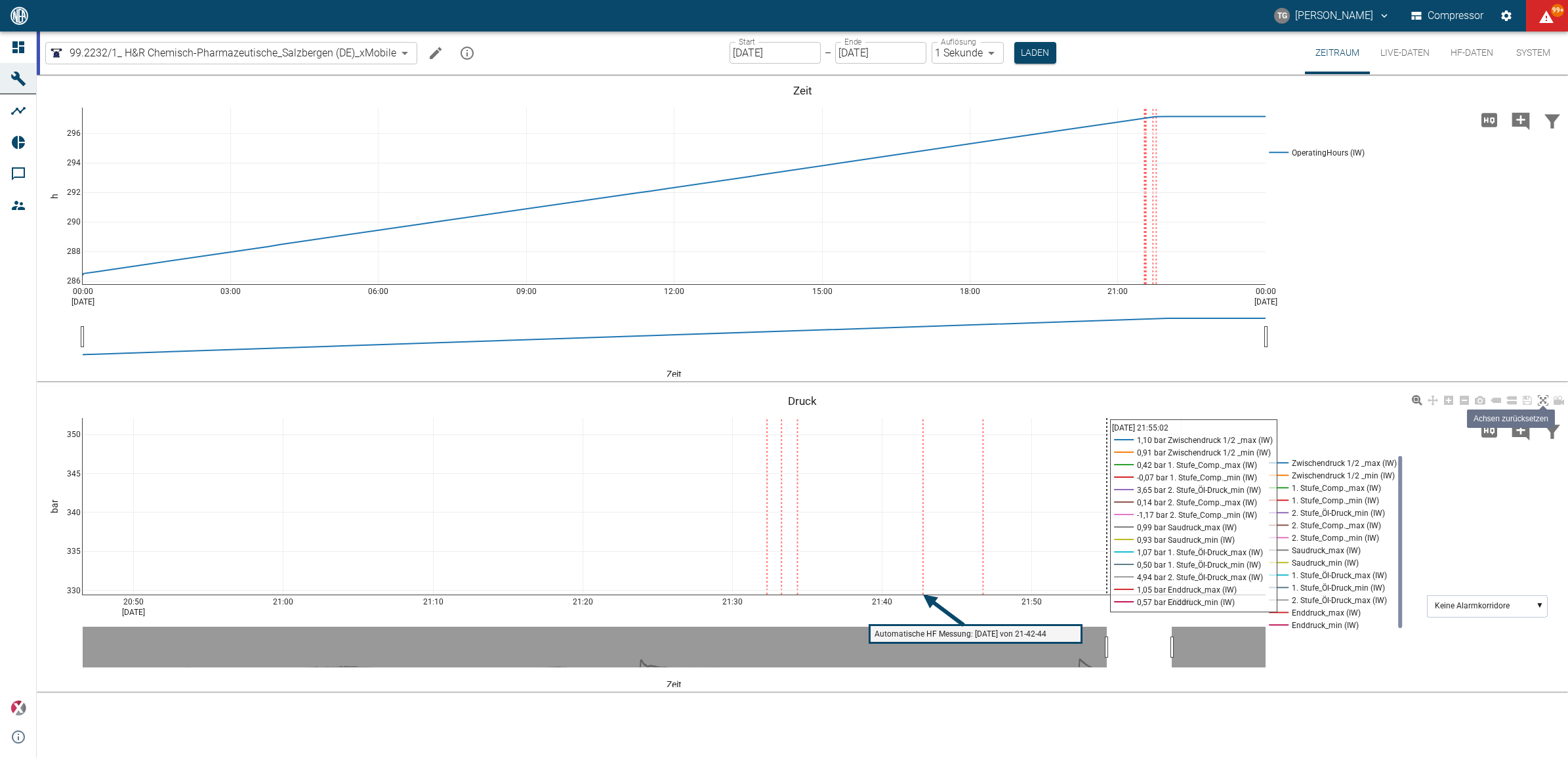
click at [1543, 402] on icon at bounding box center [1543, 400] width 10 height 10
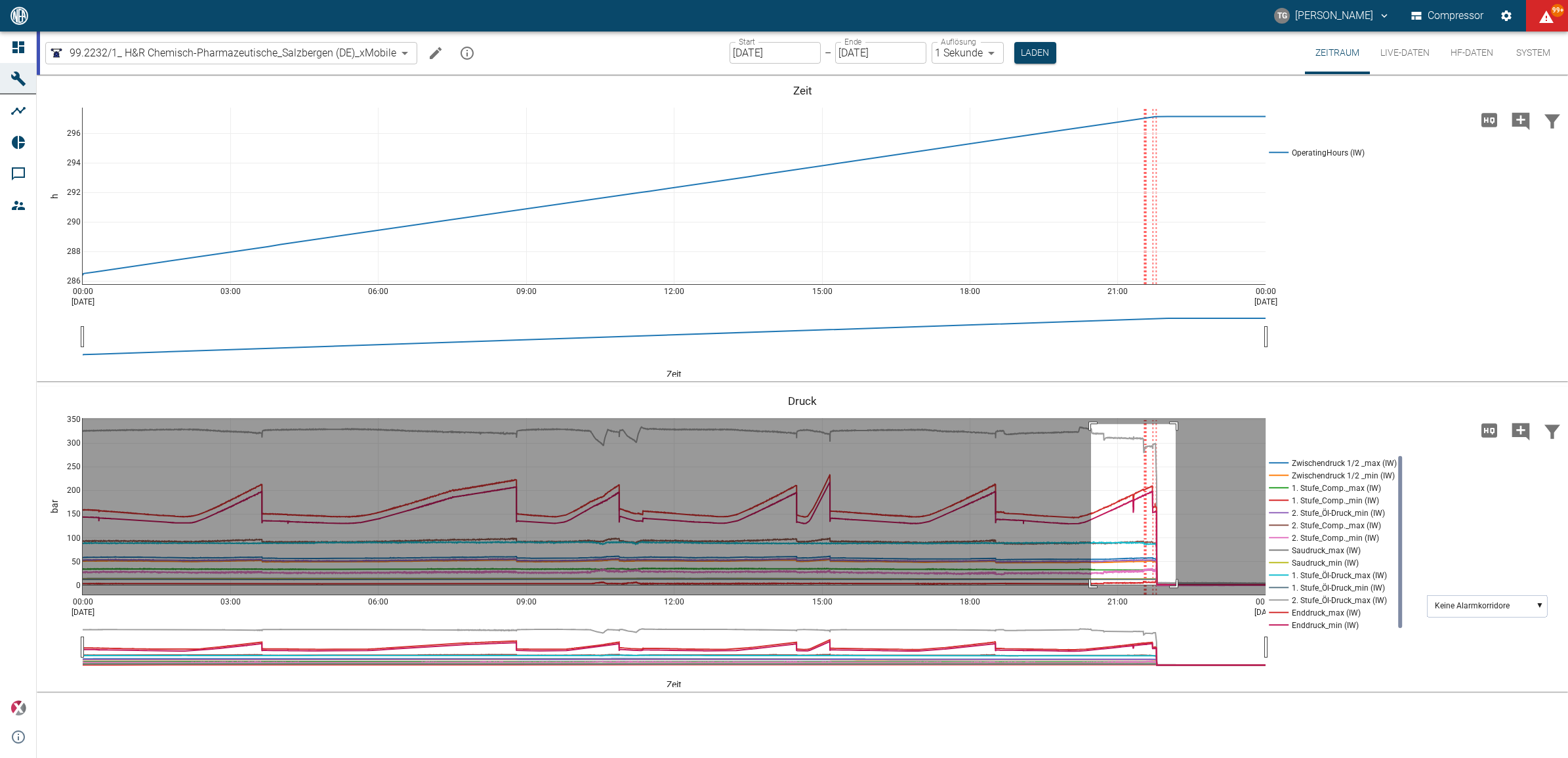
drag, startPoint x: 1091, startPoint y: 424, endPoint x: 1176, endPoint y: 585, distance: 182.1
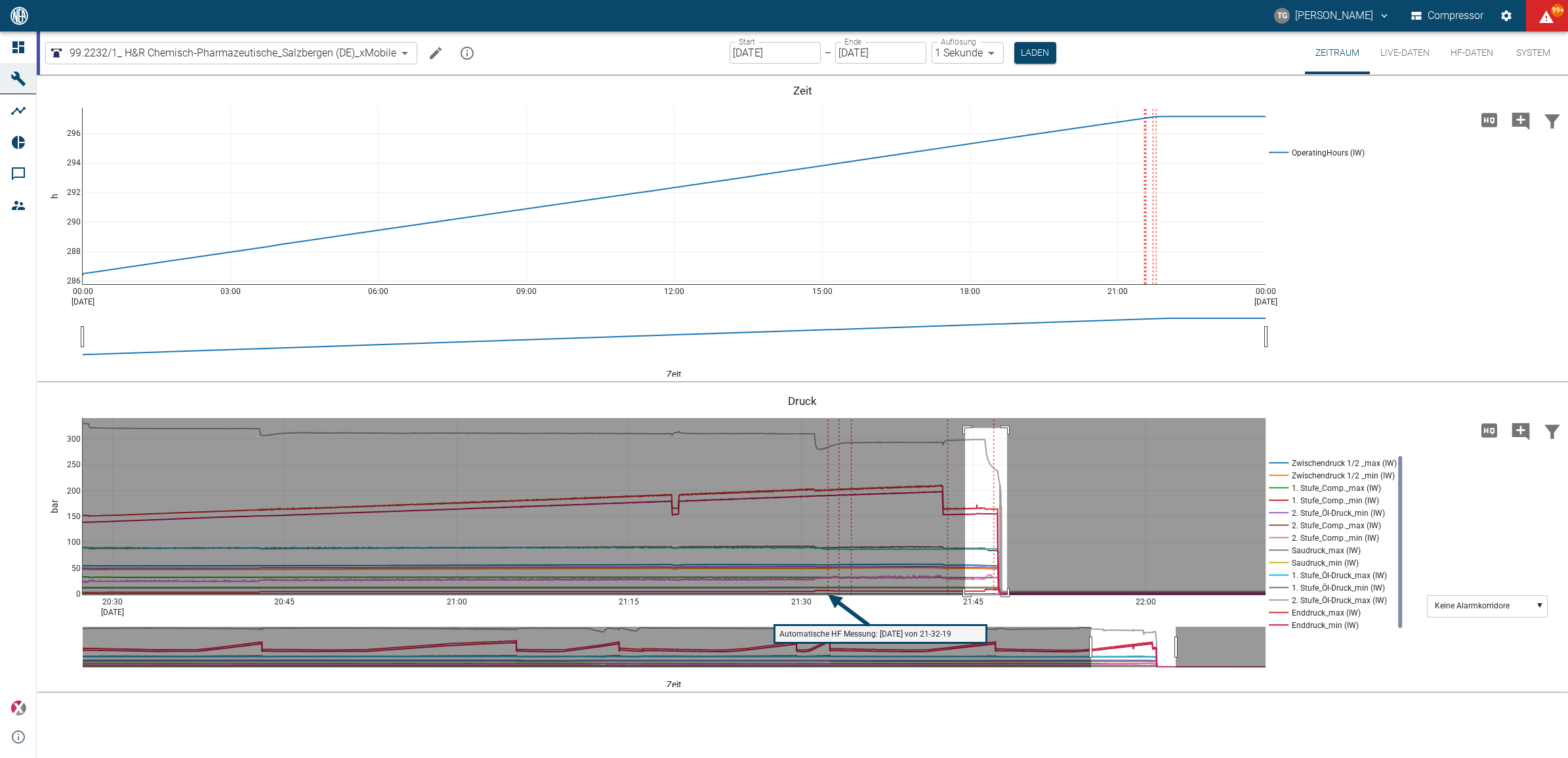
drag, startPoint x: 965, startPoint y: 428, endPoint x: 1007, endPoint y: 604, distance: 180.9
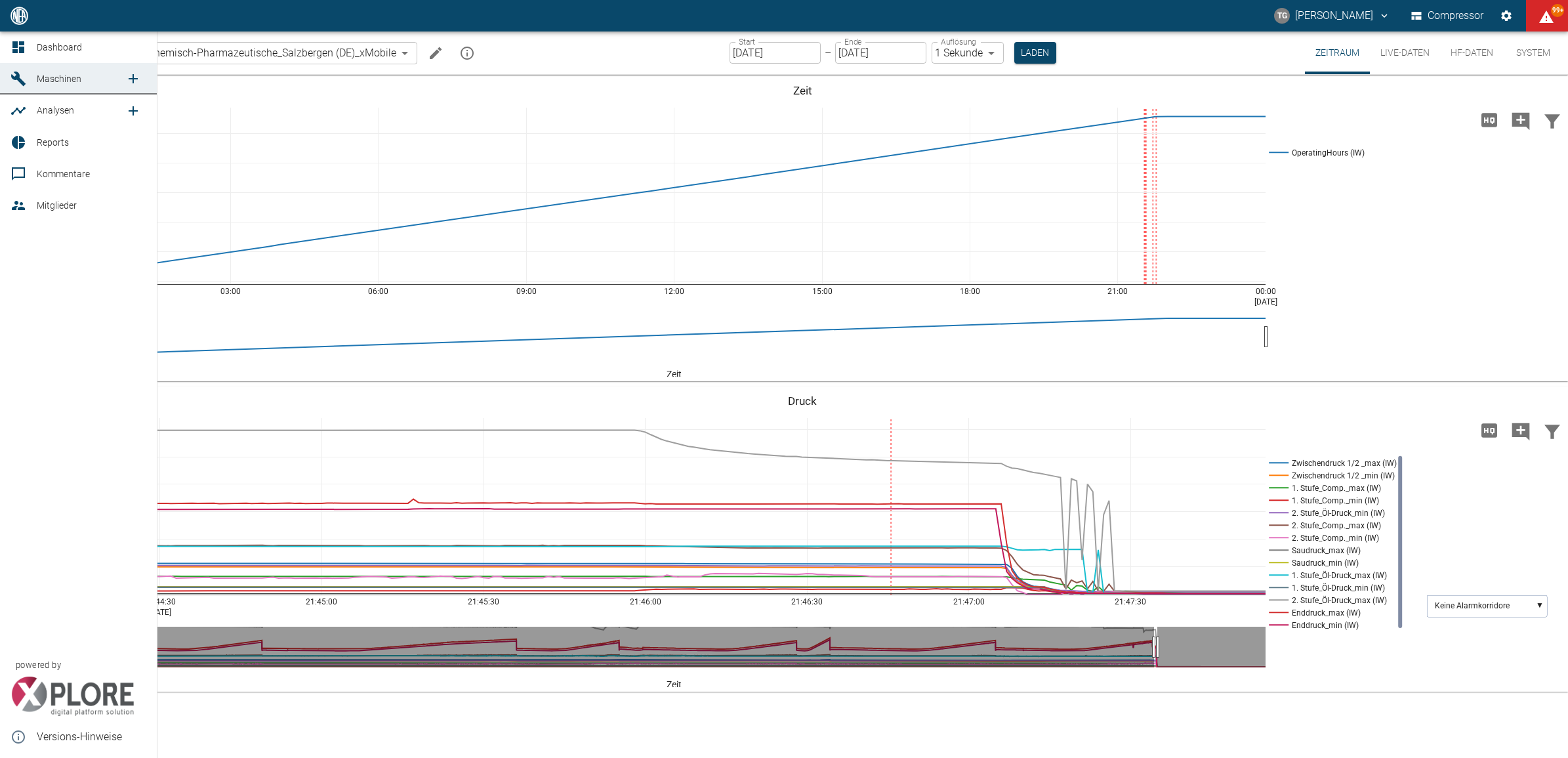
click at [24, 40] on icon at bounding box center [18, 47] width 16 height 16
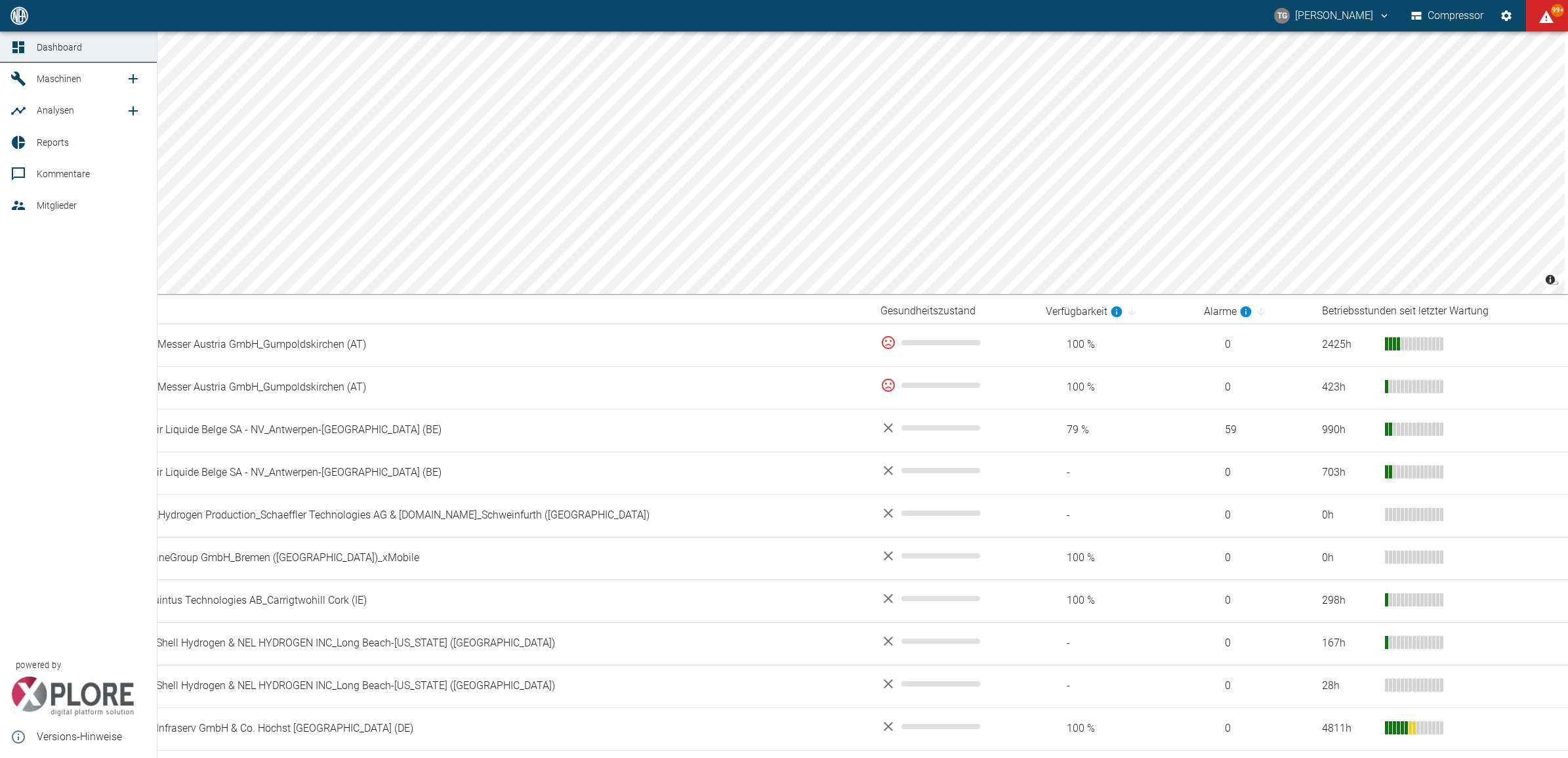
click at [22, 49] on icon at bounding box center [18, 47] width 12 height 12
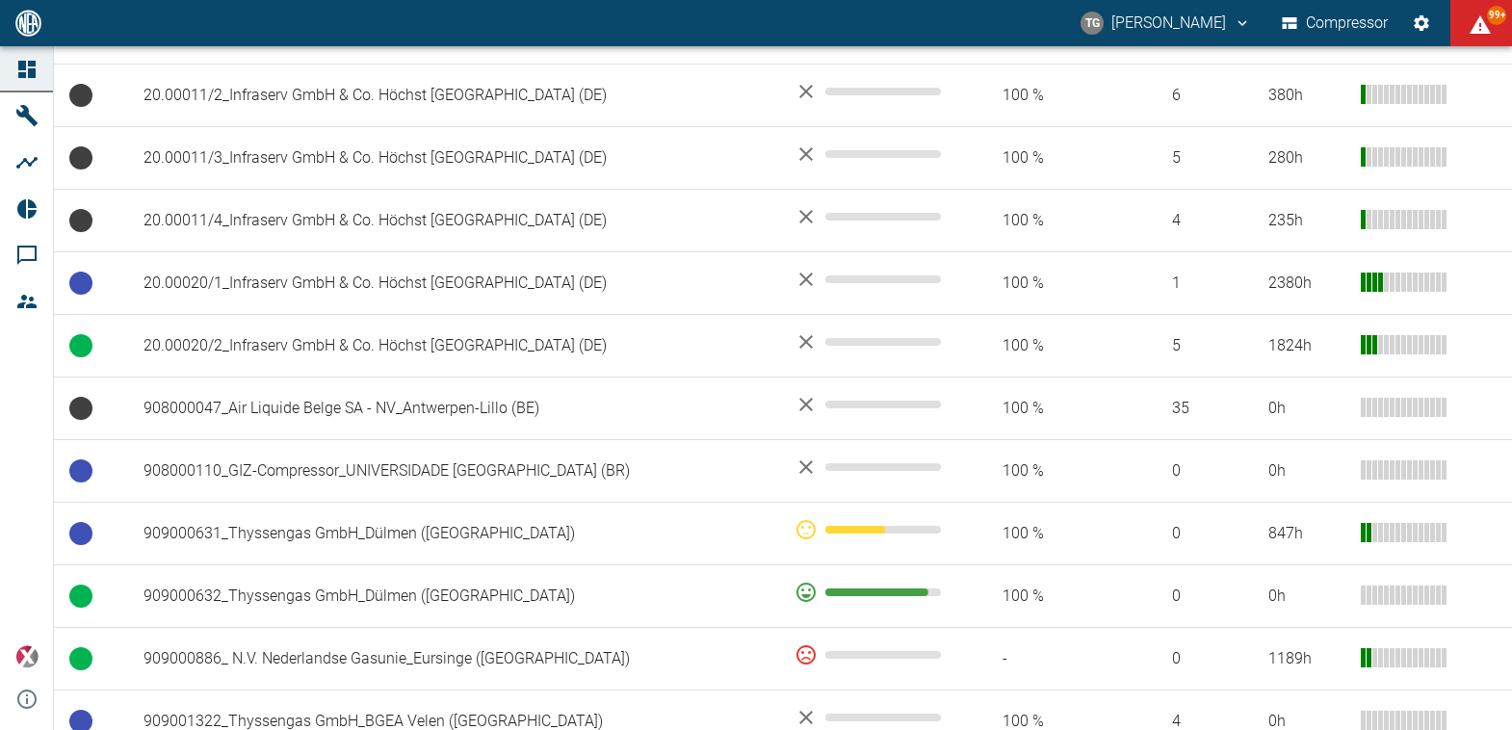
scroll to position [963, 0]
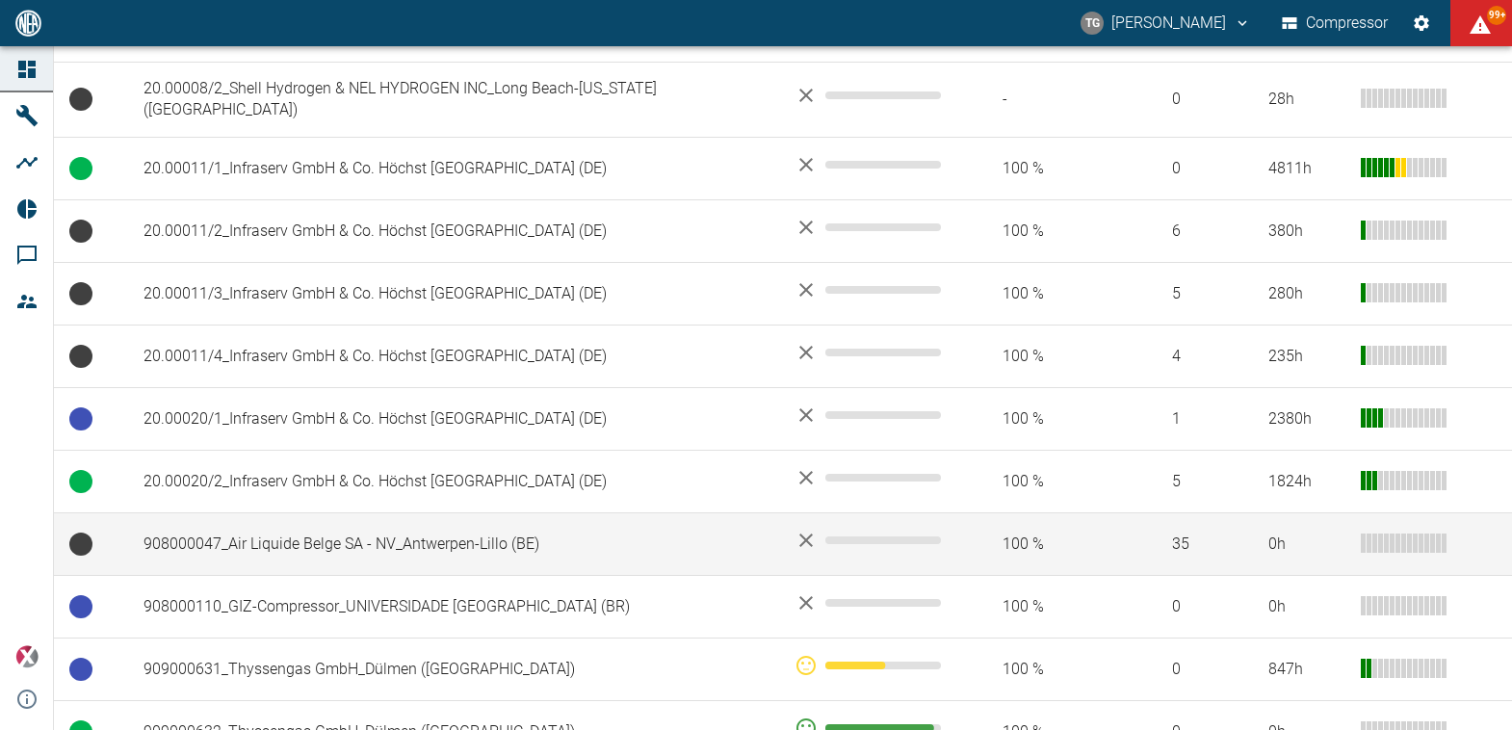
click at [319, 513] on td "908000047_Air Liquide Belge SA - NV_Antwerpen-Lillo (BE)" at bounding box center [453, 544] width 651 height 63
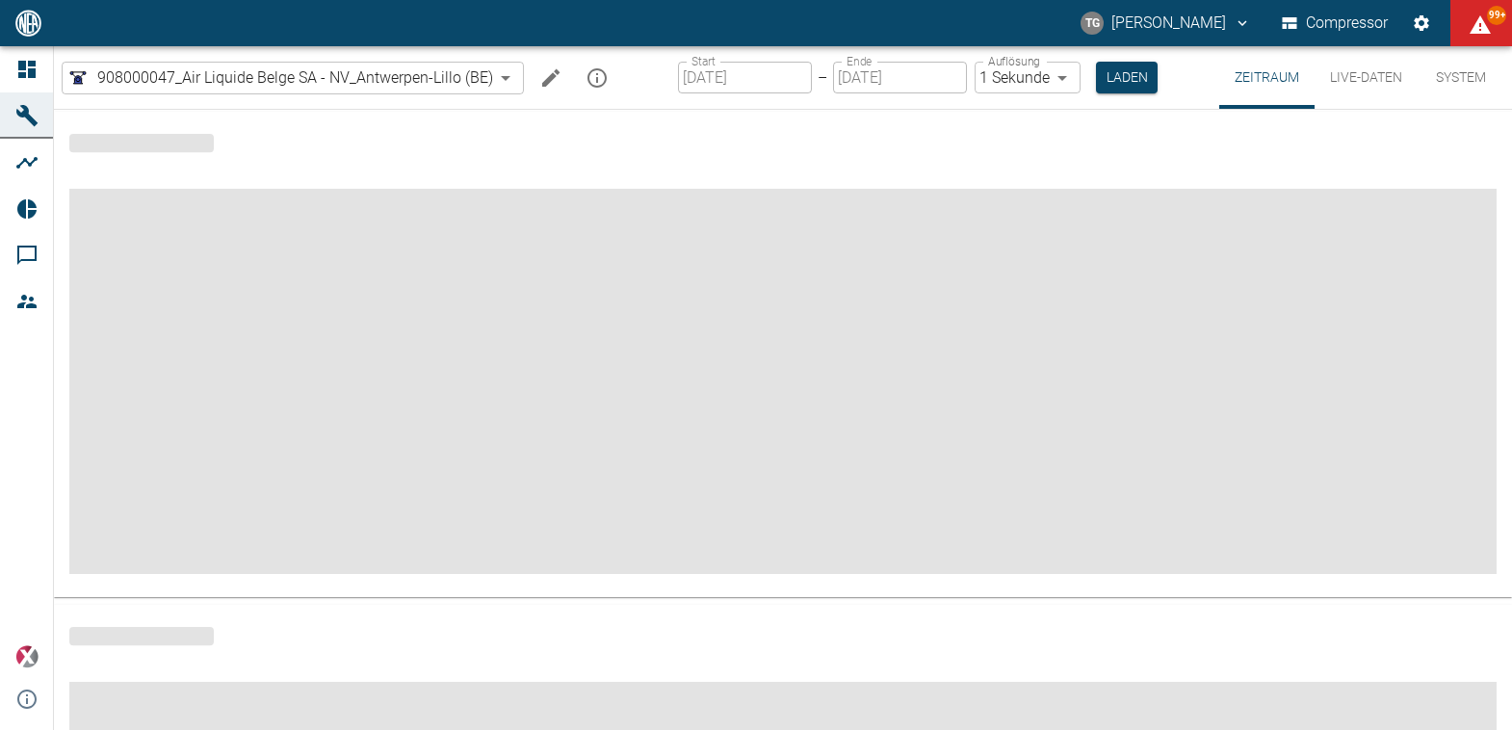
click at [598, 72] on icon "mission info" at bounding box center [597, 77] width 23 height 23
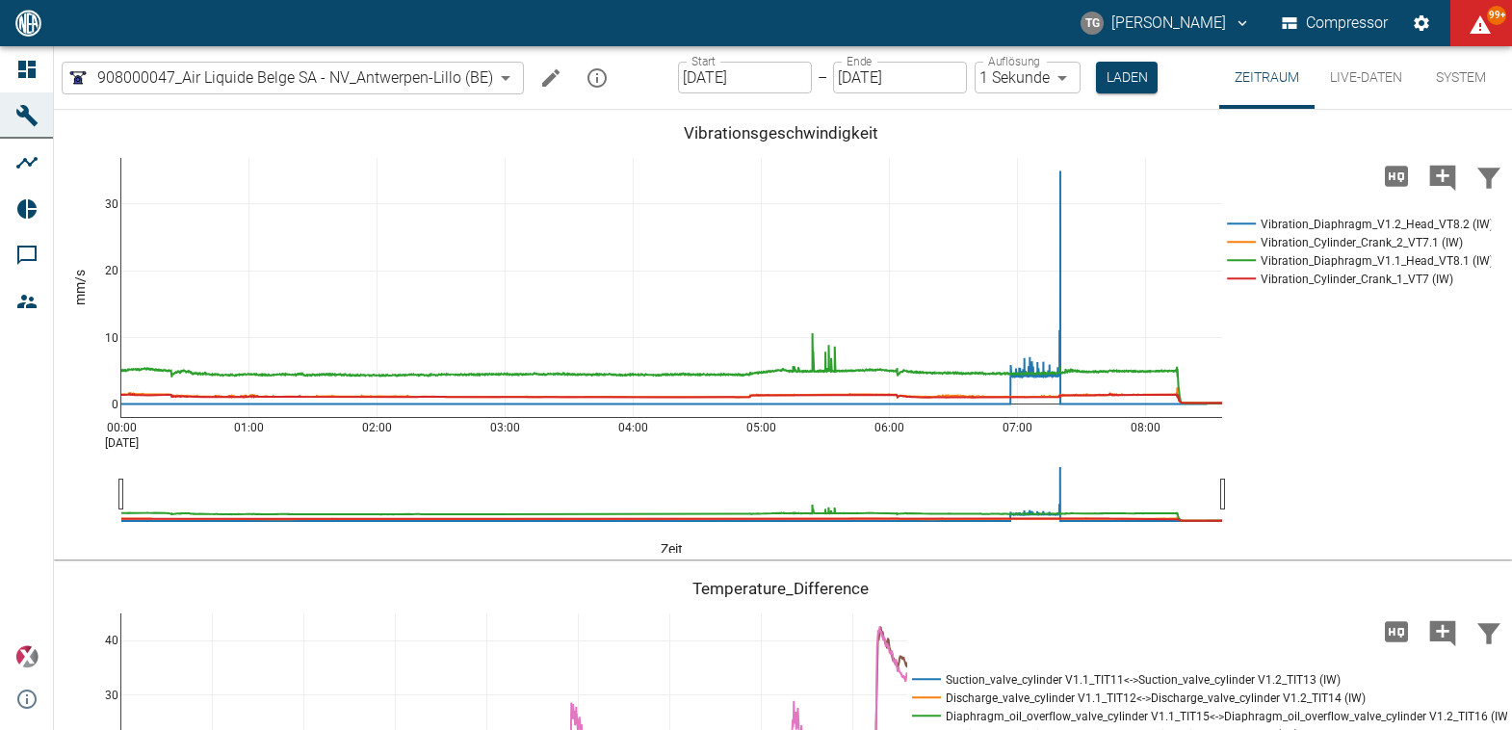
drag, startPoint x: 685, startPoint y: 287, endPoint x: 560, endPoint y: 224, distance: 140.0
copy p "[URL][DOMAIN_NAME]"
